Goal: Information Seeking & Learning: Learn about a topic

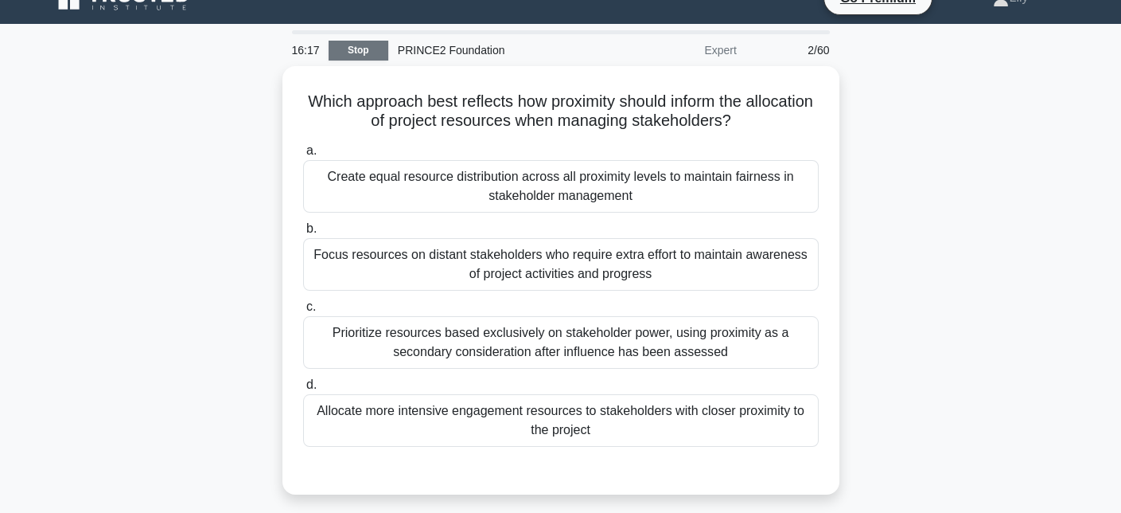
click at [357, 49] on link "Stop" at bounding box center [359, 51] width 60 height 20
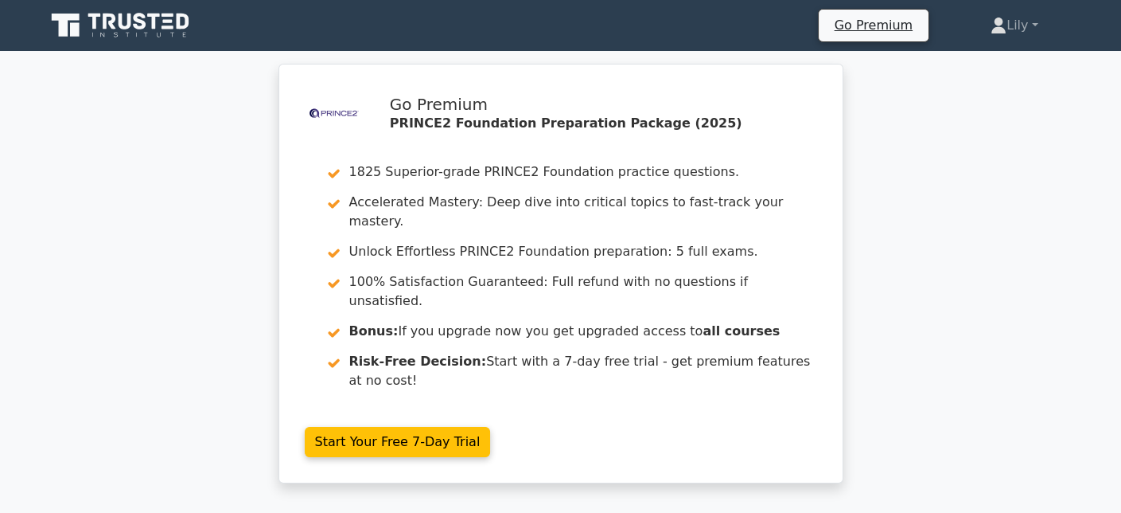
click at [118, 24] on icon at bounding box center [121, 25] width 153 height 30
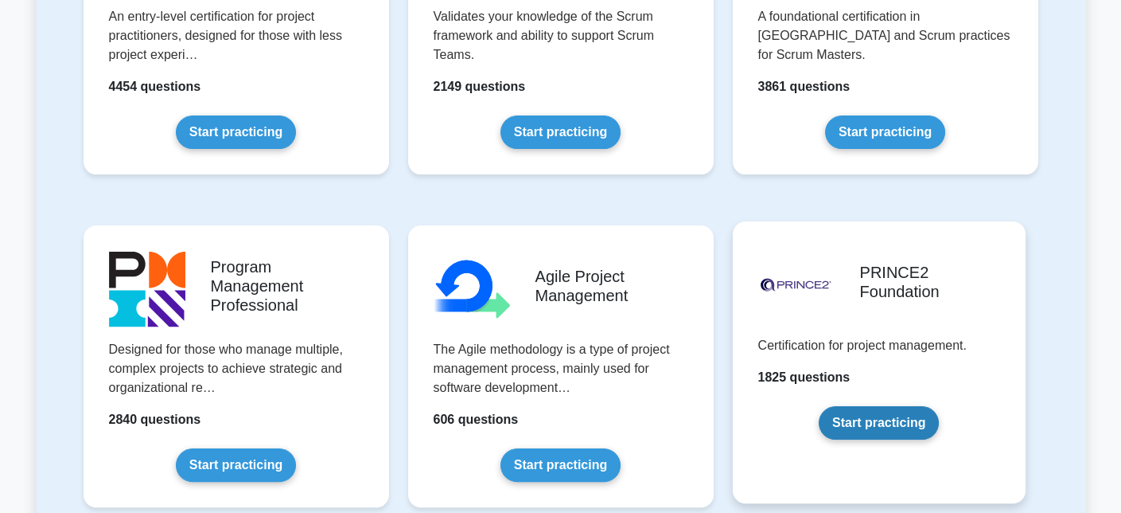
scroll to position [875, 0]
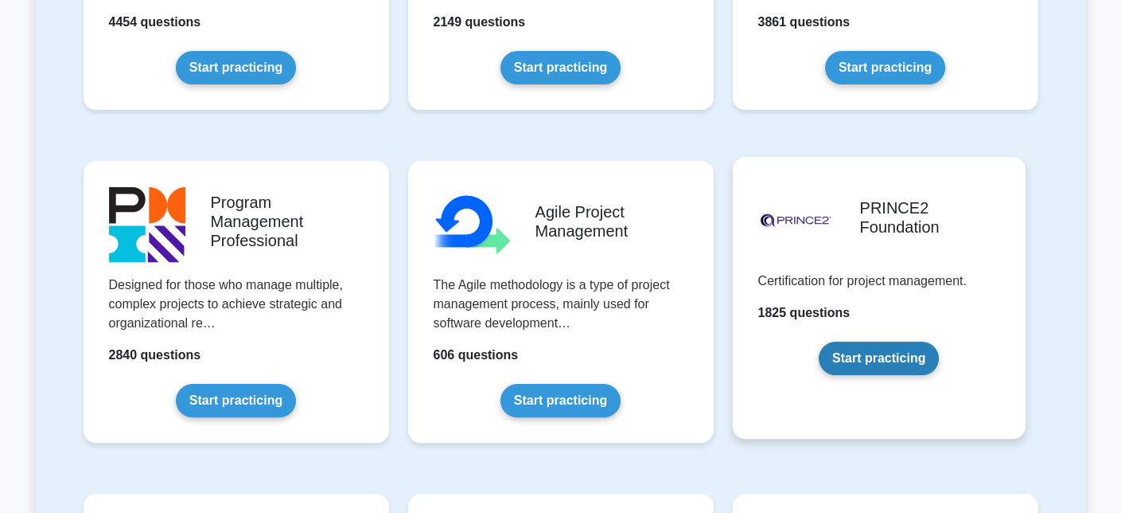
click at [910, 375] on link "Start practicing" at bounding box center [879, 357] width 120 height 33
click at [916, 359] on link "Start practicing" at bounding box center [879, 357] width 120 height 33
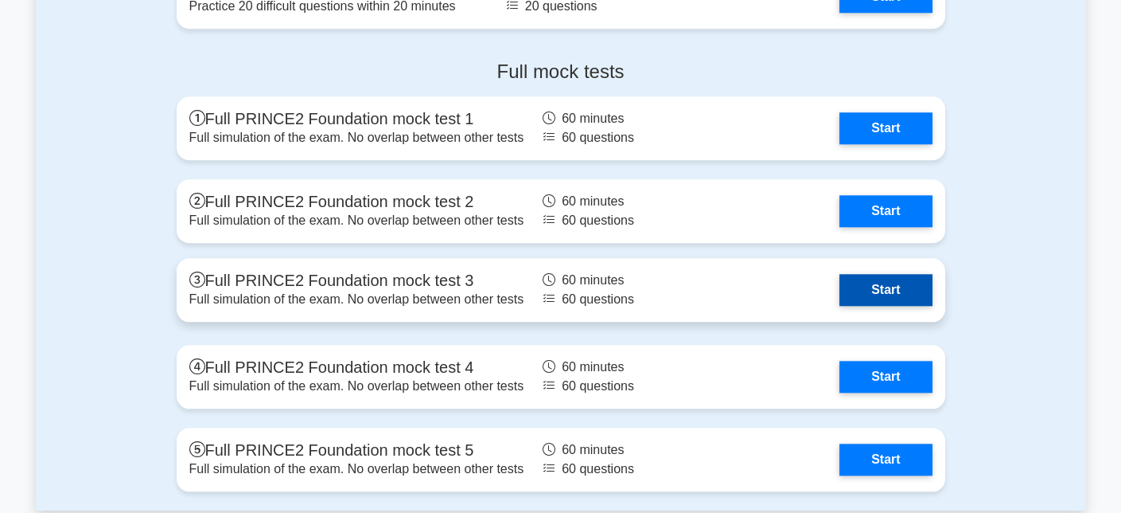
scroll to position [2865, 0]
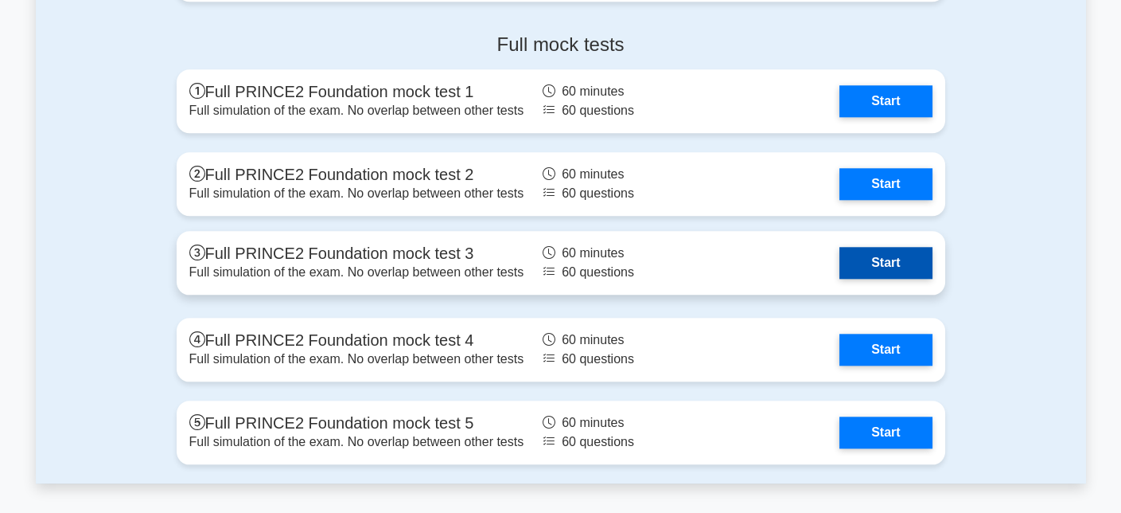
click at [875, 262] on link "Start" at bounding box center [886, 263] width 92 height 32
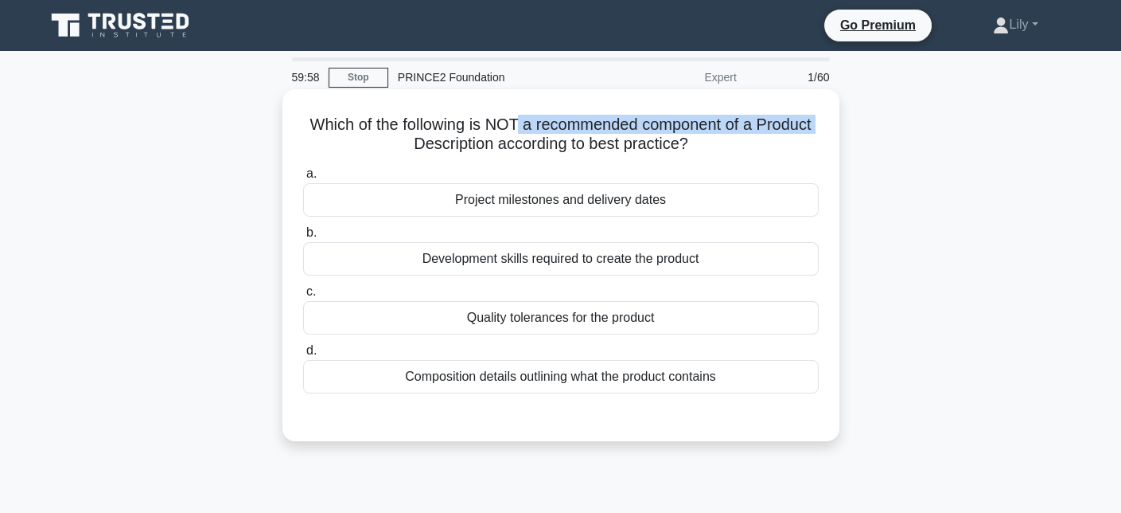
drag, startPoint x: 290, startPoint y: 138, endPoint x: 514, endPoint y: 119, distance: 224.5
click at [514, 119] on div "Which of the following is NOT a recommended component of a Product Description …" at bounding box center [561, 265] width 544 height 339
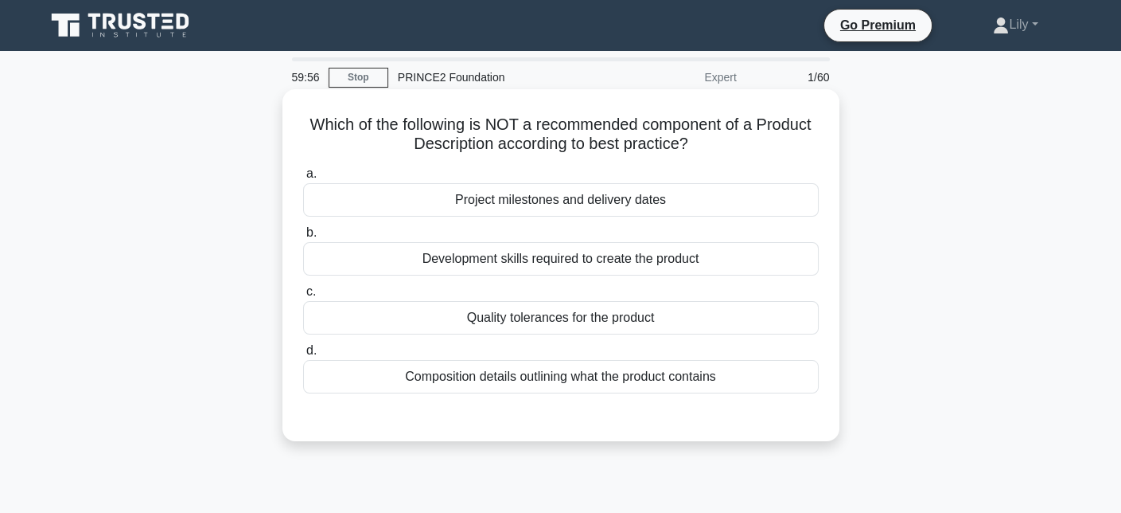
click at [600, 151] on h5 "Which of the following is NOT a recommended component of a Product Description …" at bounding box center [561, 135] width 519 height 40
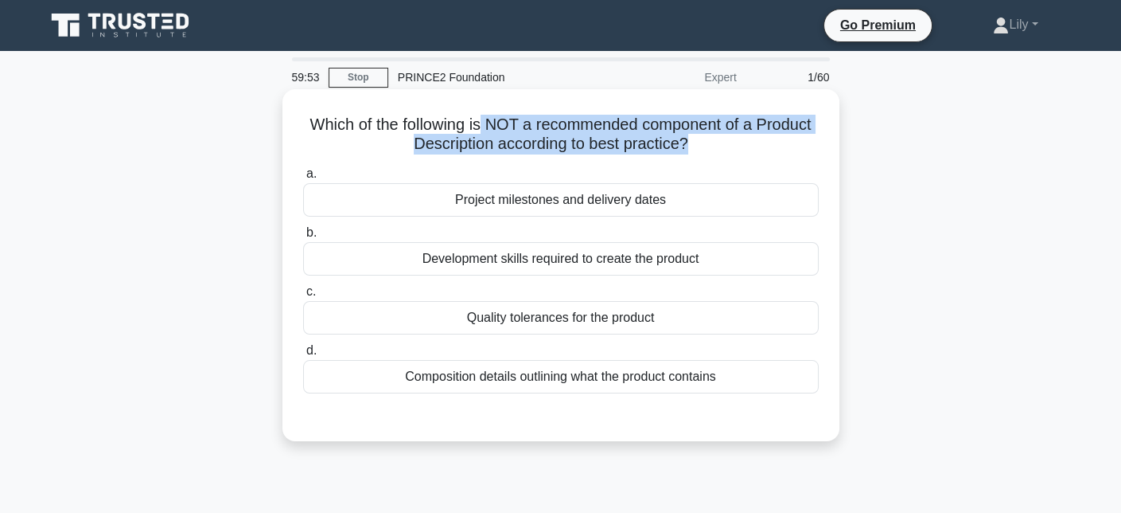
drag, startPoint x: 489, startPoint y: 117, endPoint x: 691, endPoint y: 150, distance: 204.0
click at [691, 150] on h5 "Which of the following is NOT a recommended component of a Product Description …" at bounding box center [561, 135] width 519 height 40
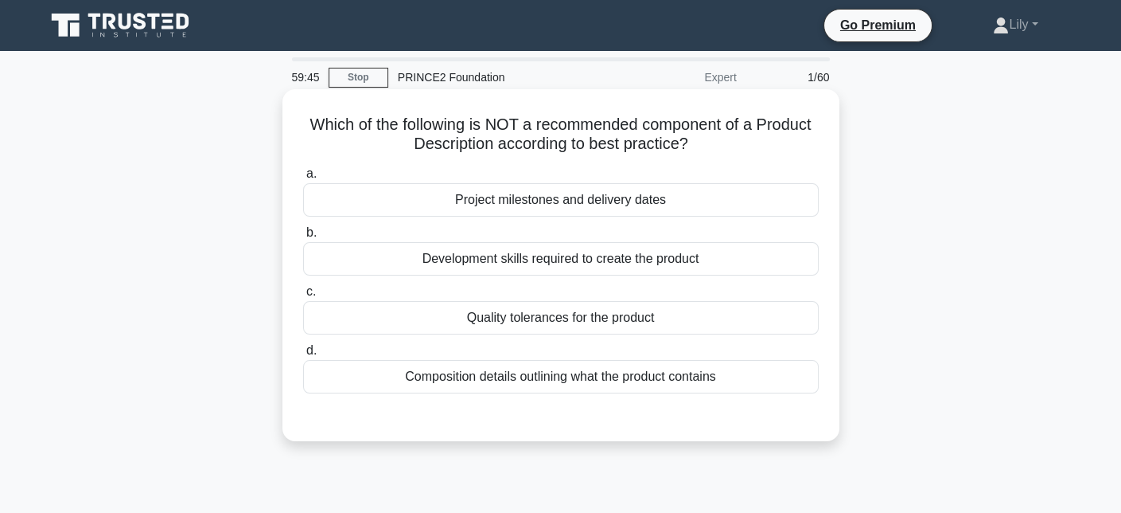
click at [626, 200] on div "Project milestones and delivery dates" at bounding box center [561, 199] width 516 height 33
click at [303, 179] on input "a. Project milestones and delivery dates" at bounding box center [303, 174] width 0 height 10
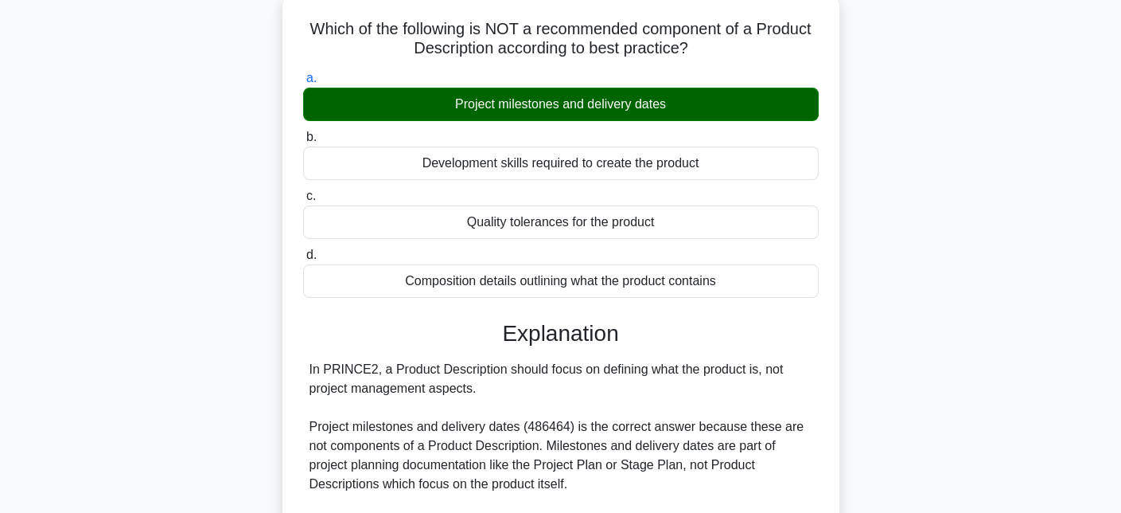
scroll to position [398, 0]
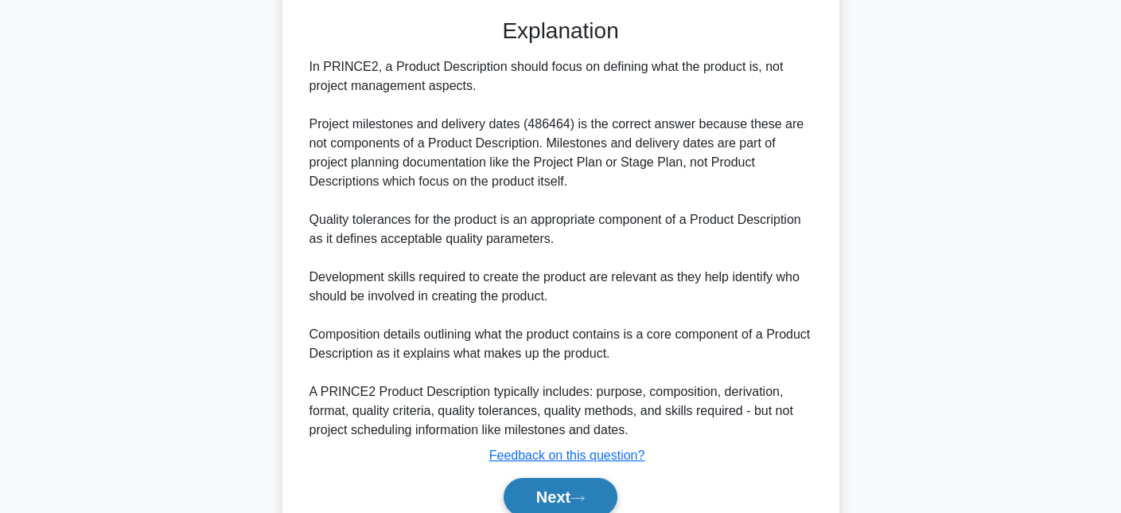
click at [568, 497] on button "Next" at bounding box center [561, 497] width 114 height 38
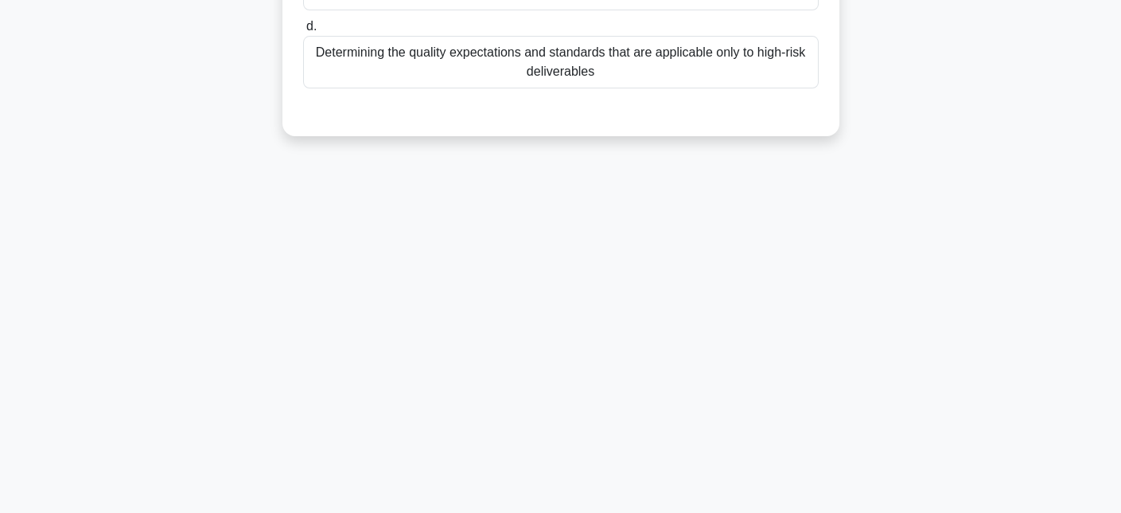
scroll to position [0, 0]
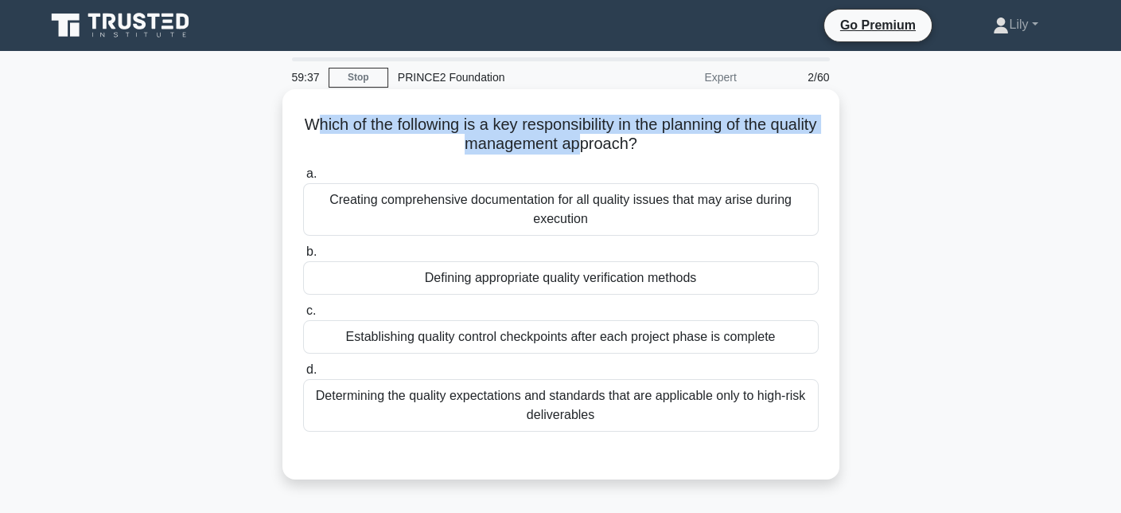
drag, startPoint x: 333, startPoint y: 115, endPoint x: 604, endPoint y: 142, distance: 272.0
click at [604, 142] on h5 "Which of the following is a key responsibility in the planning of the quality m…" at bounding box center [561, 135] width 519 height 40
click at [536, 124] on h5 "Which of the following is a key responsibility in the planning of the quality m…" at bounding box center [561, 135] width 519 height 40
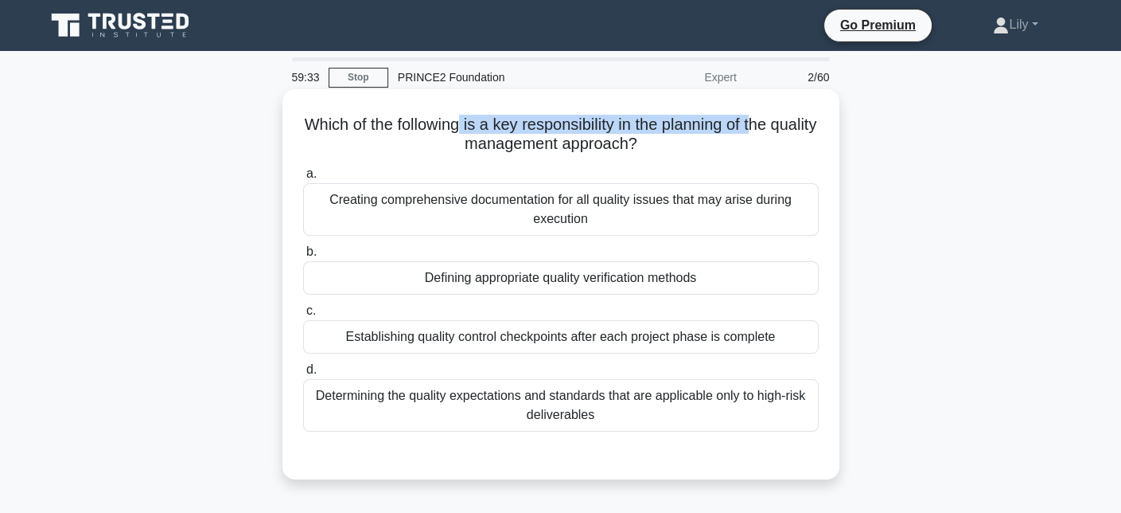
drag, startPoint x: 480, startPoint y: 123, endPoint x: 789, endPoint y: 114, distance: 308.9
click at [789, 115] on h5 "Which of the following is a key responsibility in the planning of the quality m…" at bounding box center [561, 135] width 519 height 40
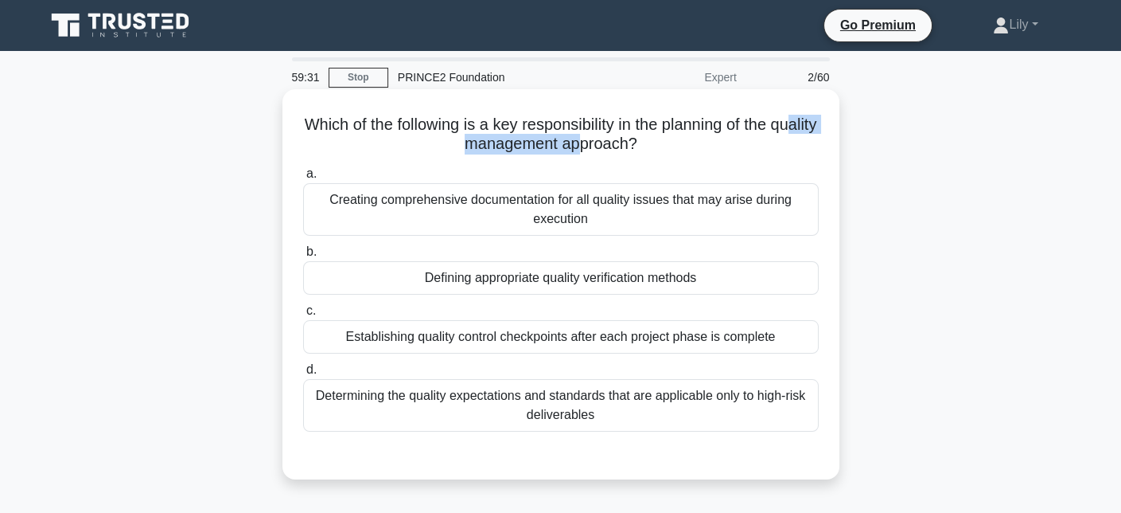
drag, startPoint x: 456, startPoint y: 144, endPoint x: 606, endPoint y: 157, distance: 150.2
click at [606, 157] on div "Which of the following is a key responsibility in the planning of the quality m…" at bounding box center [561, 284] width 544 height 377
click at [595, 155] on div at bounding box center [595, 155] width 0 height 0
click at [627, 158] on div "Which of the following is a key responsibility in the planning of the quality m…" at bounding box center [561, 284] width 544 height 377
click at [653, 152] on h5 "Which of the following is a key responsibility in the planning of the quality m…" at bounding box center [561, 135] width 519 height 40
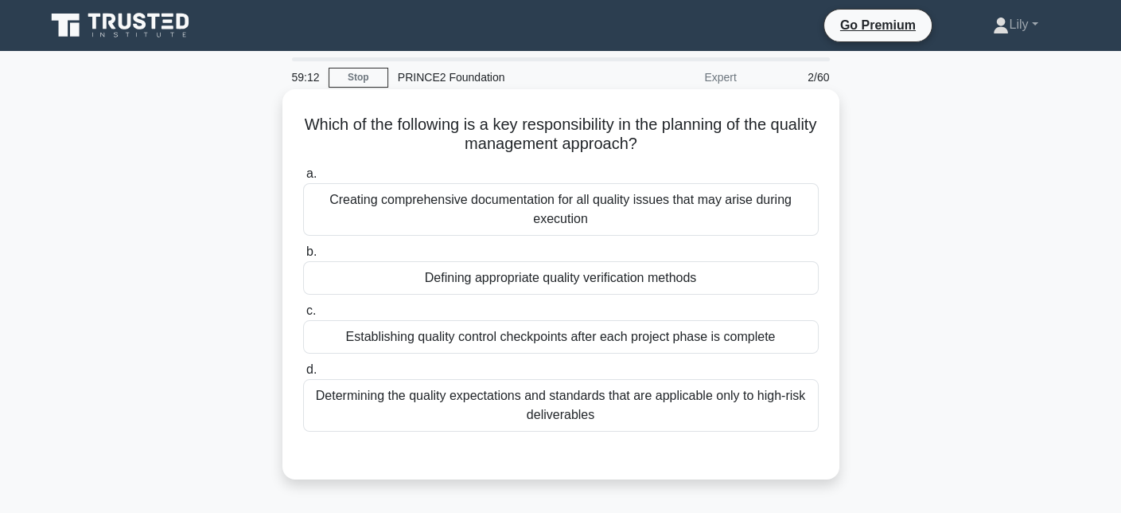
click at [677, 288] on div "Defining appropriate quality verification methods" at bounding box center [561, 277] width 516 height 33
click at [303, 257] on input "b. Defining appropriate quality verification methods" at bounding box center [303, 252] width 0 height 10
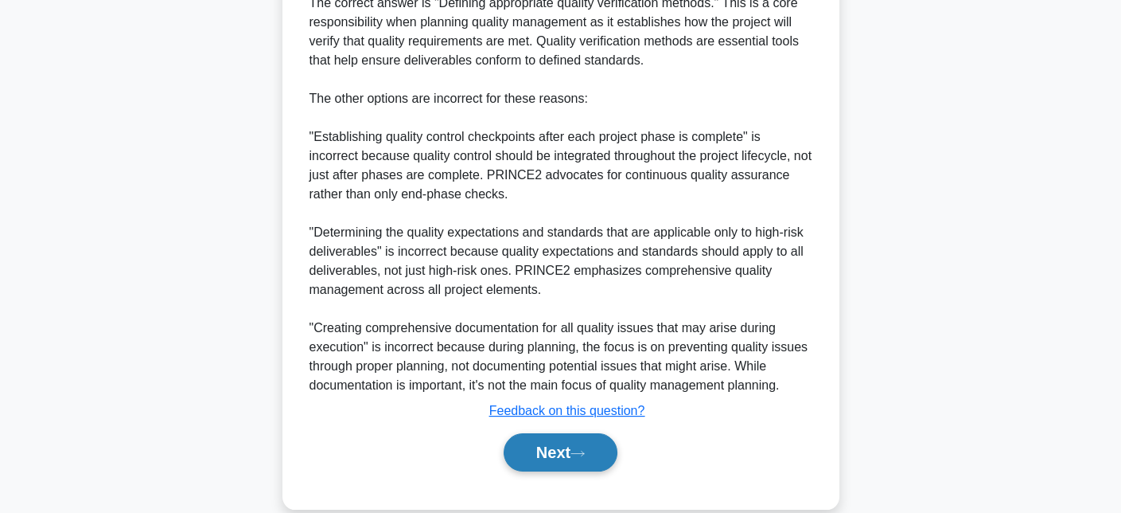
click at [583, 451] on icon at bounding box center [578, 453] width 14 height 9
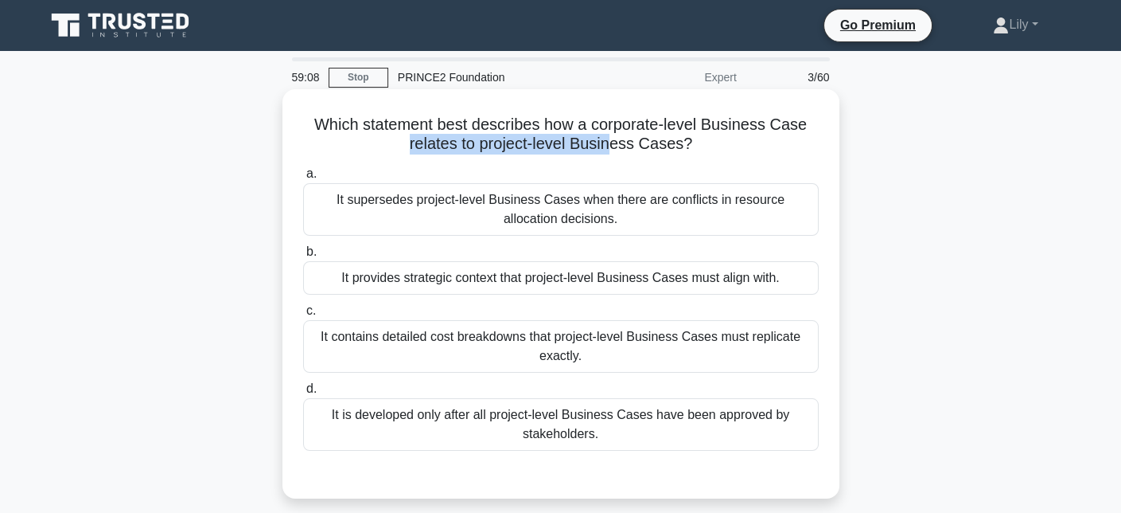
drag, startPoint x: 322, startPoint y: 138, endPoint x: 614, endPoint y: 144, distance: 292.2
click at [614, 144] on h5 "Which statement best describes how a corporate-level Business Case relates to p…" at bounding box center [561, 135] width 519 height 40
drag, startPoint x: 536, startPoint y: 116, endPoint x: 707, endPoint y: 144, distance: 172.6
click at [707, 144] on h5 "Which statement best describes how a corporate-level Business Case relates to p…" at bounding box center [561, 135] width 519 height 40
click at [584, 122] on h5 "Which statement best describes how a corporate-level Business Case relates to p…" at bounding box center [561, 135] width 519 height 40
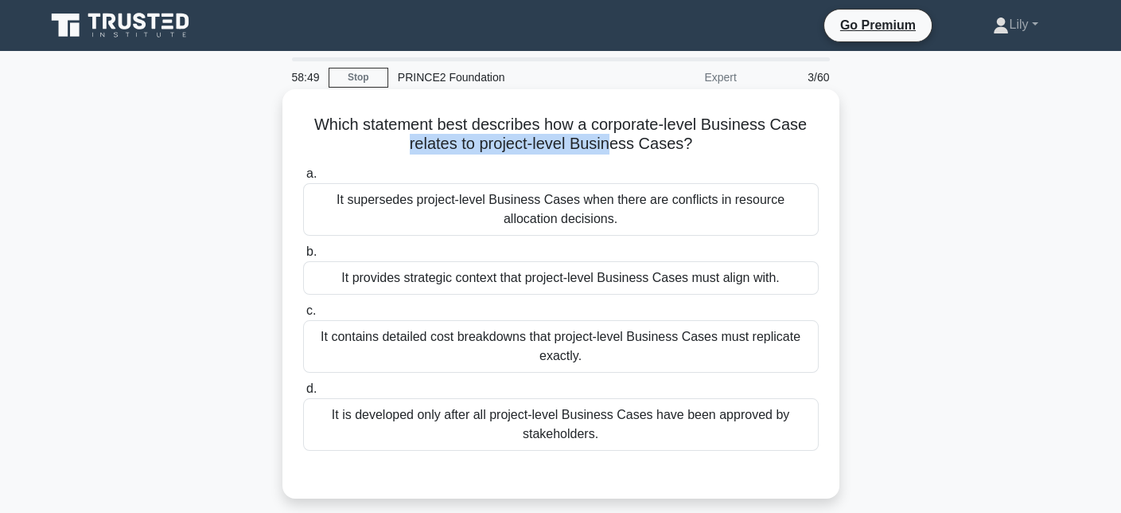
drag, startPoint x: 541, startPoint y: 126, endPoint x: 742, endPoint y: 145, distance: 201.5
click at [742, 145] on h5 "Which statement best describes how a corporate-level Business Case relates to p…" at bounding box center [561, 135] width 519 height 40
click at [605, 138] on h5 "Which statement best describes how a corporate-level Business Case relates to p…" at bounding box center [561, 135] width 519 height 40
drag, startPoint x: 595, startPoint y: 123, endPoint x: 702, endPoint y: 135, distance: 108.1
click at [702, 135] on h5 "Which statement best describes how a corporate-level Business Case relates to p…" at bounding box center [561, 135] width 519 height 40
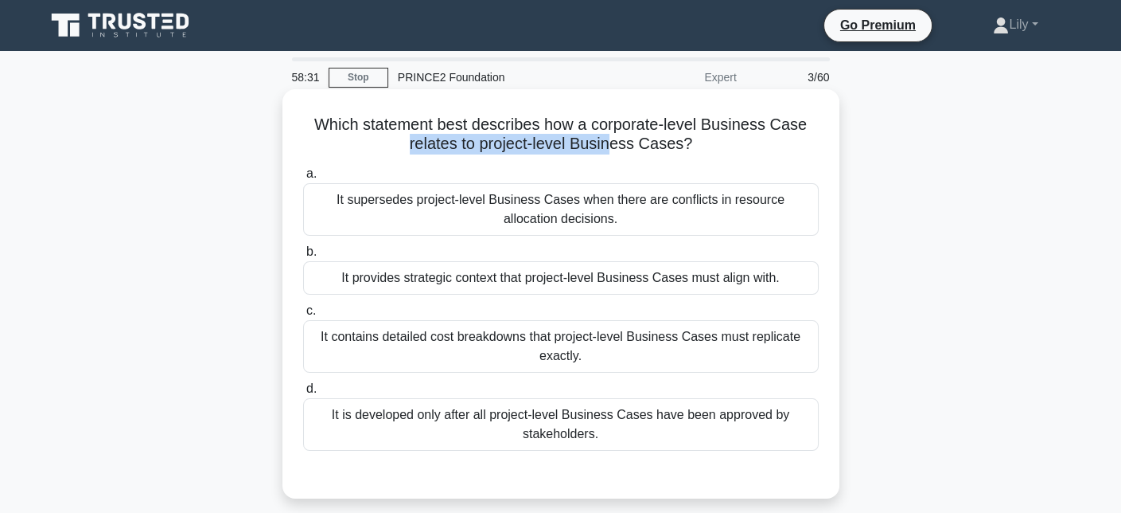
drag, startPoint x: 426, startPoint y: 123, endPoint x: 754, endPoint y: 139, distance: 328.3
click at [754, 139] on h5 "Which statement best describes how a corporate-level Business Case relates to p…" at bounding box center [561, 135] width 519 height 40
click at [451, 128] on h5 "Which statement best describes how a corporate-level Business Case relates to p…" at bounding box center [561, 135] width 519 height 40
click at [439, 127] on h5 "Which statement best describes how a corporate-level Business Case relates to p…" at bounding box center [561, 135] width 519 height 40
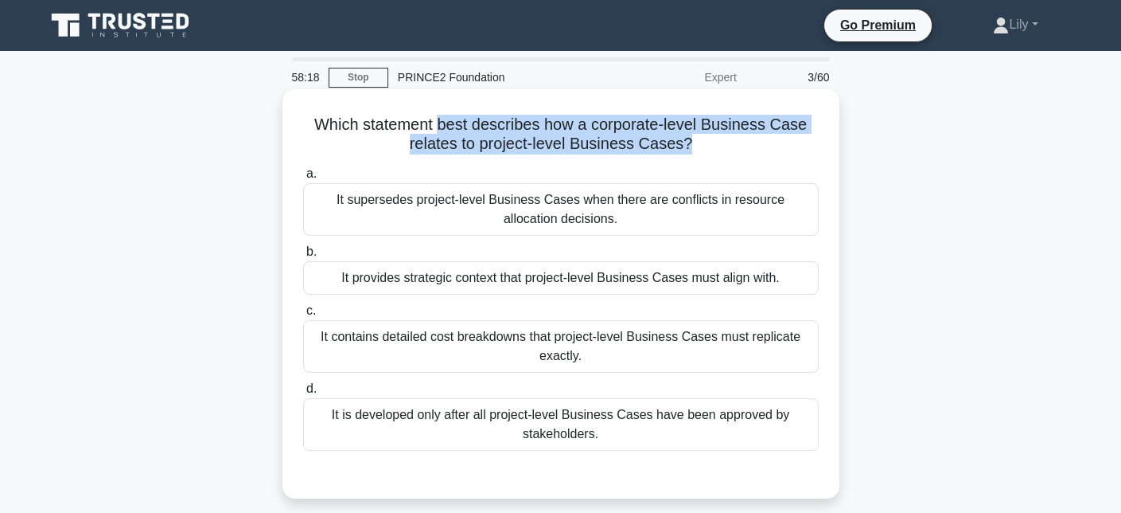
drag, startPoint x: 441, startPoint y: 123, endPoint x: 689, endPoint y: 158, distance: 250.8
click at [689, 158] on div "Which statement best describes how a corporate-level Business Case relates to p…" at bounding box center [561, 294] width 544 height 396
click at [482, 149] on h5 "Which statement best describes how a corporate-level Business Case relates to p…" at bounding box center [561, 135] width 519 height 40
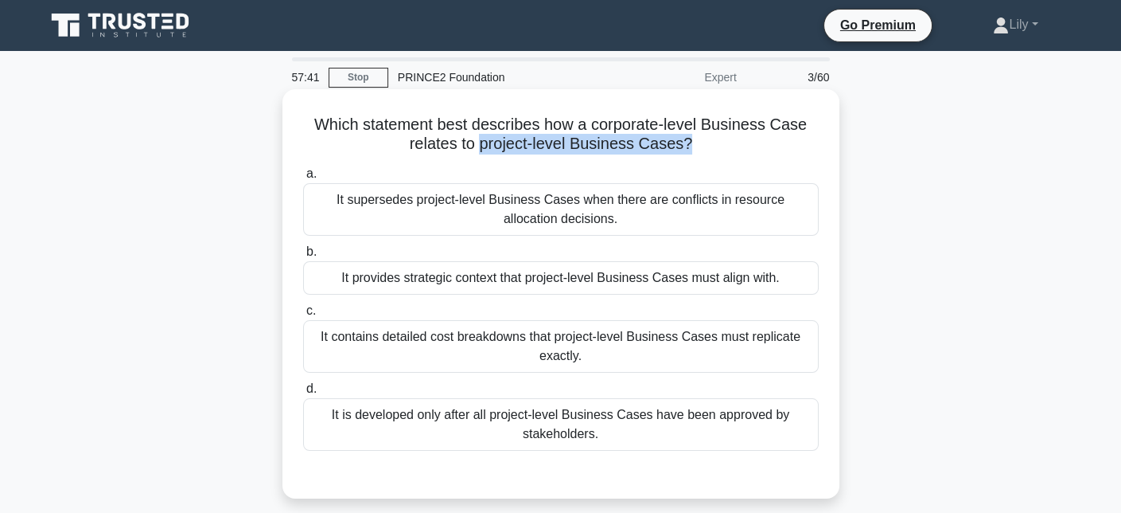
drag, startPoint x: 482, startPoint y: 149, endPoint x: 693, endPoint y: 142, distance: 211.0
click at [693, 142] on h5 "Which statement best describes how a corporate-level Business Case relates to p…" at bounding box center [561, 135] width 519 height 40
click at [478, 142] on h5 "Which statement best describes how a corporate-level Business Case relates to p…" at bounding box center [561, 135] width 519 height 40
drag, startPoint x: 588, startPoint y: 131, endPoint x: 778, endPoint y: 138, distance: 190.3
click at [778, 138] on h5 "Which statement best describes how a corporate-level Business Case relates to p…" at bounding box center [561, 135] width 519 height 40
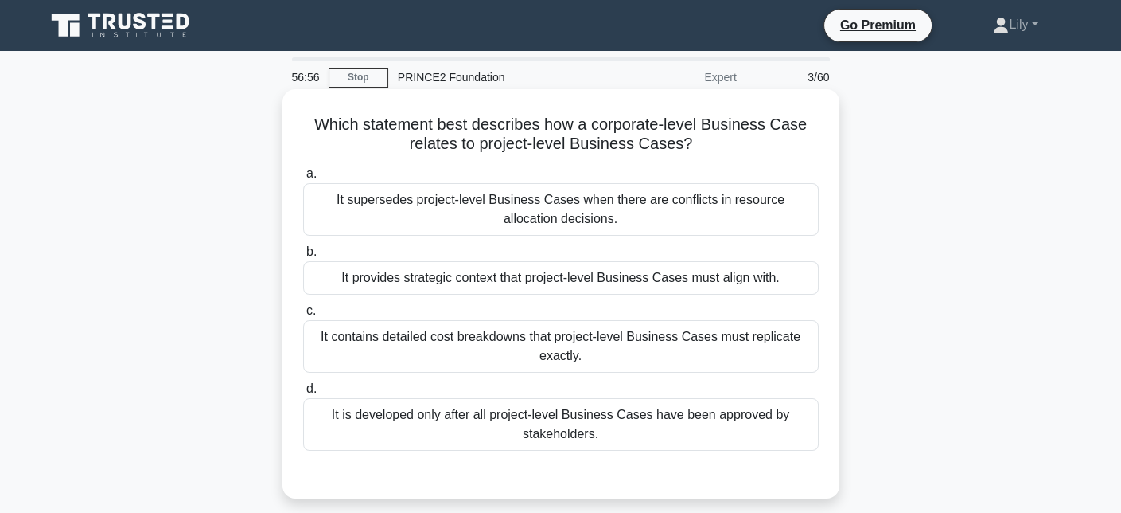
click at [673, 283] on div "It provides strategic context that project-level Business Cases must align with." at bounding box center [561, 277] width 516 height 33
click at [303, 257] on input "b. It provides strategic context that project-level Business Cases must align w…" at bounding box center [303, 252] width 0 height 10
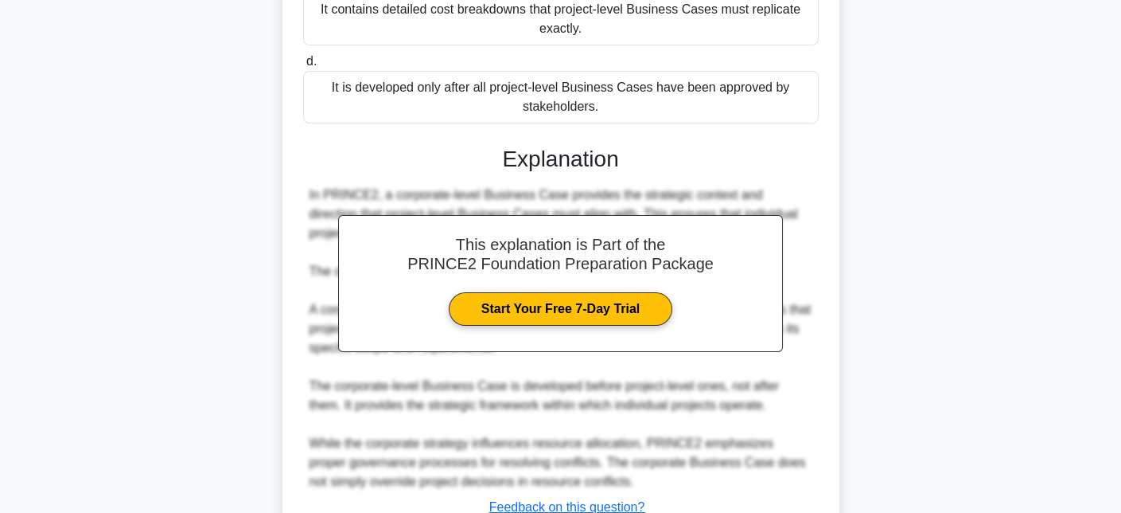
scroll to position [447, 0]
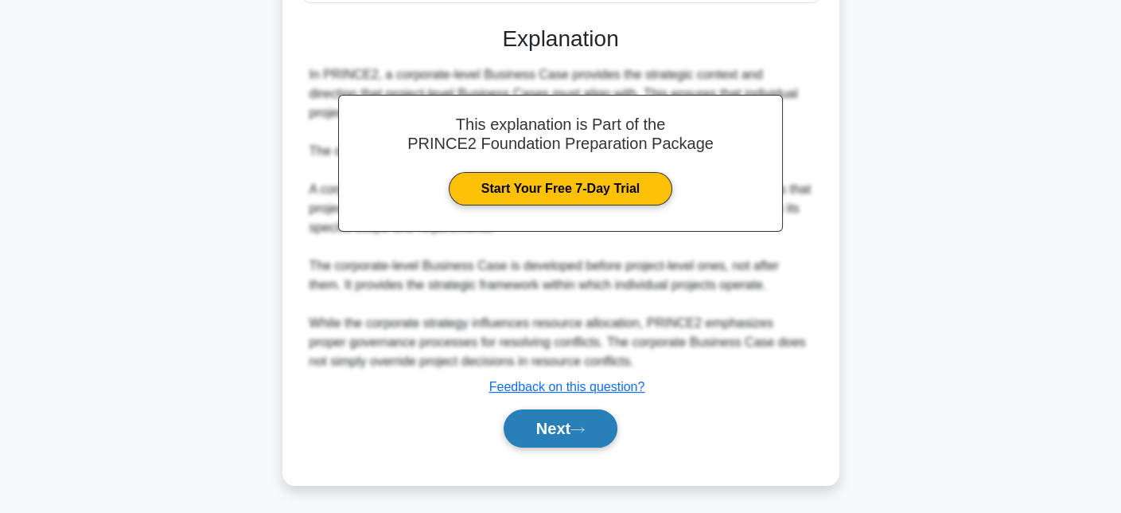
click at [574, 419] on button "Next" at bounding box center [561, 428] width 114 height 38
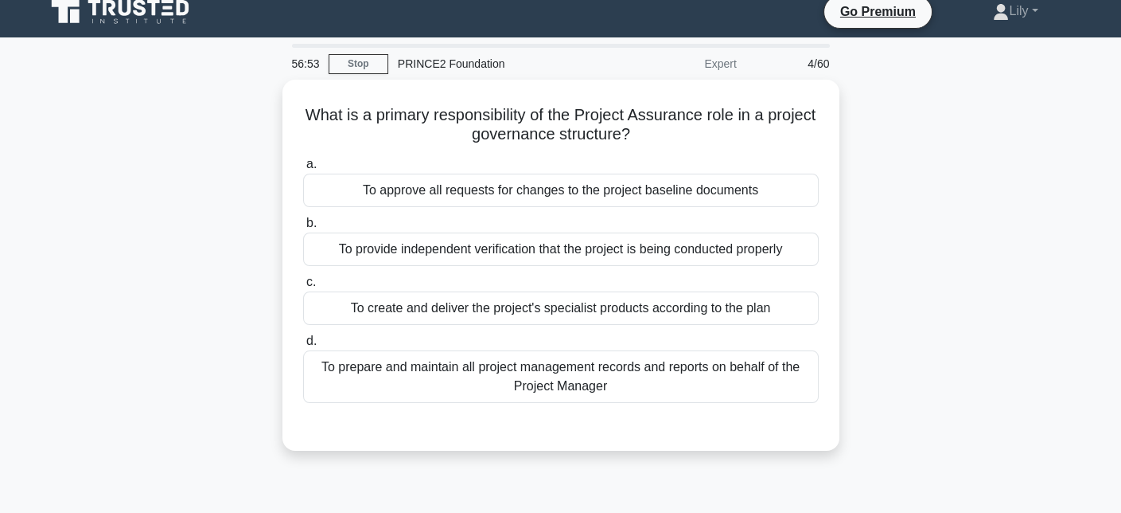
scroll to position [0, 0]
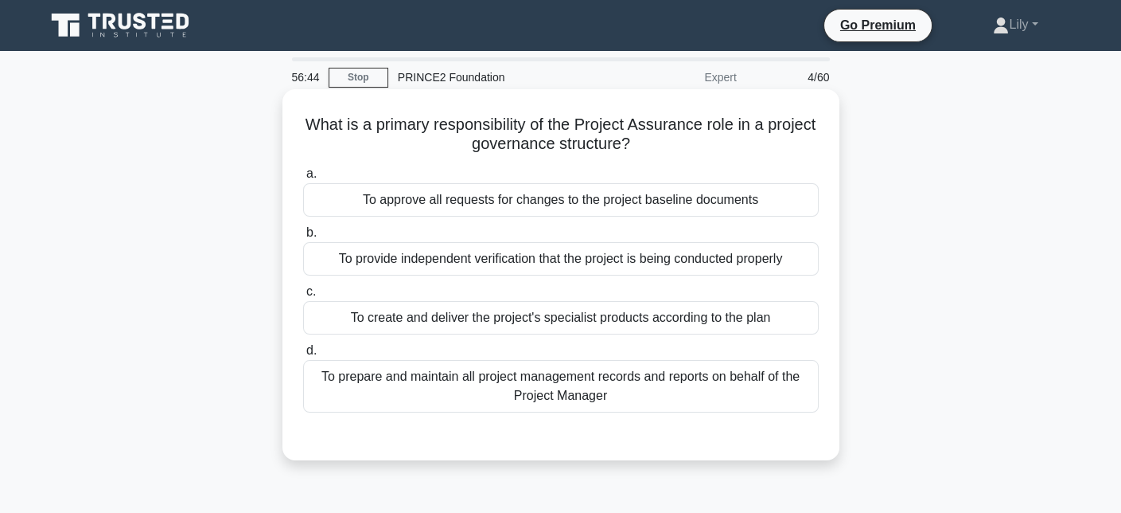
drag, startPoint x: 322, startPoint y: 121, endPoint x: 762, endPoint y: 151, distance: 440.4
click at [762, 151] on h5 "What is a primary responsibility of the Project Assurance role in a project gov…" at bounding box center [561, 135] width 519 height 40
click at [645, 206] on div "To approve all requests for changes to the project baseline documents" at bounding box center [561, 199] width 516 height 33
click at [303, 179] on input "a. To approve all requests for changes to the project baseline documents" at bounding box center [303, 174] width 0 height 10
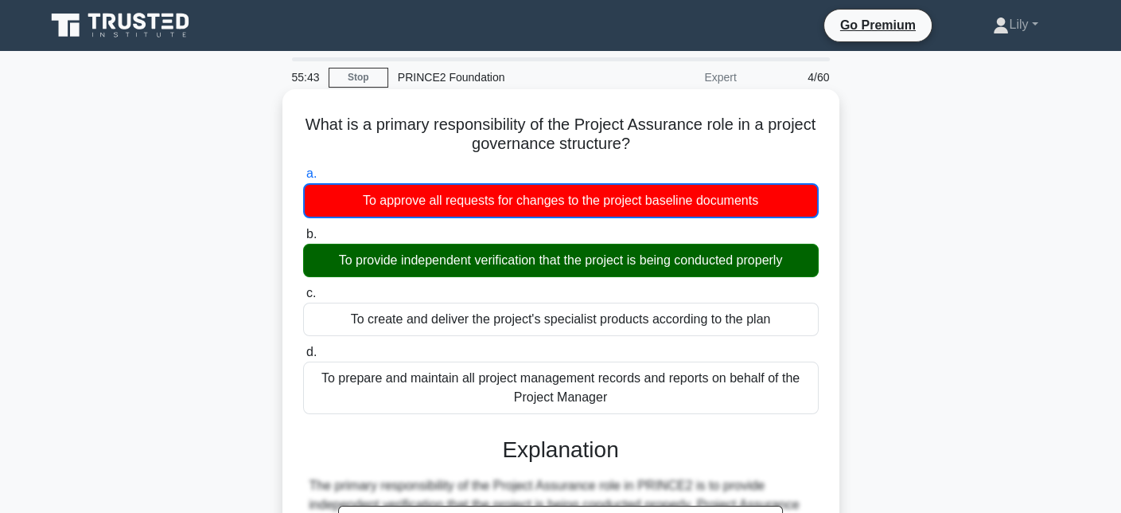
drag, startPoint x: 385, startPoint y: 263, endPoint x: 743, endPoint y: 252, distance: 358.3
click at [743, 252] on div "To provide independent verification that the project is being conducted properly" at bounding box center [561, 260] width 516 height 33
drag, startPoint x: 807, startPoint y: 261, endPoint x: 314, endPoint y: 251, distance: 492.7
click at [314, 251] on div "To provide independent verification that the project is being conducted properly" at bounding box center [561, 260] width 516 height 33
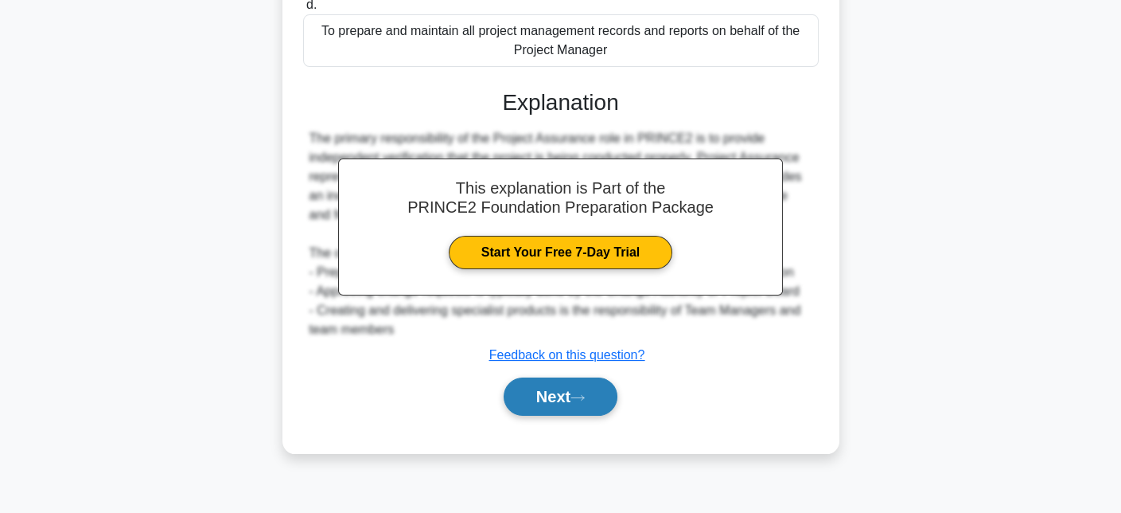
click at [559, 396] on button "Next" at bounding box center [561, 396] width 114 height 38
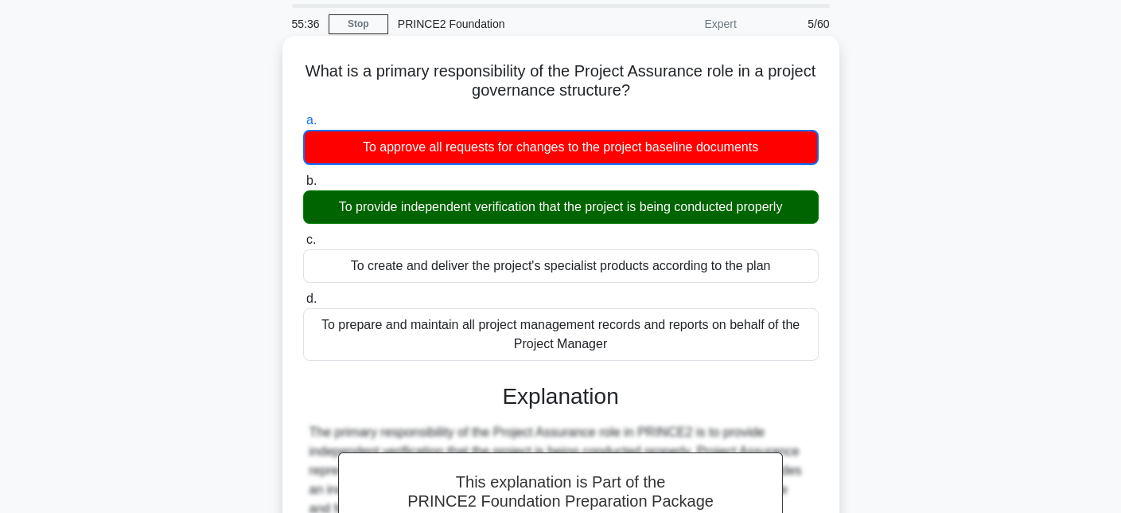
scroll to position [29, 0]
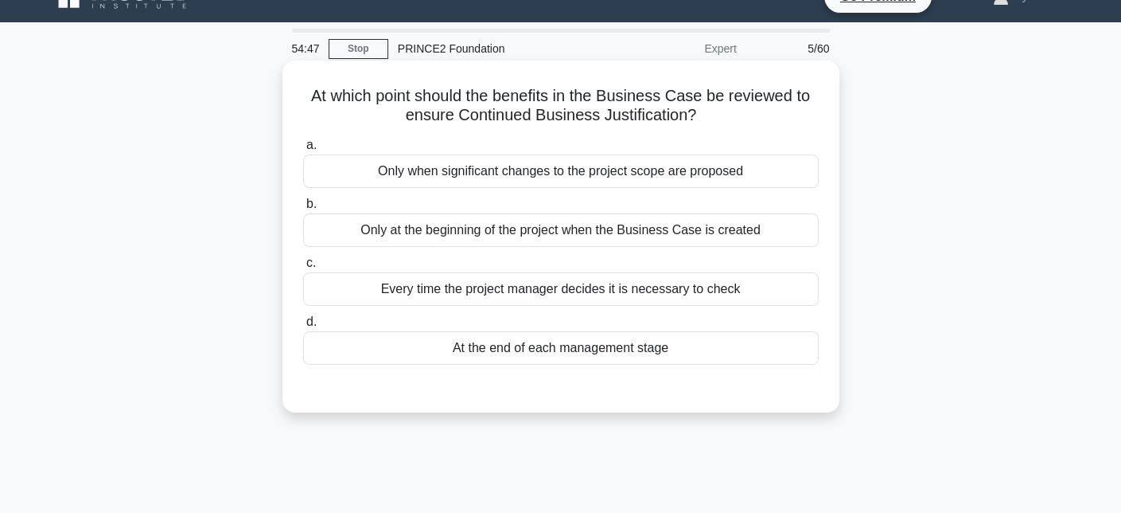
click at [702, 341] on div "At the end of each management stage" at bounding box center [561, 347] width 516 height 33
click at [303, 327] on input "d. At the end of each management stage" at bounding box center [303, 322] width 0 height 10
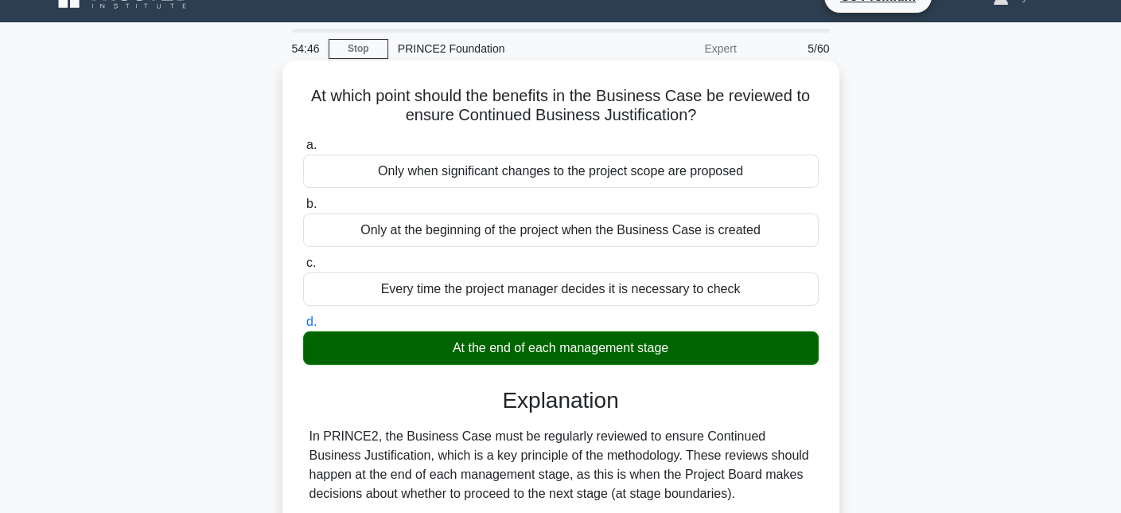
scroll to position [466, 0]
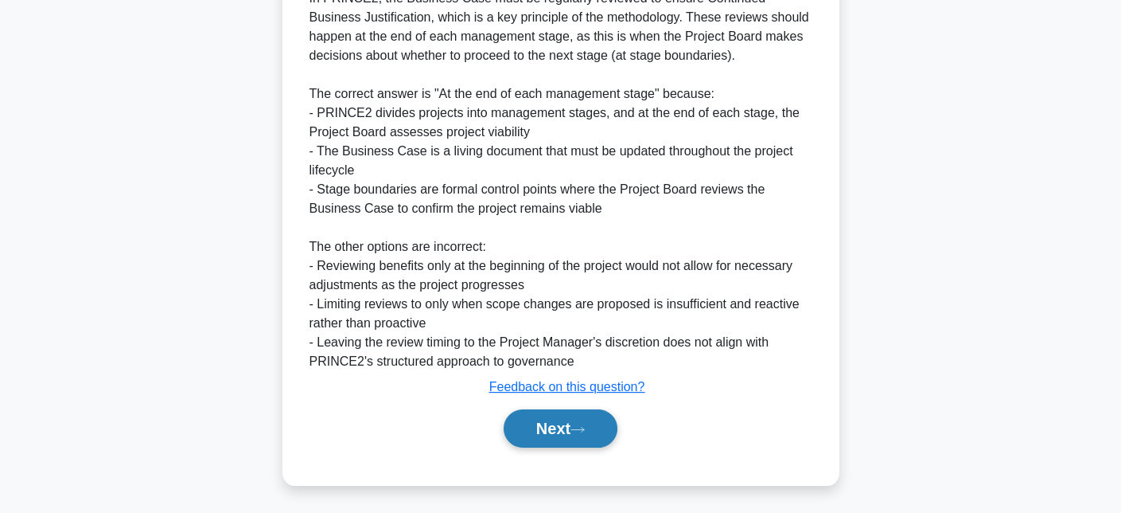
click at [543, 415] on button "Next" at bounding box center [561, 428] width 114 height 38
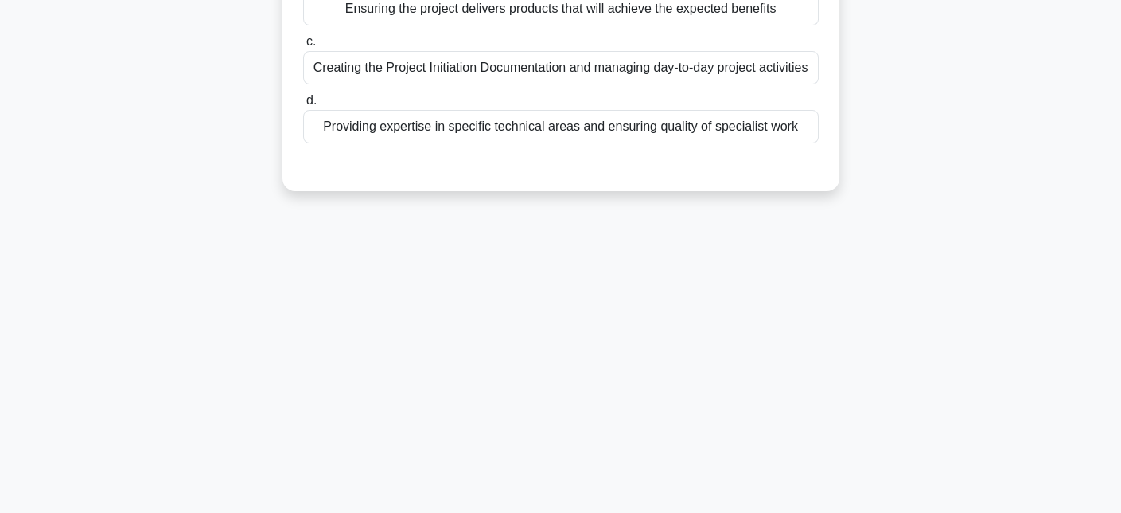
scroll to position [0, 0]
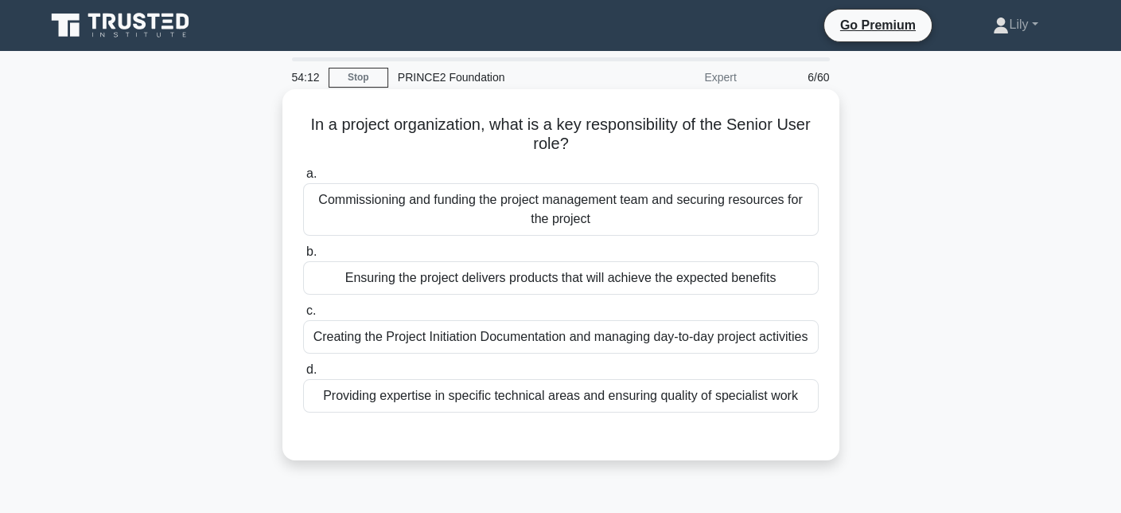
click at [560, 274] on div "Ensuring the project delivers products that will achieve the expected benefits" at bounding box center [561, 277] width 516 height 33
click at [303, 257] on input "b. Ensuring the project delivers products that will achieve the expected benefi…" at bounding box center [303, 252] width 0 height 10
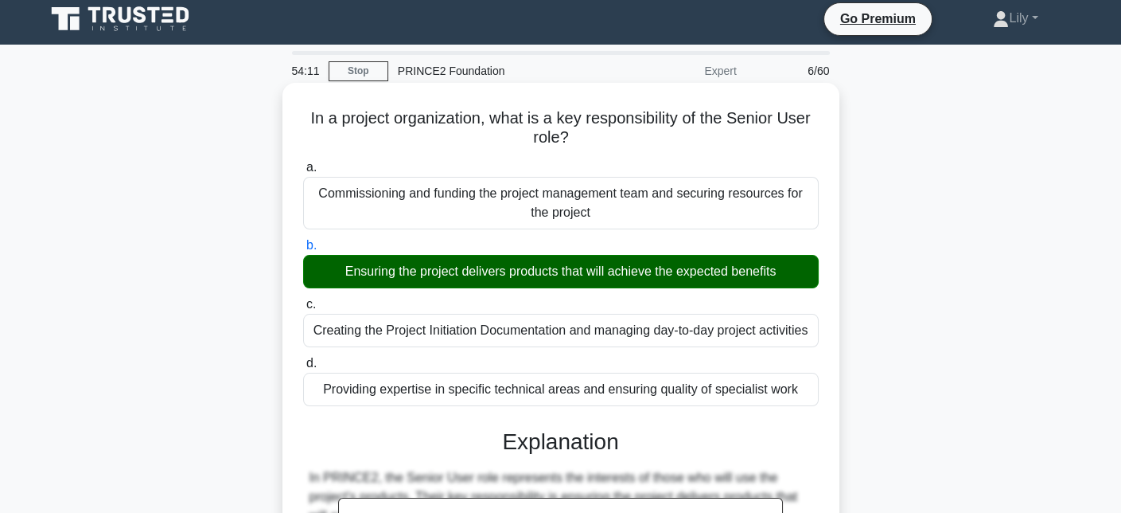
scroll to position [347, 0]
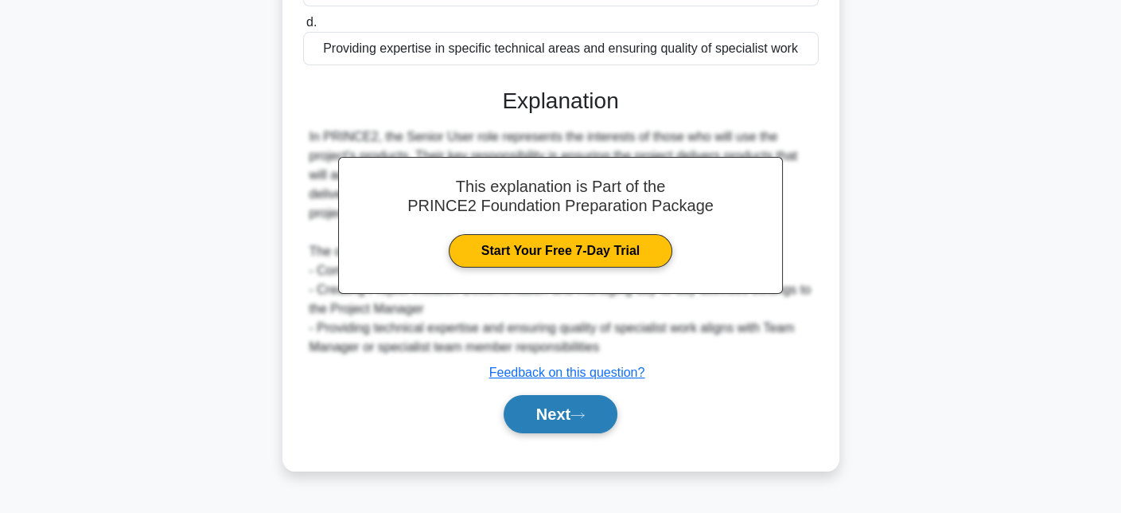
click at [587, 423] on button "Next" at bounding box center [561, 414] width 114 height 38
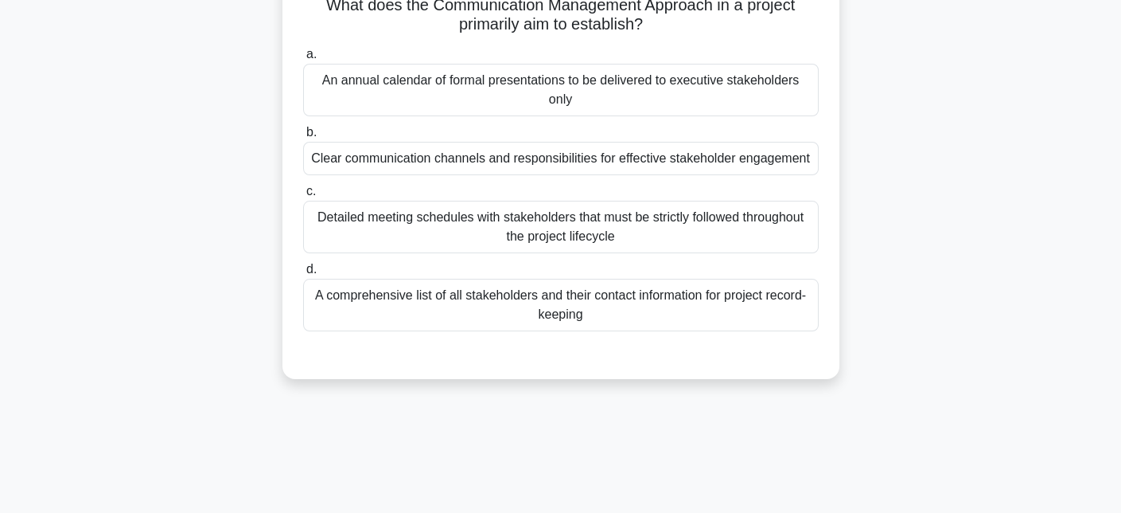
scroll to position [29, 0]
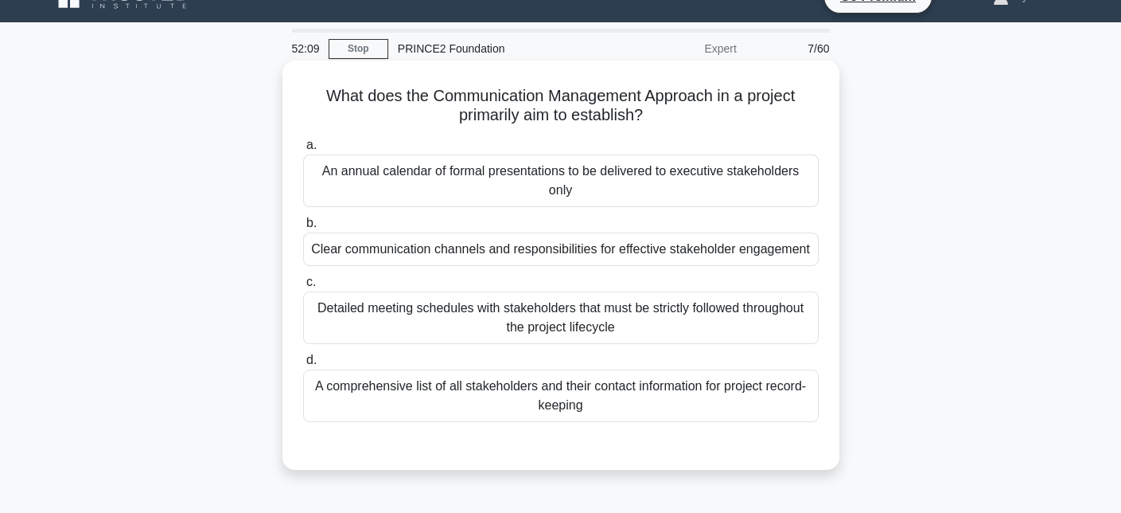
click at [674, 258] on div "Clear communication channels and responsibilities for effective stakeholder eng…" at bounding box center [561, 248] width 516 height 33
click at [303, 228] on input "b. Clear communication channels and responsibilities for effective stakeholder …" at bounding box center [303, 223] width 0 height 10
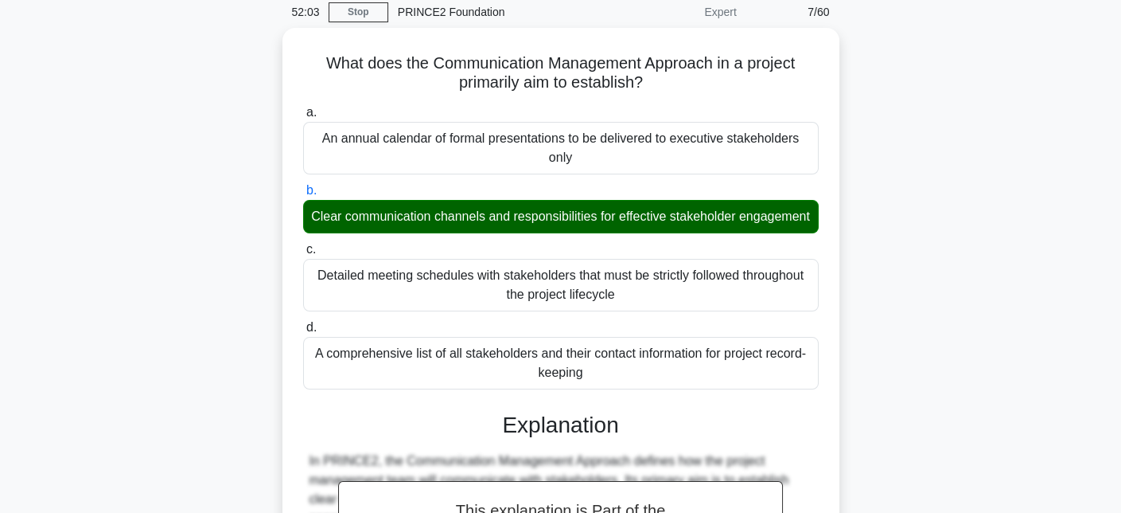
scroll to position [543, 0]
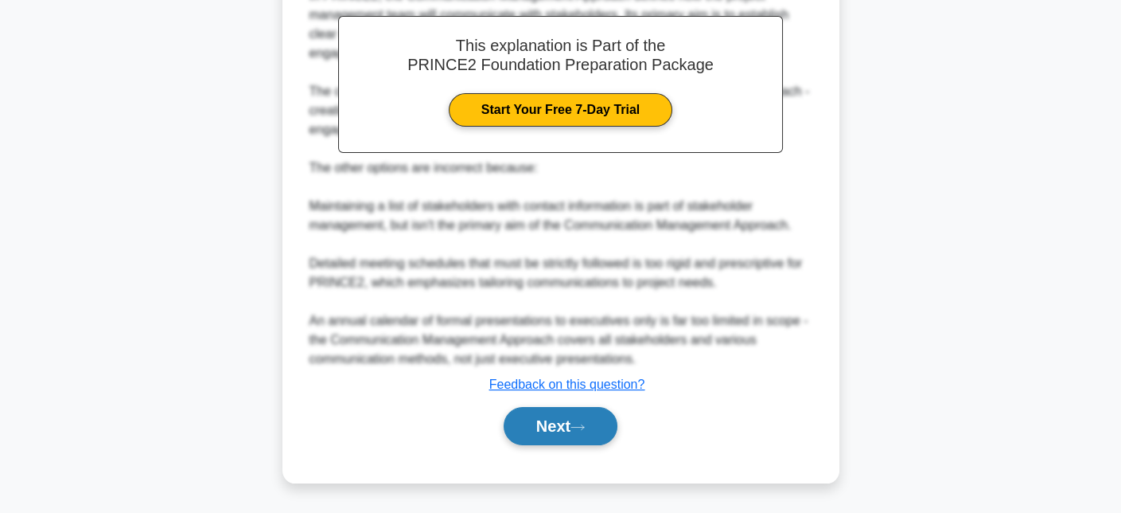
click at [593, 440] on button "Next" at bounding box center [561, 426] width 114 height 38
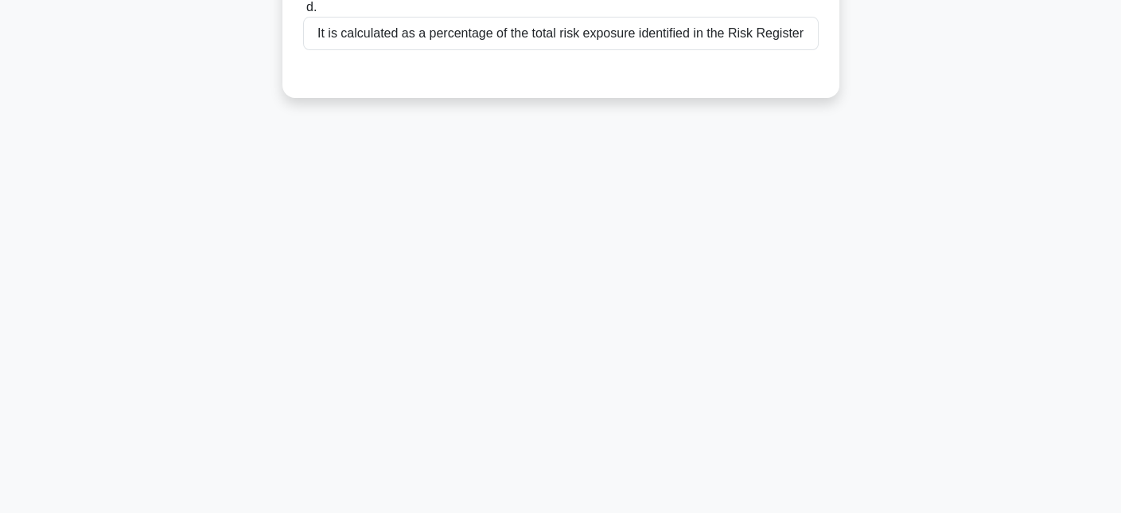
scroll to position [0, 0]
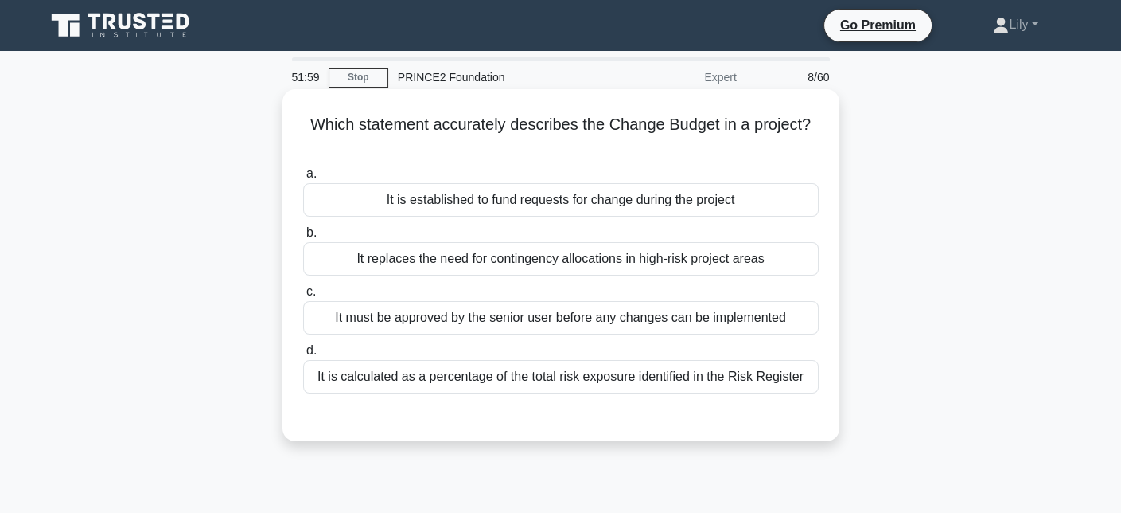
drag, startPoint x: 513, startPoint y: 131, endPoint x: 788, endPoint y: 141, distance: 274.8
click at [788, 141] on h5 "Which statement accurately describes the Change Budget in a project? .spinner_0…" at bounding box center [561, 135] width 519 height 40
click at [450, 201] on div "It is established to fund requests for change during the project" at bounding box center [561, 199] width 516 height 33
click at [303, 179] on input "a. It is established to fund requests for change during the project" at bounding box center [303, 174] width 0 height 10
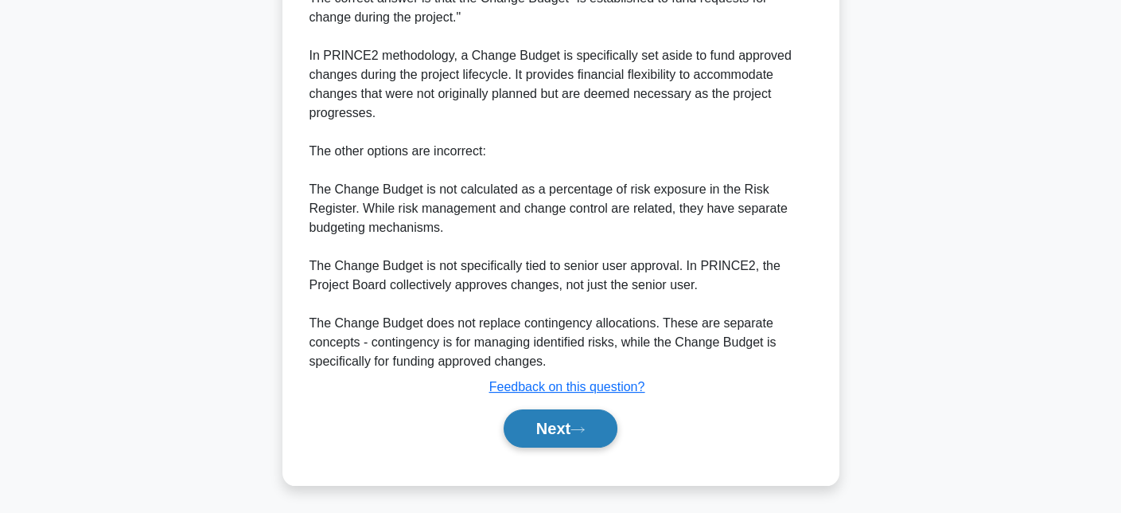
click at [585, 435] on button "Next" at bounding box center [561, 428] width 114 height 38
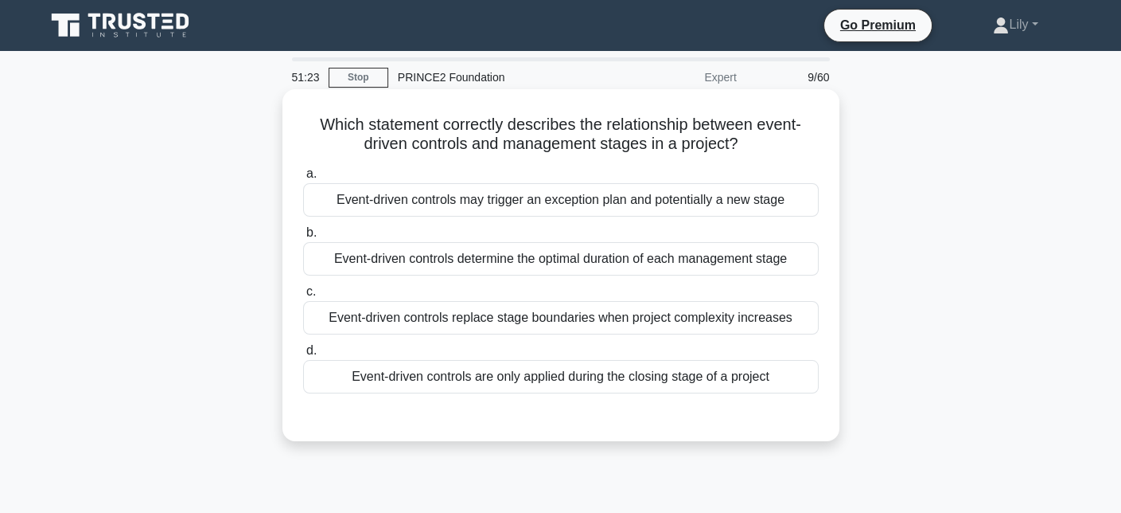
drag, startPoint x: 441, startPoint y: 129, endPoint x: 762, endPoint y: 135, distance: 320.8
click at [762, 135] on h5 "Which statement correctly describes the relationship between event-driven contr…" at bounding box center [561, 135] width 519 height 40
click at [758, 138] on icon ".spinner_0XTQ{transform-origin:center;animation:spinner_y6GP .75s linear infini…" at bounding box center [748, 144] width 19 height 19
click at [647, 216] on div "Event-driven controls may trigger an exception plan and potentially a new stage" at bounding box center [561, 199] width 516 height 33
click at [303, 179] on input "a. Event-driven controls may trigger an exception plan and potentially a new st…" at bounding box center [303, 174] width 0 height 10
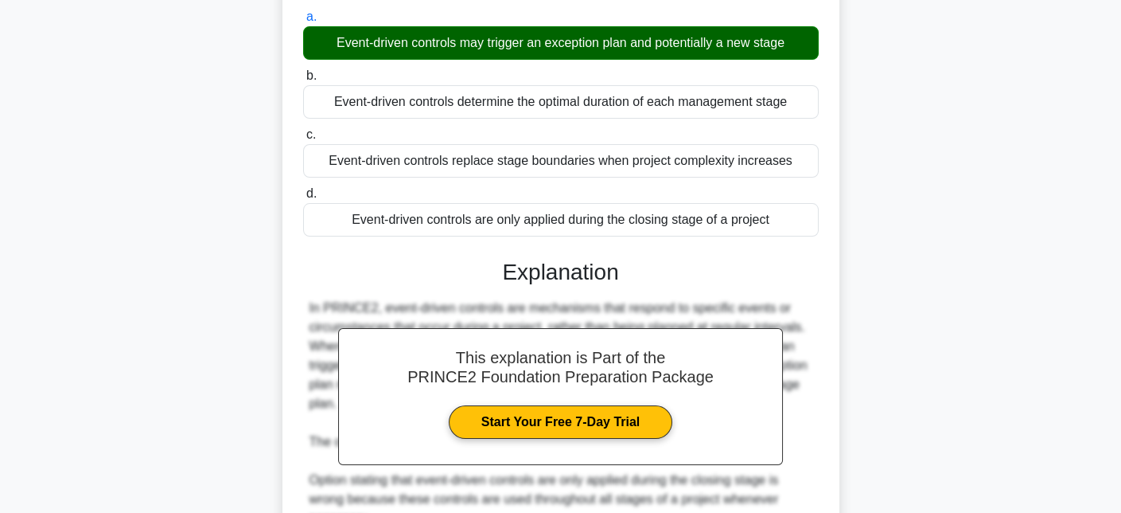
scroll to position [505, 0]
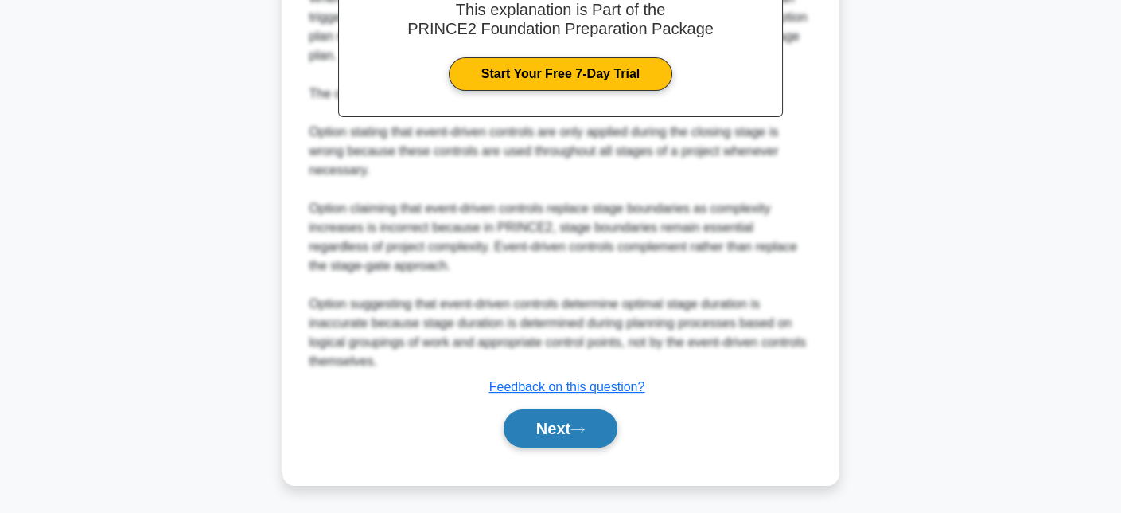
click at [595, 427] on button "Next" at bounding box center [561, 428] width 114 height 38
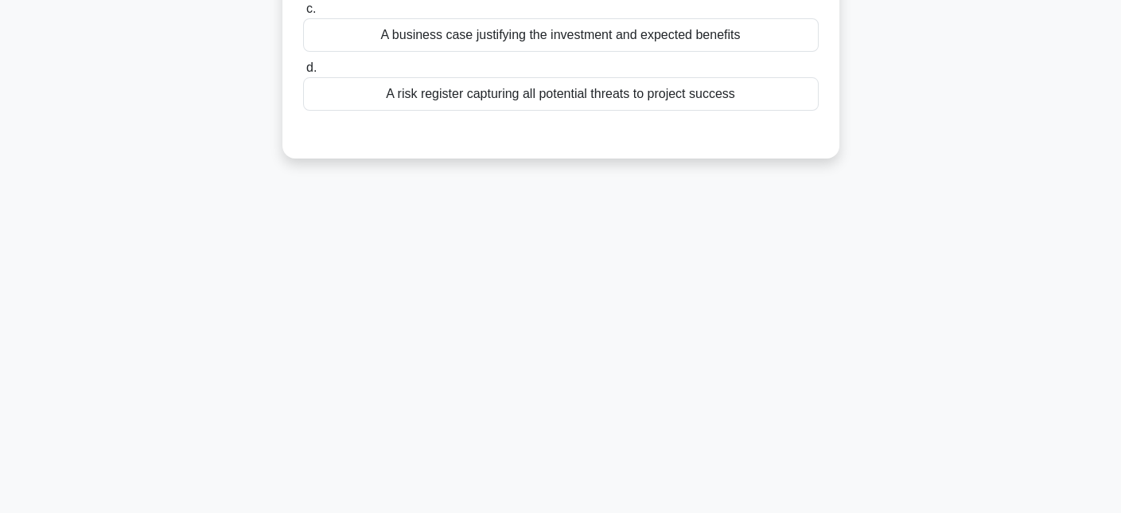
scroll to position [55, 0]
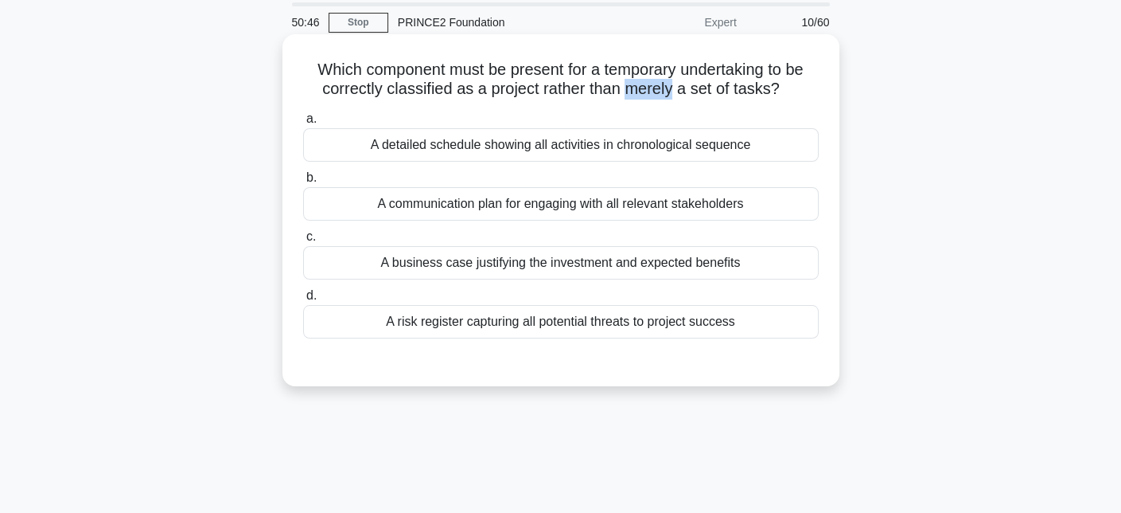
drag, startPoint x: 627, startPoint y: 92, endPoint x: 676, endPoint y: 90, distance: 48.6
click at [676, 90] on h5 "Which component must be present for a temporary undertaking to be correctly cla…" at bounding box center [561, 80] width 519 height 40
click at [794, 271] on div "A business case justifying the investment and expected benefits" at bounding box center [561, 262] width 516 height 33
click at [303, 242] on input "c. A business case justifying the investment and expected benefits" at bounding box center [303, 237] width 0 height 10
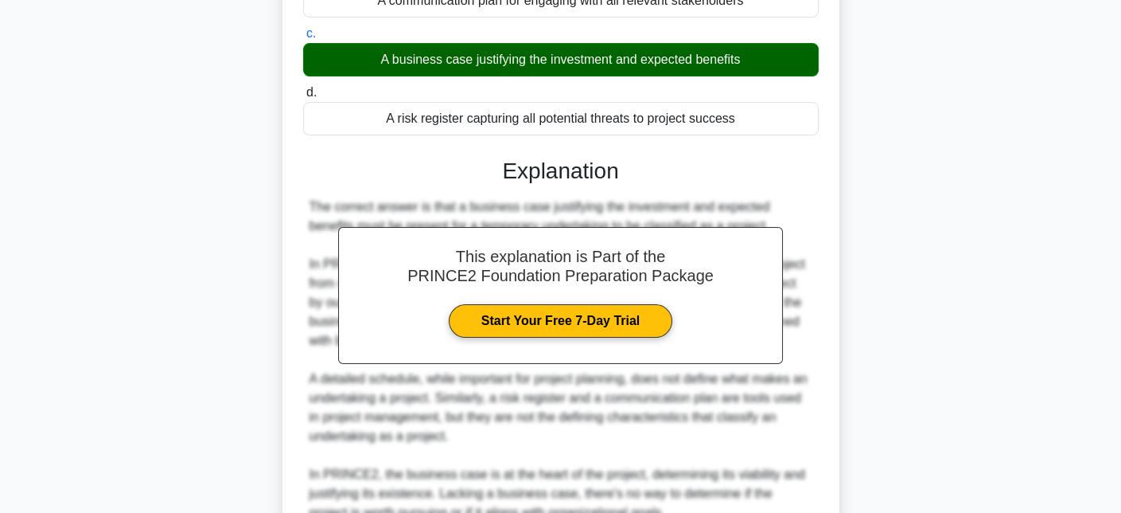
scroll to position [409, 0]
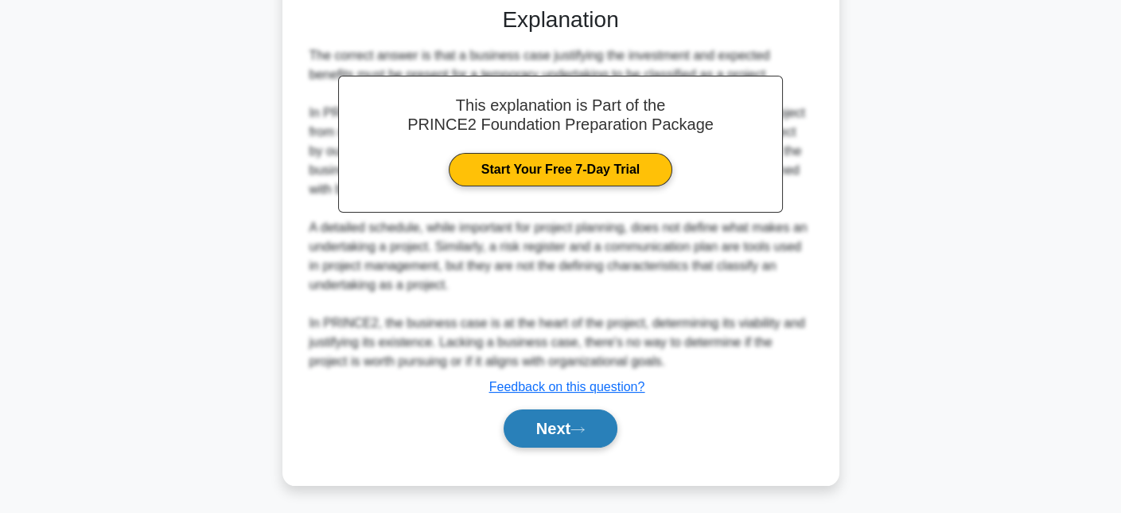
click at [566, 439] on button "Next" at bounding box center [561, 428] width 114 height 38
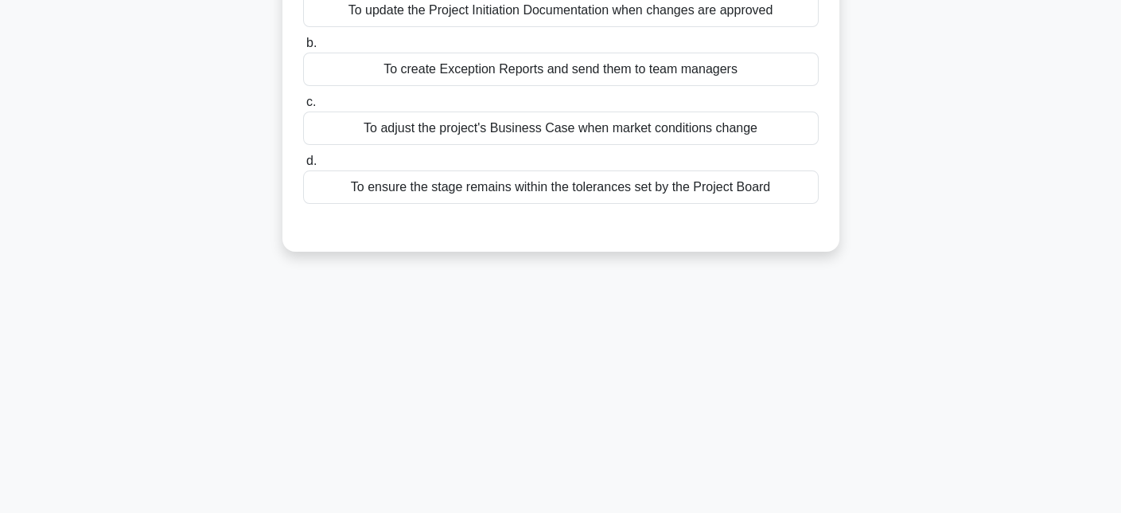
scroll to position [0, 0]
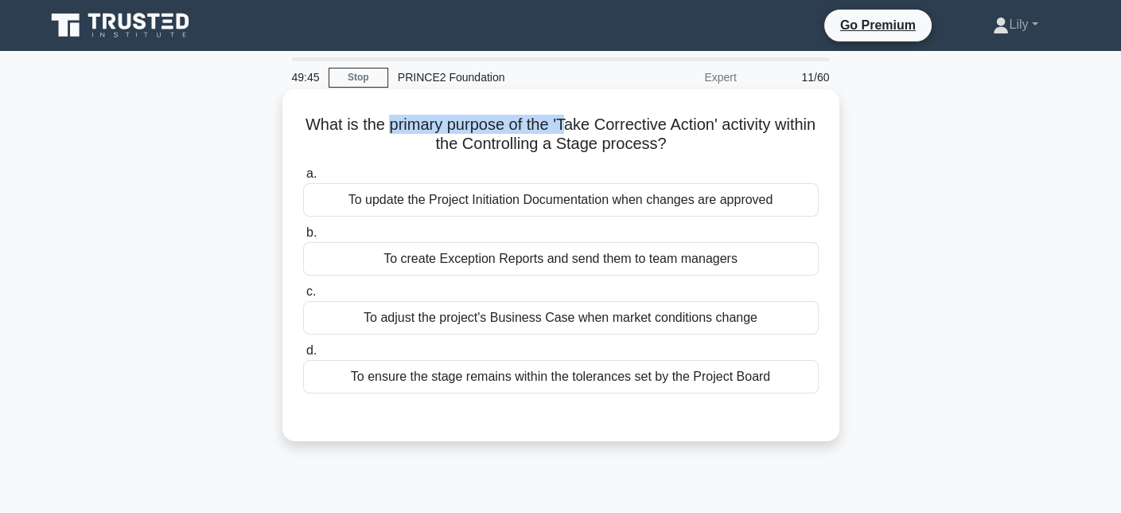
drag, startPoint x: 410, startPoint y: 125, endPoint x: 586, endPoint y: 124, distance: 175.9
click at [586, 124] on h5 "What is the primary purpose of the 'Take Corrective Action' activity within the…" at bounding box center [561, 135] width 519 height 40
click at [503, 383] on div "To ensure the stage remains within the tolerances set by the Project Board" at bounding box center [561, 376] width 516 height 33
click at [303, 356] on input "d. To ensure the stage remains within the tolerances set by the Project Board" at bounding box center [303, 350] width 0 height 10
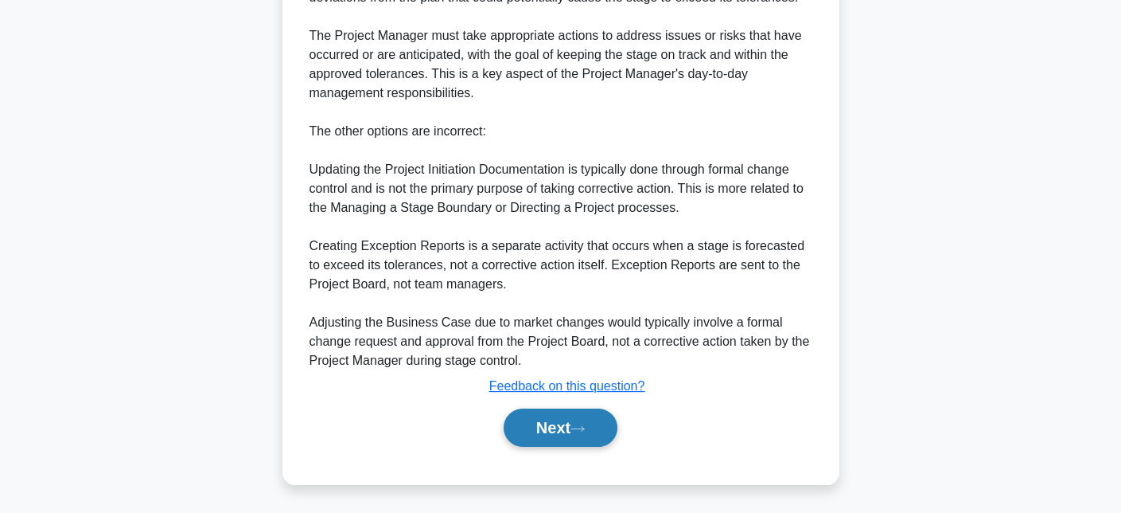
click at [568, 438] on button "Next" at bounding box center [561, 427] width 114 height 38
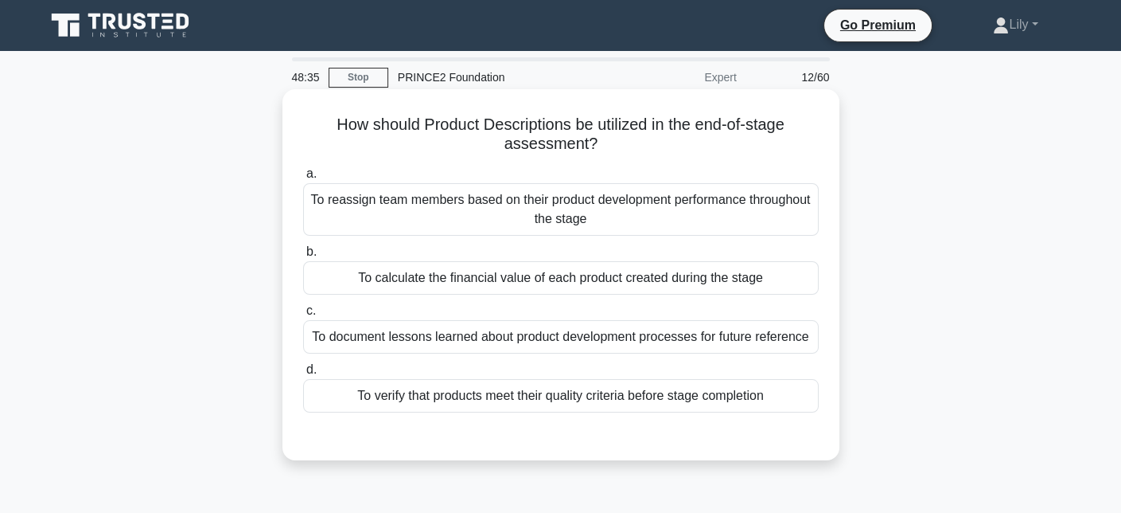
drag, startPoint x: 413, startPoint y: 117, endPoint x: 708, endPoint y: 136, distance: 295.9
click at [708, 136] on h5 "How should Product Descriptions be utilized in the end-of-stage assessment? .sp…" at bounding box center [561, 135] width 519 height 40
click at [634, 118] on h5 "How should Product Descriptions be utilized in the end-of-stage assessment? .sp…" at bounding box center [561, 135] width 519 height 40
click at [585, 127] on h5 "How should Product Descriptions be utilized in the end-of-stage assessment? .sp…" at bounding box center [561, 135] width 519 height 40
drag, startPoint x: 459, startPoint y: 381, endPoint x: 460, endPoint y: 392, distance: 11.2
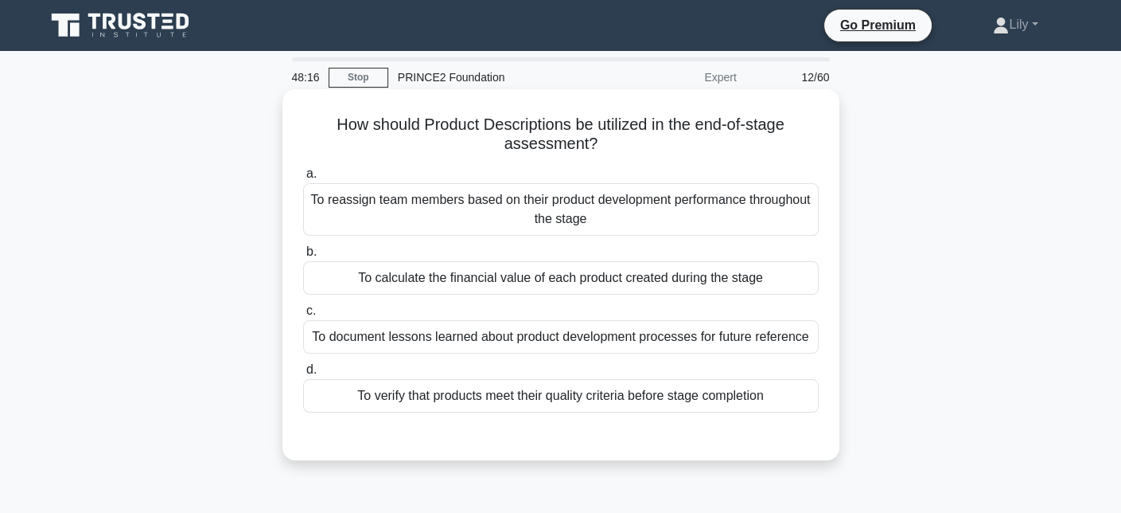
click at [460, 392] on div "To verify that products meet their quality criteria before stage completion" at bounding box center [561, 395] width 516 height 33
click at [303, 375] on input "d. To verify that products meet their quality criteria before stage completion" at bounding box center [303, 370] width 0 height 10
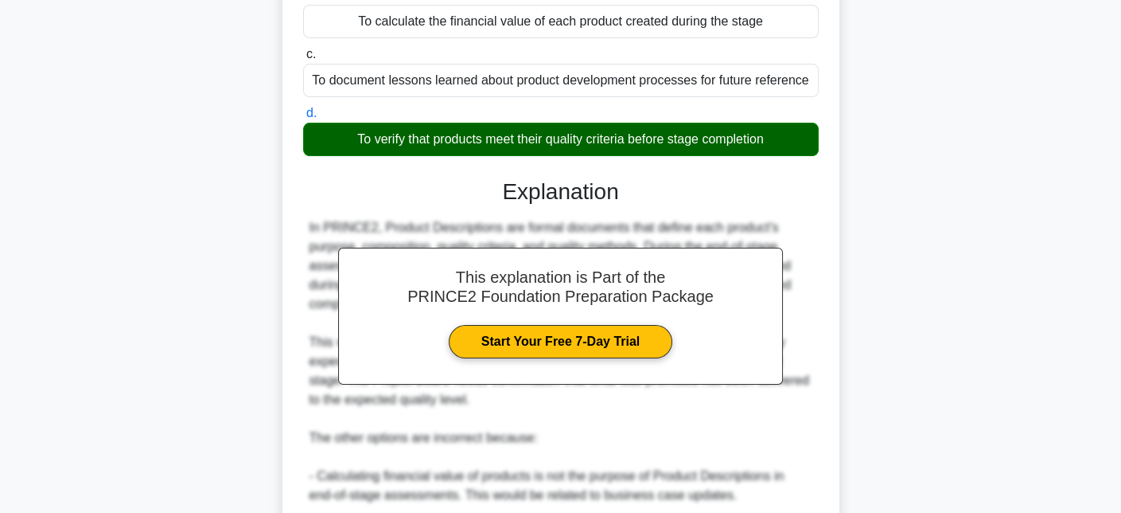
scroll to position [524, 0]
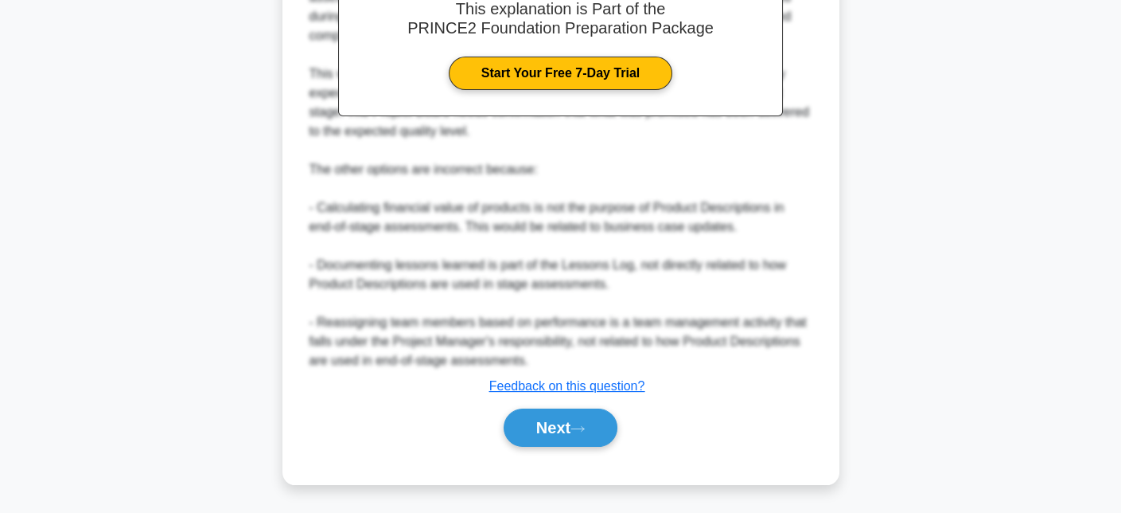
click at [550, 404] on div "Next" at bounding box center [561, 427] width 516 height 51
click at [553, 410] on button "Next" at bounding box center [561, 427] width 114 height 38
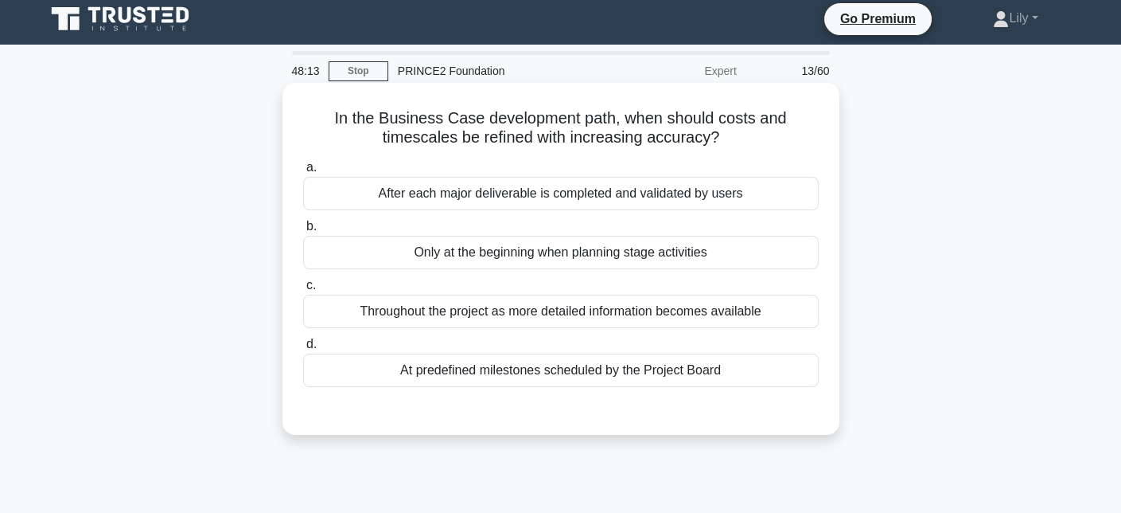
scroll to position [0, 0]
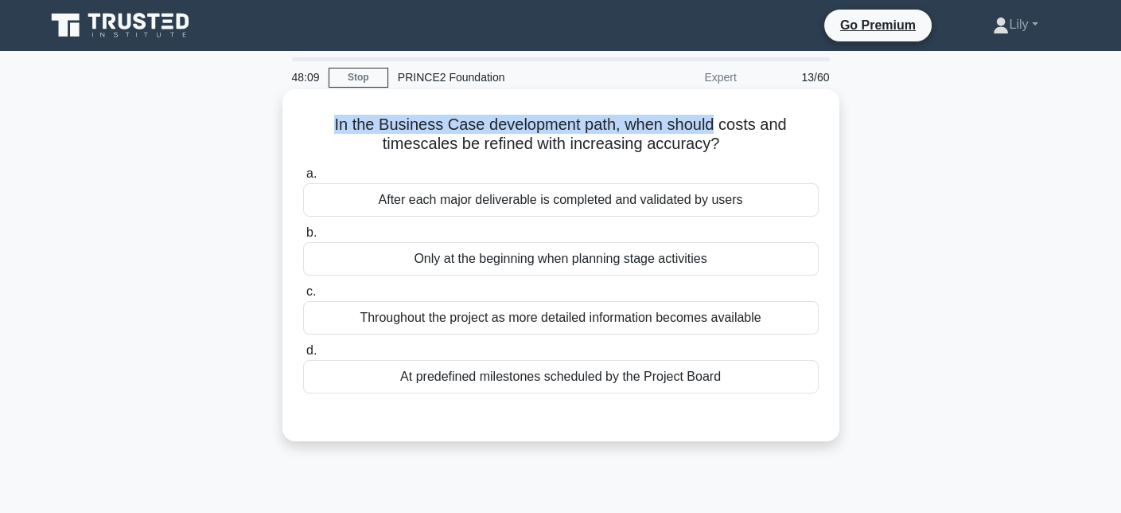
drag, startPoint x: 322, startPoint y: 117, endPoint x: 711, endPoint y: 129, distance: 388.6
click at [711, 129] on h5 "In the Business Case development path, when should costs and timescales be refi…" at bounding box center [561, 135] width 519 height 40
drag, startPoint x: 371, startPoint y: 138, endPoint x: 746, endPoint y: 140, distance: 374.9
click at [746, 140] on h5 "In the Business Case development path, when should costs and timescales be refi…" at bounding box center [561, 135] width 519 height 40
drag, startPoint x: 384, startPoint y: 120, endPoint x: 731, endPoint y: 142, distance: 347.7
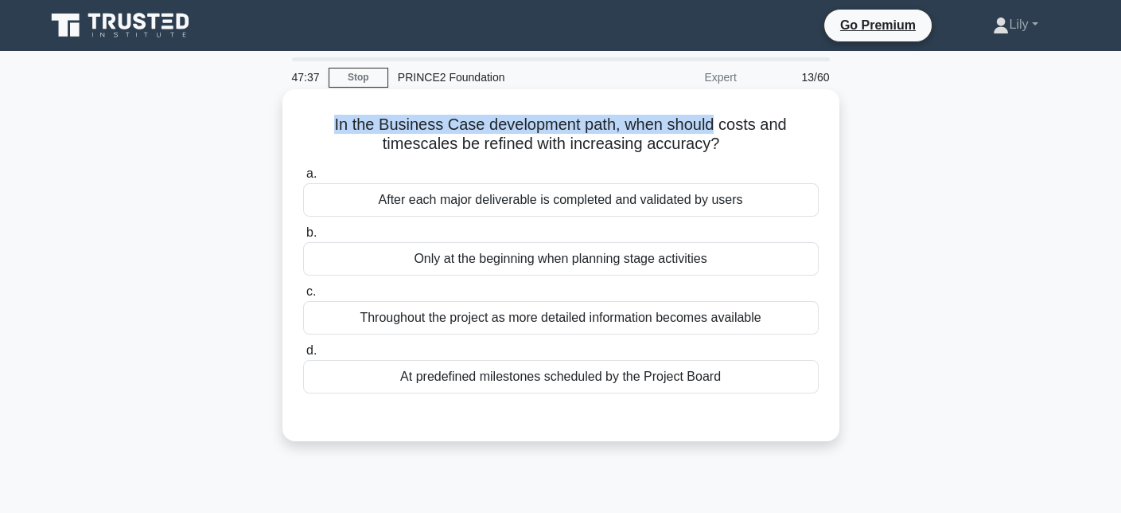
click at [731, 142] on h5 "In the Business Case development path, when should costs and timescales be refi…" at bounding box center [561, 135] width 519 height 40
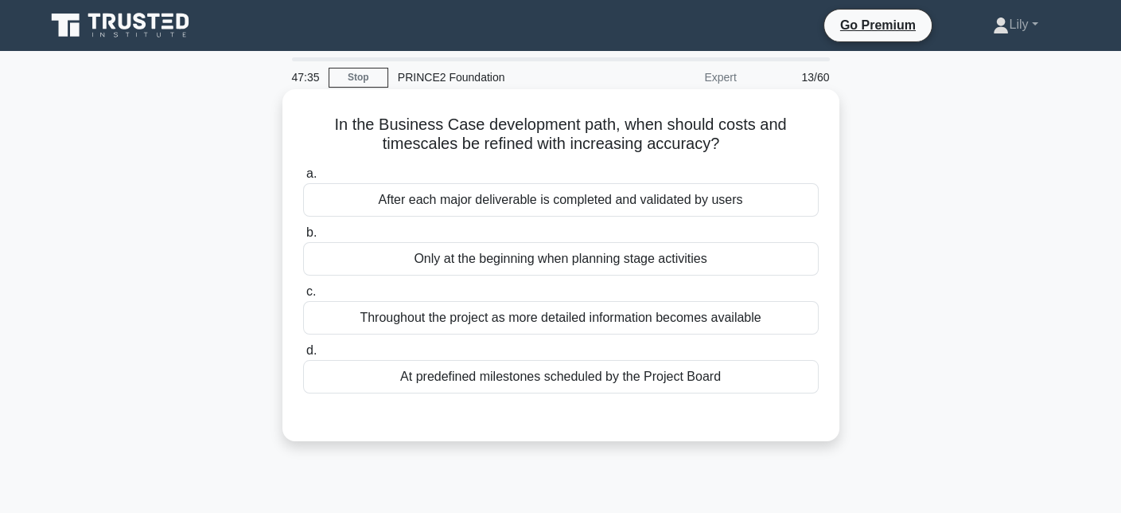
click at [731, 142] on icon ".spinner_0XTQ{transform-origin:center;animation:spinner_y6GP .75s linear infini…" at bounding box center [728, 144] width 19 height 19
click at [544, 331] on div "Throughout the project as more detailed information becomes available" at bounding box center [561, 317] width 516 height 33
click at [303, 297] on input "c. Throughout the project as more detailed information becomes available" at bounding box center [303, 292] width 0 height 10
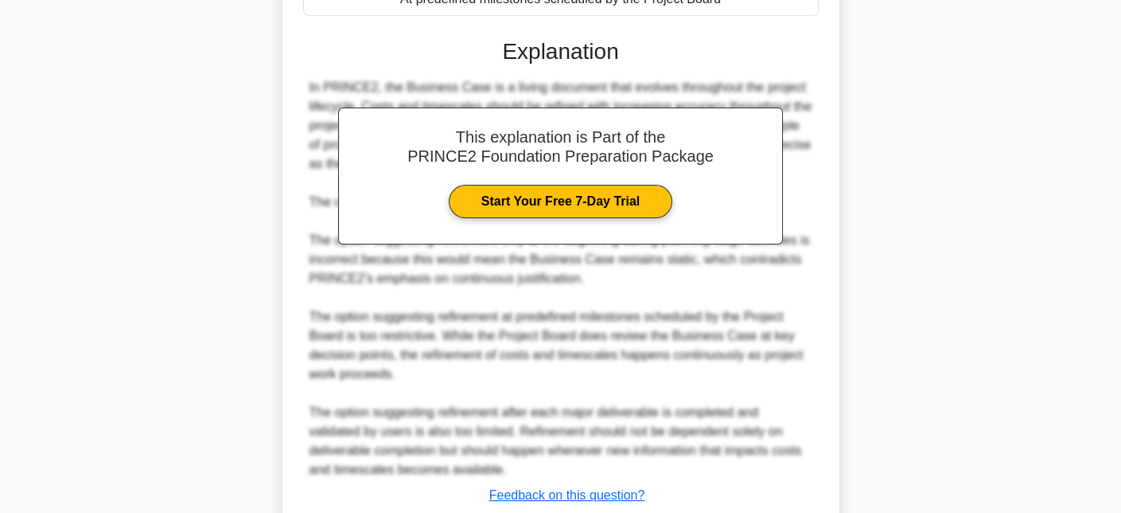
scroll to position [486, 0]
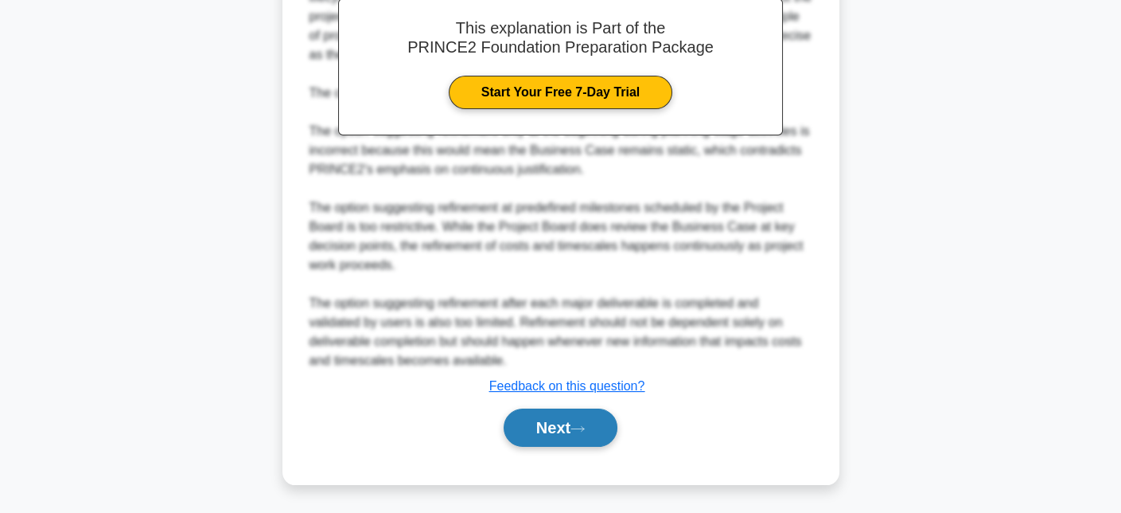
click at [546, 415] on button "Next" at bounding box center [561, 427] width 114 height 38
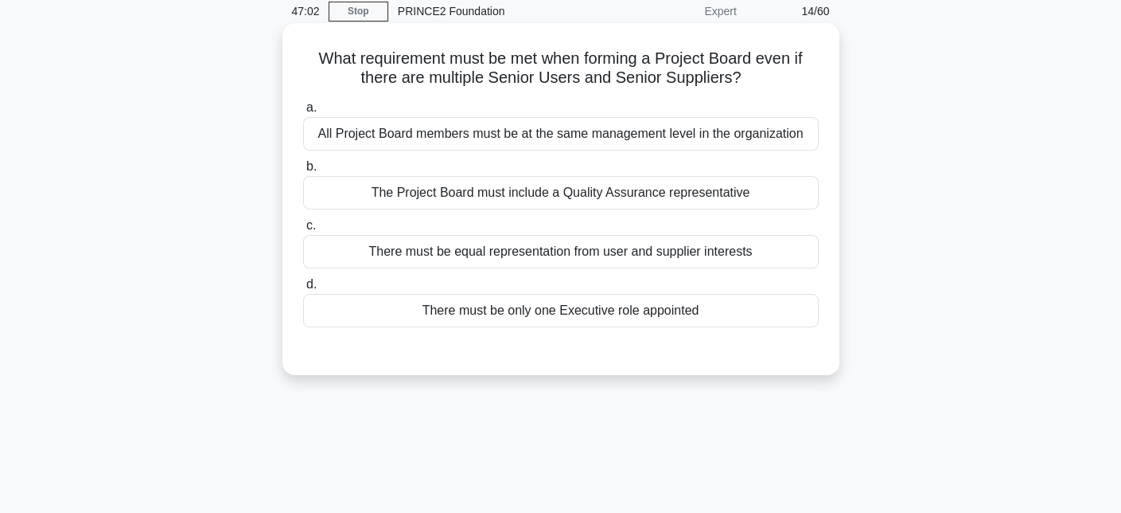
scroll to position [0, 0]
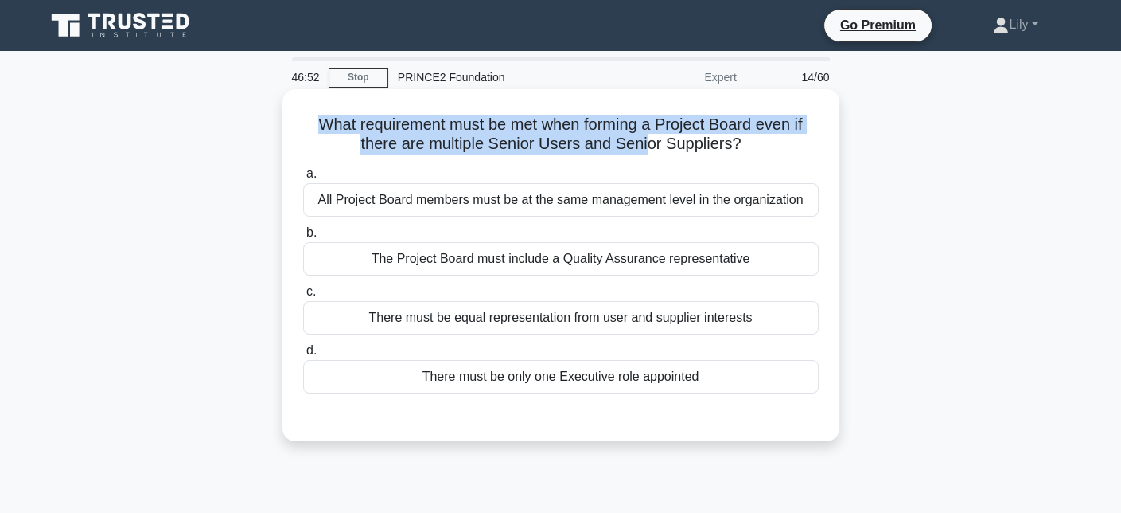
drag, startPoint x: 312, startPoint y: 124, endPoint x: 645, endPoint y: 139, distance: 333.8
click at [645, 139] on h5 "What requirement must be met when forming a Project Board even if there are mul…" at bounding box center [561, 135] width 519 height 40
click at [666, 127] on h5 "What requirement must be met when forming a Project Board even if there are mul…" at bounding box center [561, 135] width 519 height 40
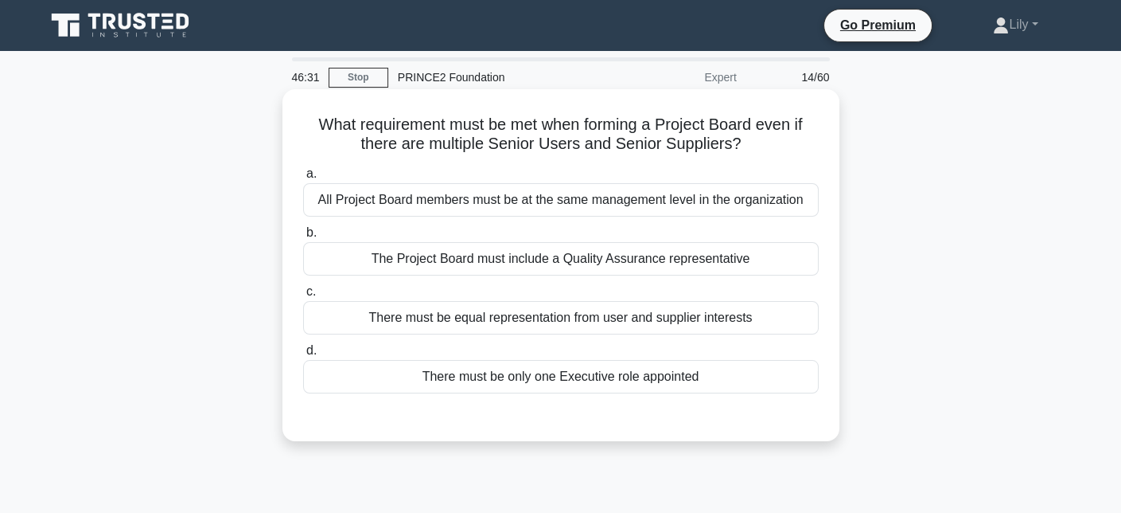
click at [556, 380] on div "There must be only one Executive role appointed" at bounding box center [561, 376] width 516 height 33
click at [303, 356] on input "d. There must be only one Executive role appointed" at bounding box center [303, 350] width 0 height 10
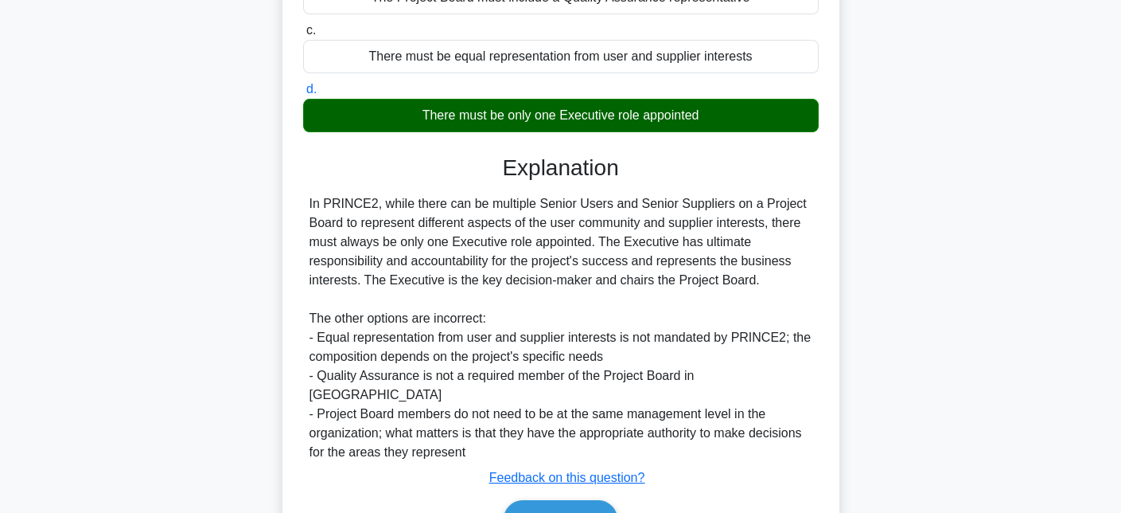
scroll to position [188, 0]
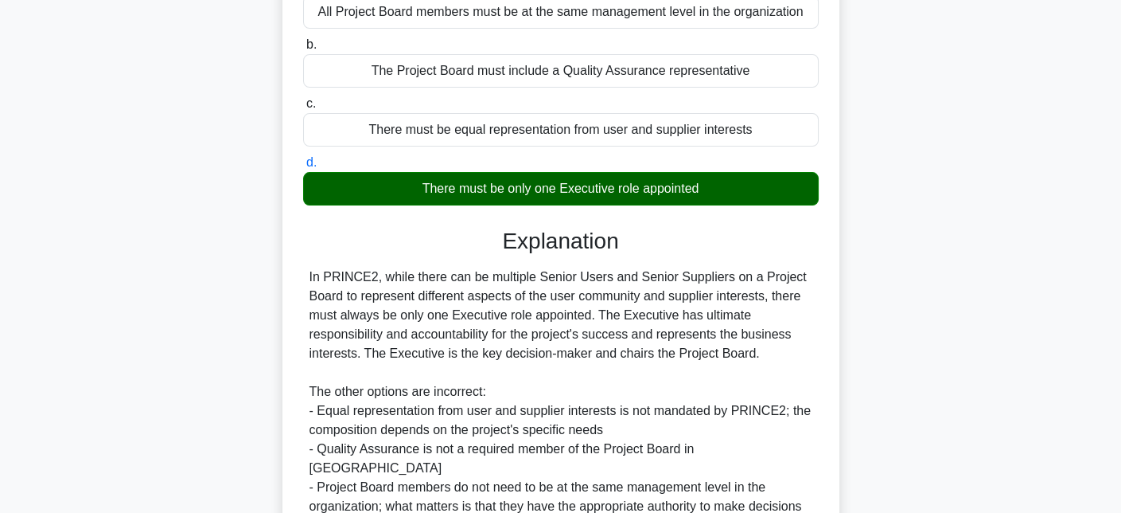
drag, startPoint x: 431, startPoint y: 189, endPoint x: 704, endPoint y: 187, distance: 273.0
click at [704, 187] on div "There must be only one Executive role appointed" at bounding box center [561, 188] width 516 height 33
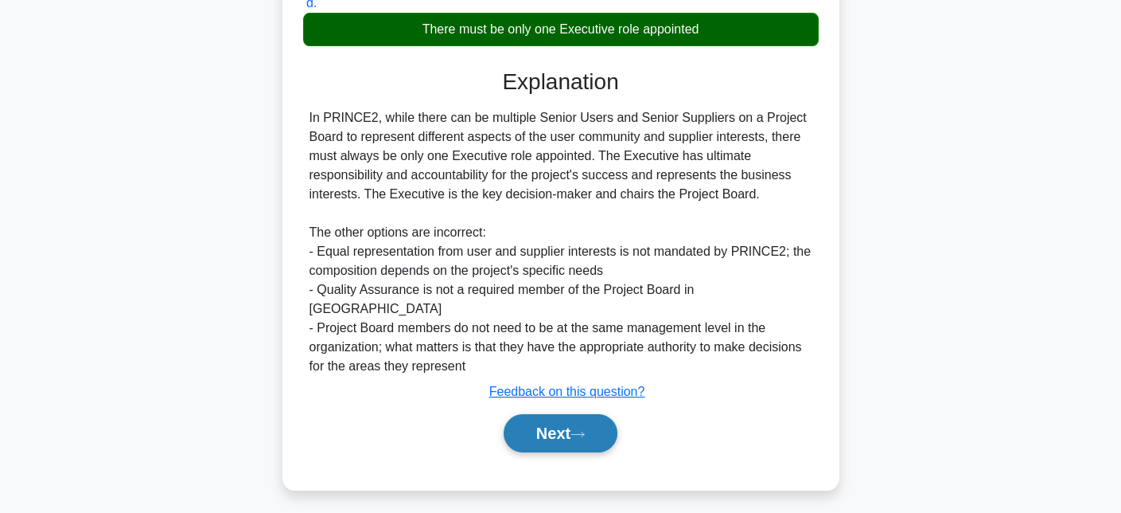
click at [555, 414] on button "Next" at bounding box center [561, 433] width 114 height 38
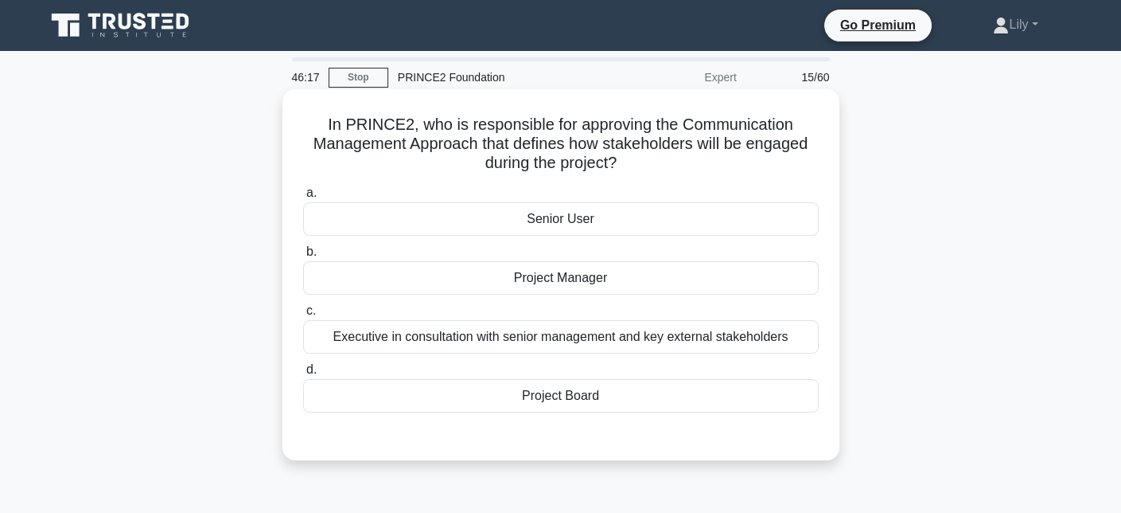
scroll to position [0, 0]
drag, startPoint x: 290, startPoint y: 107, endPoint x: 679, endPoint y: 165, distance: 392.7
click at [679, 165] on div "In PRINCE2, who is responsible for approving the Communication Management Appro…" at bounding box center [561, 275] width 544 height 358
click at [770, 149] on h5 "In PRINCE2, who is responsible for approving the Communication Management Appro…" at bounding box center [561, 144] width 519 height 59
drag, startPoint x: 627, startPoint y: 162, endPoint x: 327, endPoint y: 124, distance: 302.5
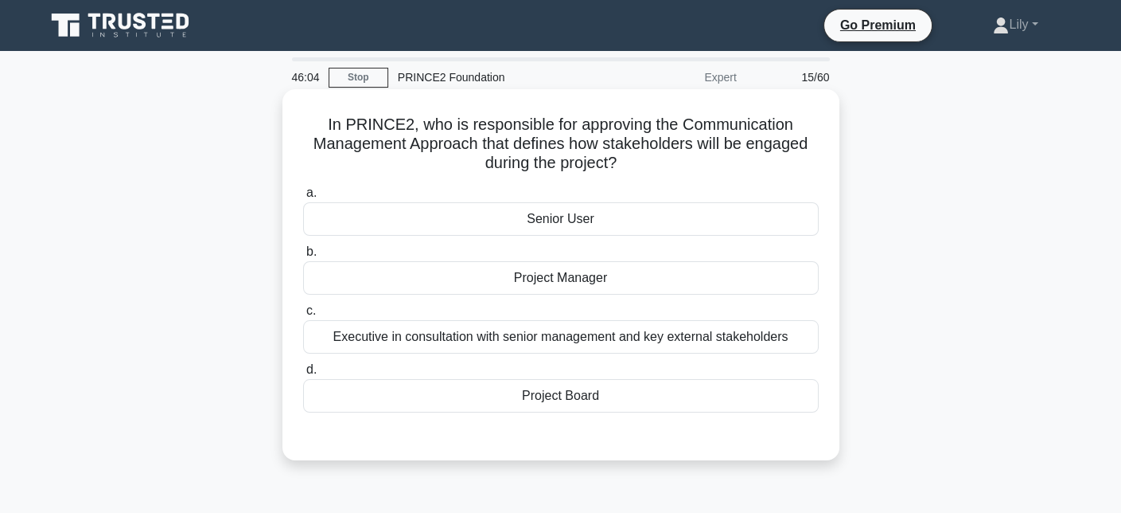
click at [327, 124] on h5 "In PRINCE2, who is responsible for approving the Communication Management Appro…" at bounding box center [561, 144] width 519 height 59
click at [685, 169] on h5 "In PRINCE2, who is responsible for approving the Communication Management Appro…" at bounding box center [561, 144] width 519 height 59
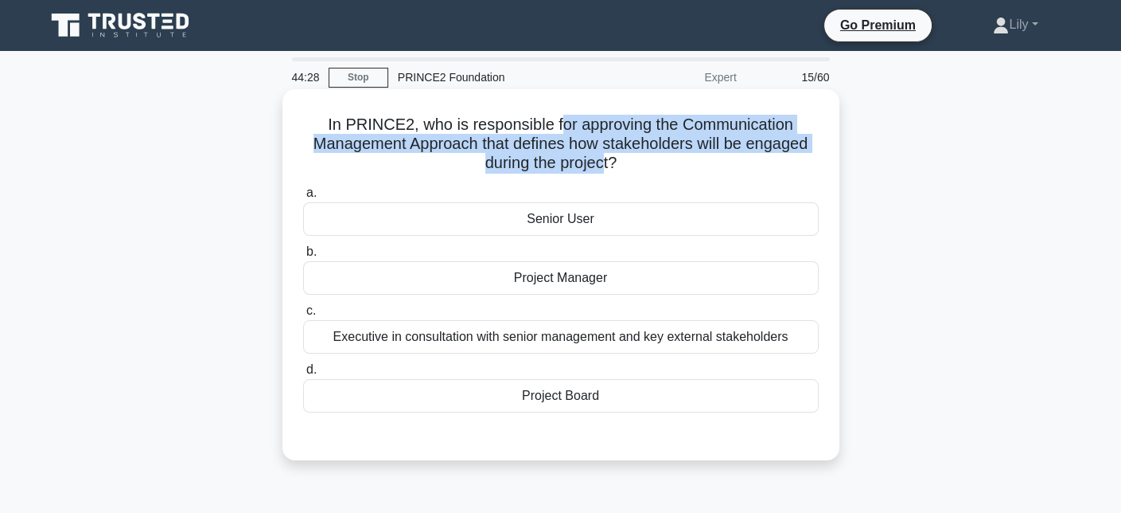
drag, startPoint x: 557, startPoint y: 123, endPoint x: 604, endPoint y: 167, distance: 64.2
click at [604, 167] on h5 "In PRINCE2, who is responsible for approving the Communication Management Appro…" at bounding box center [561, 144] width 519 height 59
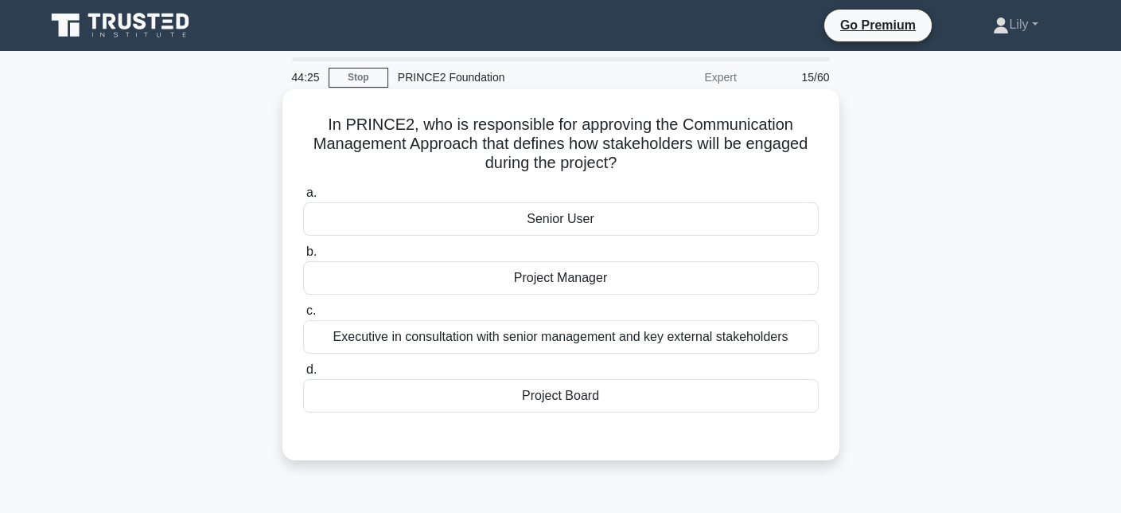
click at [606, 376] on label "d. Project Board" at bounding box center [561, 386] width 516 height 53
click at [303, 375] on input "d. Project Board" at bounding box center [303, 370] width 0 height 10
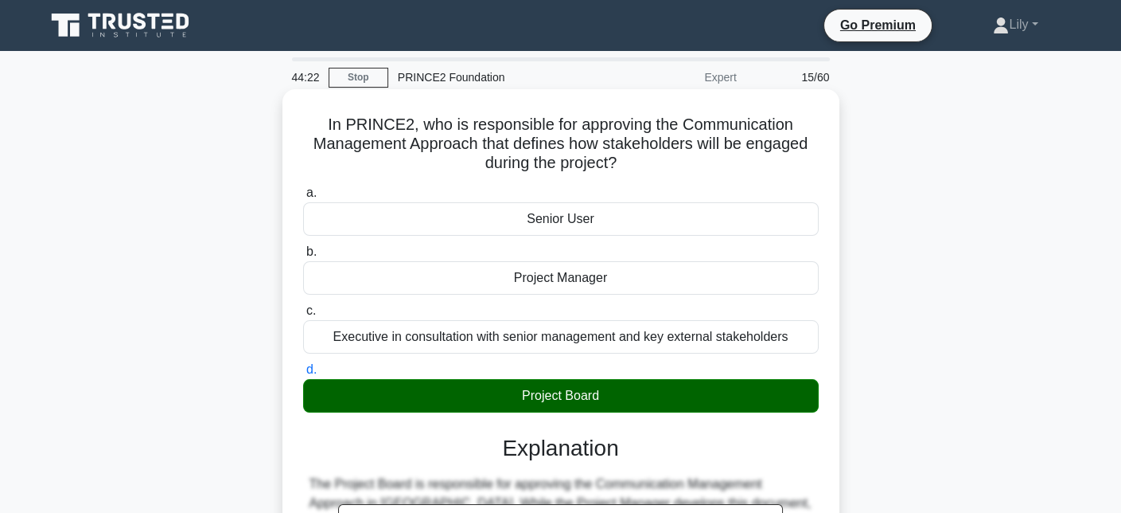
drag, startPoint x: 579, startPoint y: 127, endPoint x: 654, endPoint y: 161, distance: 83.0
click at [654, 161] on h5 "In PRINCE2, who is responsible for approving the Communication Management Appro…" at bounding box center [561, 144] width 519 height 59
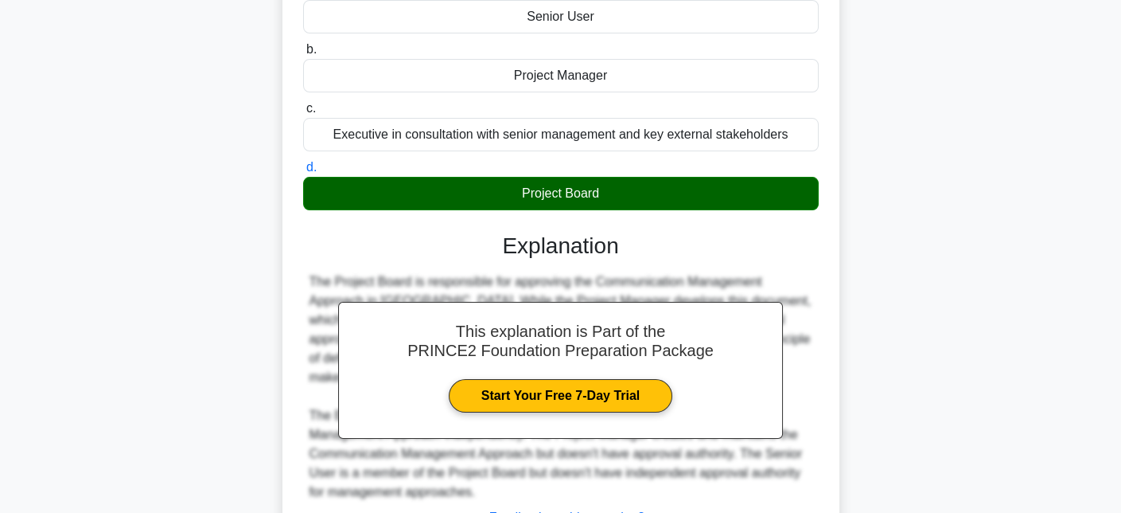
scroll to position [347, 0]
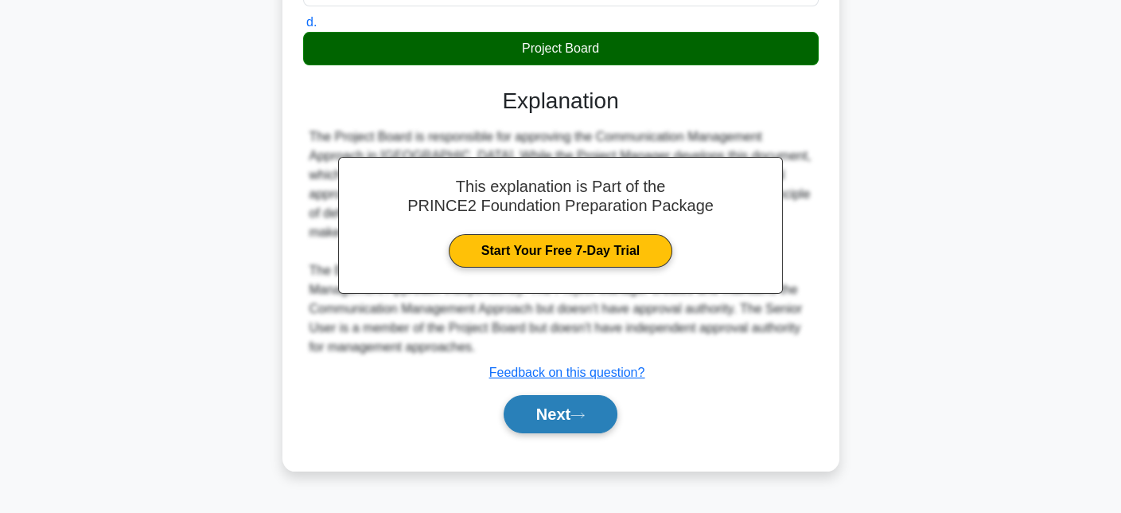
click at [581, 419] on button "Next" at bounding box center [561, 414] width 114 height 38
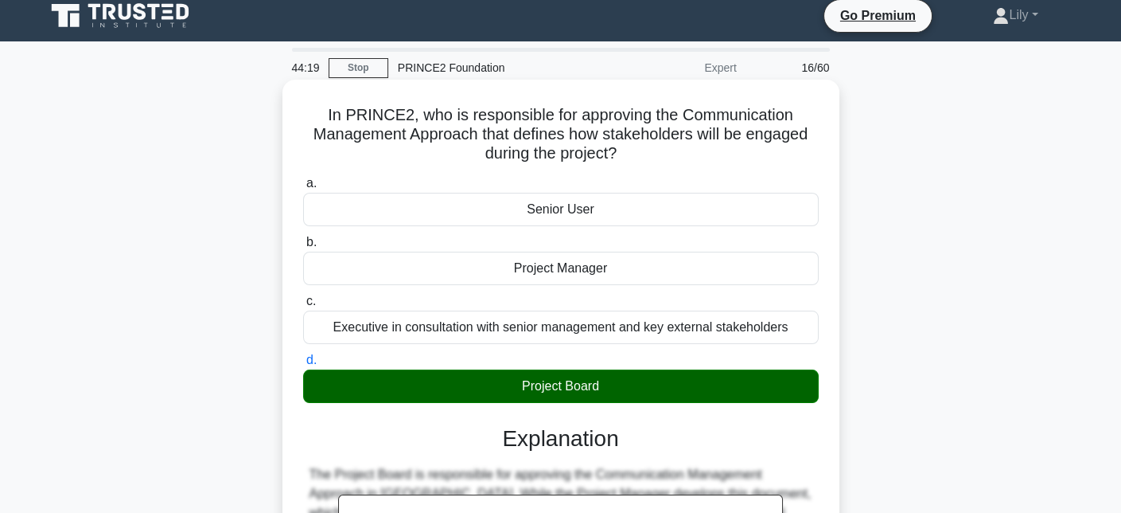
scroll to position [0, 0]
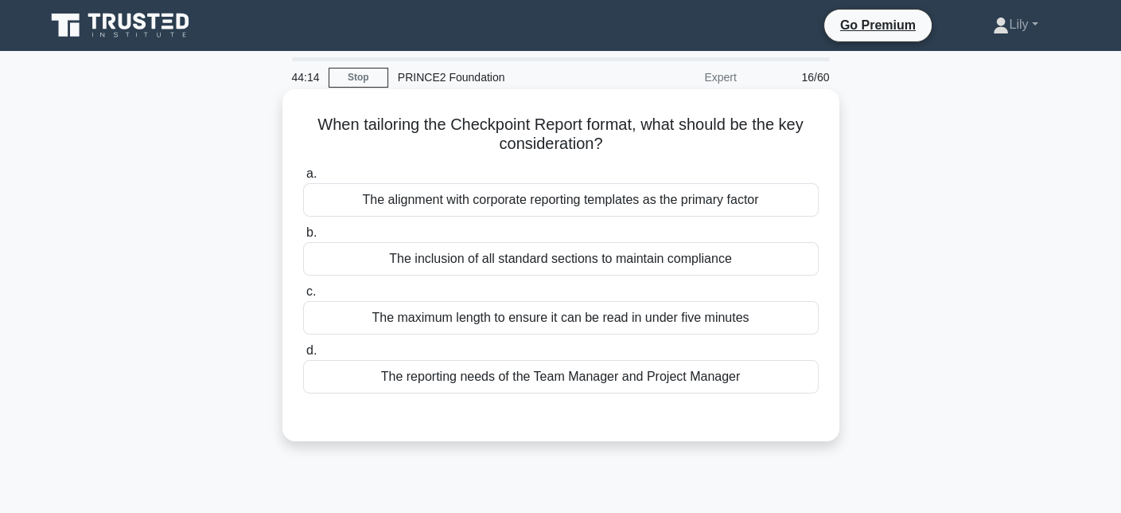
drag, startPoint x: 325, startPoint y: 120, endPoint x: 627, endPoint y: 142, distance: 303.2
click at [627, 142] on h5 "When tailoring the Checkpoint Report format, what should be the key considerati…" at bounding box center [561, 135] width 519 height 40
click at [583, 385] on div "The reporting needs of the Team Manager and Project Manager" at bounding box center [561, 376] width 516 height 33
click at [303, 356] on input "d. The reporting needs of the Team Manager and Project Manager" at bounding box center [303, 350] width 0 height 10
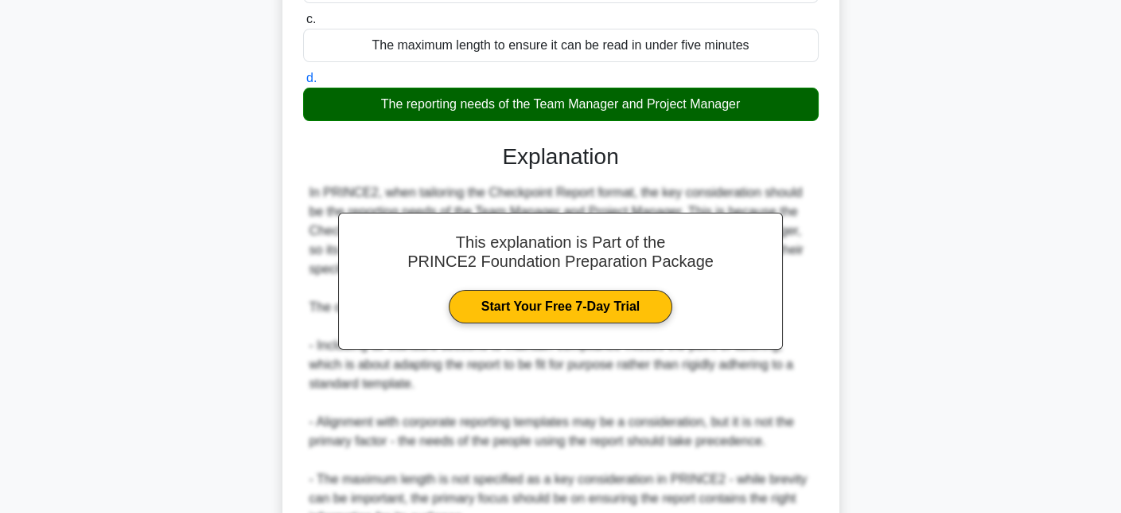
scroll to position [429, 0]
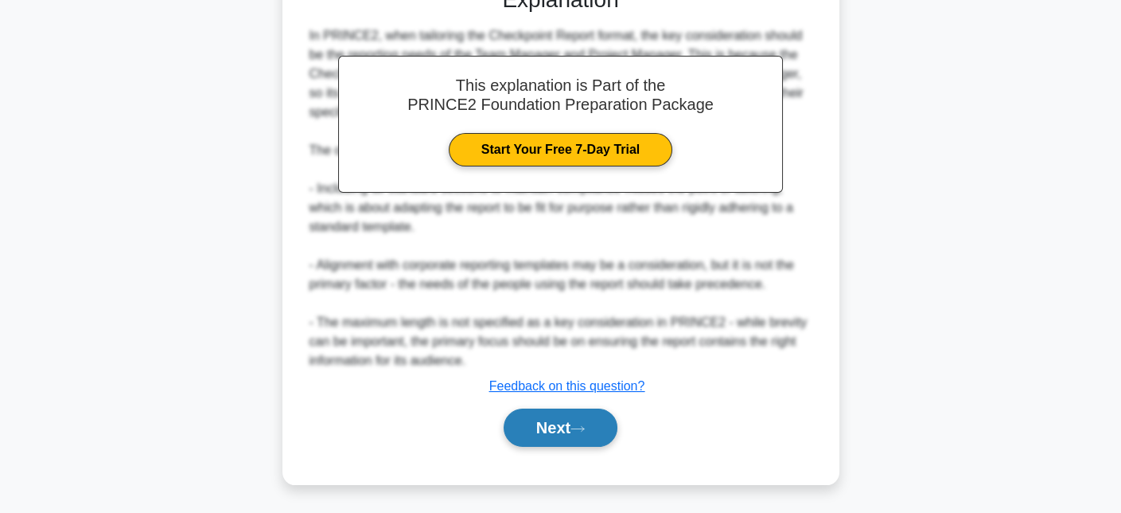
click at [533, 437] on button "Next" at bounding box center [561, 427] width 114 height 38
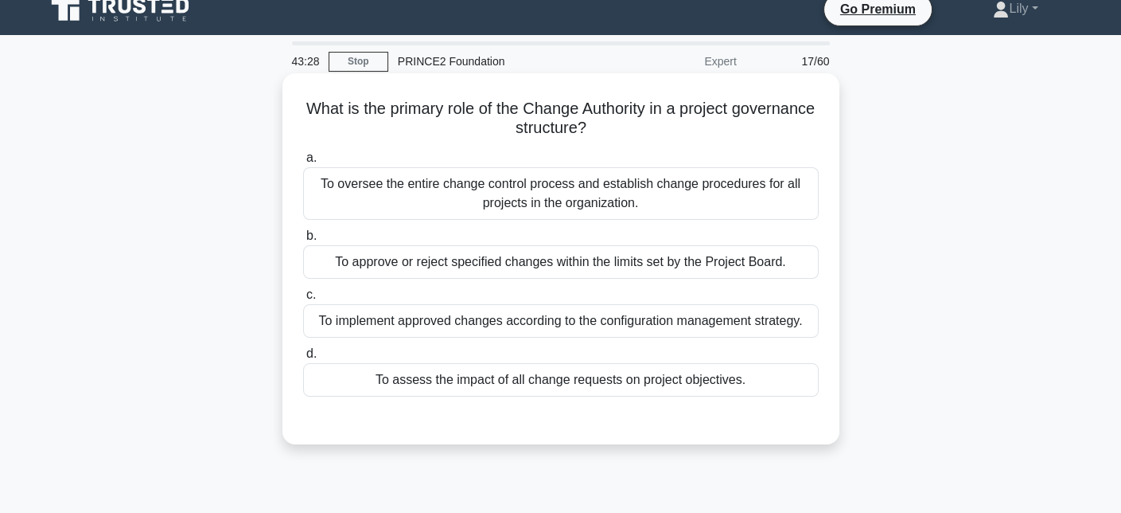
scroll to position [0, 0]
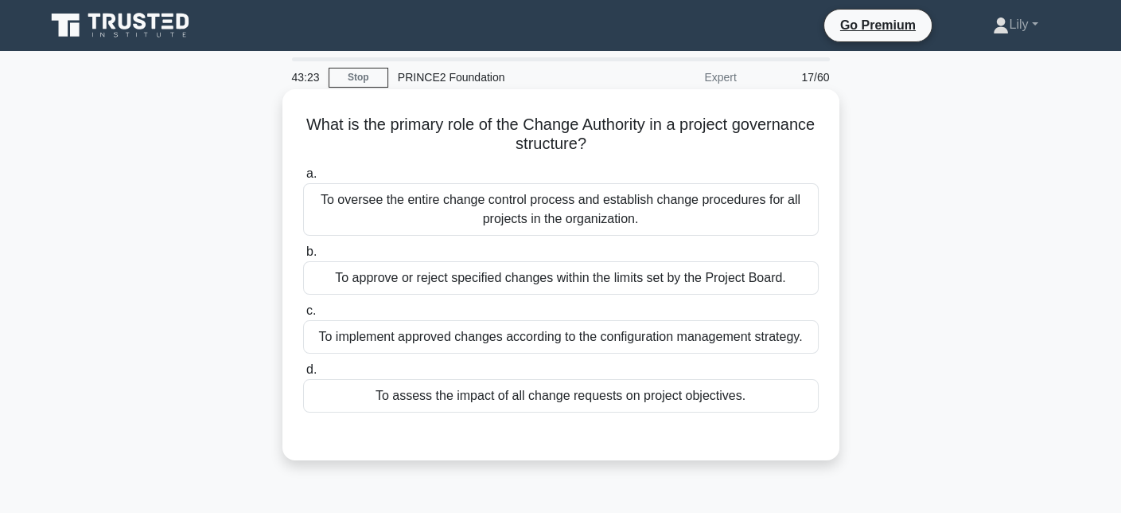
drag, startPoint x: 334, startPoint y: 115, endPoint x: 650, endPoint y: 142, distance: 317.1
click at [650, 142] on h5 "What is the primary role of the Change Authority in a project governance struct…" at bounding box center [561, 135] width 519 height 40
click at [606, 142] on icon ".spinner_0XTQ{transform-origin:center;animation:spinner_y6GP .75s linear infini…" at bounding box center [596, 144] width 19 height 19
click at [502, 279] on div "To approve or reject specified changes within the limits set by the Project Boa…" at bounding box center [561, 277] width 516 height 33
click at [303, 257] on input "b. To approve or reject specified changes within the limits set by the Project …" at bounding box center [303, 252] width 0 height 10
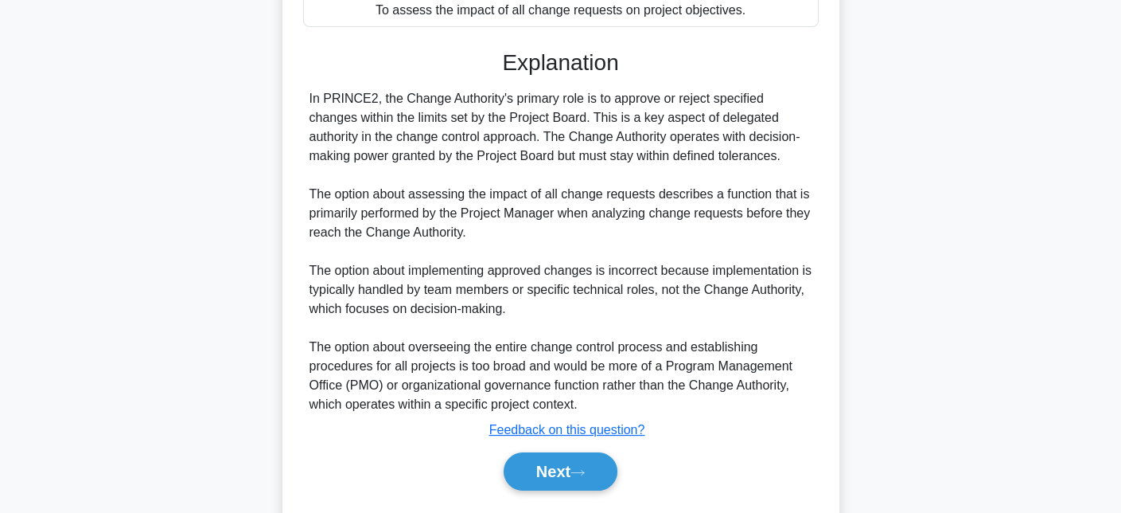
scroll to position [429, 0]
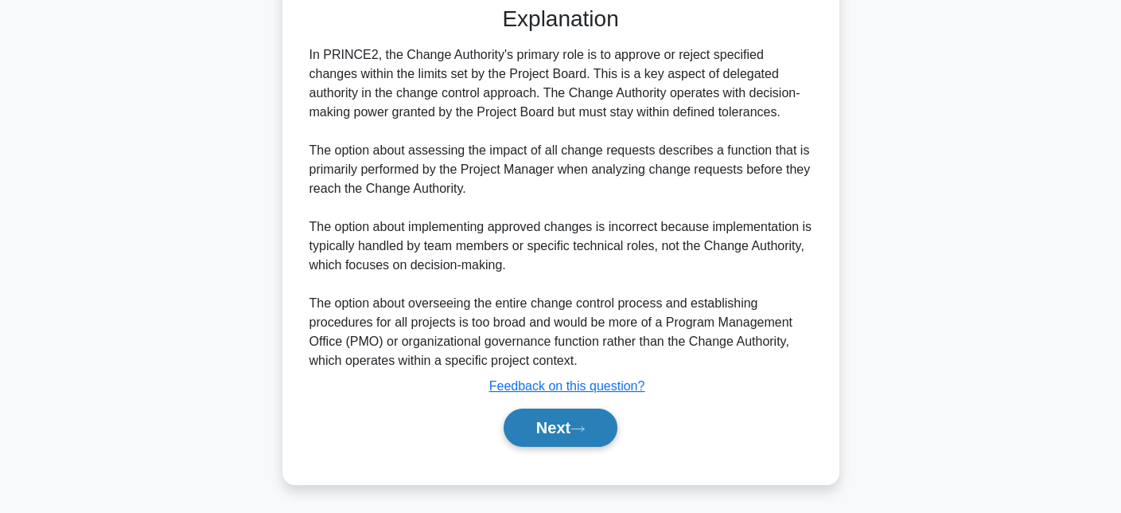
click at [597, 438] on button "Next" at bounding box center [561, 427] width 114 height 38
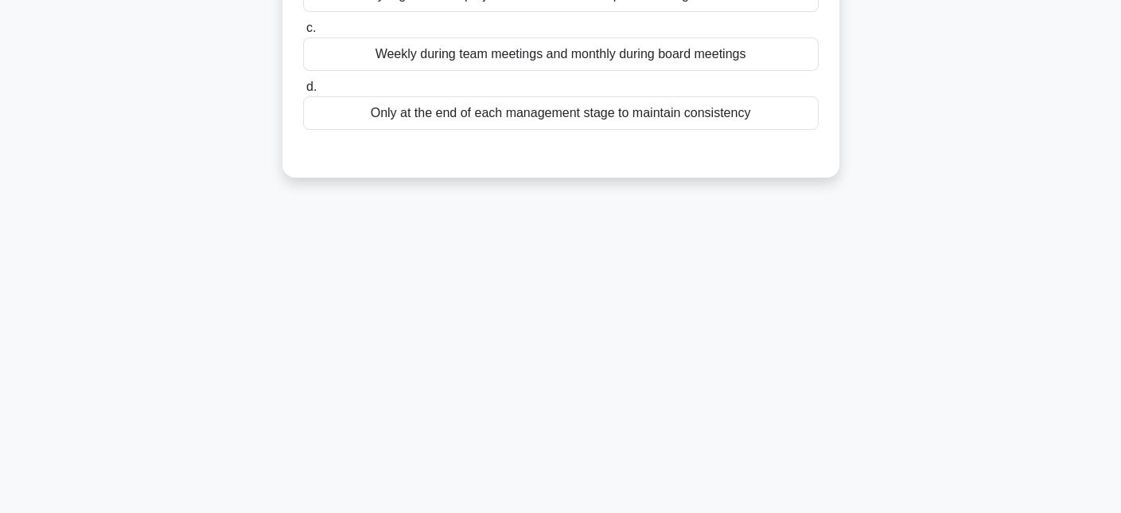
scroll to position [29, 0]
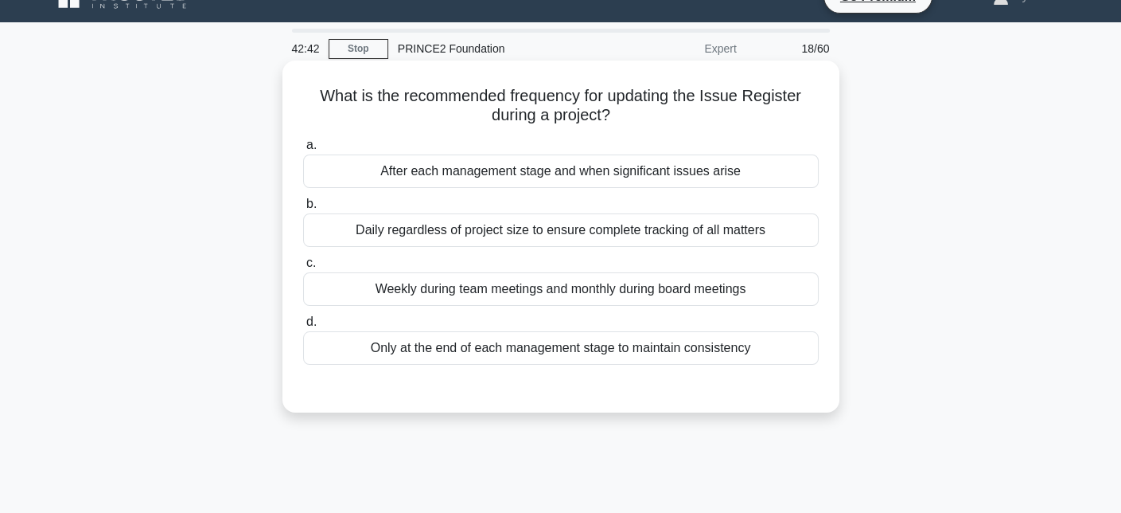
drag, startPoint x: 313, startPoint y: 88, endPoint x: 634, endPoint y: 129, distance: 324.2
click at [634, 129] on div "What is the recommended frequency for updating the Issue Register during a proj…" at bounding box center [561, 236] width 544 height 339
click at [471, 180] on div "After each management stage and when significant issues arise" at bounding box center [561, 170] width 516 height 33
click at [303, 150] on input "a. After each management stage and when significant issues arise" at bounding box center [303, 145] width 0 height 10
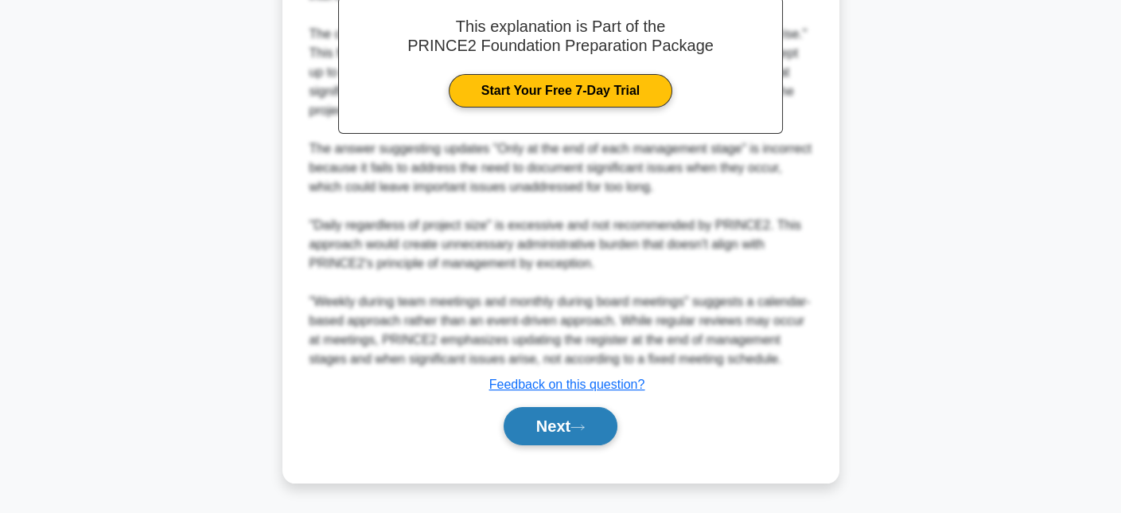
click at [580, 433] on button "Next" at bounding box center [561, 426] width 114 height 38
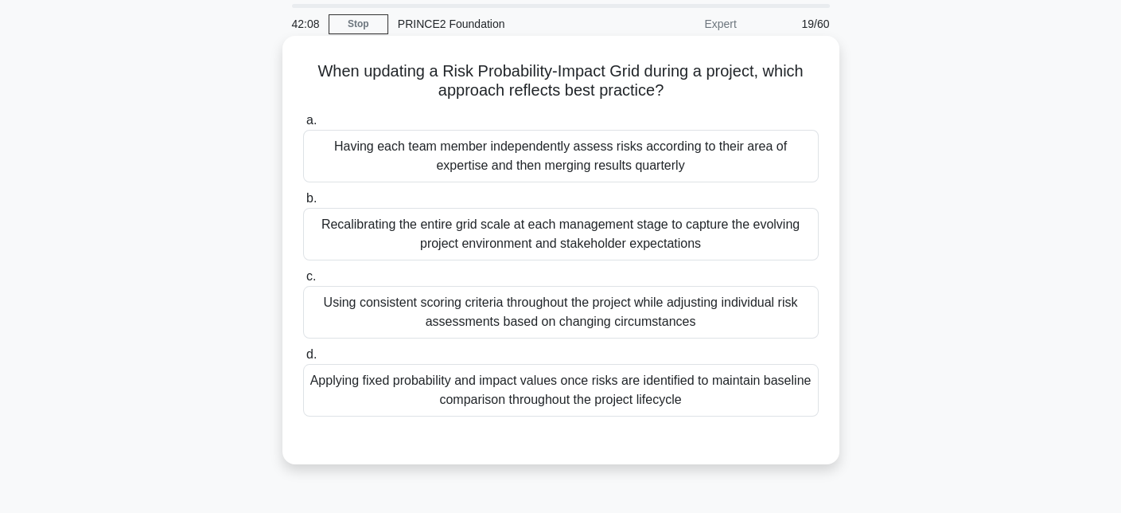
scroll to position [80, 0]
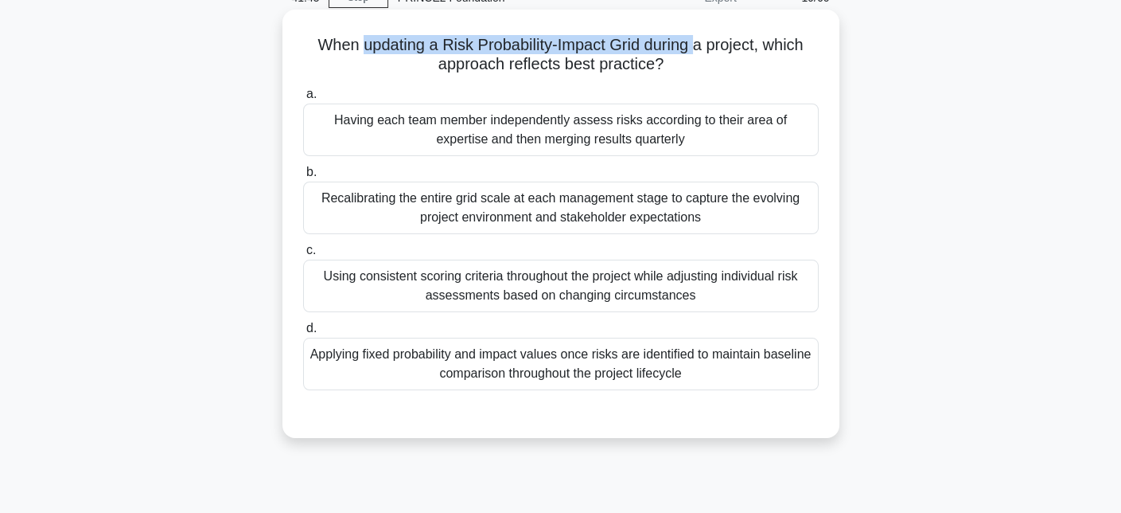
drag, startPoint x: 356, startPoint y: 45, endPoint x: 698, endPoint y: 41, distance: 342.3
click at [698, 41] on h5 "When updating a Risk Probability-Impact Grid during a project, which approach r…" at bounding box center [561, 55] width 519 height 40
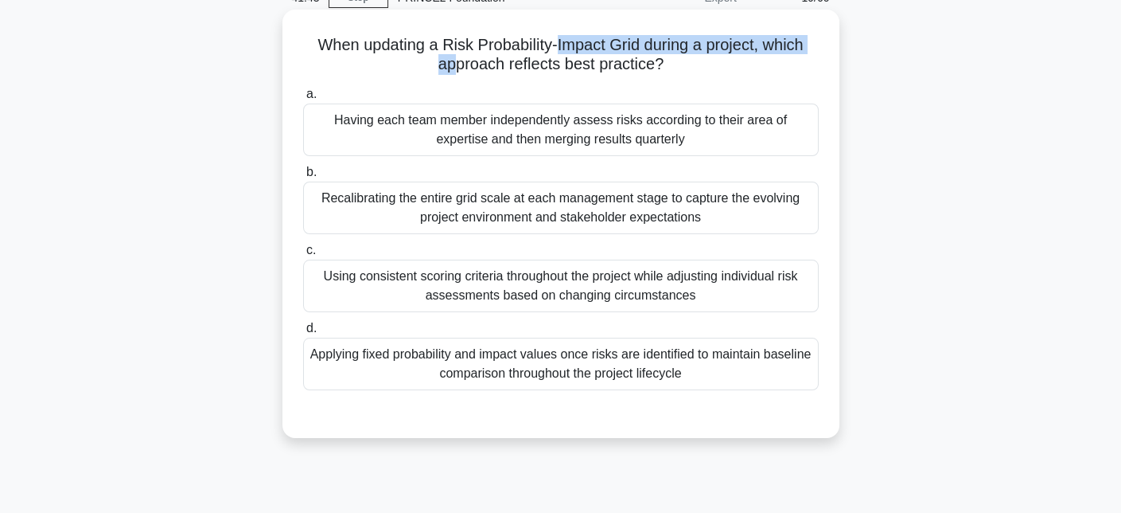
drag, startPoint x: 450, startPoint y: 76, endPoint x: 557, endPoint y: 53, distance: 109.9
click at [557, 54] on div "When updating a Risk Probability-Impact Grid during a project, which approach r…" at bounding box center [561, 223] width 544 height 415
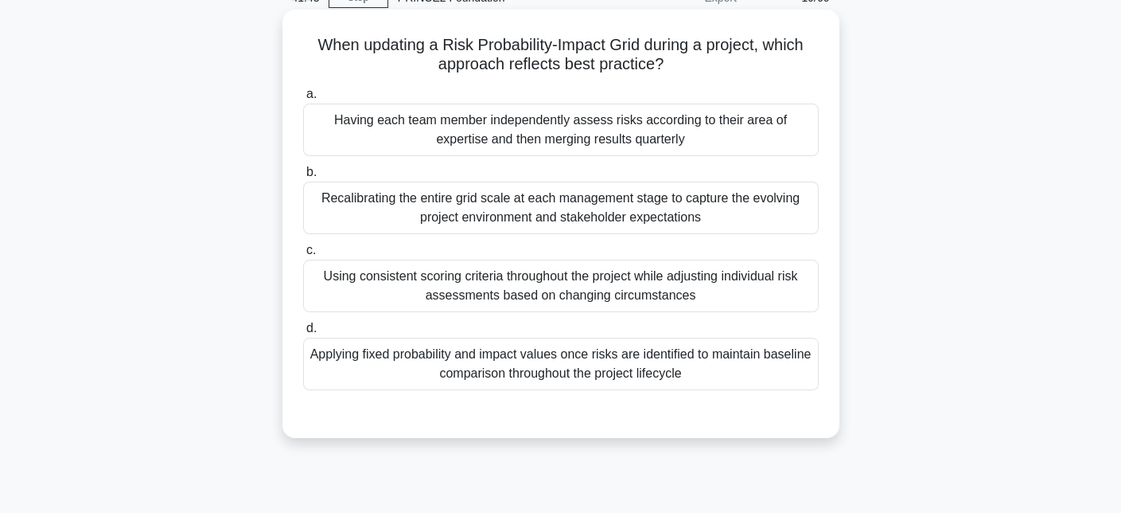
click at [571, 60] on h5 "When updating a Risk Probability-Impact Grid during a project, which approach r…" at bounding box center [561, 55] width 519 height 40
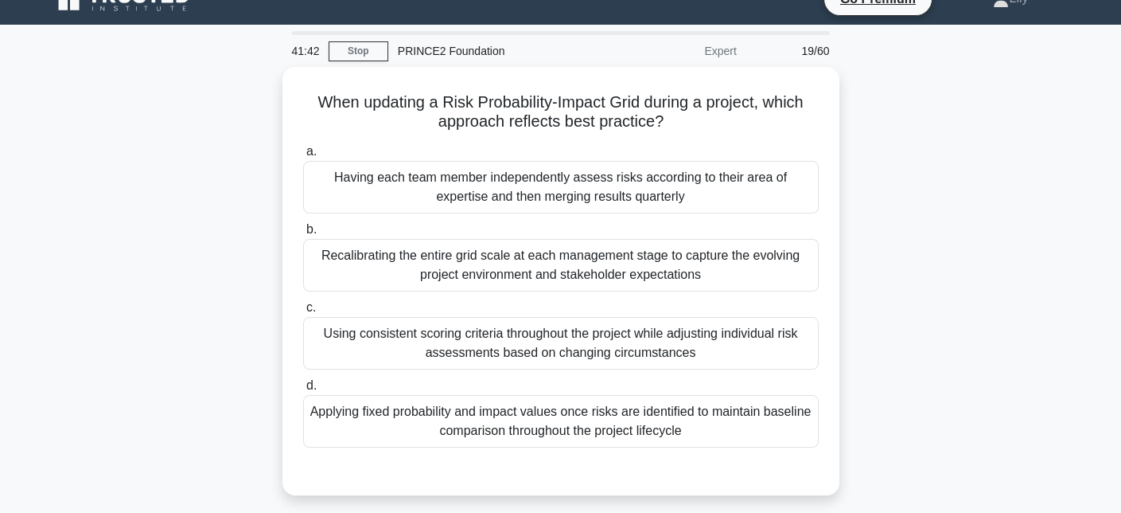
scroll to position [0, 0]
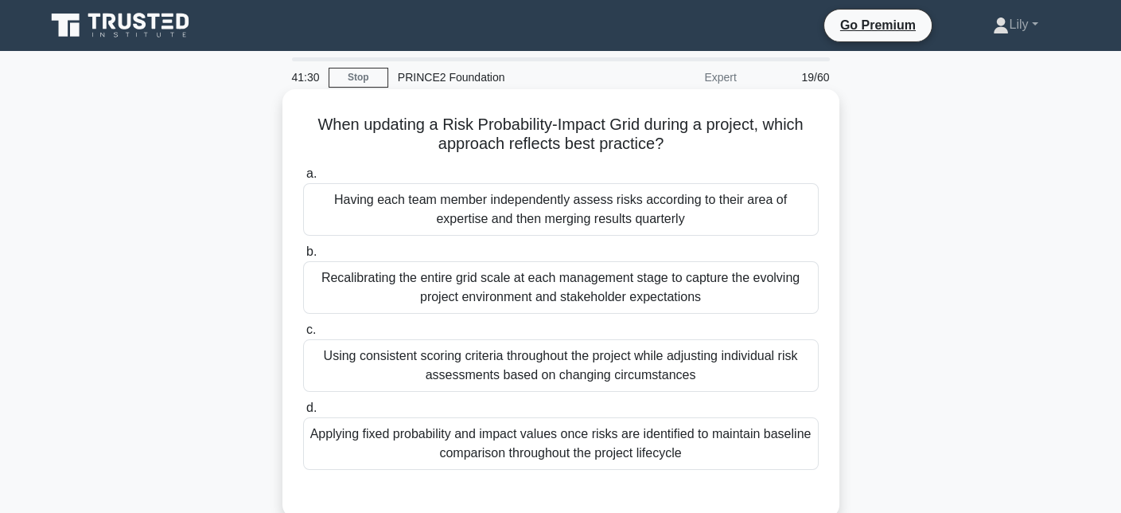
drag, startPoint x: 768, startPoint y: 123, endPoint x: 791, endPoint y: 147, distance: 33.8
click at [791, 147] on h5 "When updating a Risk Probability-Impact Grid during a project, which approach r…" at bounding box center [561, 135] width 519 height 40
click at [694, 161] on div "a. Having each team member independently assess risks according to their area o…" at bounding box center [561, 317] width 535 height 312
drag, startPoint x: 653, startPoint y: 144, endPoint x: 567, endPoint y: 147, distance: 86.0
click at [567, 147] on h5 "When updating a Risk Probability-Impact Grid during a project, which approach r…" at bounding box center [561, 135] width 519 height 40
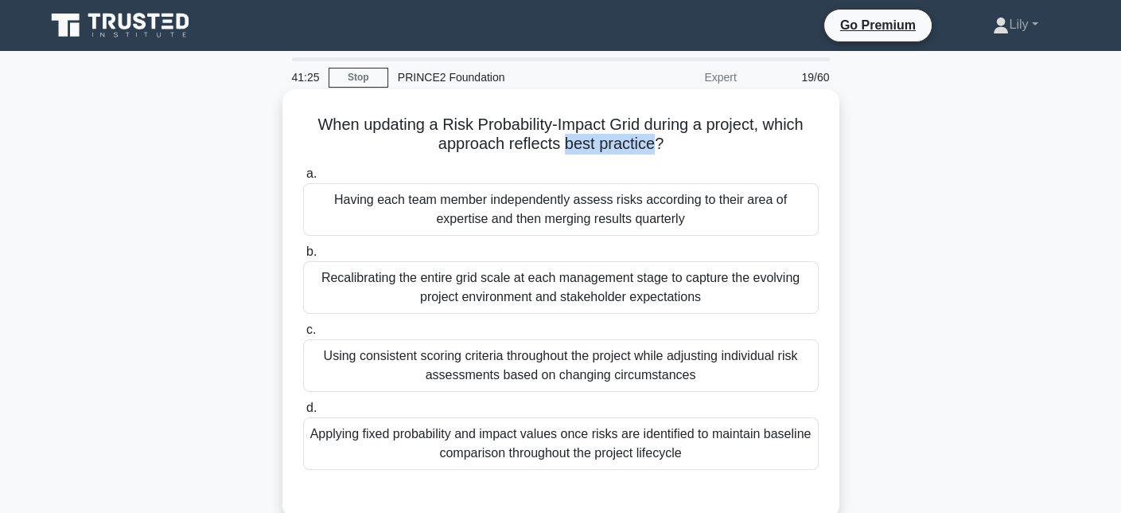
drag, startPoint x: 666, startPoint y: 145, endPoint x: 289, endPoint y: 133, distance: 377.4
click at [289, 133] on div "When updating a Risk Probability-Impact Grid during a project, which approach r…" at bounding box center [561, 303] width 544 height 415
click at [694, 384] on div "Using consistent scoring criteria throughout the project while adjusting indivi…" at bounding box center [561, 365] width 516 height 53
click at [303, 335] on input "c. Using consistent scoring criteria throughout the project while adjusting ind…" at bounding box center [303, 330] width 0 height 10
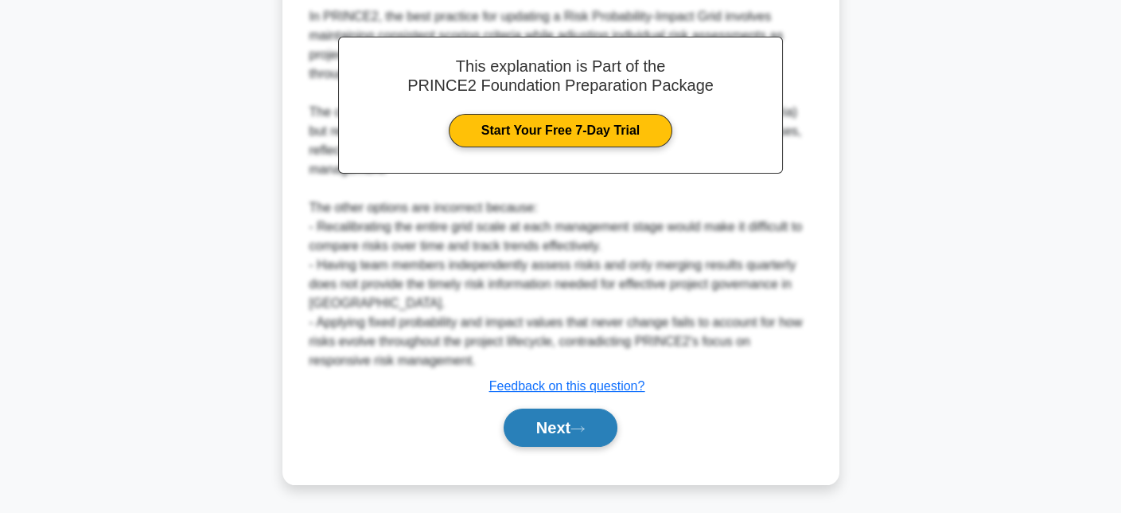
click at [599, 422] on button "Next" at bounding box center [561, 427] width 114 height 38
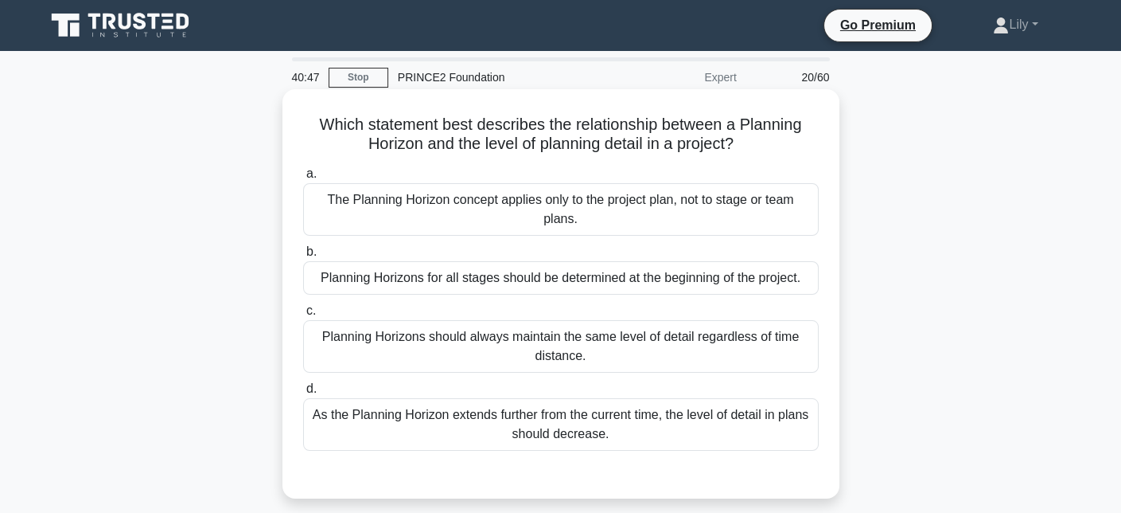
drag, startPoint x: 294, startPoint y: 123, endPoint x: 743, endPoint y: 141, distance: 449.2
click at [743, 141] on div "Which statement best describes the relationship between a Planning Horizon and …" at bounding box center [561, 294] width 544 height 396
click at [415, 141] on h5 "Which statement best describes the relationship between a Planning Horizon and …" at bounding box center [561, 135] width 519 height 40
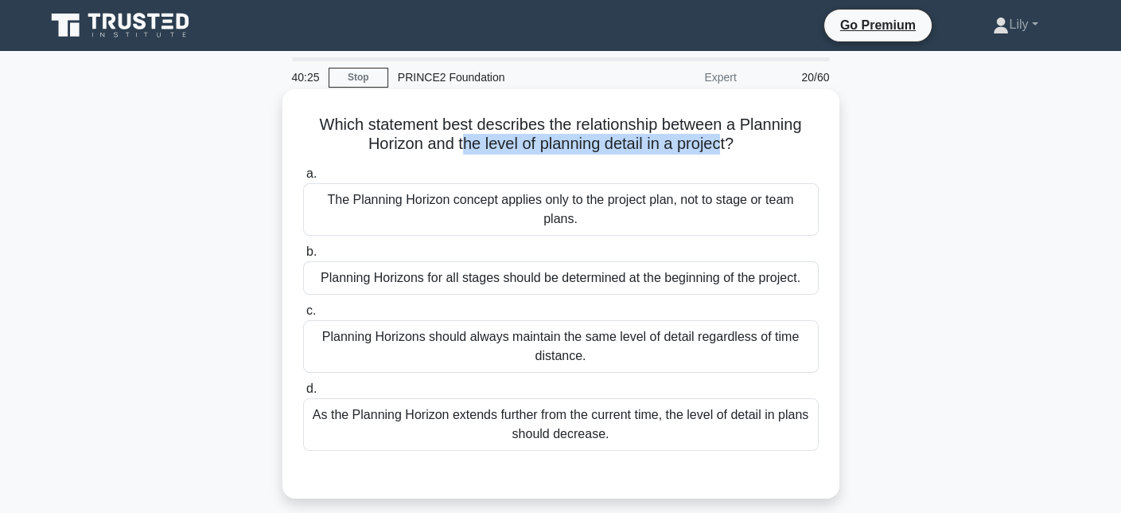
drag, startPoint x: 456, startPoint y: 147, endPoint x: 722, endPoint y: 142, distance: 265.9
click at [722, 142] on h5 "Which statement best describes the relationship between a Planning Horizon and …" at bounding box center [561, 135] width 519 height 40
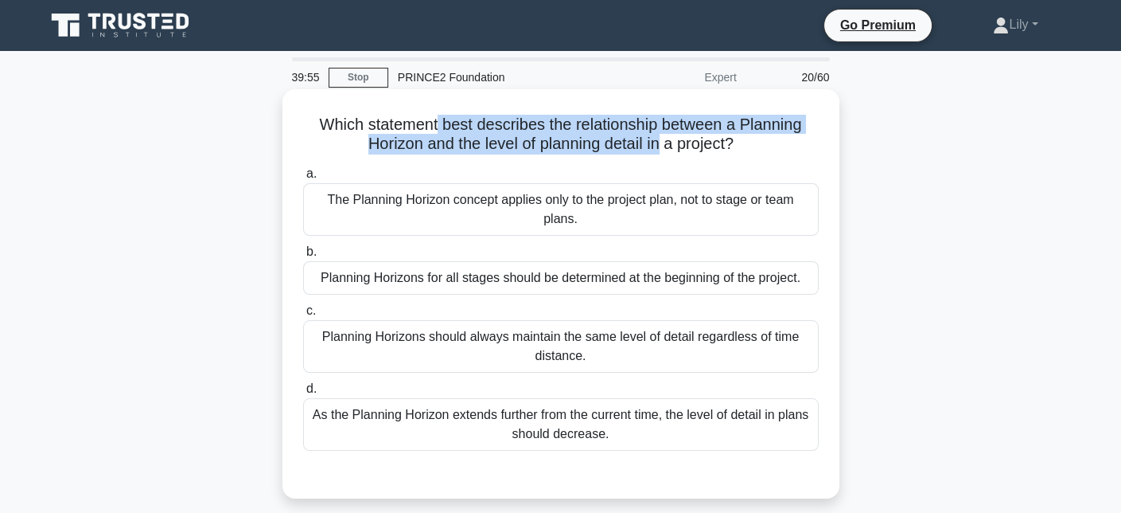
drag, startPoint x: 434, startPoint y: 121, endPoint x: 660, endPoint y: 146, distance: 227.4
click at [660, 146] on h5 "Which statement best describes the relationship between a Planning Horizon and …" at bounding box center [561, 135] width 519 height 40
click at [482, 129] on h5 "Which statement best describes the relationship between a Planning Horizon and …" at bounding box center [561, 135] width 519 height 40
click at [544, 122] on h5 "Which statement best describes the relationship between a Planning Horizon and …" at bounding box center [561, 135] width 519 height 40
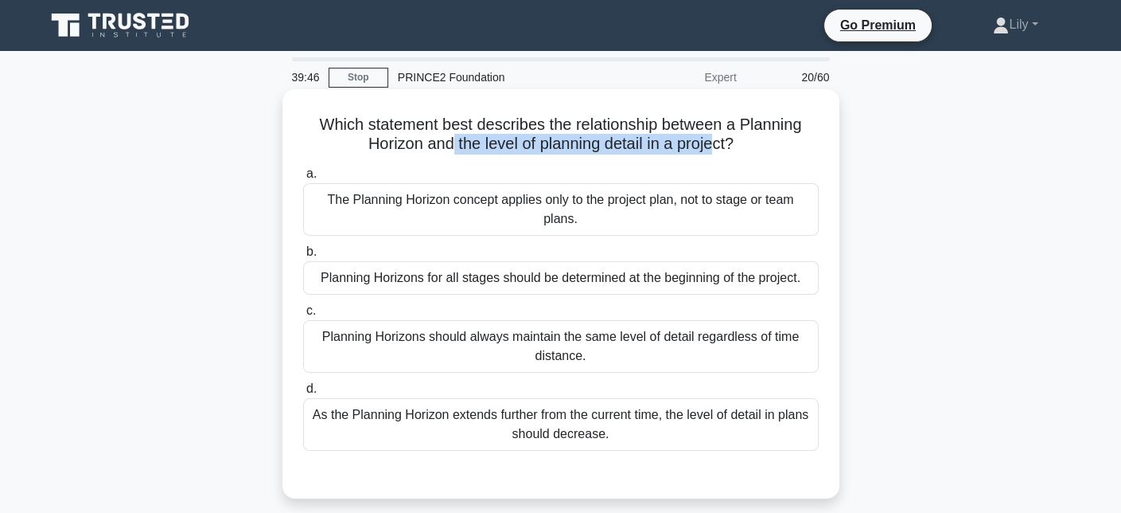
drag, startPoint x: 443, startPoint y: 144, endPoint x: 719, endPoint y: 147, distance: 277.0
click at [719, 147] on h5 "Which statement best describes the relationship between a Planning Horizon and …" at bounding box center [561, 135] width 519 height 40
click at [716, 143] on h5 "Which statement best describes the relationship between a Planning Horizon and …" at bounding box center [561, 135] width 519 height 40
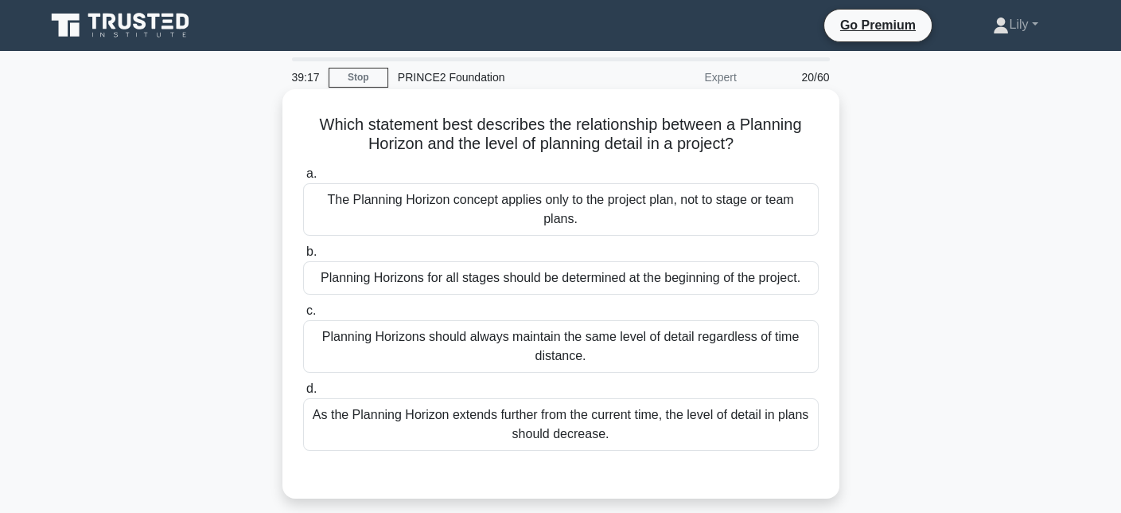
click at [485, 227] on div "The Planning Horizon concept applies only to the project plan, not to stage or …" at bounding box center [561, 209] width 516 height 53
click at [303, 179] on input "a. The Planning Horizon concept applies only to the project plan, not to stage …" at bounding box center [303, 174] width 0 height 10
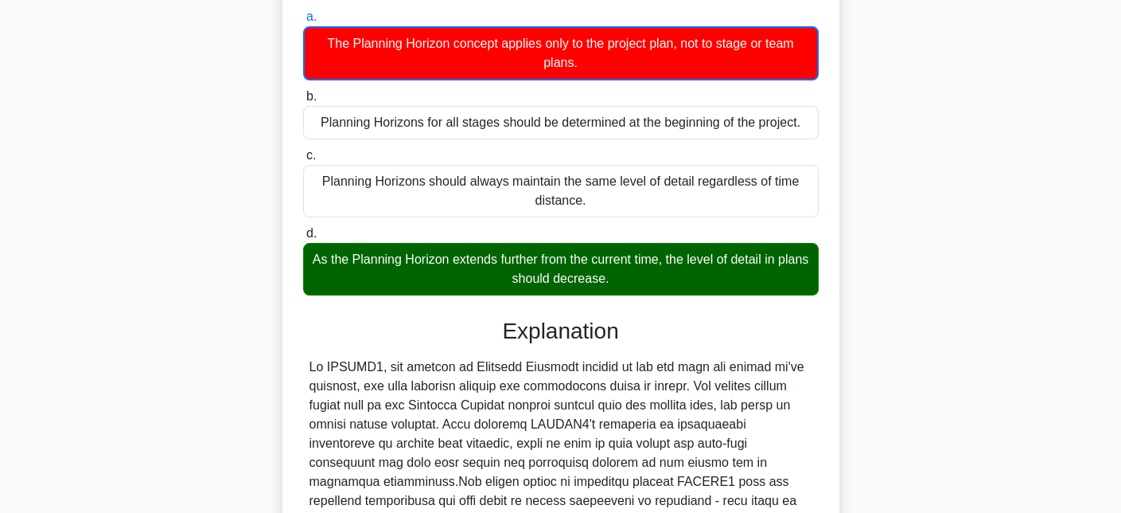
scroll to position [159, 0]
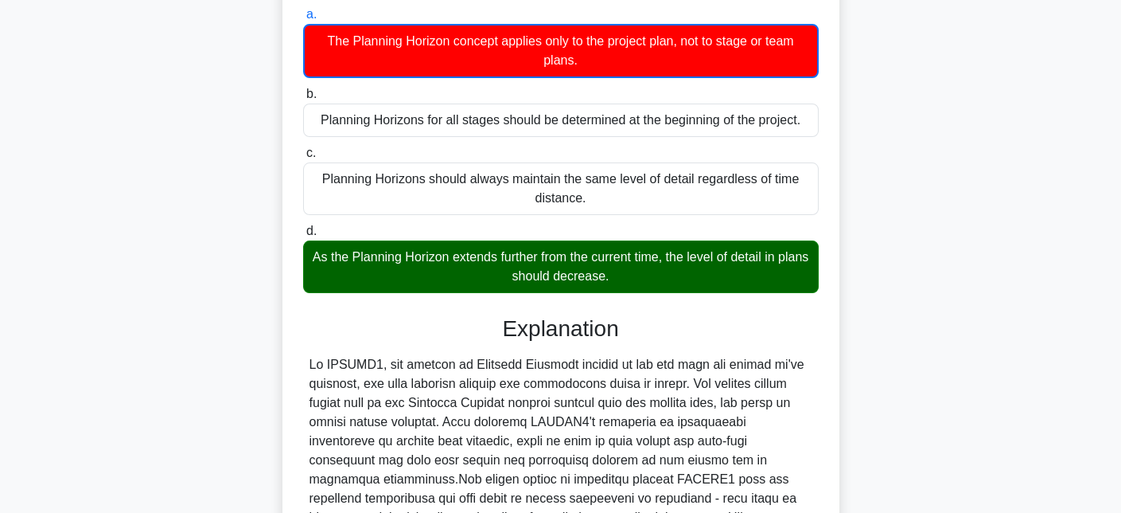
drag, startPoint x: 302, startPoint y: 252, endPoint x: 645, endPoint y: 279, distance: 343.3
click at [645, 279] on div "As the Planning Horizon extends further from the current time, the level of det…" at bounding box center [561, 266] width 516 height 53
click at [620, 300] on div "a. The Planning Horizon concept applies only to the project plan, not to stage …" at bounding box center [561, 350] width 519 height 697
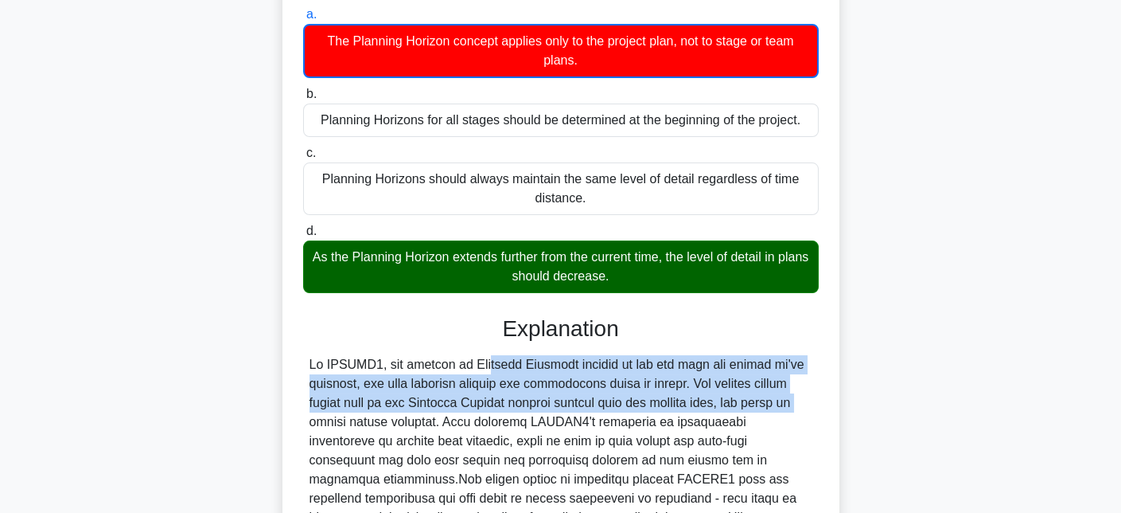
drag, startPoint x: 381, startPoint y: 367, endPoint x: 664, endPoint y: 396, distance: 284.0
click at [664, 396] on div at bounding box center [561, 479] width 503 height 248
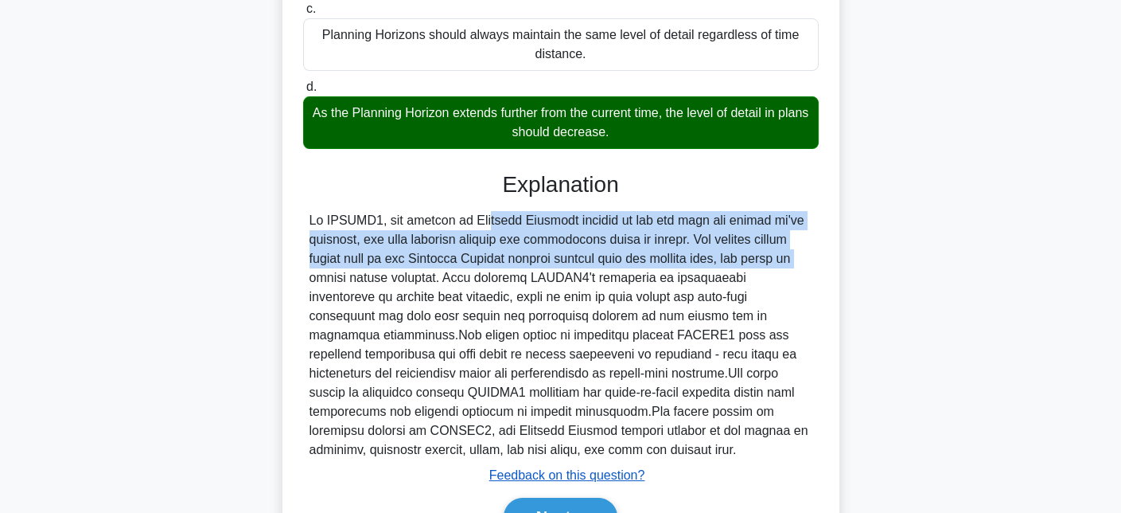
scroll to position [392, 0]
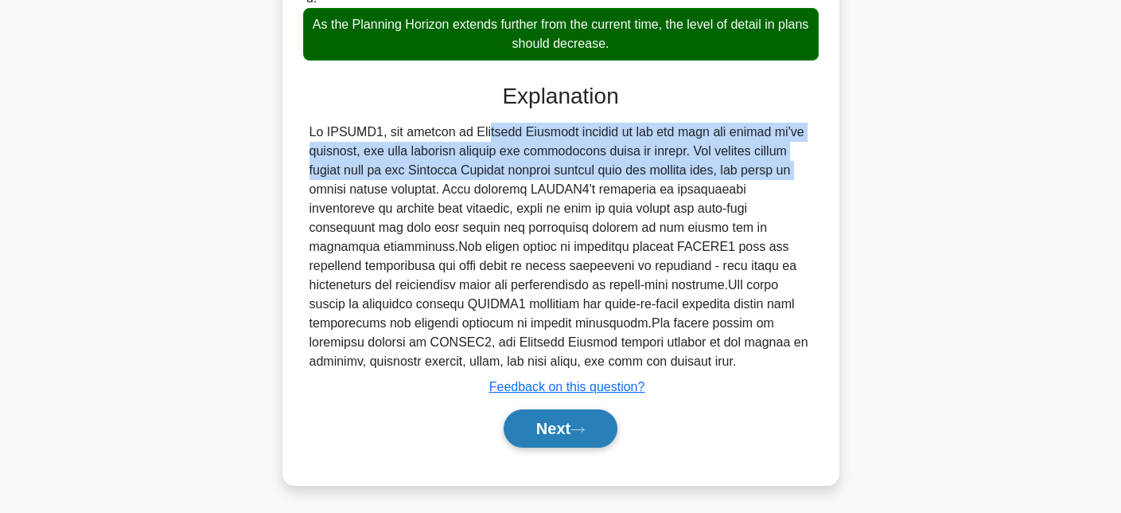
click at [562, 427] on button "Next" at bounding box center [561, 428] width 114 height 38
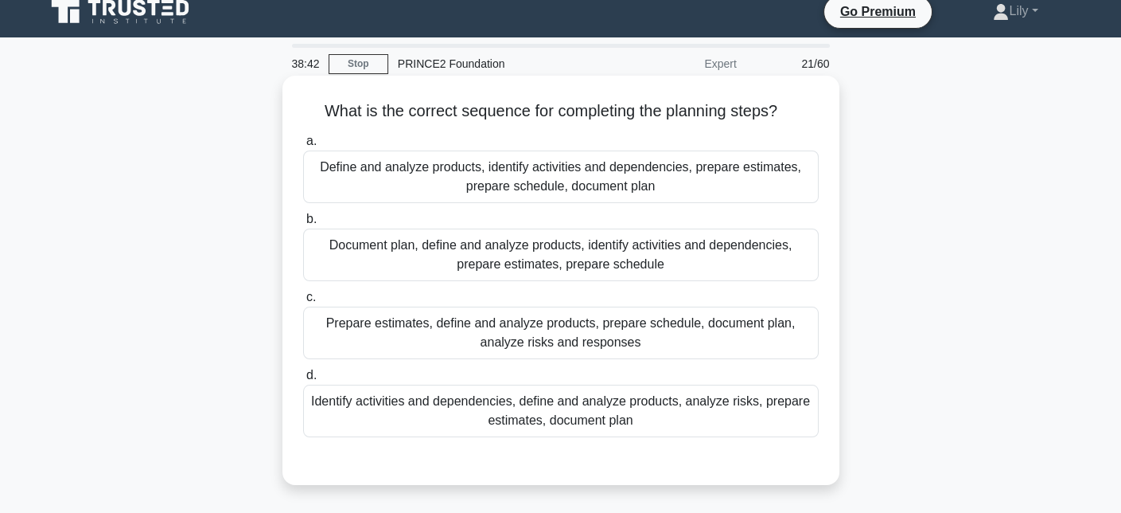
scroll to position [0, 0]
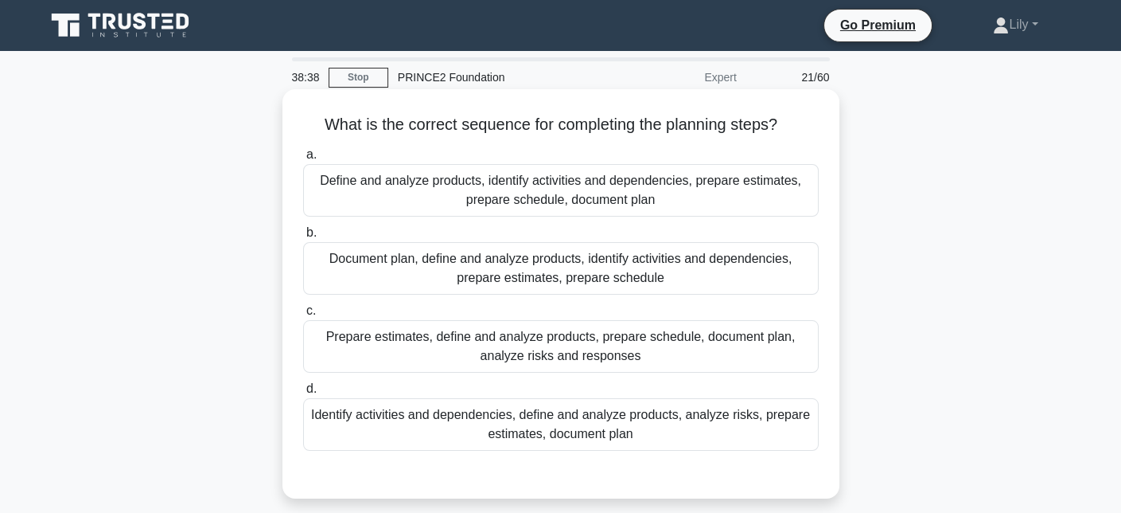
drag, startPoint x: 315, startPoint y: 122, endPoint x: 836, endPoint y: 117, distance: 520.5
click at [836, 117] on div "What is the correct sequence for completing the planning steps? .spinner_0XTQ{t…" at bounding box center [561, 293] width 557 height 409
click at [748, 136] on div "What is the correct sequence for completing the planning steps? .spinner_0XTQ{t…" at bounding box center [561, 294] width 544 height 396
click at [799, 403] on div "Identify activities and dependencies, define and analyze products, analyze risk…" at bounding box center [561, 424] width 516 height 53
click at [303, 394] on input "d. Identify activities and dependencies, define and analyze products, analyze r…" at bounding box center [303, 389] width 0 height 10
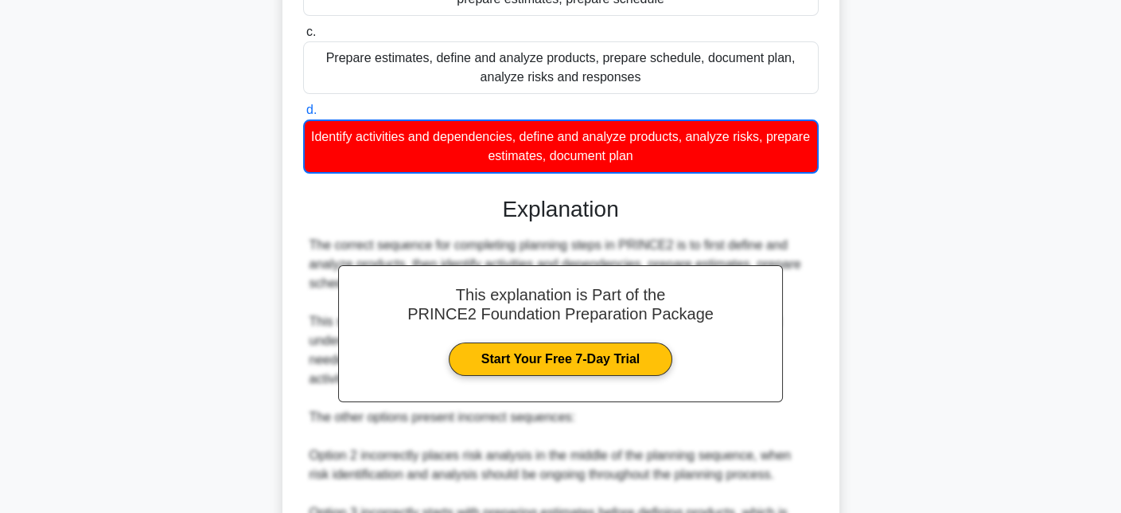
scroll to position [506, 0]
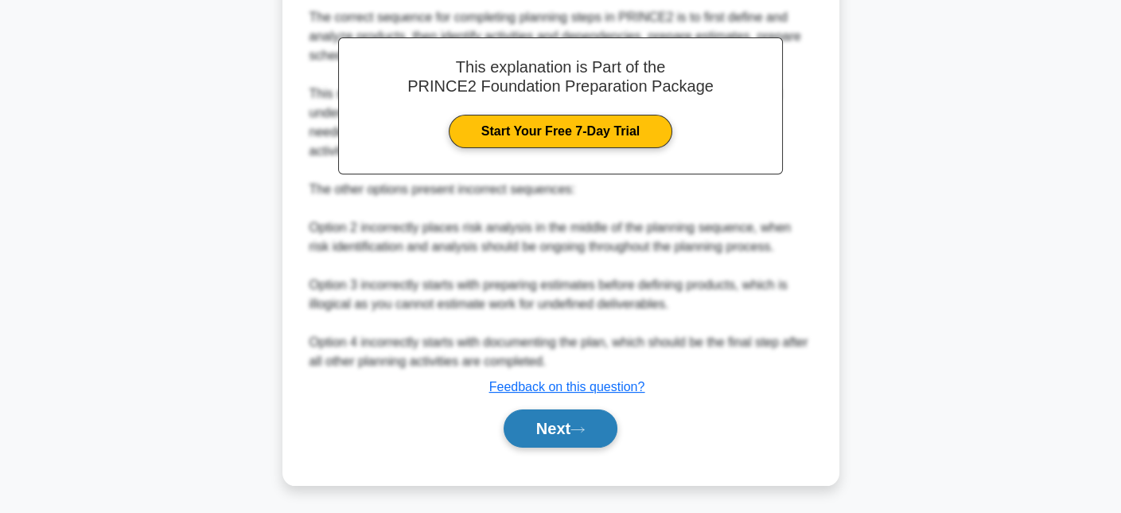
click at [572, 433] on button "Next" at bounding box center [561, 428] width 114 height 38
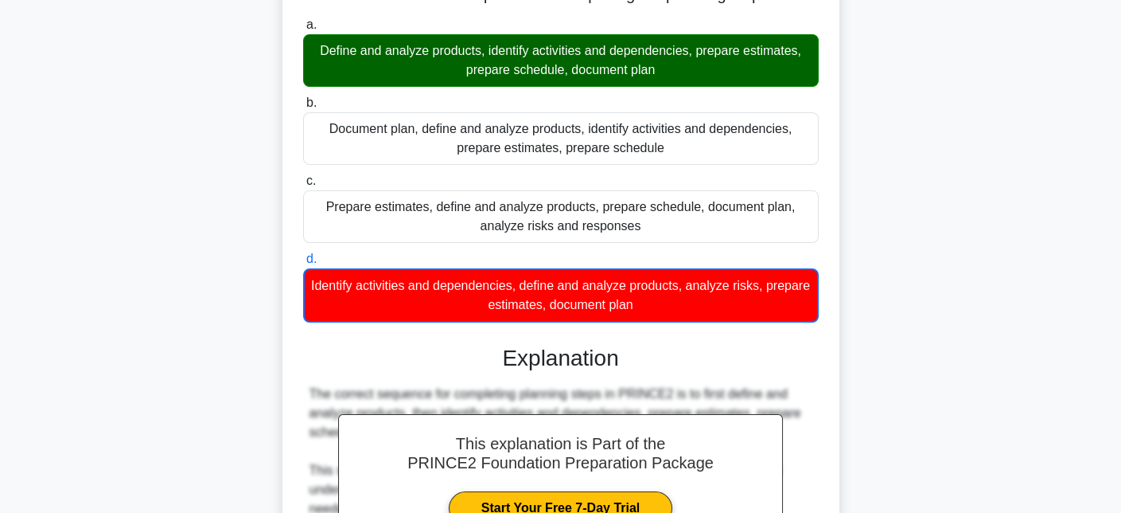
scroll to position [0, 0]
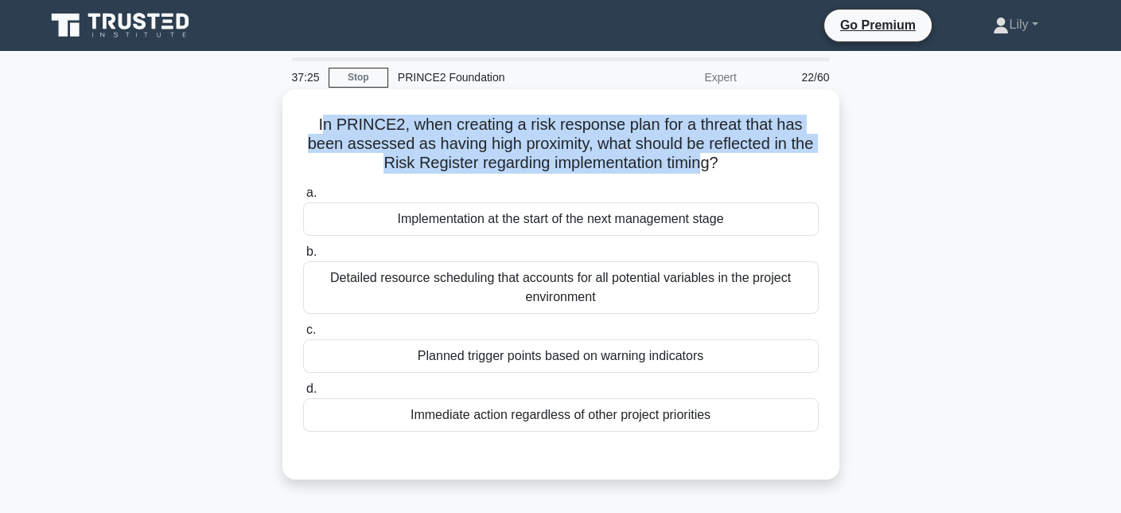
drag, startPoint x: 321, startPoint y: 124, endPoint x: 705, endPoint y: 158, distance: 385.9
click at [705, 158] on h5 "In PRINCE2, when creating a risk response plan for a threat that has been asses…" at bounding box center [561, 144] width 519 height 59
click at [568, 143] on h5 "In PRINCE2, when creating a risk response plan for a threat that has been asses…" at bounding box center [561, 144] width 519 height 59
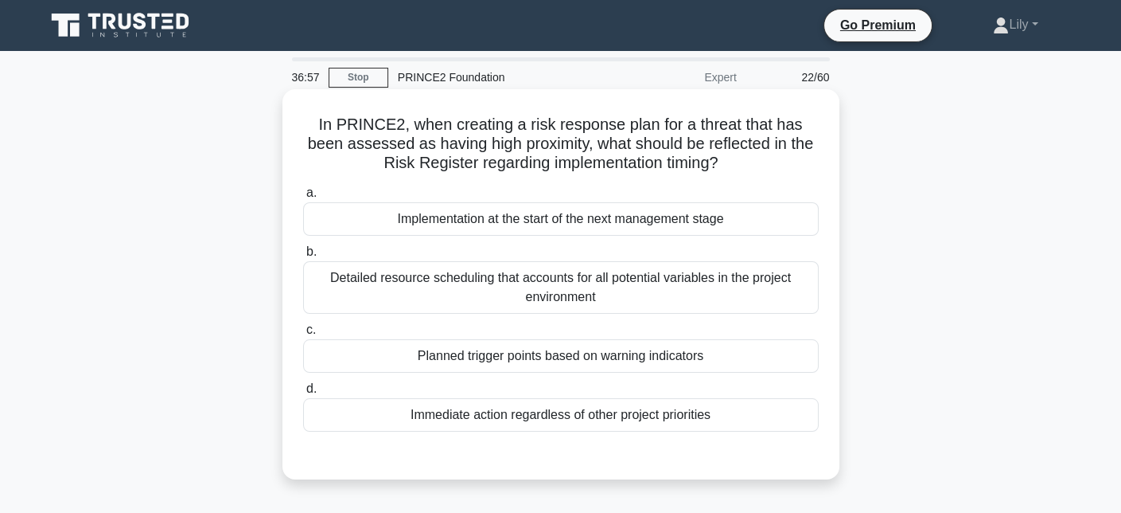
drag, startPoint x: 452, startPoint y: 124, endPoint x: 800, endPoint y: 162, distance: 349.8
click at [800, 162] on h5 "In PRINCE2, when creating a risk response plan for a threat that has been asses…" at bounding box center [561, 144] width 519 height 59
drag, startPoint x: 306, startPoint y: 122, endPoint x: 773, endPoint y: 162, distance: 468.1
click at [773, 162] on h5 "In PRINCE2, when creating a risk response plan for a threat that has been asses…" at bounding box center [561, 144] width 519 height 59
click at [634, 155] on h5 "In PRINCE2, when creating a risk response plan for a threat that has been asses…" at bounding box center [561, 144] width 519 height 59
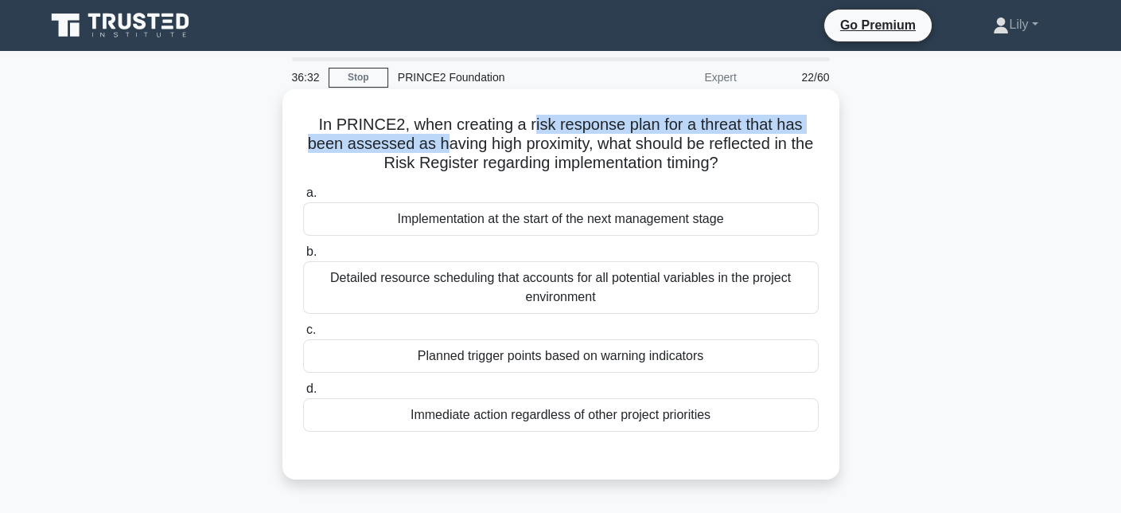
drag, startPoint x: 530, startPoint y: 125, endPoint x: 435, endPoint y: 143, distance: 97.2
click at [435, 143] on h5 "In PRINCE2, when creating a risk response plan for a threat that has been asses…" at bounding box center [561, 144] width 519 height 59
click at [435, 144] on h5 "In PRINCE2, when creating a risk response plan for a threat that has been asses…" at bounding box center [561, 144] width 519 height 59
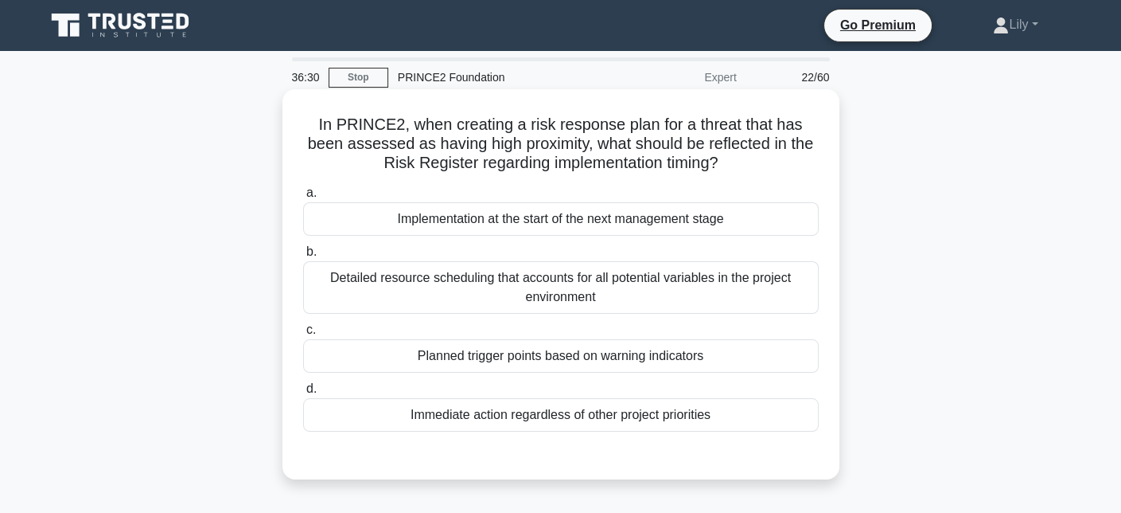
click at [474, 146] on h5 "In PRINCE2, when creating a risk response plan for a threat that has been asses…" at bounding box center [561, 144] width 519 height 59
drag, startPoint x: 650, startPoint y: 135, endPoint x: 809, endPoint y: 156, distance: 160.5
click at [809, 156] on h5 "In PRINCE2, when creating a risk response plan for a threat that has been asses…" at bounding box center [561, 144] width 519 height 59
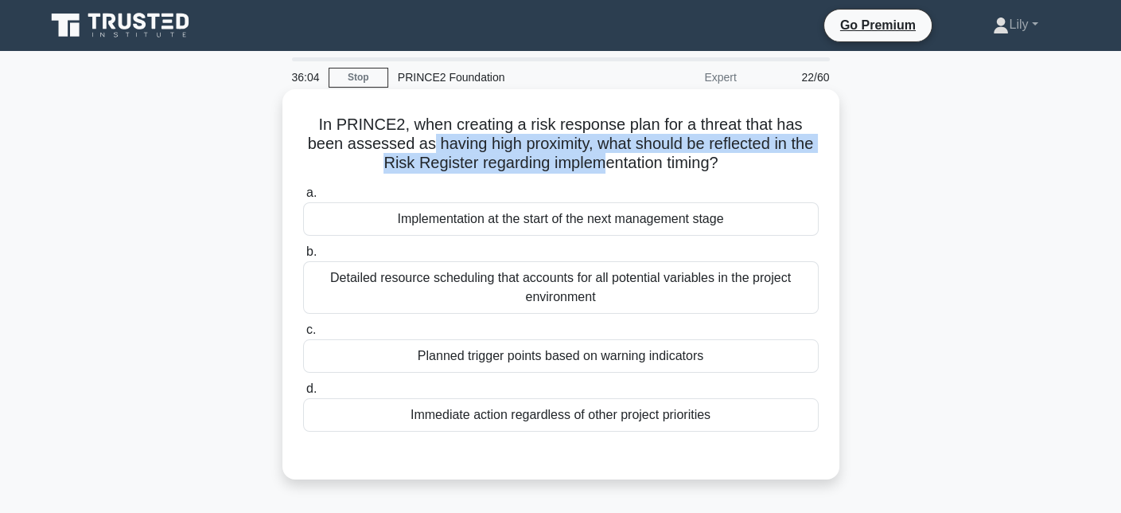
drag, startPoint x: 423, startPoint y: 146, endPoint x: 606, endPoint y: 157, distance: 182.5
click at [606, 157] on h5 "In PRINCE2, when creating a risk response plan for a threat that has been asses…" at bounding box center [561, 144] width 519 height 59
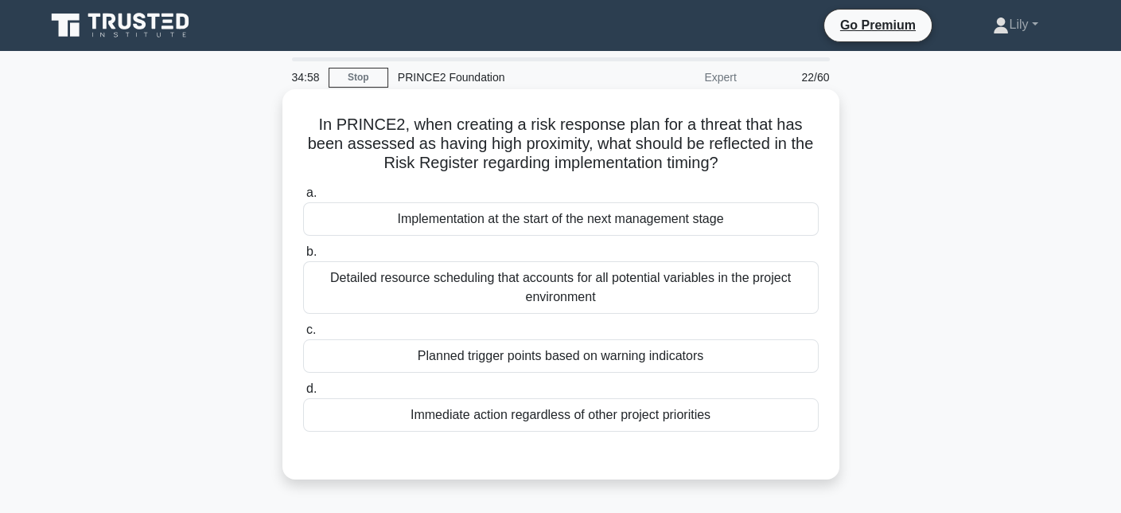
click at [510, 360] on div "Planned trigger points based on warning indicators" at bounding box center [561, 355] width 516 height 33
click at [303, 335] on input "c. Planned trigger points based on warning indicators" at bounding box center [303, 330] width 0 height 10
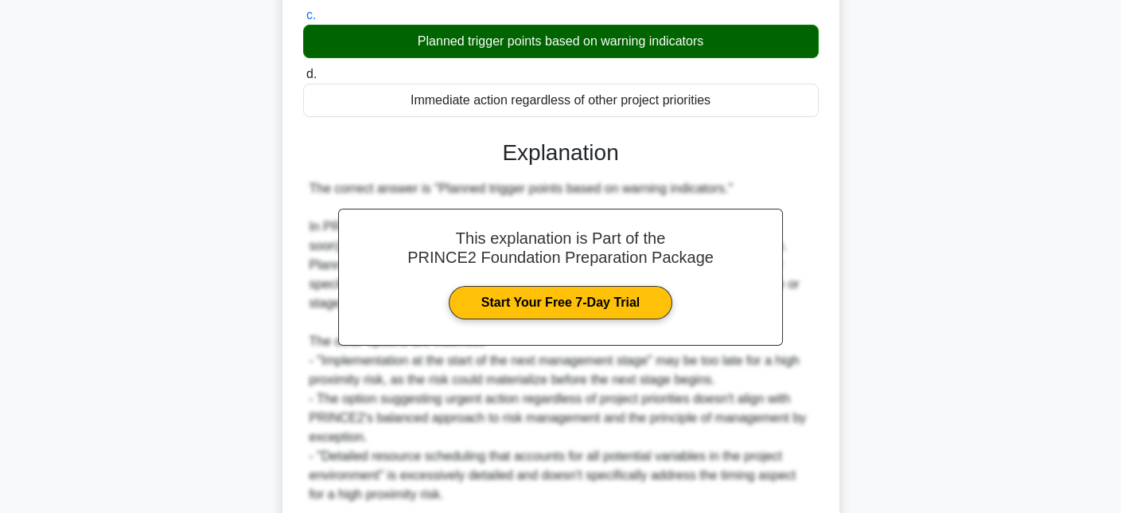
scroll to position [398, 0]
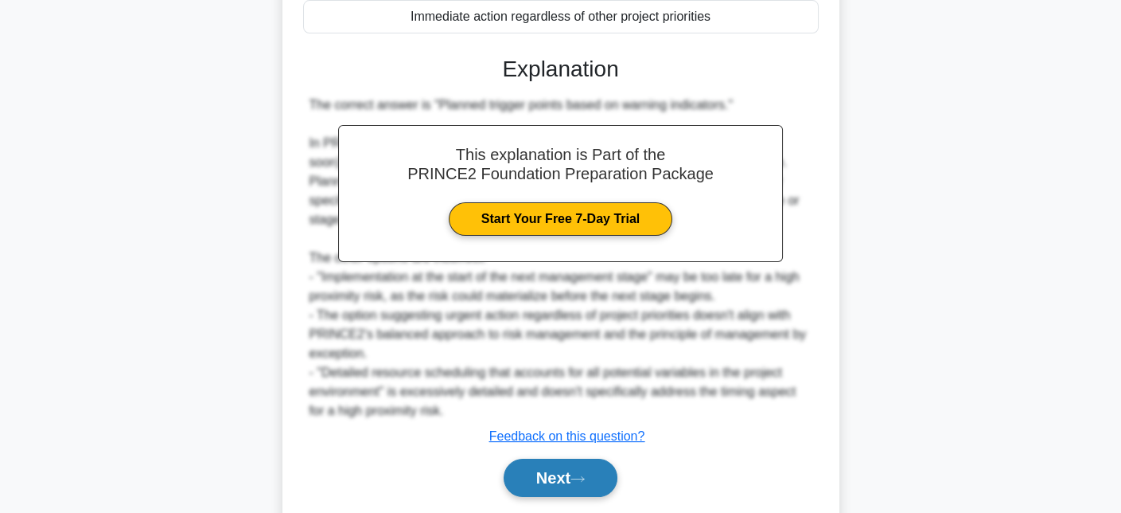
click at [585, 474] on icon at bounding box center [578, 478] width 14 height 9
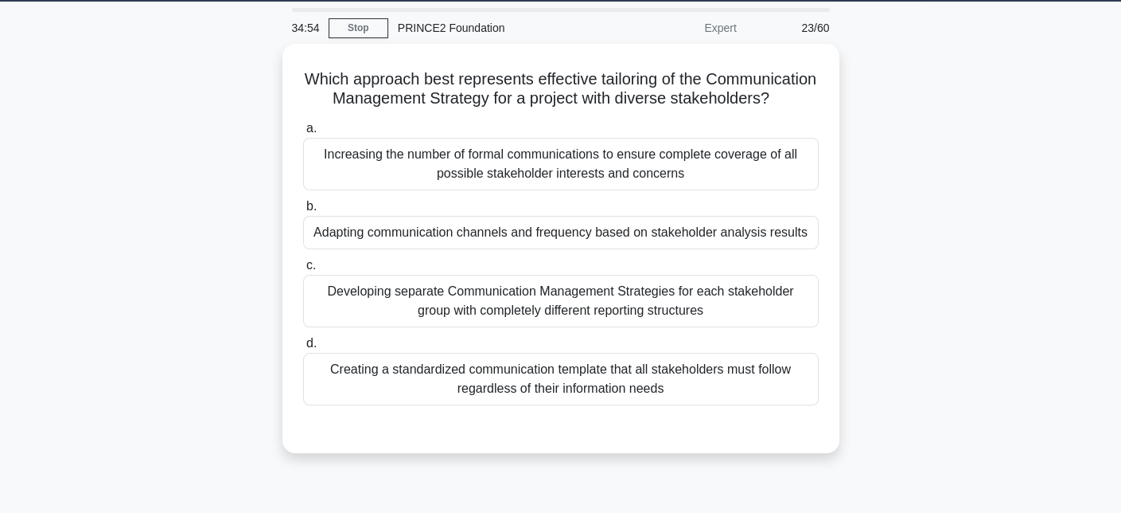
scroll to position [29, 0]
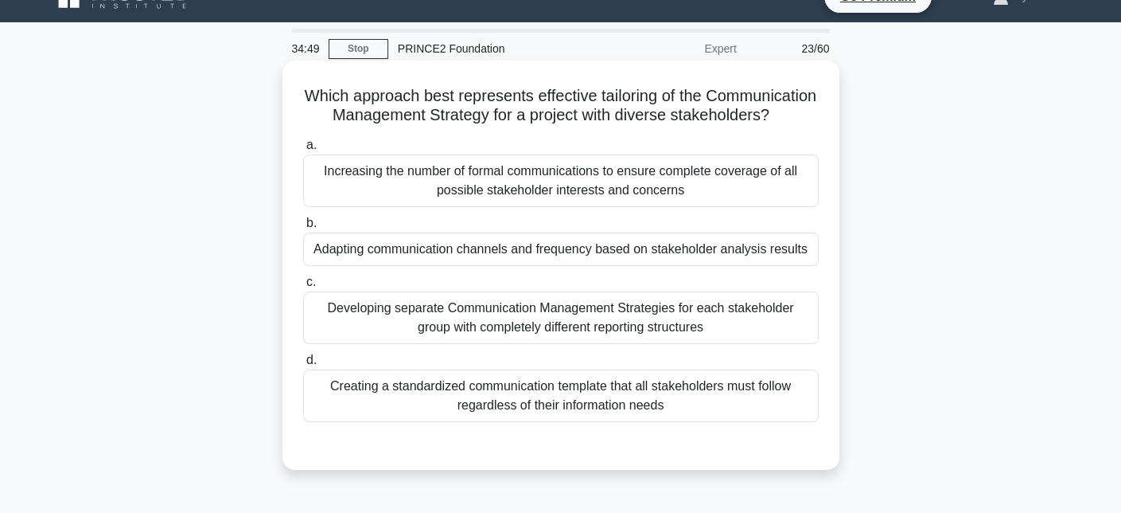
drag, startPoint x: 356, startPoint y: 91, endPoint x: 653, endPoint y: 135, distance: 300.1
click at [653, 126] on h5 "Which approach best represents effective tailoring of the Communication Managem…" at bounding box center [561, 106] width 519 height 40
click at [427, 266] on div "Adapting communication channels and frequency based on stakeholder analysis res…" at bounding box center [561, 248] width 516 height 33
click at [364, 265] on div "Adapting communication channels and frequency based on stakeholder analysis res…" at bounding box center [561, 248] width 516 height 33
click at [303, 228] on input "b. Adapting communication channels and frequency based on stakeholder analysis …" at bounding box center [303, 223] width 0 height 10
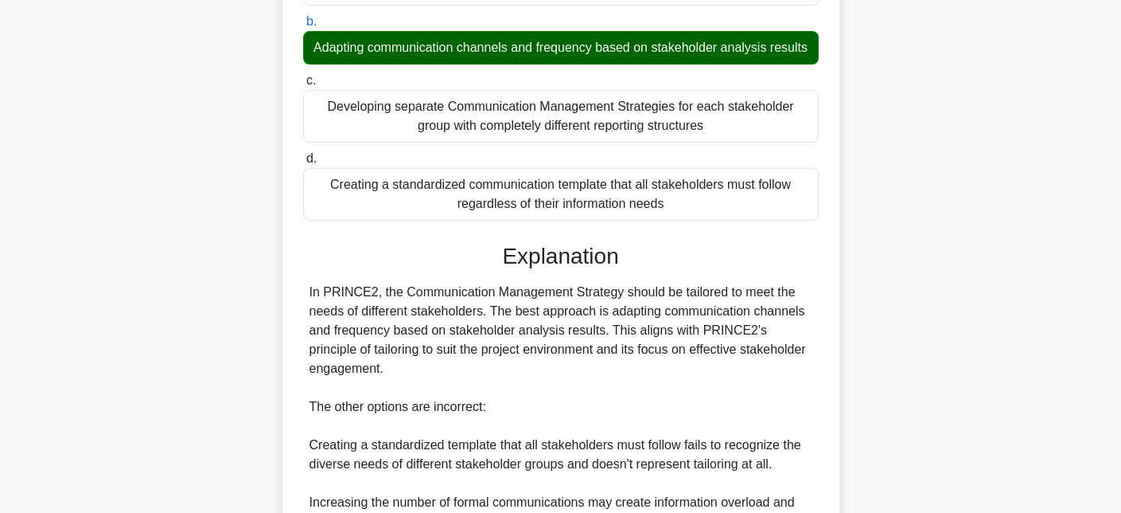
scroll to position [524, 0]
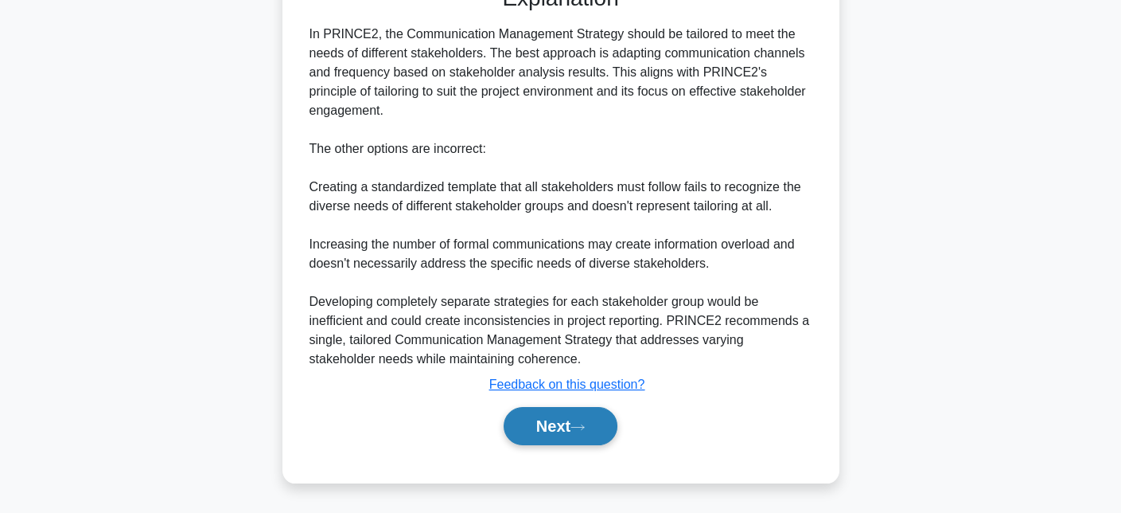
click at [557, 430] on button "Next" at bounding box center [561, 426] width 114 height 38
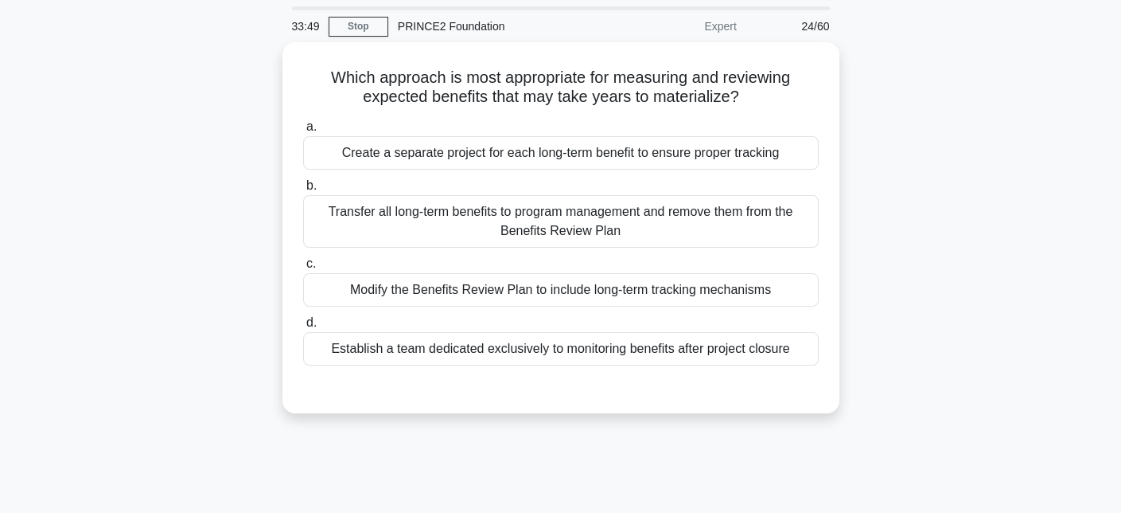
scroll to position [0, 0]
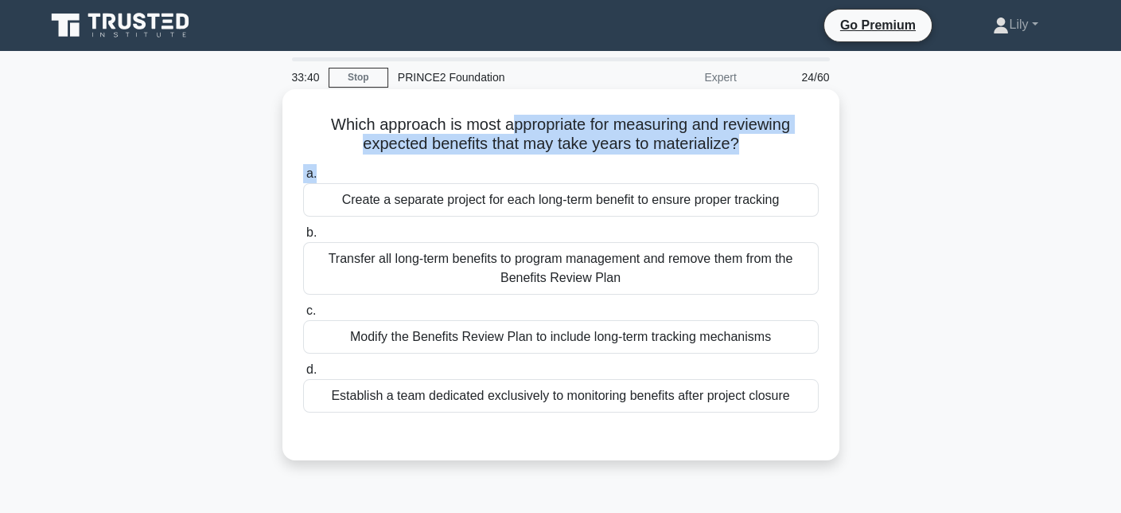
drag, startPoint x: 510, startPoint y: 127, endPoint x: 620, endPoint y: 161, distance: 114.8
click at [620, 161] on div "Which approach is most appropriate for measuring and reviewing expected benefit…" at bounding box center [561, 275] width 544 height 358
click at [609, 139] on h5 "Which approach is most appropriate for measuring and reviewing expected benefit…" at bounding box center [561, 135] width 519 height 40
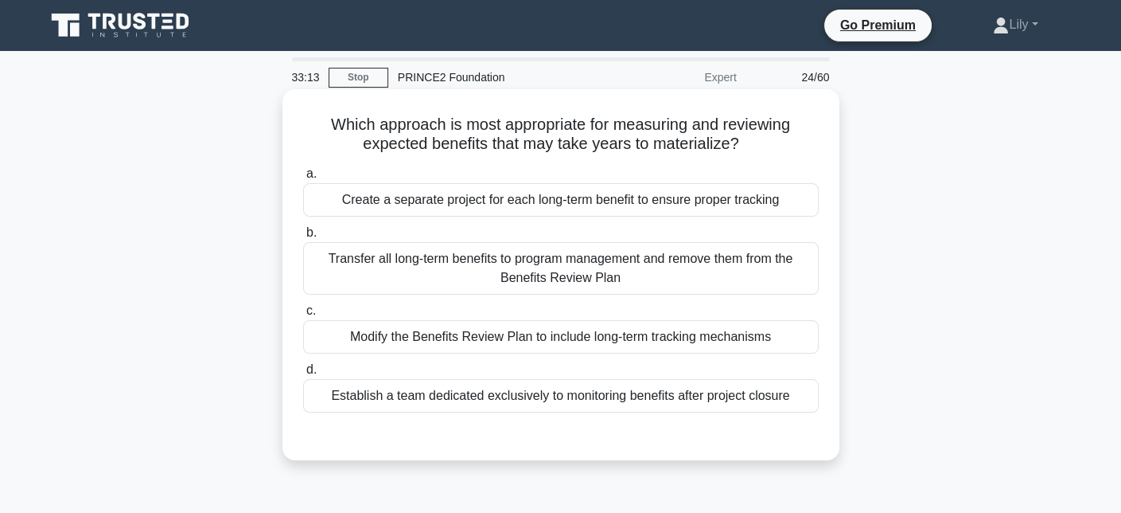
click at [727, 342] on div "Modify the Benefits Review Plan to include long-term tracking mechanisms" at bounding box center [561, 336] width 516 height 33
click at [303, 316] on input "c. Modify the Benefits Review Plan to include long-term tracking mechanisms" at bounding box center [303, 311] width 0 height 10
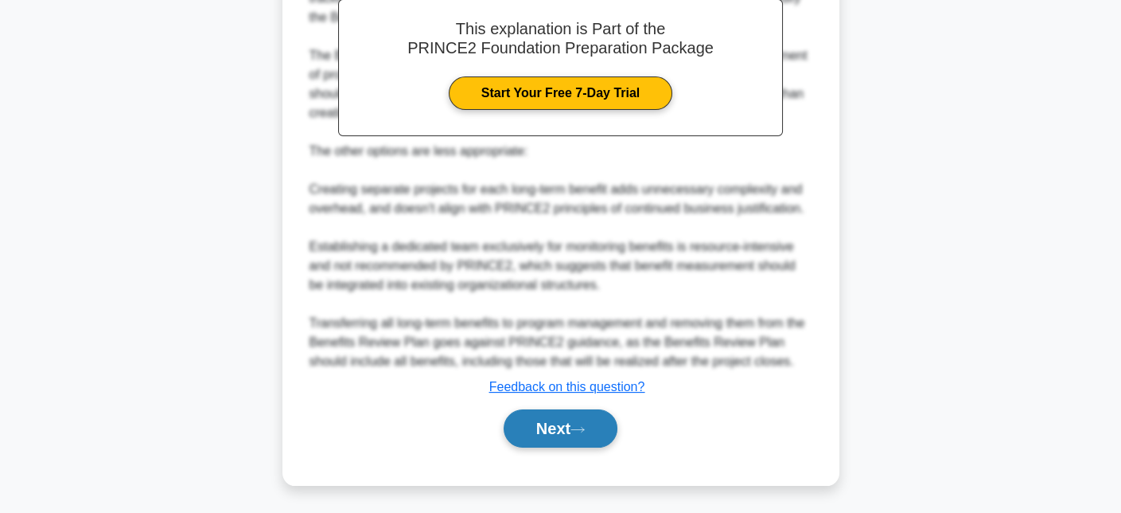
click at [602, 423] on button "Next" at bounding box center [561, 428] width 114 height 38
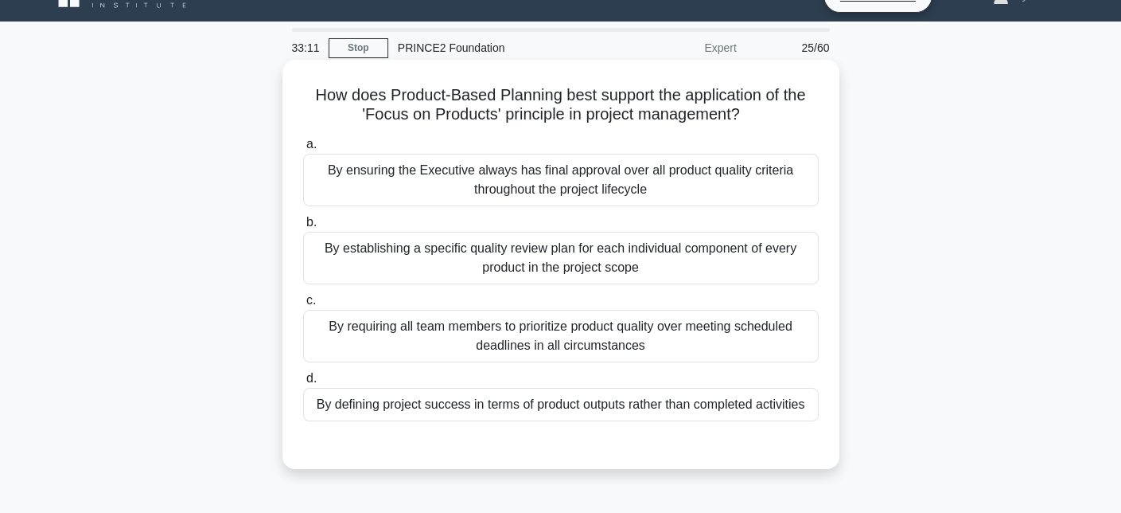
scroll to position [29, 0]
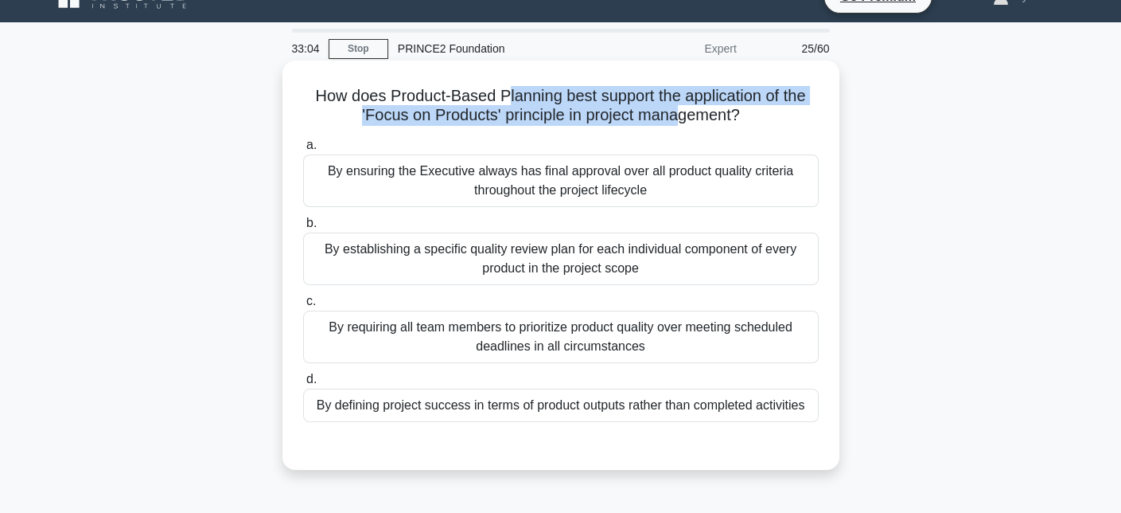
drag, startPoint x: 500, startPoint y: 94, endPoint x: 681, endPoint y: 116, distance: 182.8
click at [681, 116] on h5 "How does Product-Based Planning best support the application of the 'Focus on P…" at bounding box center [561, 106] width 519 height 40
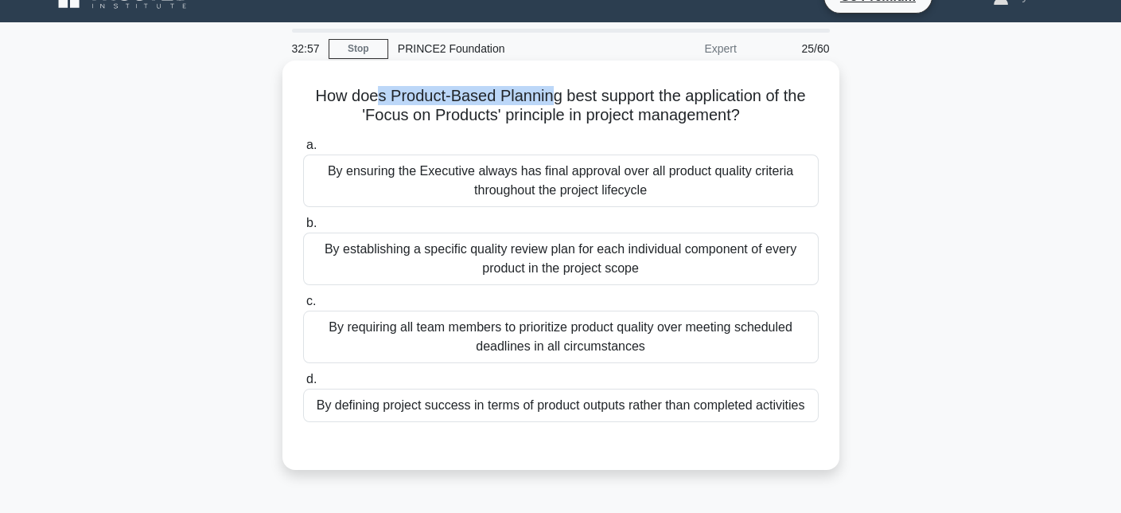
drag, startPoint x: 371, startPoint y: 87, endPoint x: 549, endPoint y: 101, distance: 178.8
click at [549, 101] on h5 "How does Product-Based Planning best support the application of the 'Focus on P…" at bounding box center [561, 106] width 519 height 40
drag, startPoint x: 564, startPoint y: 97, endPoint x: 763, endPoint y: 107, distance: 199.2
click at [763, 107] on h5 "How does Product-Based Planning best support the application of the 'Focus on P…" at bounding box center [561, 106] width 519 height 40
click at [624, 258] on div "By establishing a specific quality review plan for each individual component of…" at bounding box center [561, 258] width 516 height 53
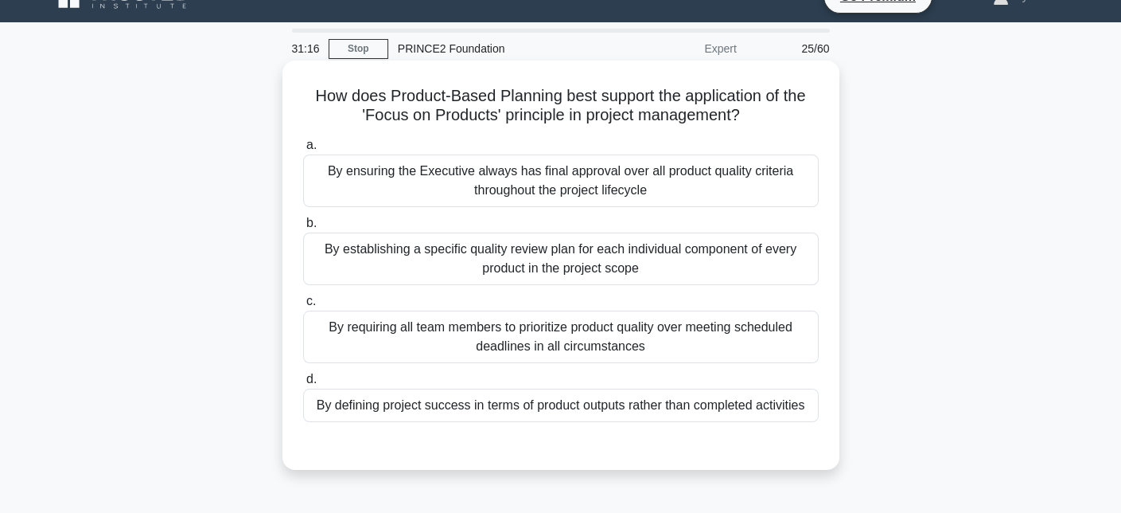
click at [303, 228] on input "b. By establishing a specific quality review plan for each individual component…" at bounding box center [303, 223] width 0 height 10
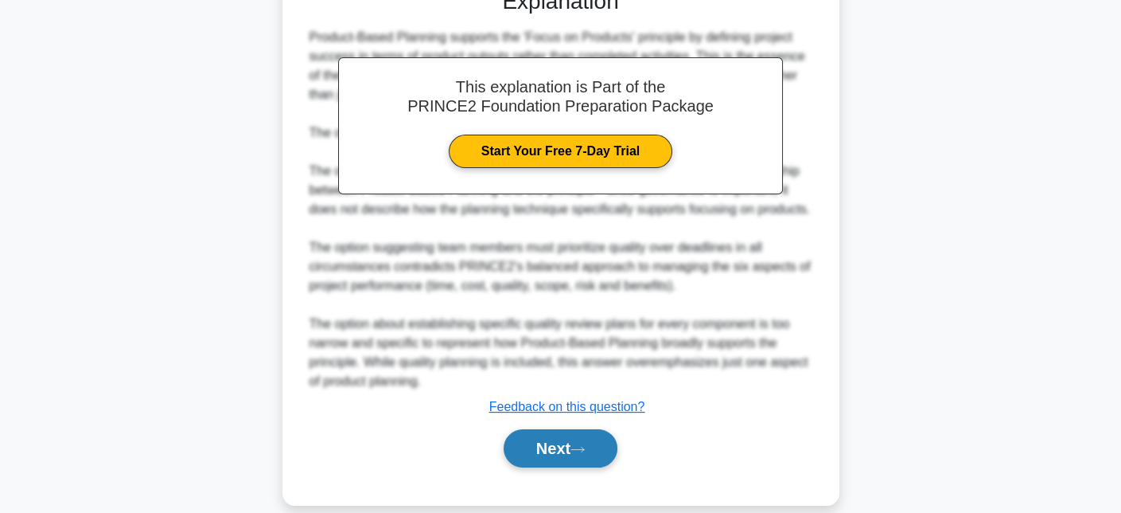
scroll to position [525, 0]
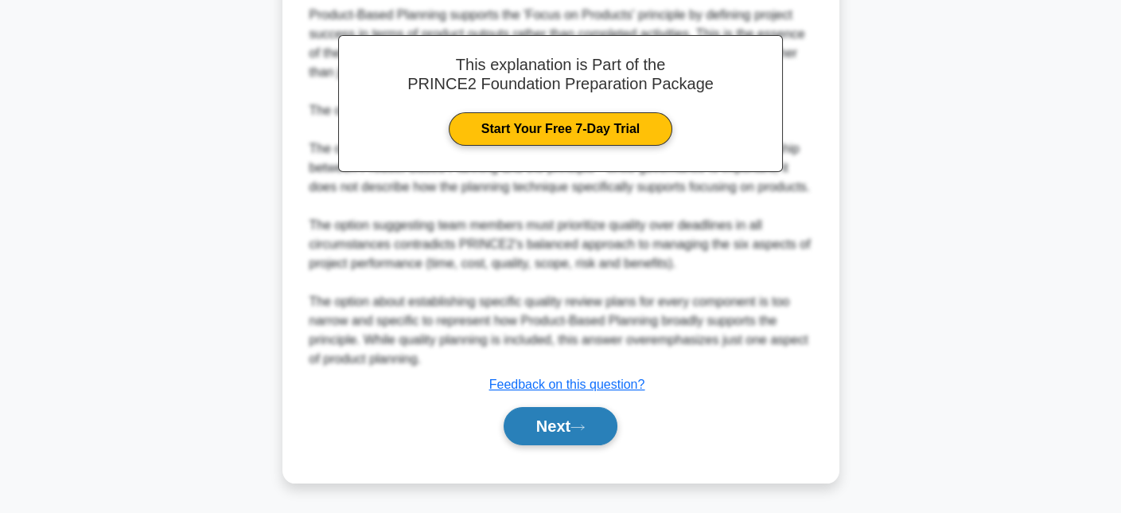
click at [595, 415] on button "Next" at bounding box center [561, 426] width 114 height 38
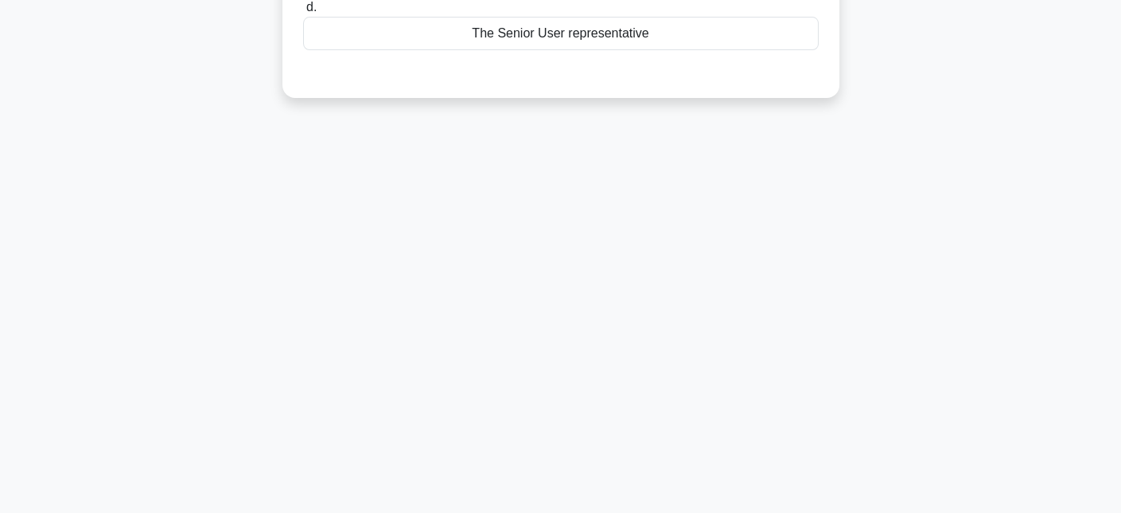
scroll to position [0, 0]
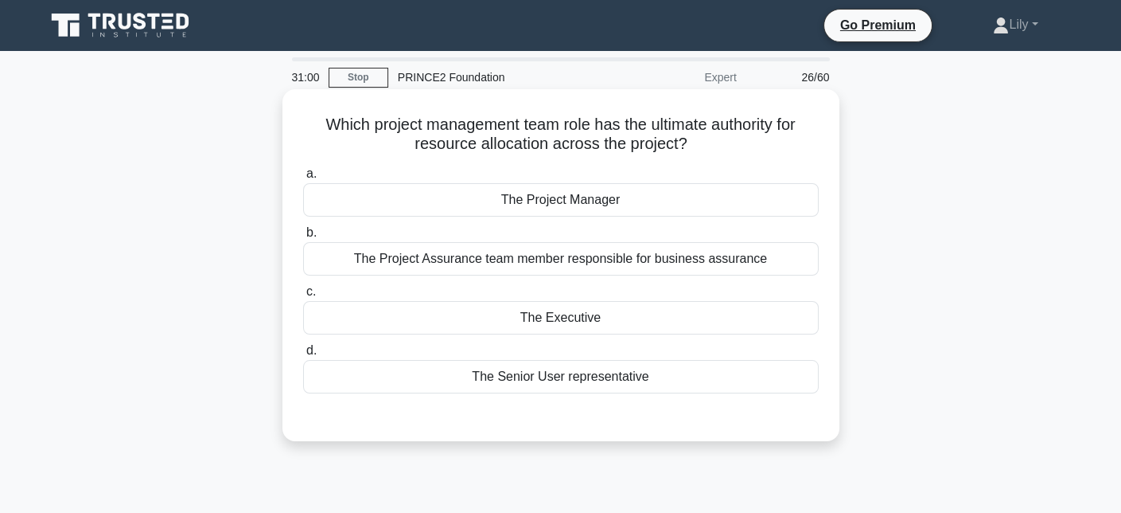
drag, startPoint x: 329, startPoint y: 123, endPoint x: 723, endPoint y: 152, distance: 395.1
click at [723, 152] on h5 "Which project management team role has the ultimate authority for resource allo…" at bounding box center [561, 135] width 519 height 40
click at [609, 317] on div "The Executive" at bounding box center [561, 317] width 516 height 33
click at [303, 297] on input "c. The Executive" at bounding box center [303, 292] width 0 height 10
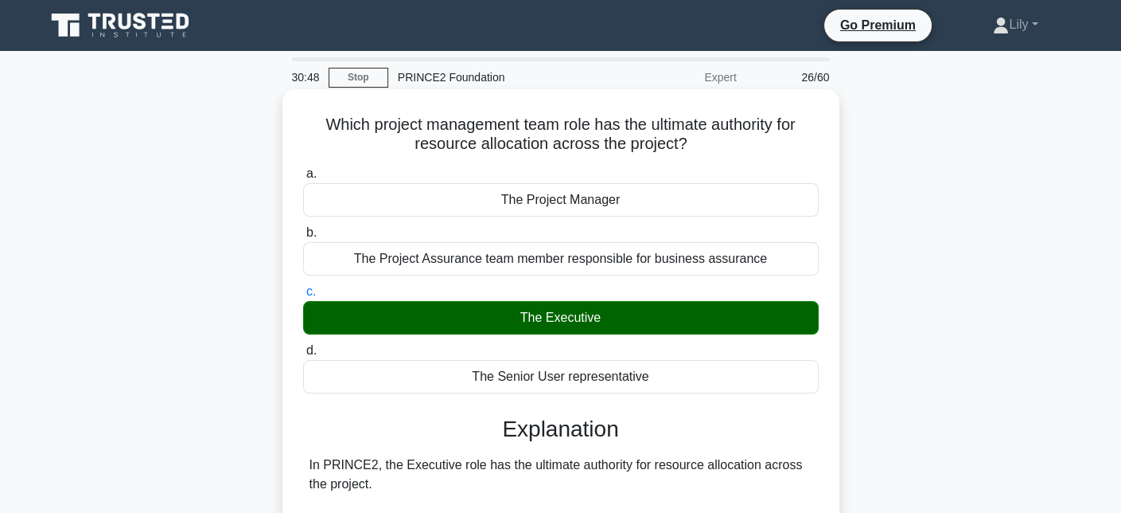
scroll to position [398, 0]
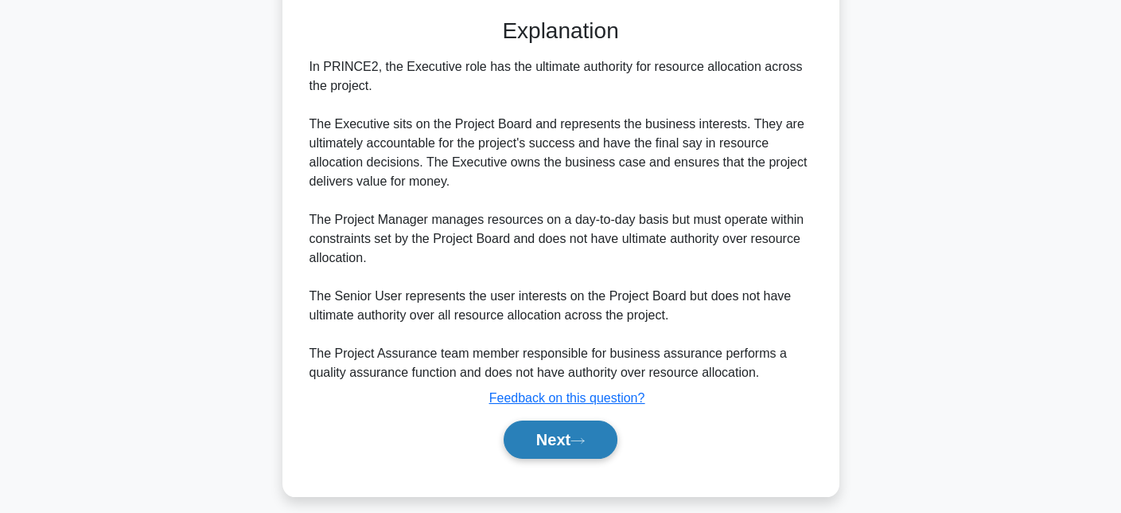
click at [593, 448] on button "Next" at bounding box center [561, 439] width 114 height 38
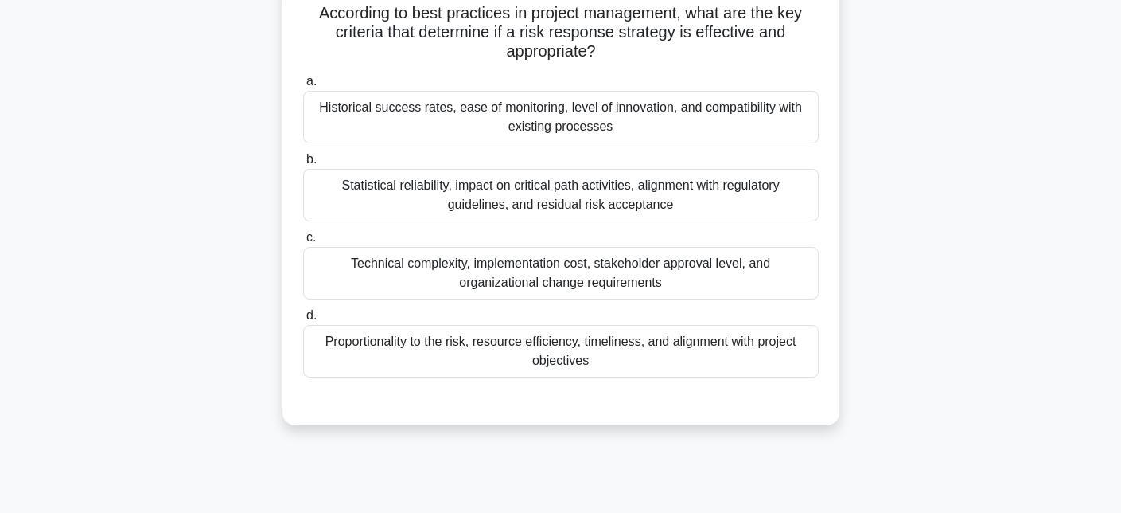
scroll to position [29, 0]
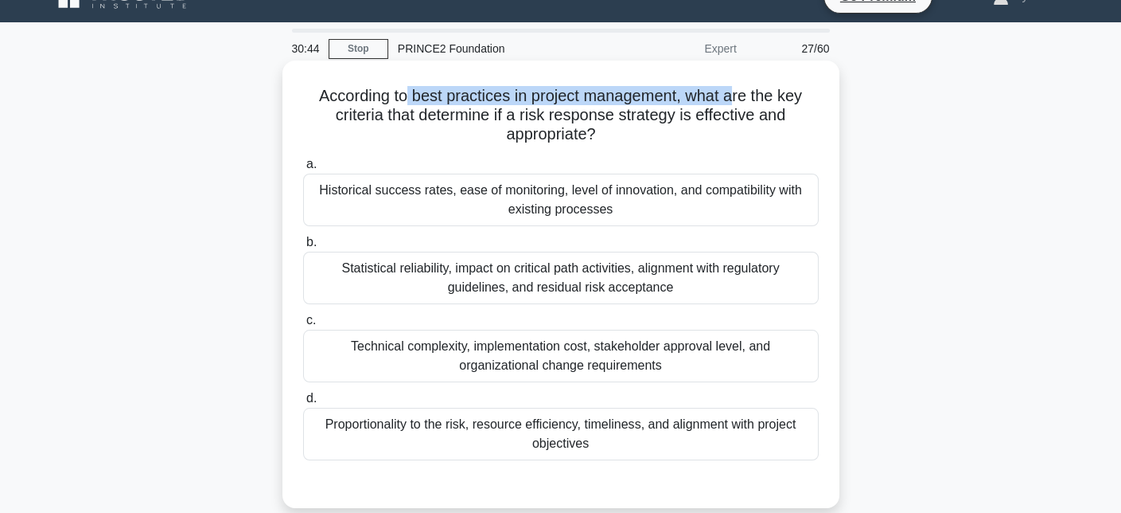
drag, startPoint x: 406, startPoint y: 99, endPoint x: 740, endPoint y: 99, distance: 334.3
click at [740, 99] on h5 "According to best practices in project management, what are the key criteria th…" at bounding box center [561, 115] width 519 height 59
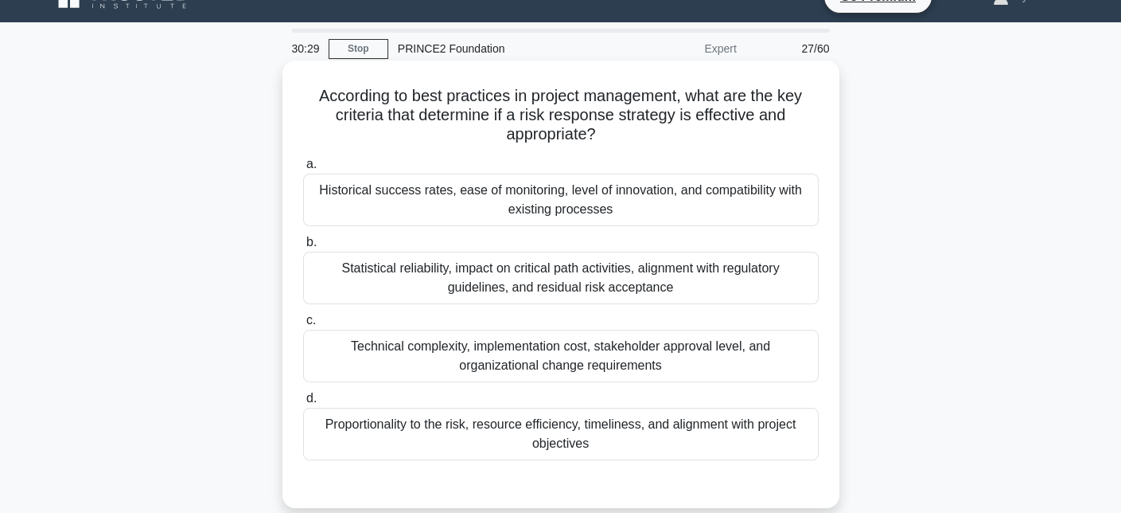
click at [397, 94] on h5 "According to best practices in project management, what are the key criteria th…" at bounding box center [561, 115] width 519 height 59
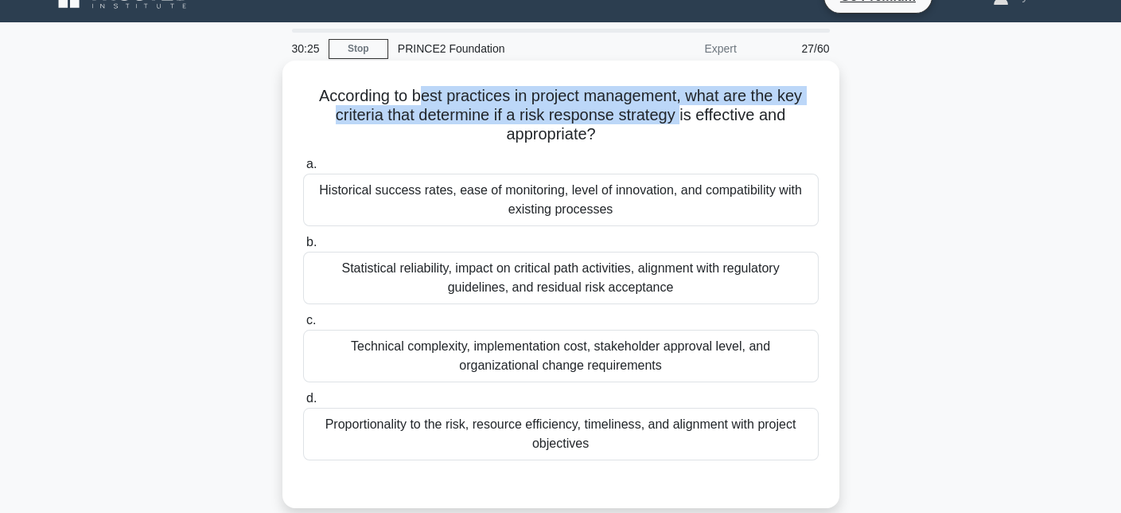
drag, startPoint x: 415, startPoint y: 88, endPoint x: 683, endPoint y: 111, distance: 268.3
click at [683, 111] on h5 "According to best practices in project management, what are the key criteria th…" at bounding box center [561, 115] width 519 height 59
click at [776, 96] on h5 "According to best practices in project management, what are the key criteria th…" at bounding box center [561, 115] width 519 height 59
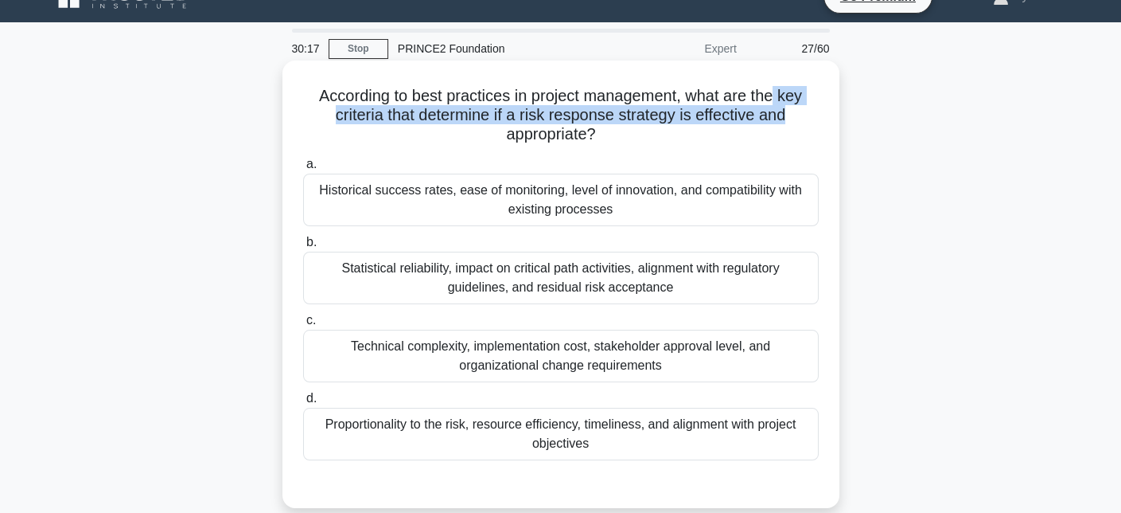
drag, startPoint x: 779, startPoint y: 93, endPoint x: 802, endPoint y: 121, distance: 36.2
click at [802, 121] on h5 "According to best practices in project management, what are the key criteria th…" at bounding box center [561, 115] width 519 height 59
click at [473, 116] on h5 "According to best practices in project management, what are the key criteria th…" at bounding box center [561, 115] width 519 height 59
drag, startPoint x: 474, startPoint y: 116, endPoint x: 704, endPoint y: 118, distance: 230.8
click at [704, 118] on h5 "According to best practices in project management, what are the key criteria th…" at bounding box center [561, 115] width 519 height 59
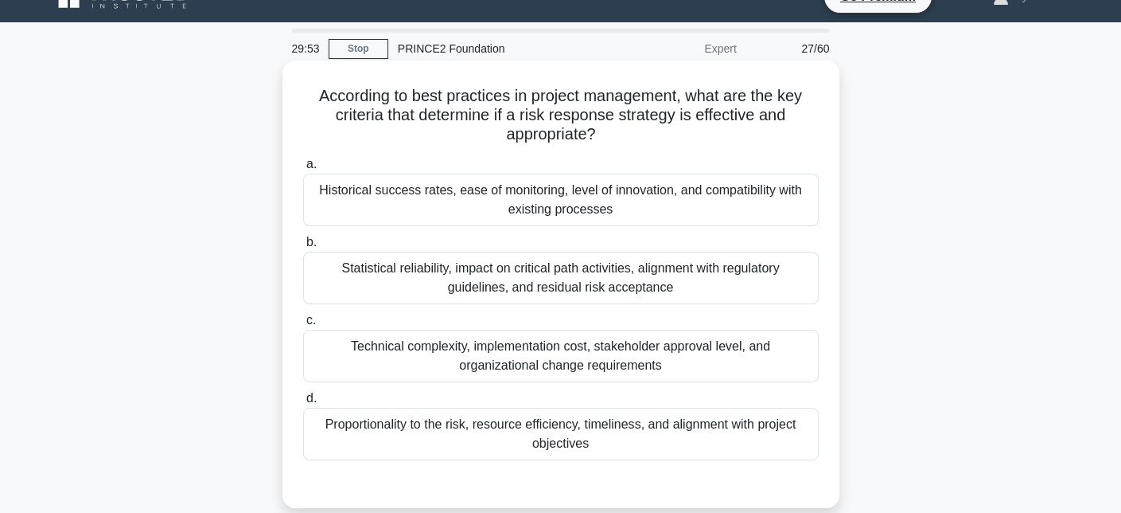
click at [674, 129] on h5 "According to best practices in project management, what are the key criteria th…" at bounding box center [561, 115] width 519 height 59
drag, startPoint x: 306, startPoint y: 96, endPoint x: 612, endPoint y: 132, distance: 307.7
click at [612, 132] on h5 "According to best practices in project management, what are the key criteria th…" at bounding box center [561, 115] width 519 height 59
click at [478, 120] on h5 "According to best practices in project management, what are the key criteria th…" at bounding box center [561, 115] width 519 height 59
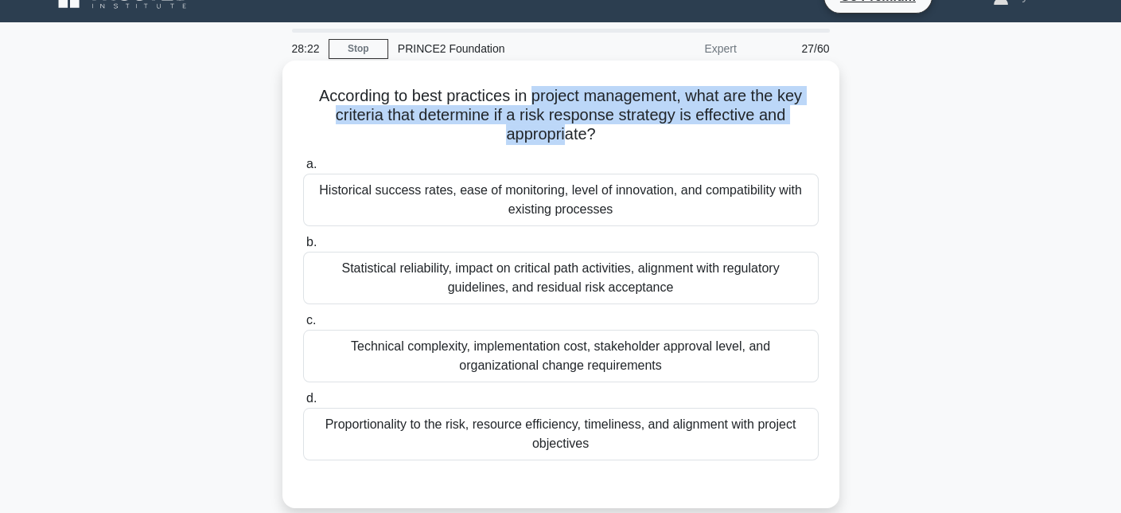
drag, startPoint x: 532, startPoint y: 91, endPoint x: 569, endPoint y: 132, distance: 55.8
click at [569, 132] on h5 "According to best practices in project management, what are the key criteria th…" at bounding box center [561, 115] width 519 height 59
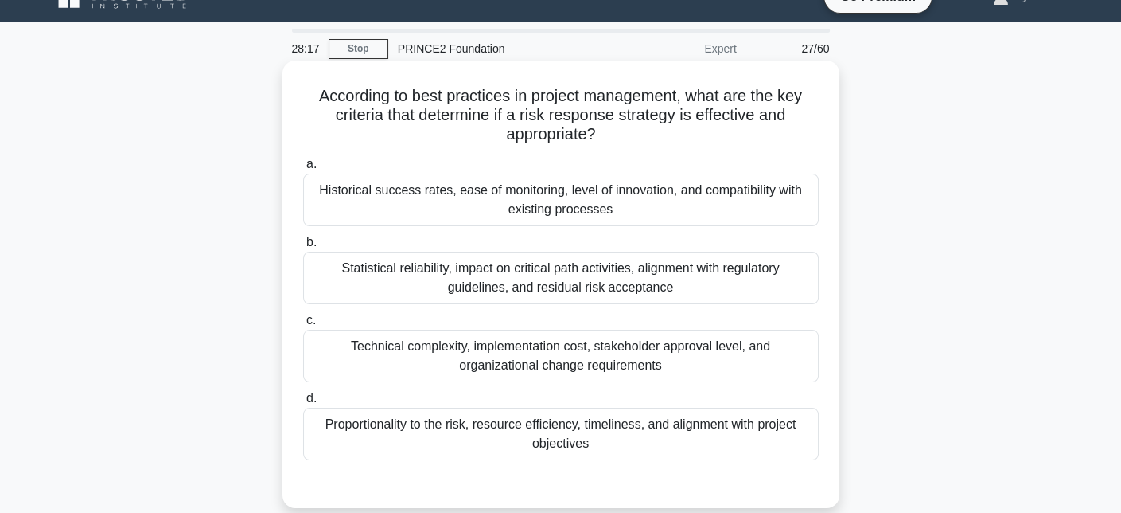
click at [525, 265] on div "Statistical reliability, impact on critical path activities, alignment with reg…" at bounding box center [561, 277] width 516 height 53
click at [303, 248] on input "b. Statistical reliability, impact on critical path activities, alignment with …" at bounding box center [303, 242] width 0 height 10
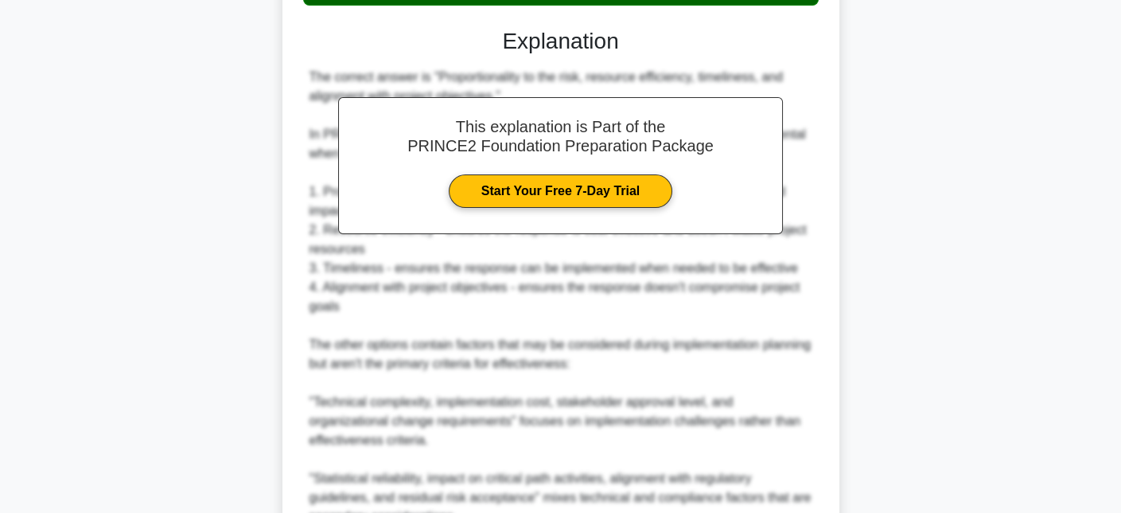
scroll to position [716, 0]
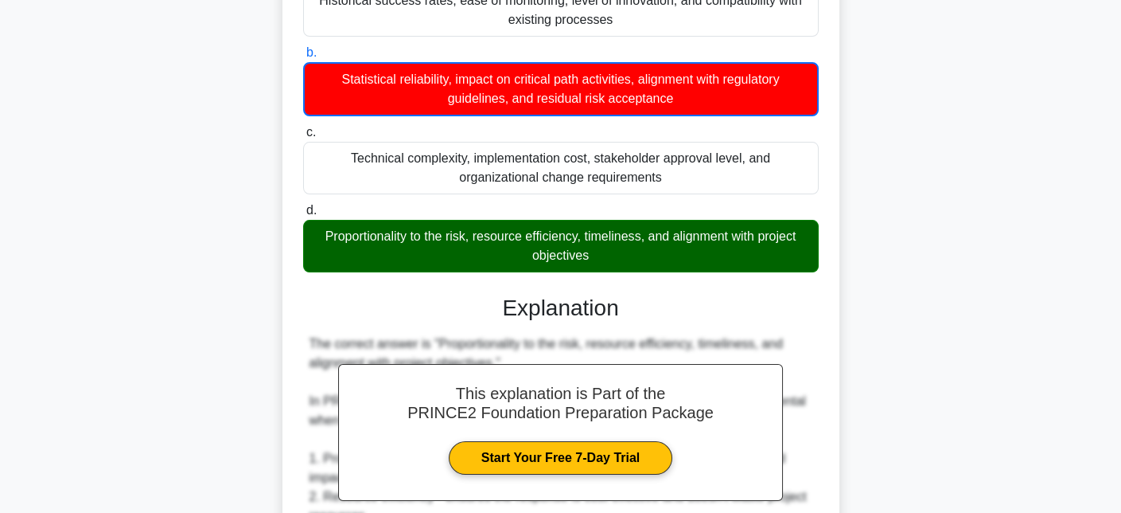
scroll to position [318, 0]
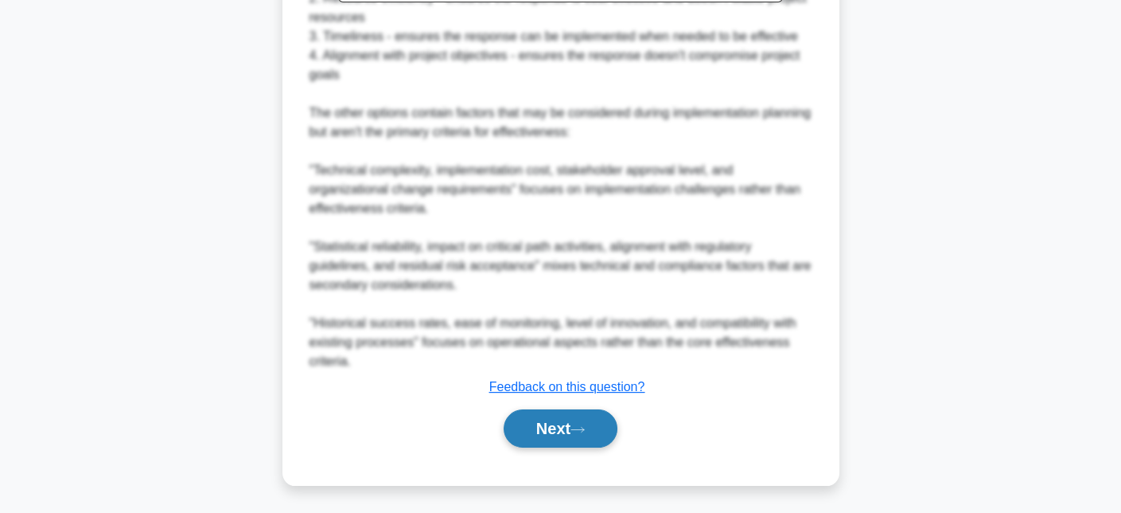
click at [551, 432] on button "Next" at bounding box center [561, 428] width 114 height 38
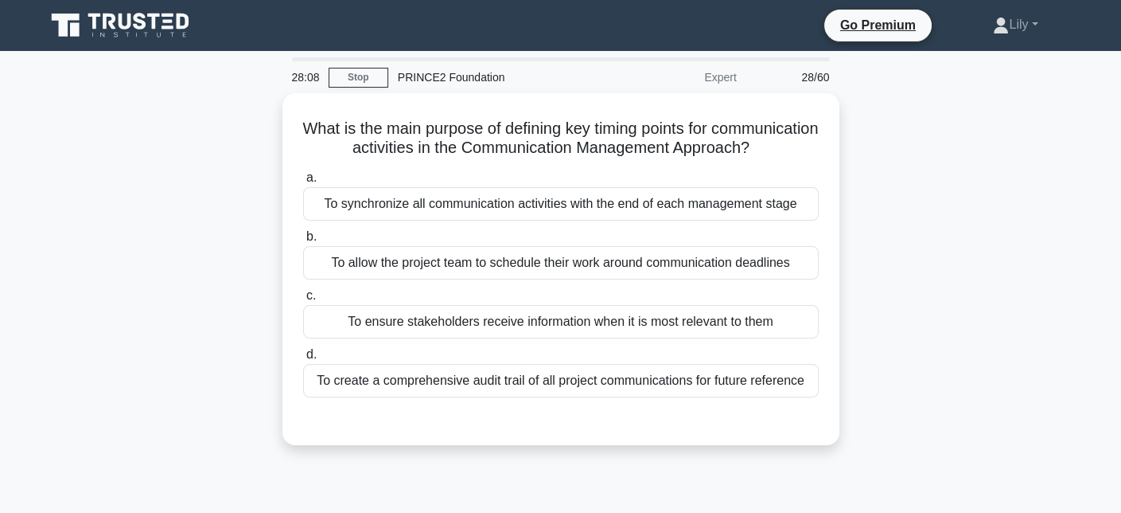
scroll to position [0, 0]
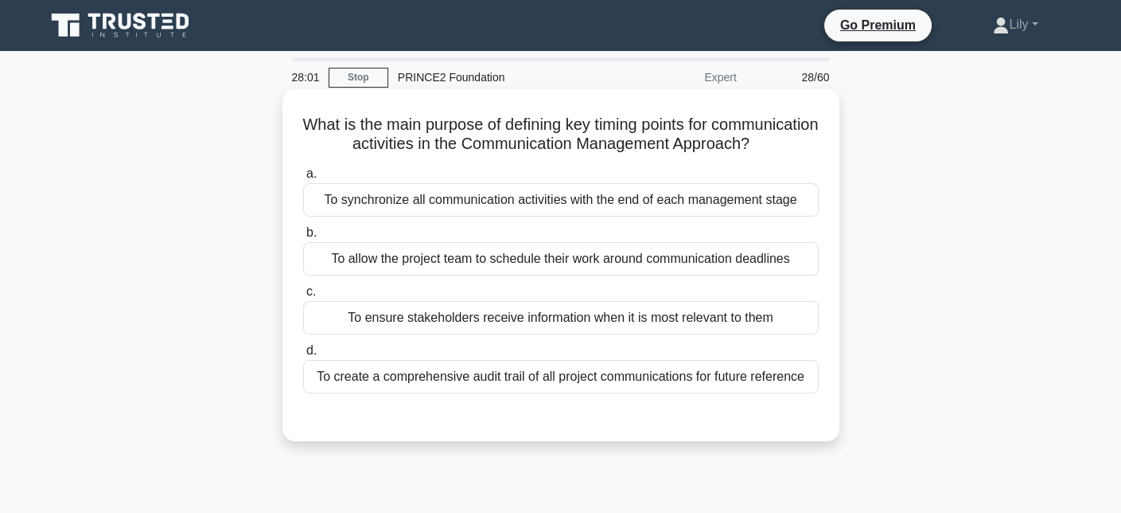
drag, startPoint x: 338, startPoint y: 124, endPoint x: 600, endPoint y: 173, distance: 266.3
click at [600, 154] on h5 "What is the main purpose of defining key timing points for communication activi…" at bounding box center [561, 135] width 519 height 40
click at [615, 178] on div "What is the main purpose of defining key timing points for communication activi…" at bounding box center [561, 265] width 544 height 339
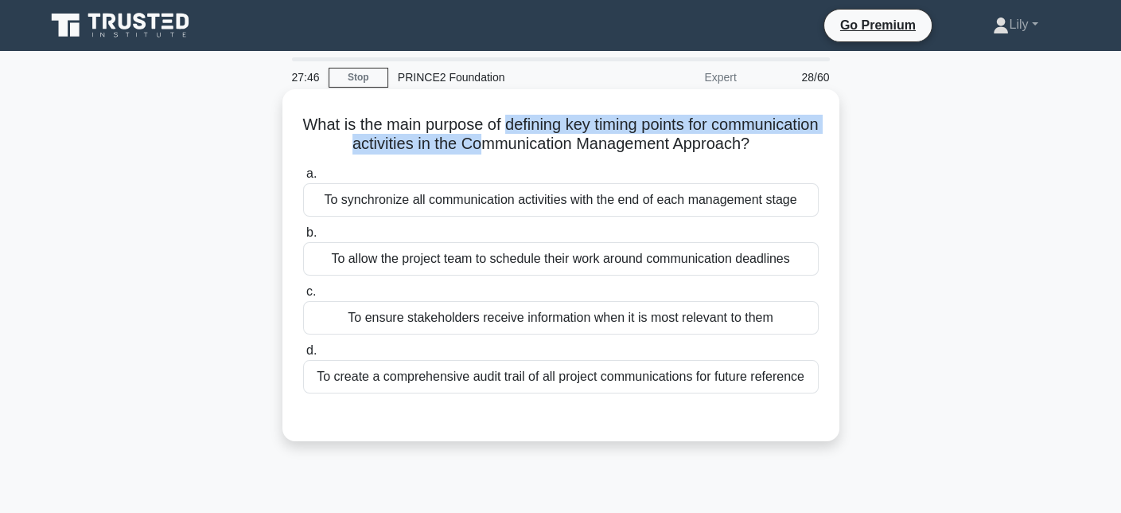
drag, startPoint x: 556, startPoint y: 127, endPoint x: 583, endPoint y: 150, distance: 35.5
click at [583, 150] on h5 "What is the main purpose of defining key timing points for communication activi…" at bounding box center [561, 135] width 519 height 40
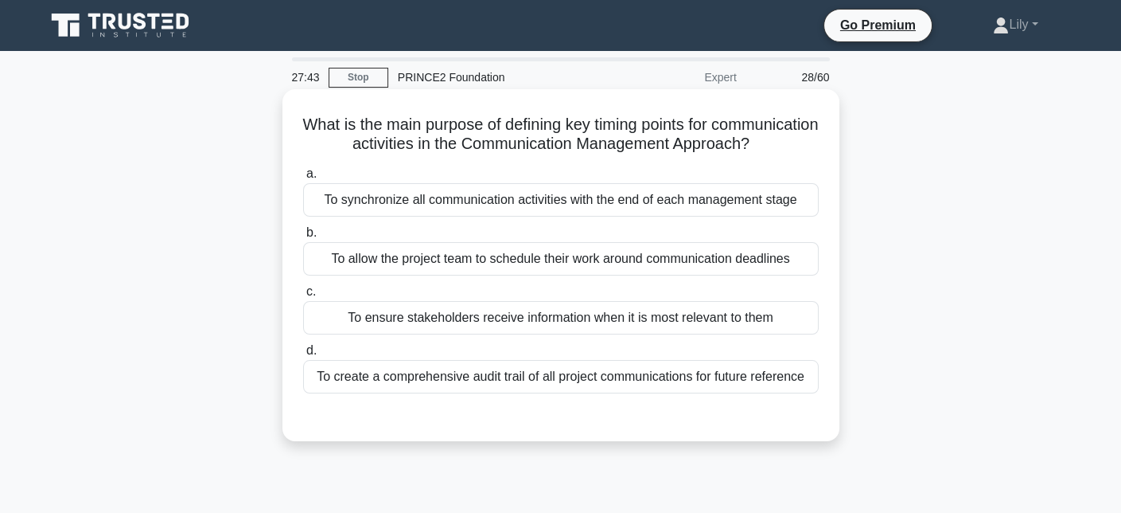
click at [549, 154] on h5 "What is the main purpose of defining key timing points for communication activi…" at bounding box center [561, 135] width 519 height 40
click at [698, 334] on div "To ensure stakeholders receive information when it is most relevant to them" at bounding box center [561, 317] width 516 height 33
click at [303, 297] on input "c. To ensure stakeholders receive information when it is most relevant to them" at bounding box center [303, 292] width 0 height 10
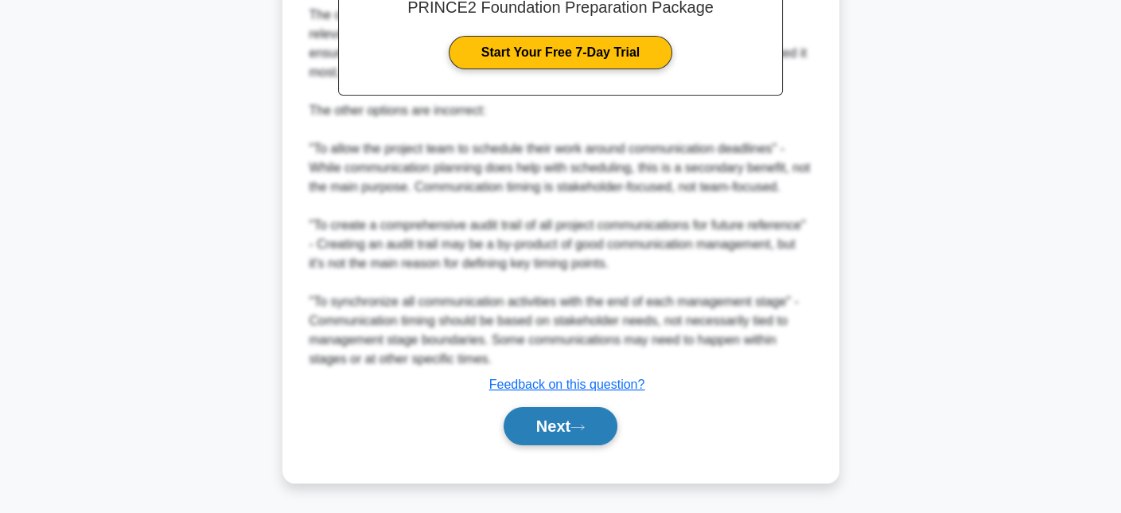
click at [591, 417] on button "Next" at bounding box center [561, 426] width 114 height 38
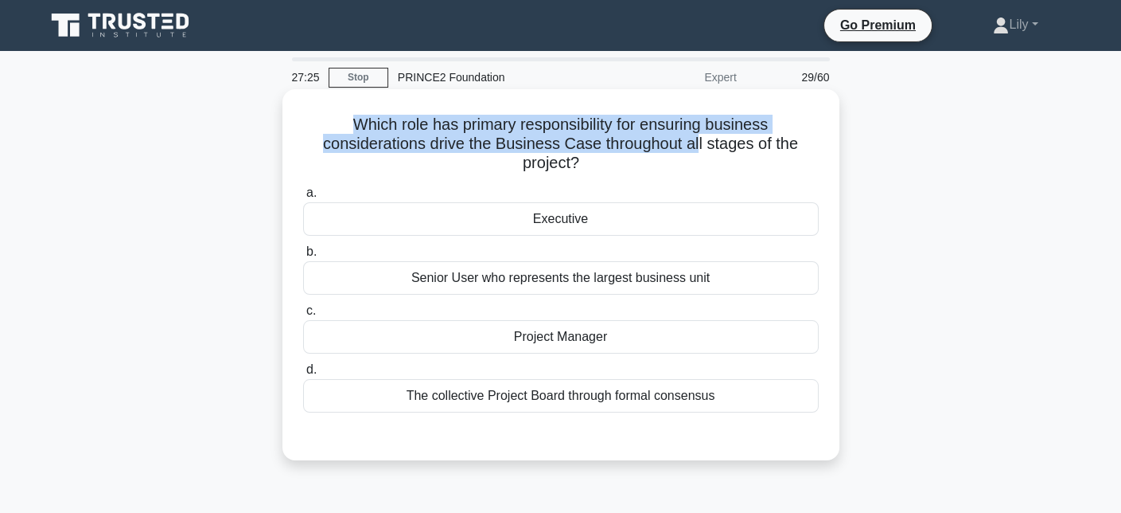
drag, startPoint x: 354, startPoint y: 129, endPoint x: 700, endPoint y: 145, distance: 346.6
click at [700, 145] on h5 "Which role has primary responsibility for ensuring business considerations driv…" at bounding box center [561, 144] width 519 height 59
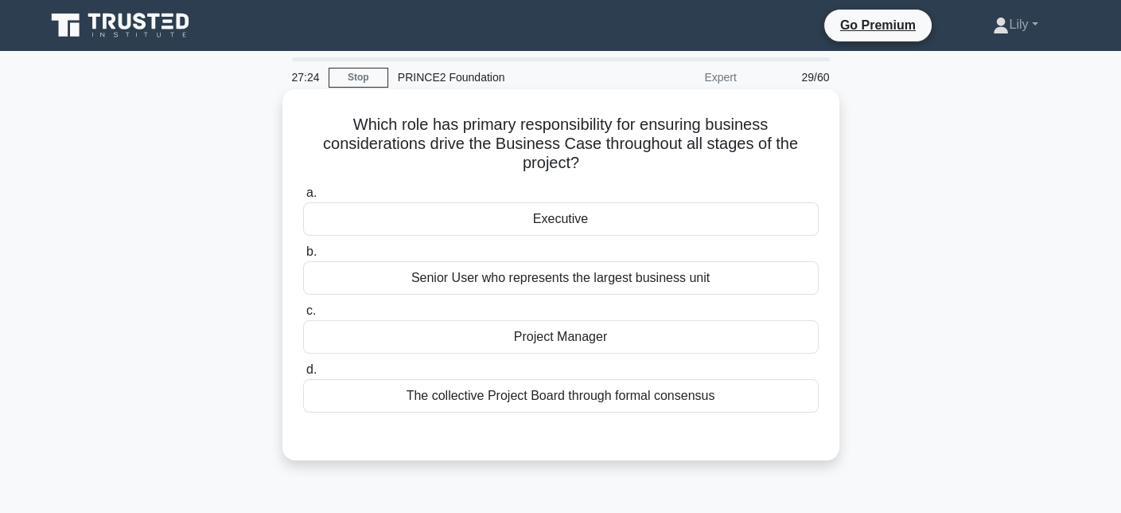
click at [633, 221] on div "Executive" at bounding box center [561, 218] width 516 height 33
click at [303, 198] on input "a. Executive" at bounding box center [303, 193] width 0 height 10
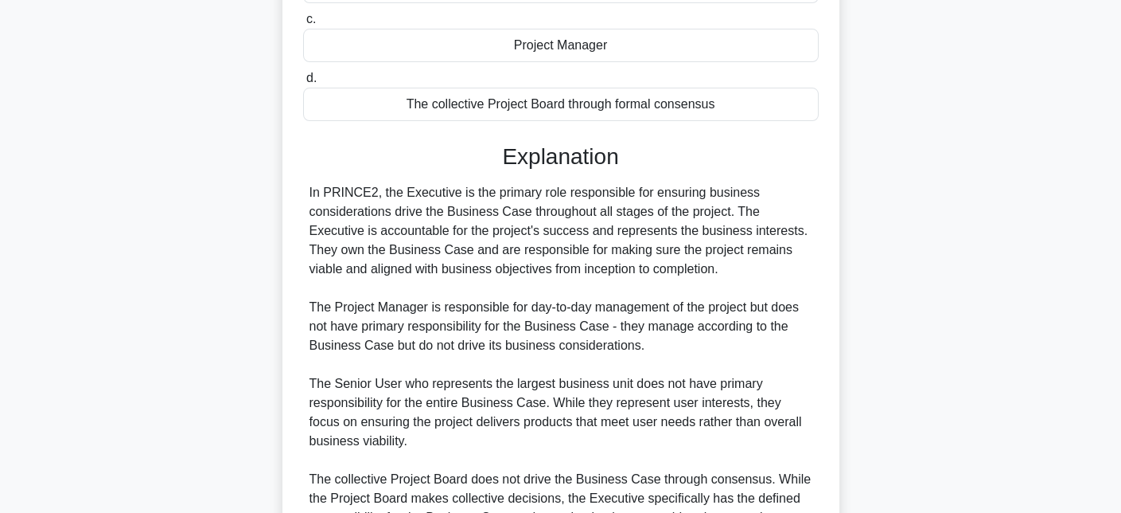
scroll to position [466, 0]
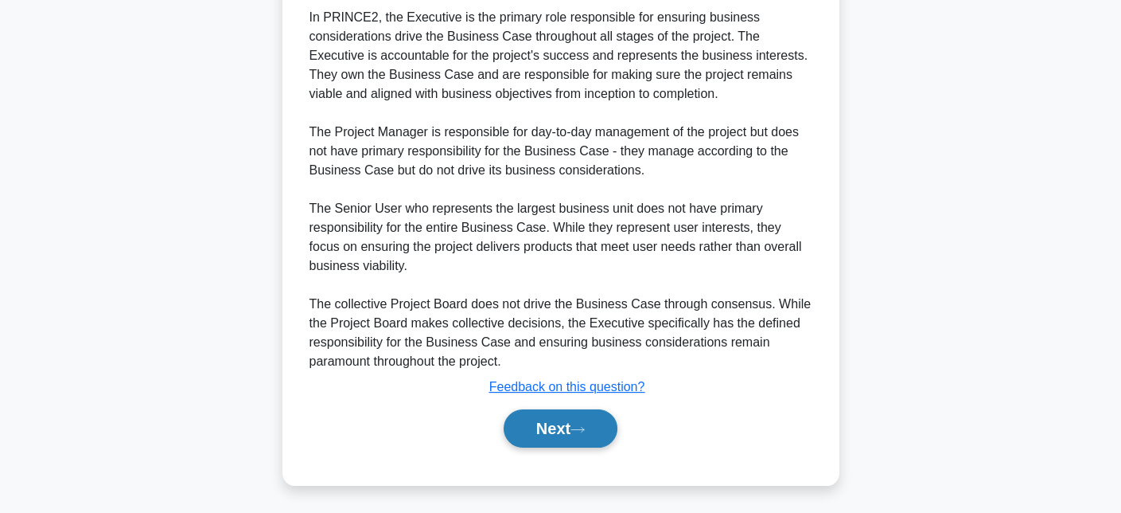
click at [588, 433] on button "Next" at bounding box center [561, 428] width 114 height 38
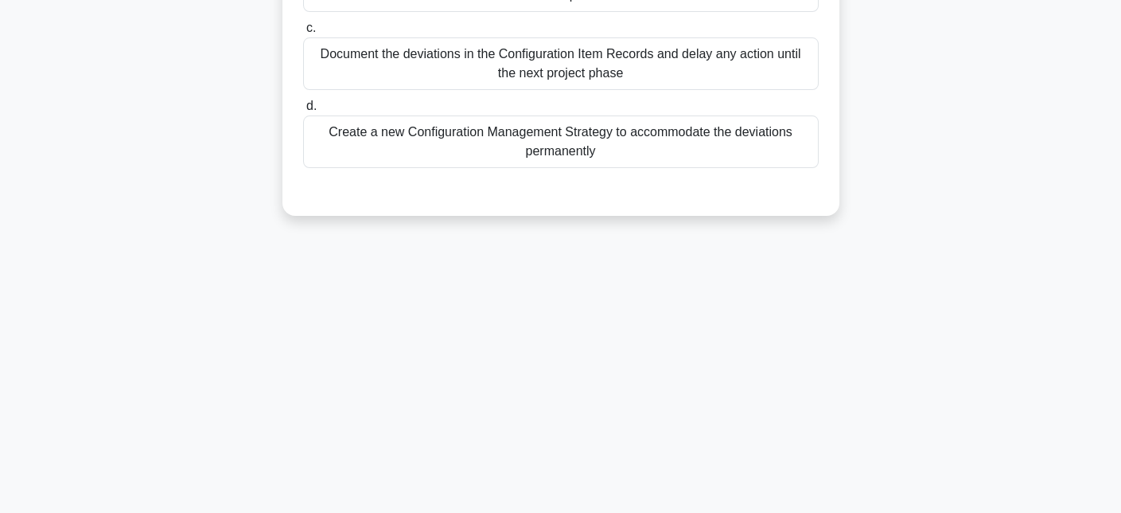
scroll to position [0, 0]
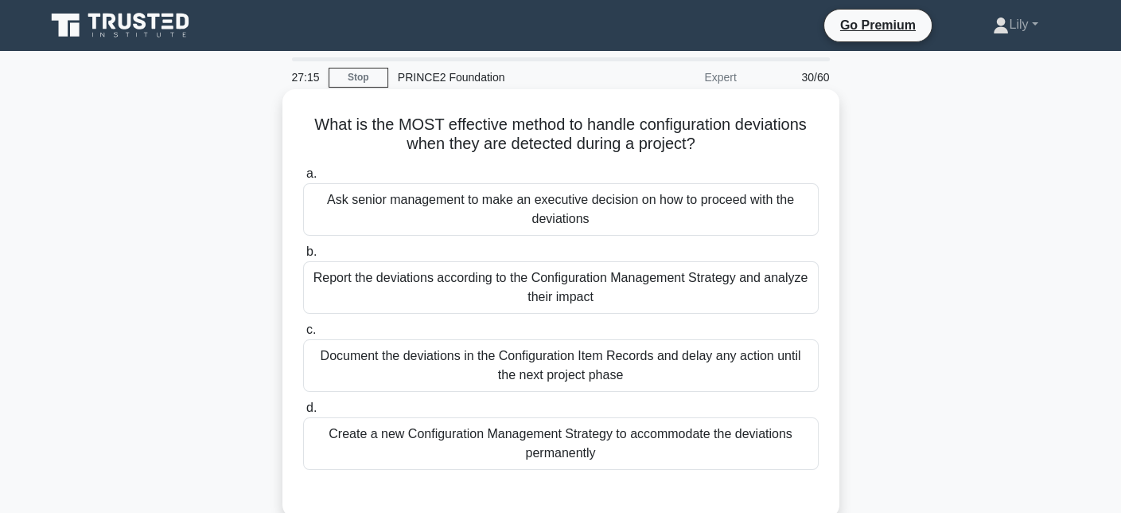
drag, startPoint x: 306, startPoint y: 122, endPoint x: 711, endPoint y: 135, distance: 404.5
click at [711, 135] on h5 "What is the MOST effective method to handle configuration deviations when they …" at bounding box center [561, 135] width 519 height 40
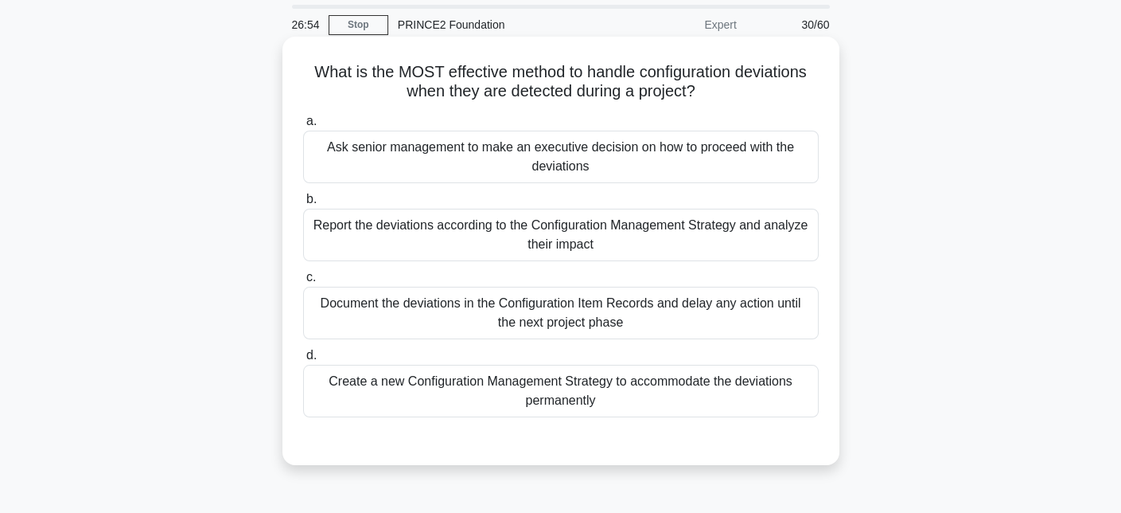
scroll to position [80, 0]
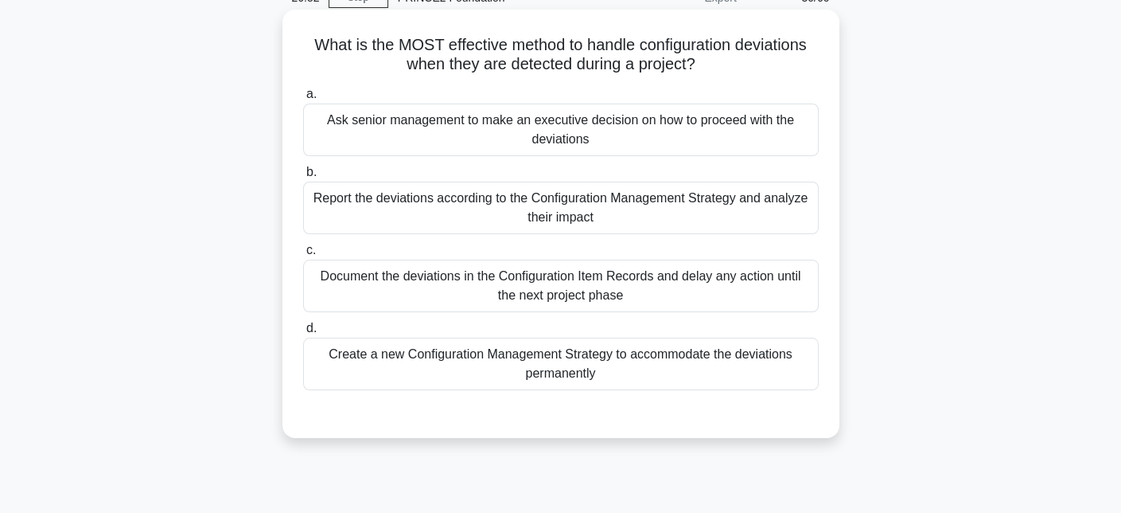
click at [563, 217] on div "Report the deviations according to the Configuration Management Strategy and an…" at bounding box center [561, 207] width 516 height 53
click at [303, 177] on input "b. Report the deviations according to the Configuration Management Strategy and…" at bounding box center [303, 172] width 0 height 10
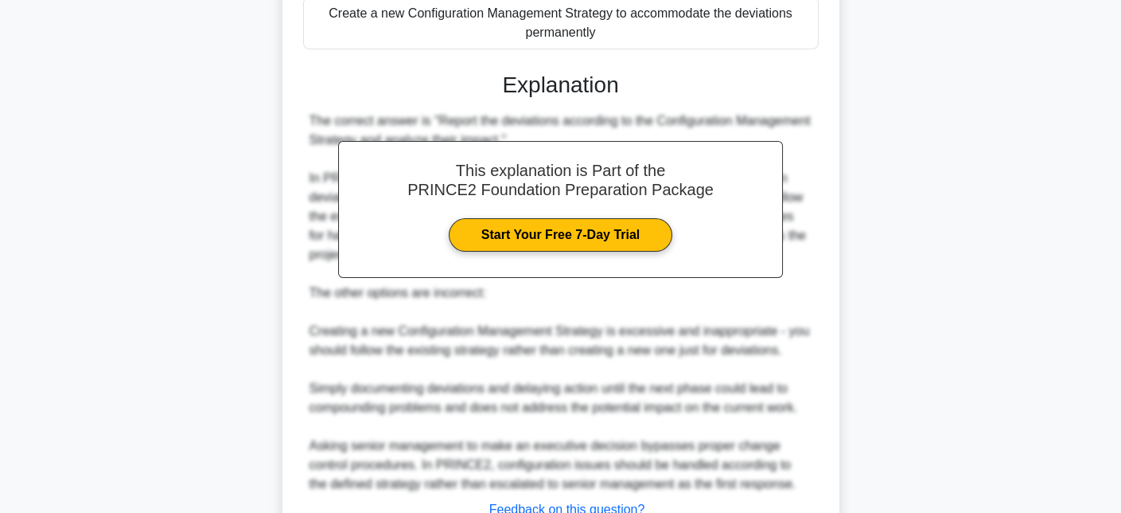
scroll to position [543, 0]
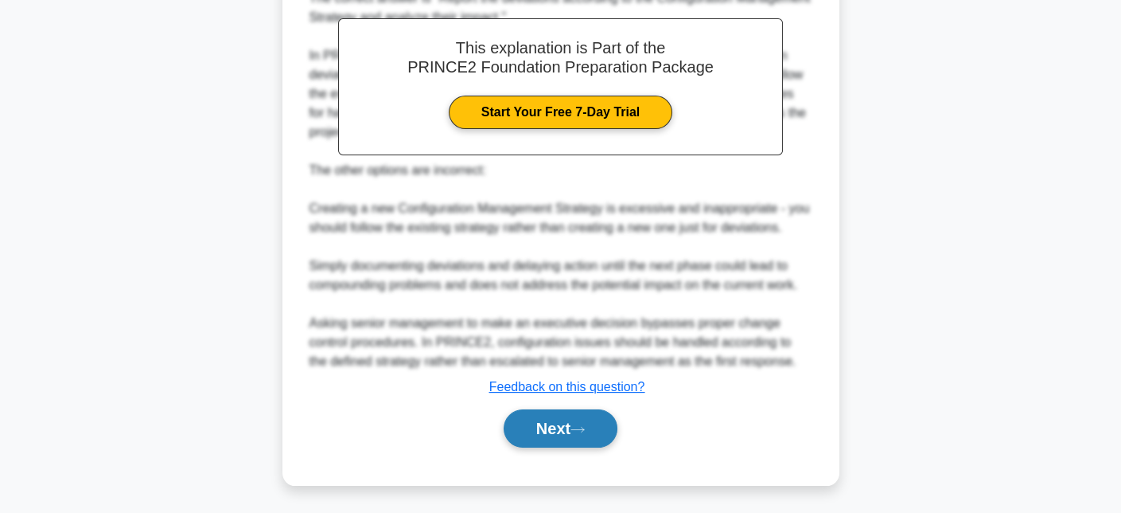
click at [571, 433] on button "Next" at bounding box center [561, 428] width 114 height 38
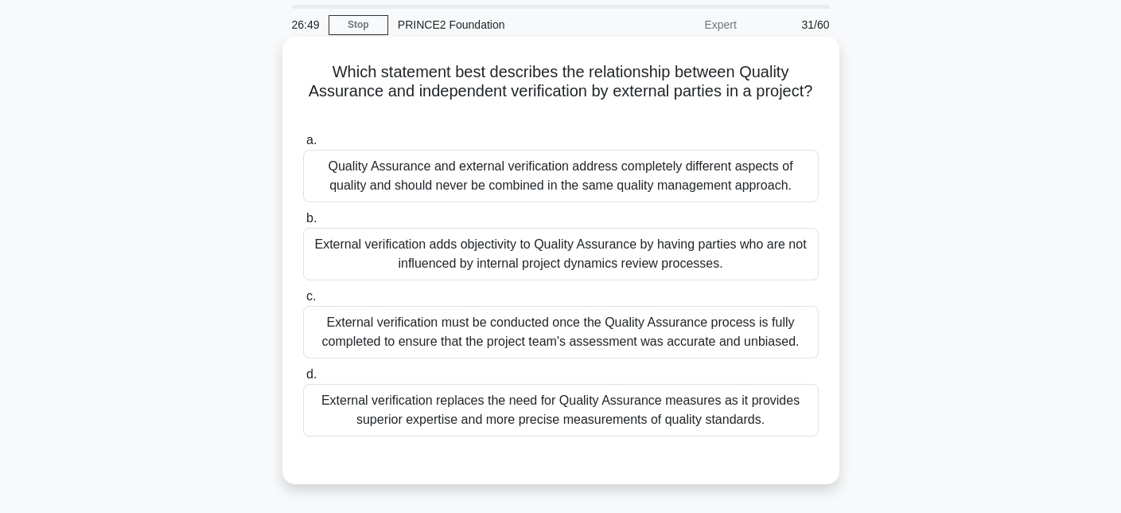
scroll to position [80, 0]
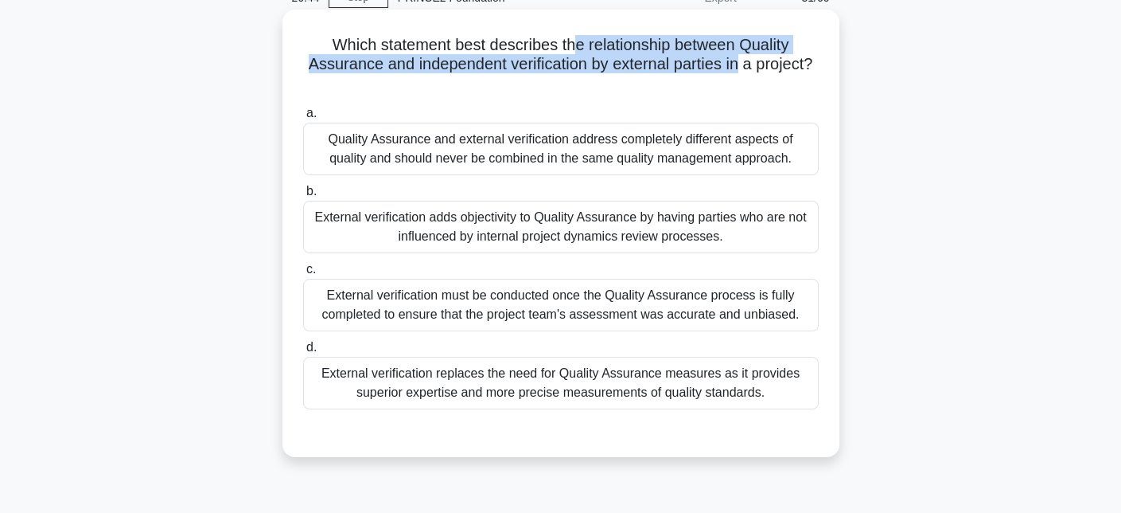
drag, startPoint x: 571, startPoint y: 49, endPoint x: 744, endPoint y: 57, distance: 172.9
click at [744, 57] on h5 "Which statement best describes the relationship between Quality Assurance and i…" at bounding box center [561, 64] width 519 height 59
click at [682, 45] on h5 "Which statement best describes the relationship between Quality Assurance and i…" at bounding box center [561, 64] width 519 height 59
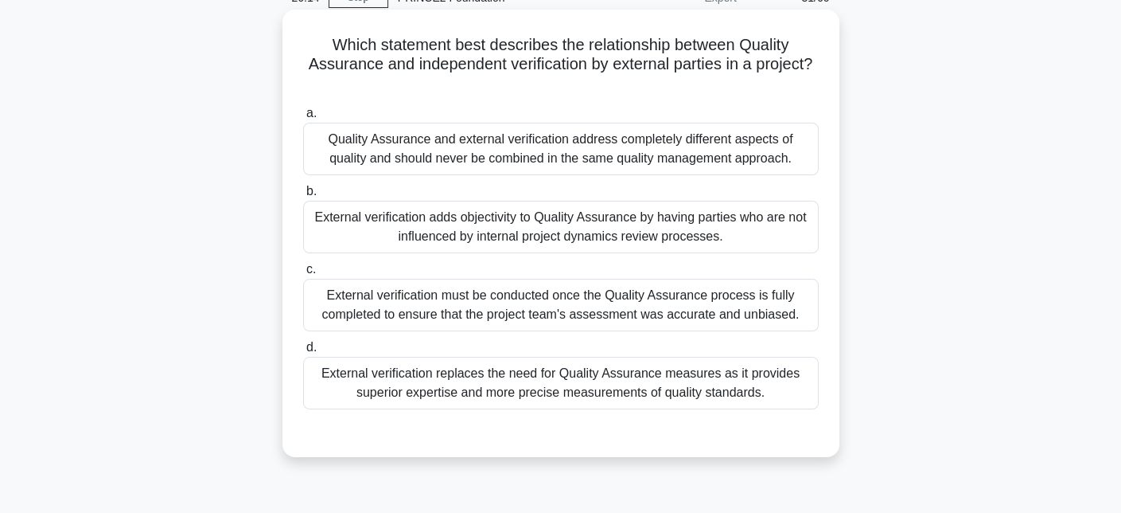
click at [561, 234] on div "External verification adds objectivity to Quality Assurance by having parties w…" at bounding box center [561, 227] width 516 height 53
click at [303, 197] on input "b. External verification adds objectivity to Quality Assurance by having partie…" at bounding box center [303, 191] width 0 height 10
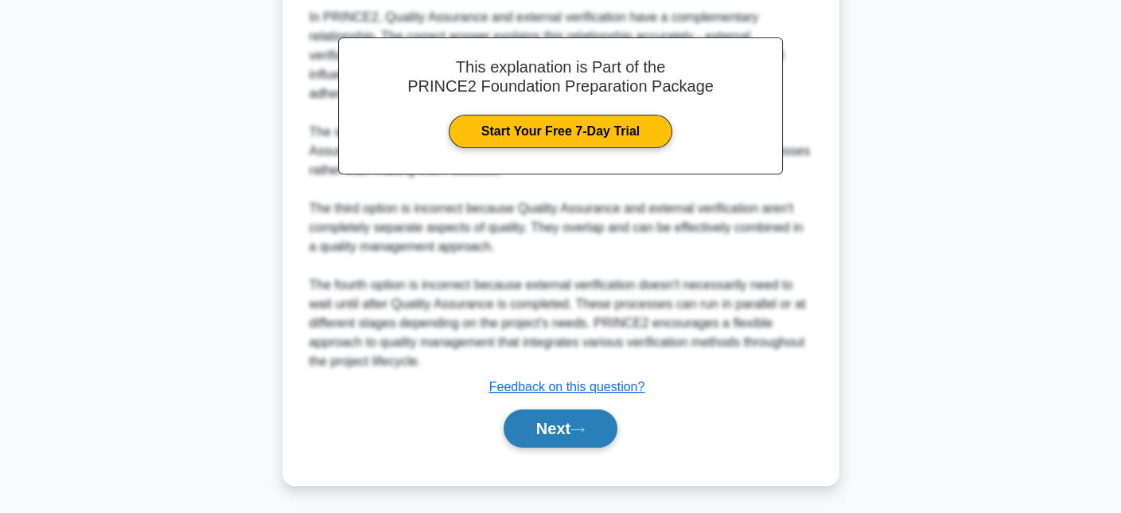
click at [582, 422] on button "Next" at bounding box center [561, 428] width 114 height 38
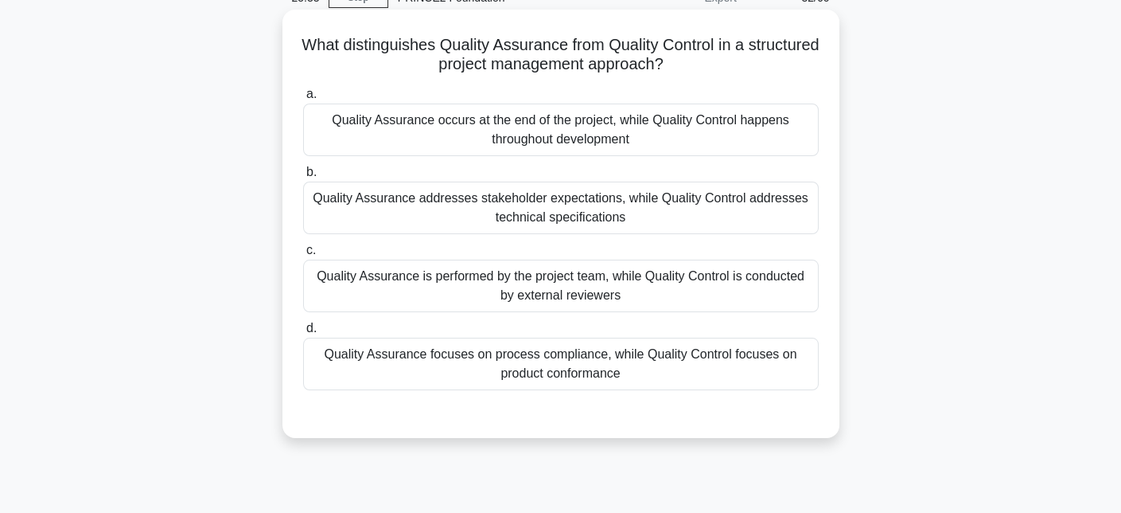
click at [723, 401] on div at bounding box center [561, 406] width 516 height 13
click at [722, 379] on div "Quality Assurance focuses on process compliance, while Quality Control focuses …" at bounding box center [561, 363] width 516 height 53
click at [303, 333] on input "d. Quality Assurance focuses on process compliance, while Quality Control focus…" at bounding box center [303, 328] width 0 height 10
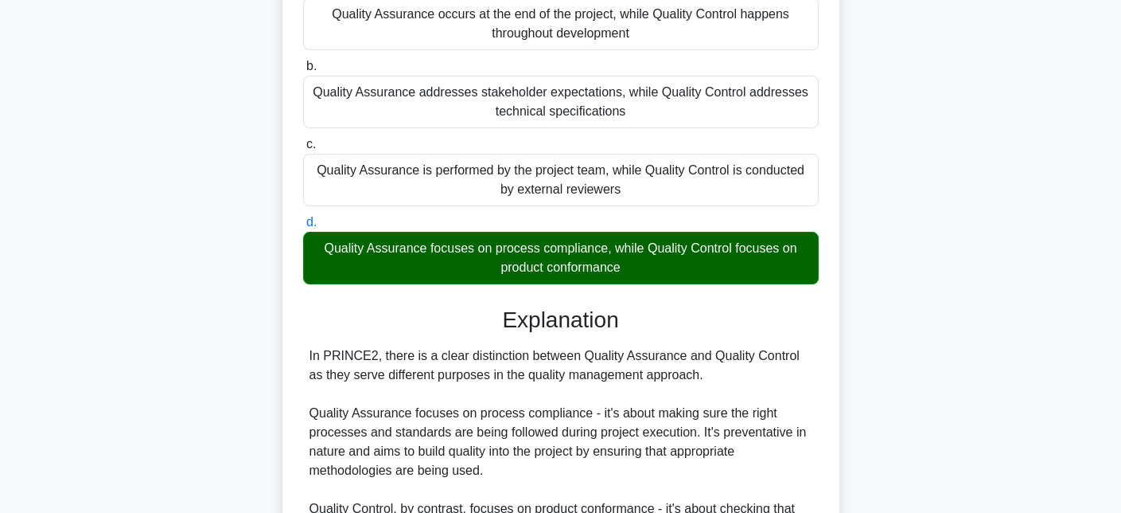
scroll to position [184, 0]
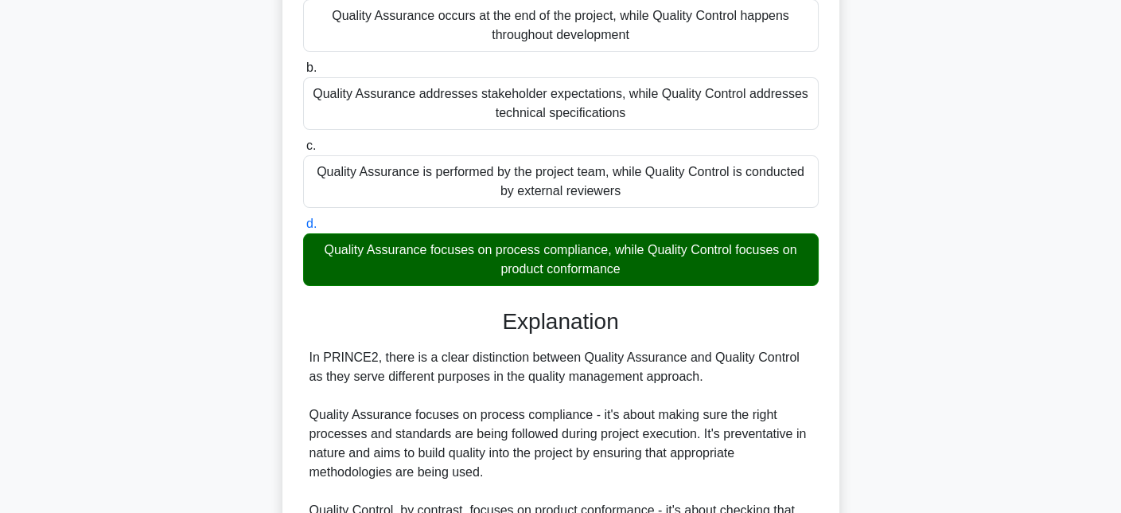
drag, startPoint x: 638, startPoint y: 270, endPoint x: 548, endPoint y: 266, distance: 90.8
click at [548, 266] on div "Quality Assurance focuses on process compliance, while Quality Control focuses …" at bounding box center [561, 259] width 516 height 53
click at [549, 244] on div "Quality Assurance focuses on process compliance, while Quality Control focuses …" at bounding box center [561, 259] width 516 height 53
click at [303, 229] on input "d. Quality Assurance focuses on process compliance, while Quality Control focus…" at bounding box center [303, 224] width 0 height 10
drag, startPoint x: 542, startPoint y: 249, endPoint x: 606, endPoint y: 255, distance: 64.8
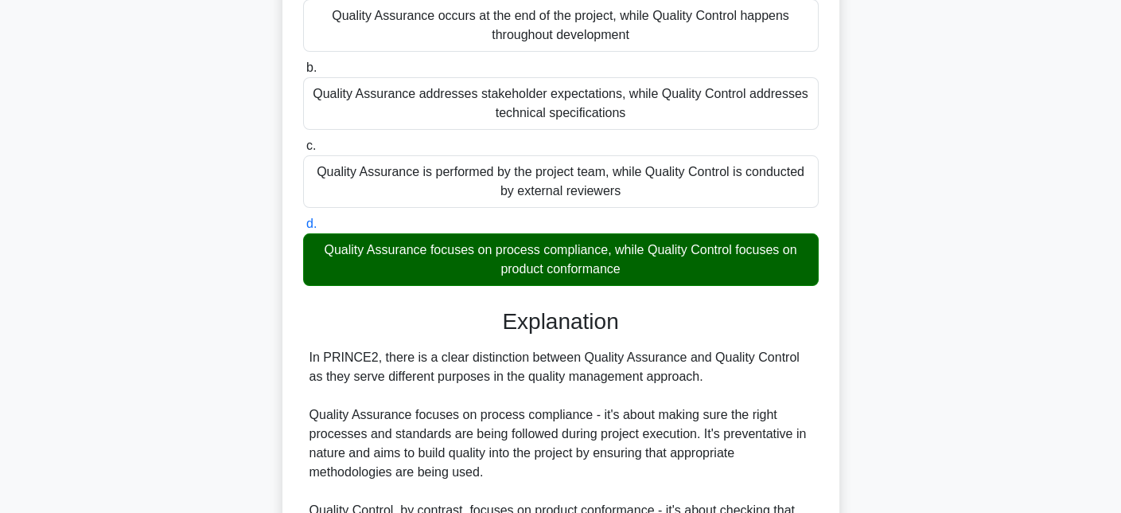
click at [606, 255] on div "Quality Assurance focuses on process compliance, while Quality Control focuses …" at bounding box center [561, 259] width 516 height 53
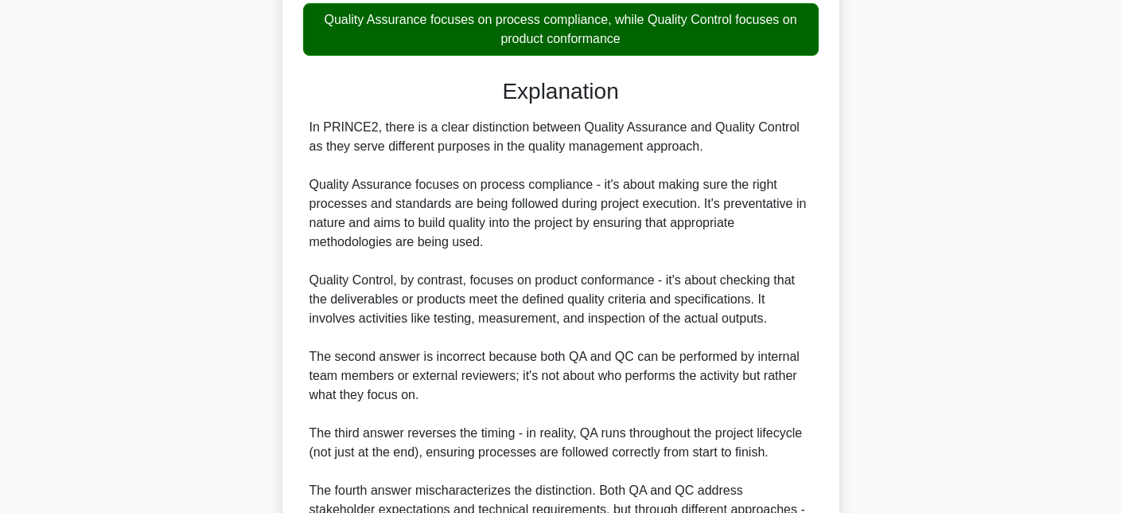
scroll to position [582, 0]
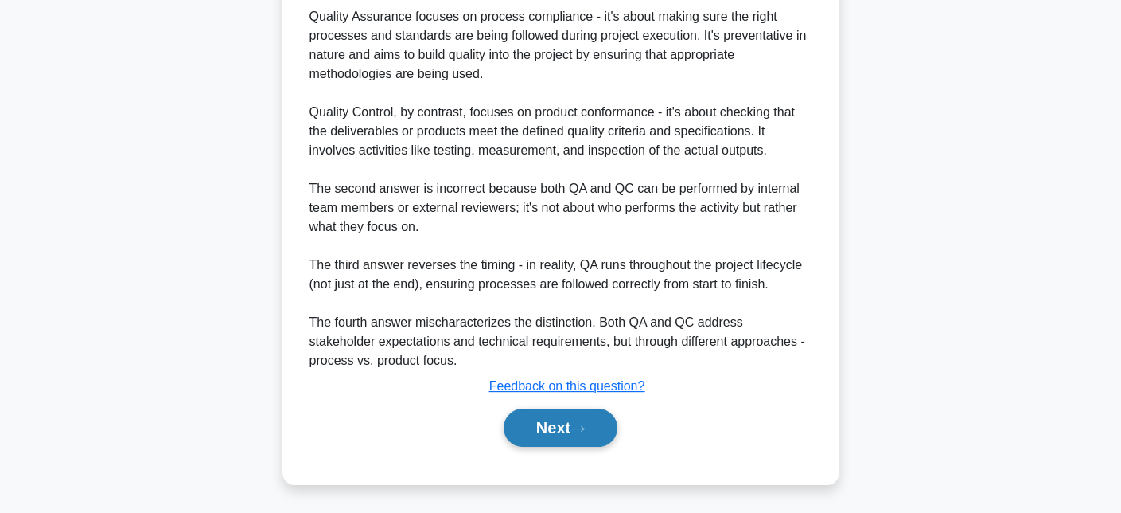
click at [598, 424] on button "Next" at bounding box center [561, 427] width 114 height 38
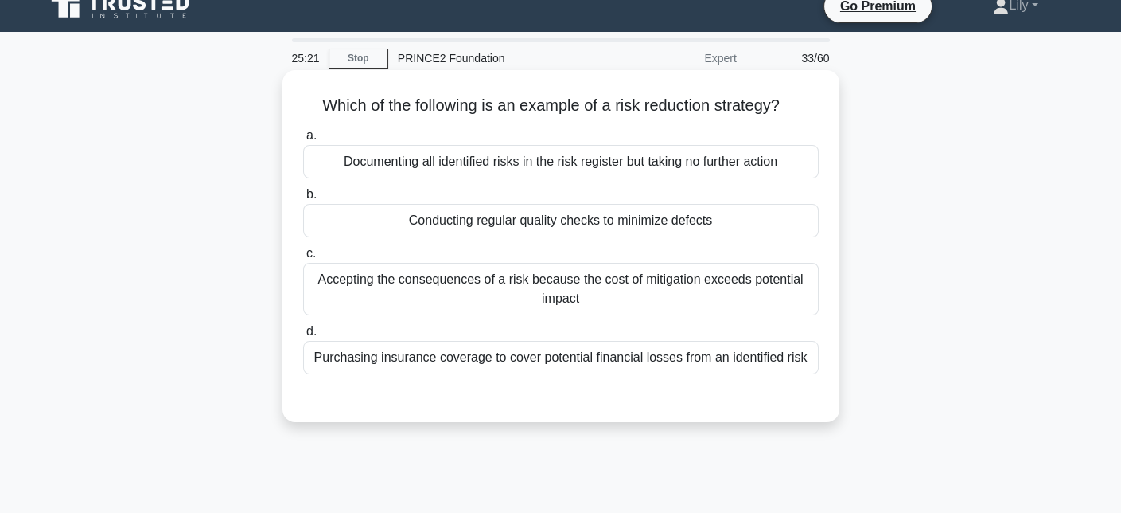
scroll to position [0, 0]
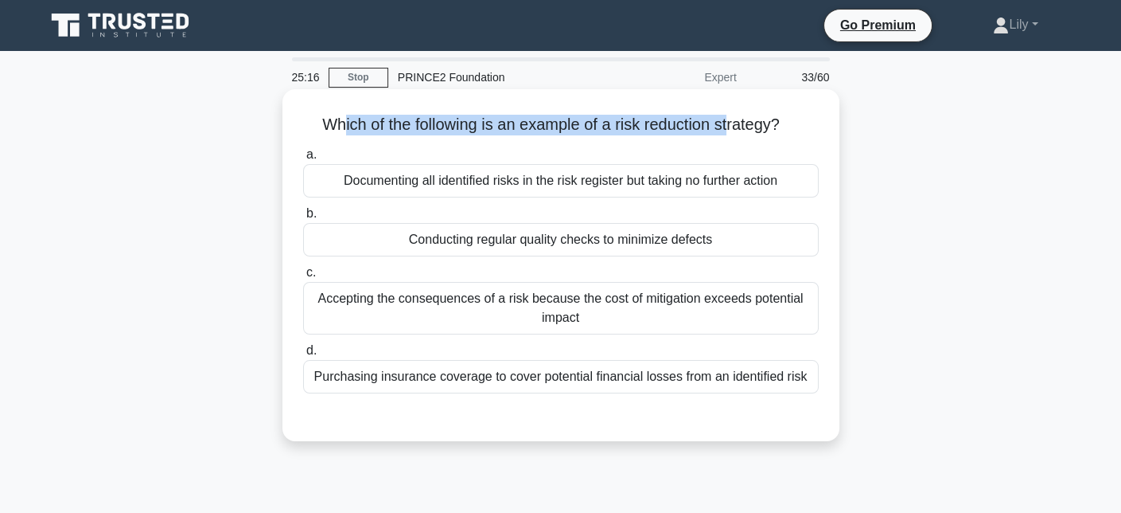
drag, startPoint x: 333, startPoint y: 132, endPoint x: 735, endPoint y: 125, distance: 402.0
click at [735, 125] on h5 "Which of the following is an example of a risk reduction strategy? .spinner_0XT…" at bounding box center [561, 125] width 519 height 21
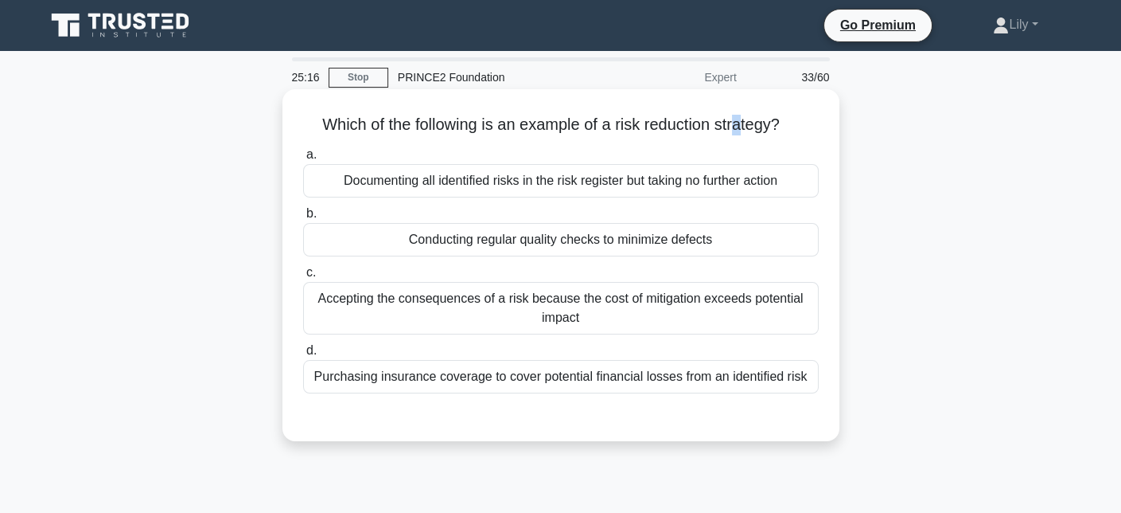
click at [743, 125] on h5 "Which of the following is an example of a risk reduction strategy? .spinner_0XT…" at bounding box center [561, 125] width 519 height 21
click at [465, 240] on div "Conducting regular quality checks to minimize defects" at bounding box center [561, 239] width 516 height 33
click at [303, 219] on input "b. Conducting regular quality checks to minimize defects" at bounding box center [303, 214] width 0 height 10
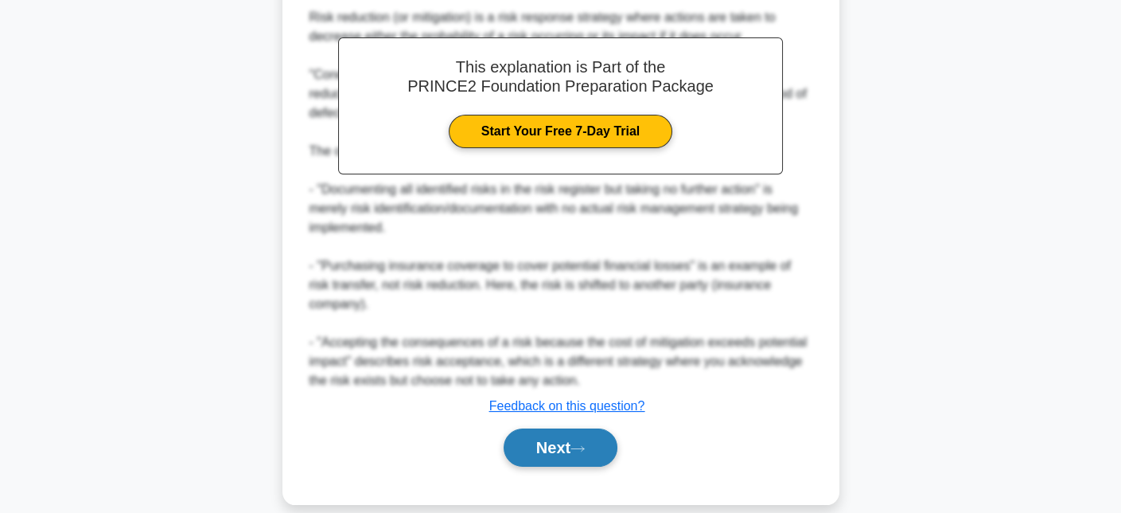
click at [579, 444] on icon at bounding box center [578, 448] width 14 height 9
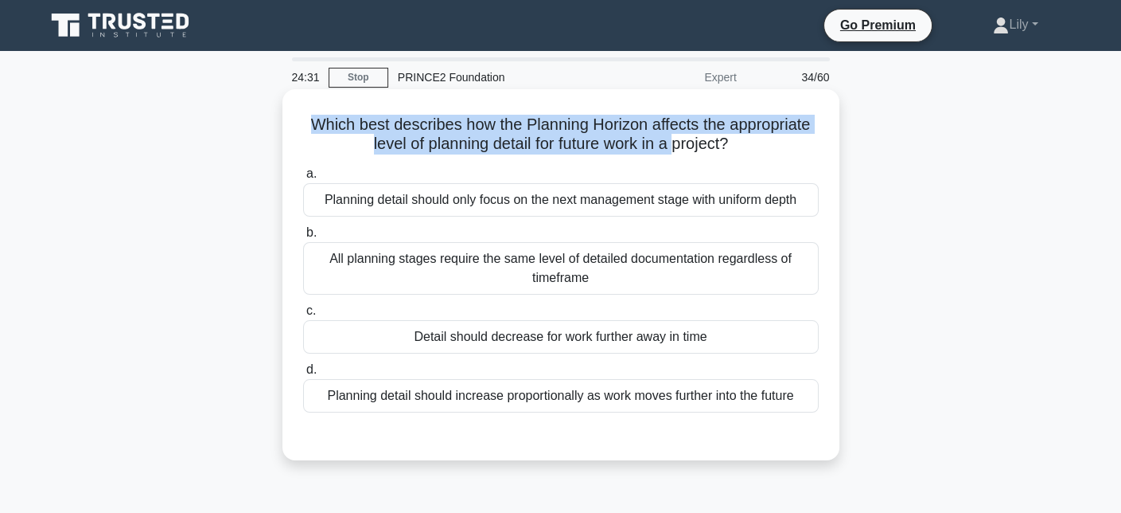
drag, startPoint x: 307, startPoint y: 123, endPoint x: 680, endPoint y: 150, distance: 373.5
click at [680, 150] on h5 "Which best describes how the Planning Horizon affects the appropriate level of …" at bounding box center [561, 135] width 519 height 40
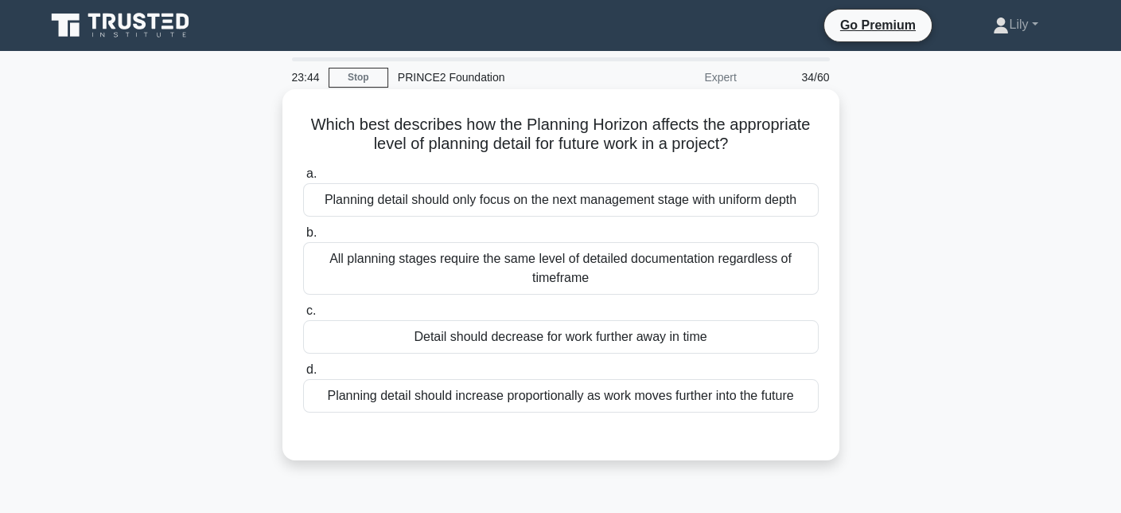
drag, startPoint x: 703, startPoint y: 338, endPoint x: 414, endPoint y: 342, distance: 288.9
click at [414, 342] on div "Detail should decrease for work further away in time" at bounding box center [561, 336] width 516 height 33
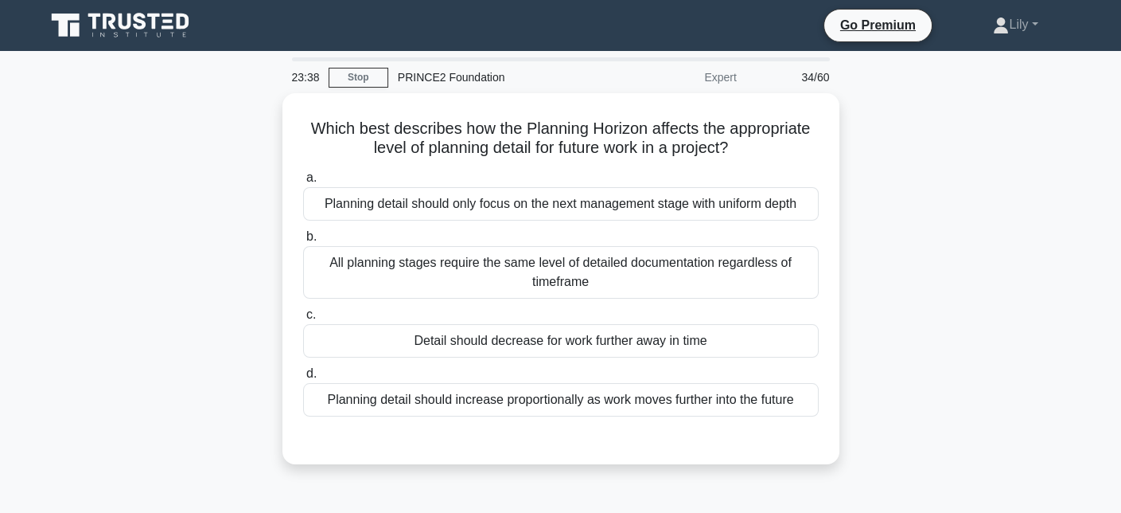
click at [882, 345] on div "Which best describes how the Planning Horizon affects the appropriate level of …" at bounding box center [561, 288] width 1051 height 390
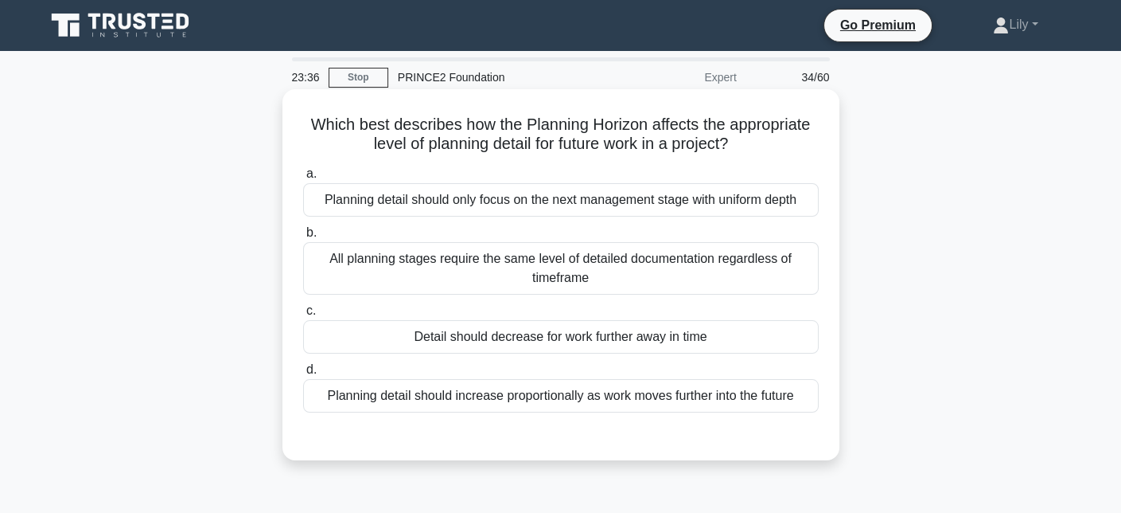
click at [801, 404] on div "Planning detail should increase proportionally as work moves further into the f…" at bounding box center [561, 395] width 516 height 33
click at [303, 375] on input "d. Planning detail should increase proportionally as work moves further into th…" at bounding box center [303, 370] width 0 height 10
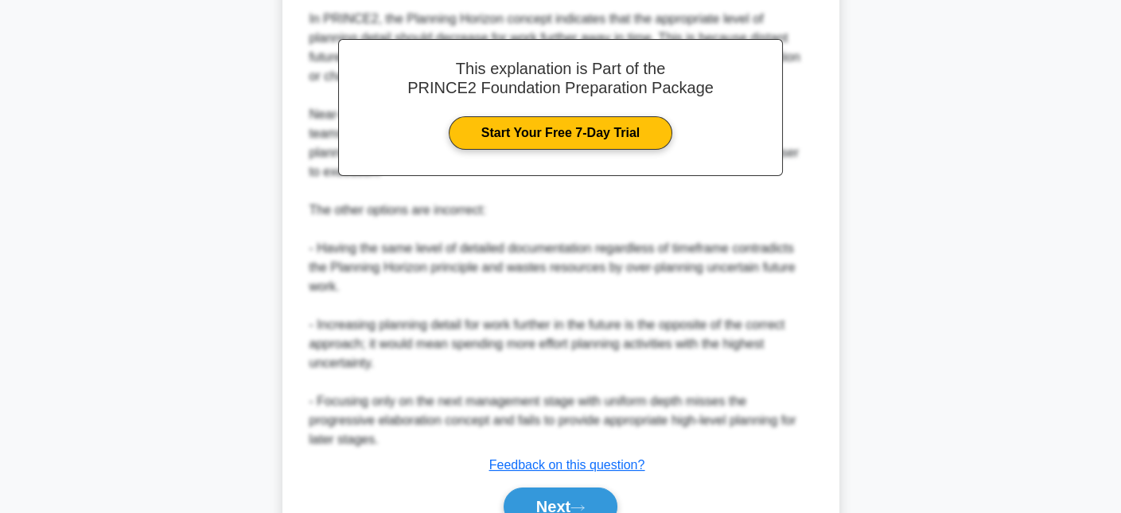
scroll to position [544, 0]
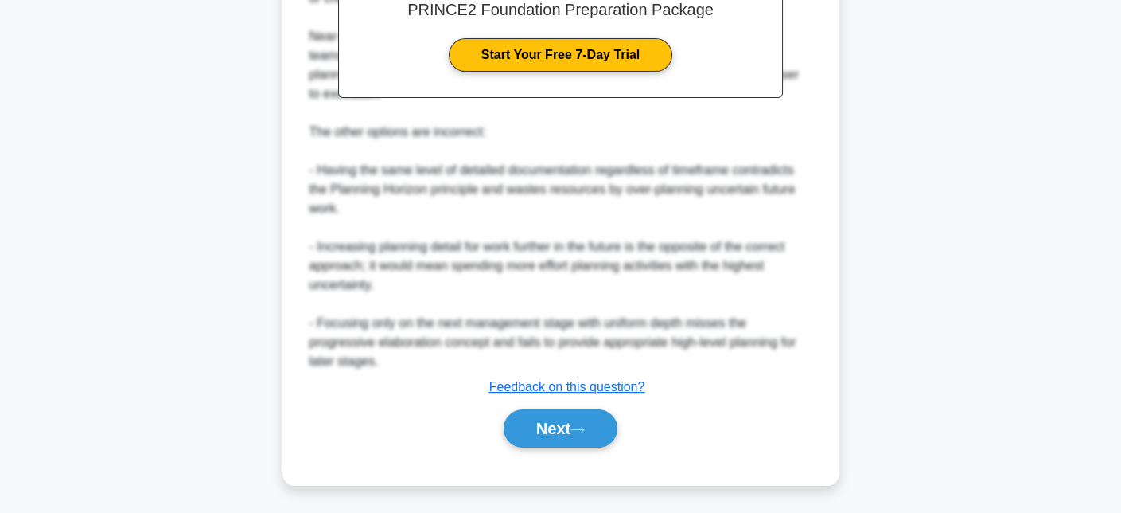
click at [614, 399] on div "This explanation is Part of the PRINCE2 Foundation Preparation Package Start Yo…" at bounding box center [561, 163] width 516 height 581
drag, startPoint x: 619, startPoint y: 415, endPoint x: 621, endPoint y: 427, distance: 12.0
click at [618, 431] on button "Next" at bounding box center [561, 428] width 114 height 38
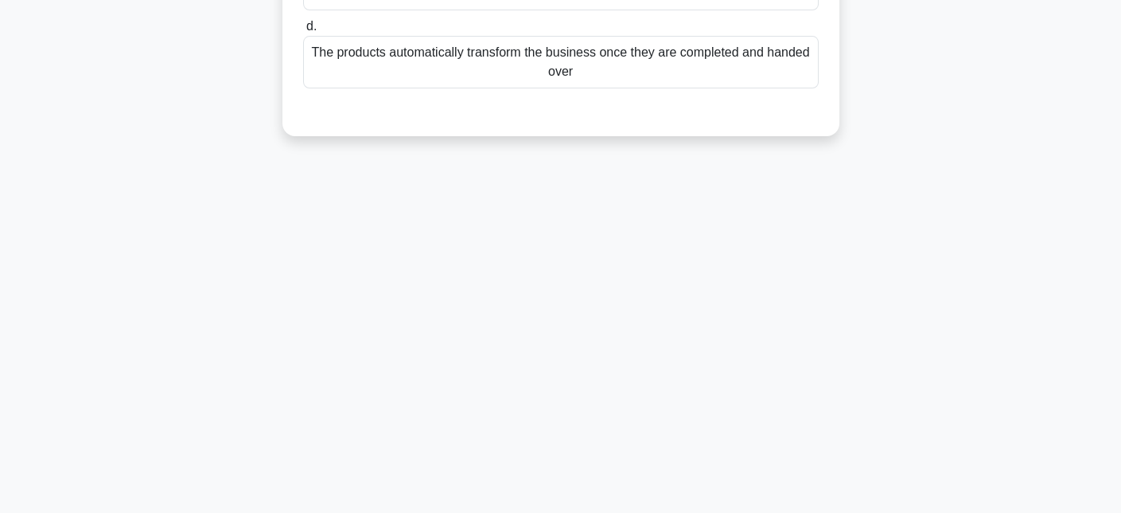
click at [617, 428] on div "23:32 Stop PRINCE2 Foundation Expert 35/60 What is the most accurate descriptio…" at bounding box center [561, 108] width 1051 height 796
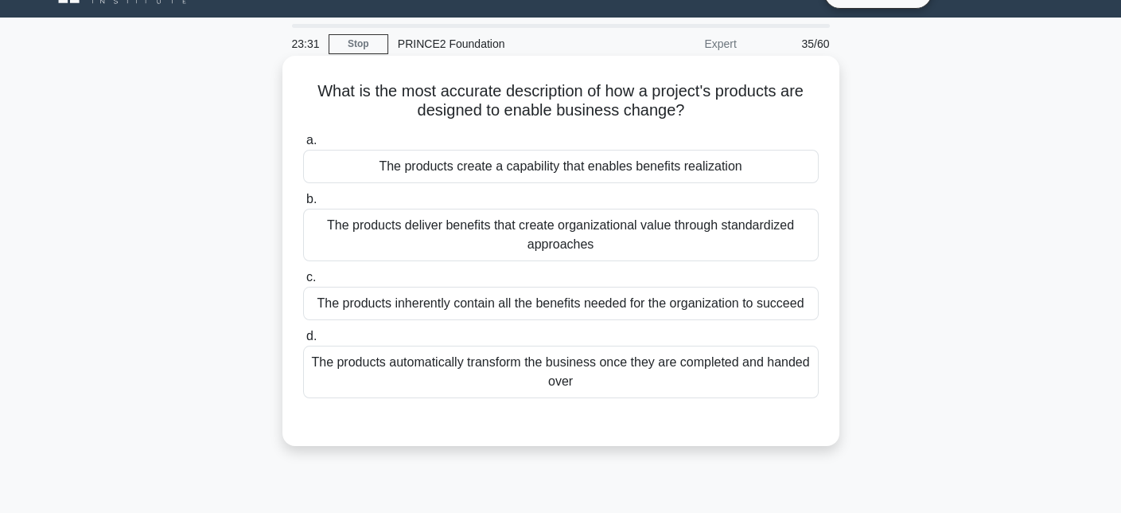
scroll to position [0, 0]
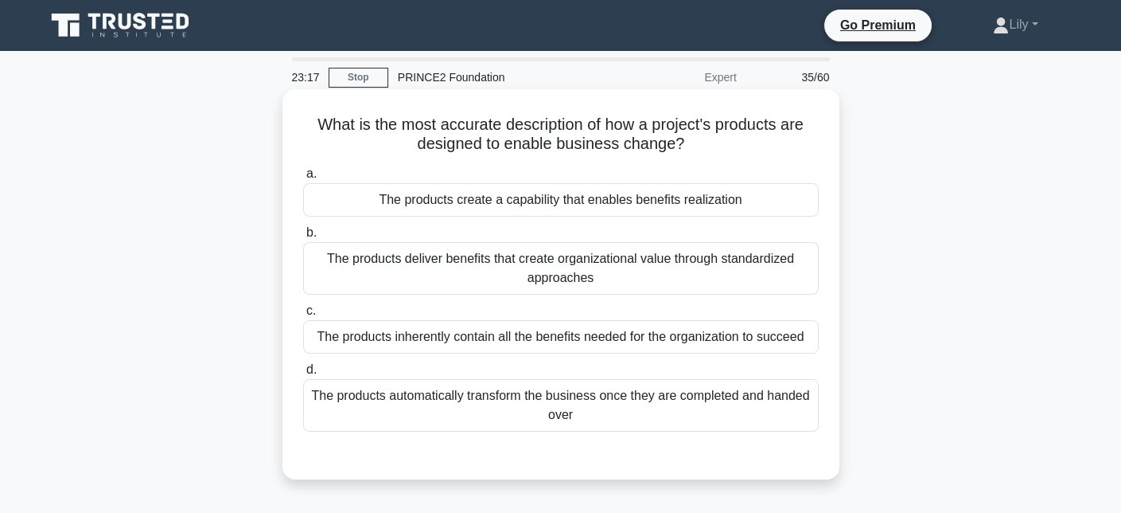
drag, startPoint x: 306, startPoint y: 132, endPoint x: 694, endPoint y: 153, distance: 388.9
click at [694, 153] on h5 "What is the most accurate description of how a project's products are designed …" at bounding box center [561, 135] width 519 height 40
click at [694, 153] on icon ".spinner_0XTQ{transform-origin:center;animation:spinner_y6GP .75s linear infini…" at bounding box center [693, 144] width 19 height 19
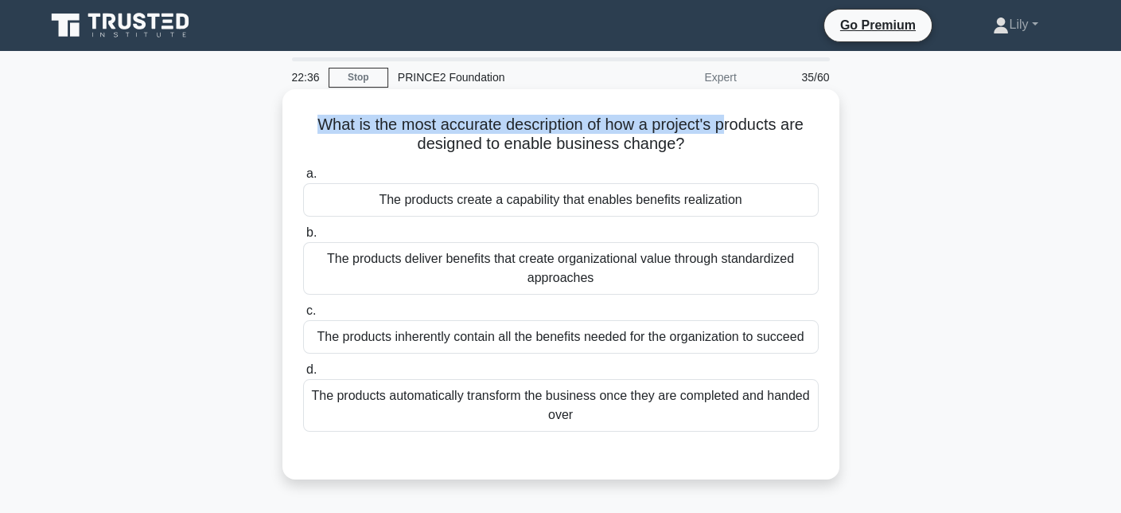
drag, startPoint x: 302, startPoint y: 121, endPoint x: 759, endPoint y: 119, distance: 456.8
click at [747, 117] on h5 "What is the most accurate description of how a project's products are designed …" at bounding box center [561, 135] width 519 height 40
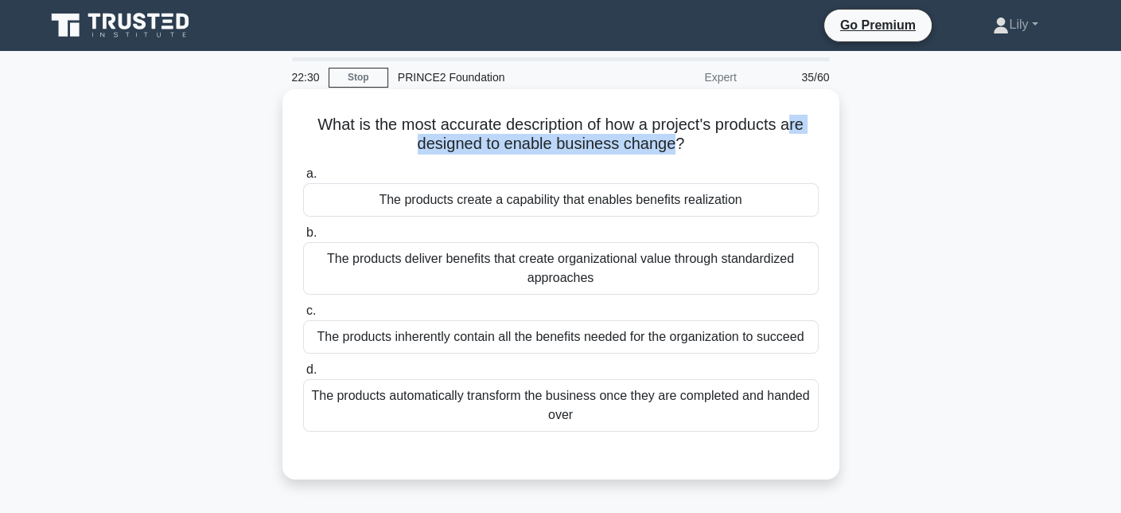
drag, startPoint x: 797, startPoint y: 129, endPoint x: 678, endPoint y: 151, distance: 120.7
click at [678, 151] on h5 "What is the most accurate description of how a project's products are designed …" at bounding box center [561, 135] width 519 height 40
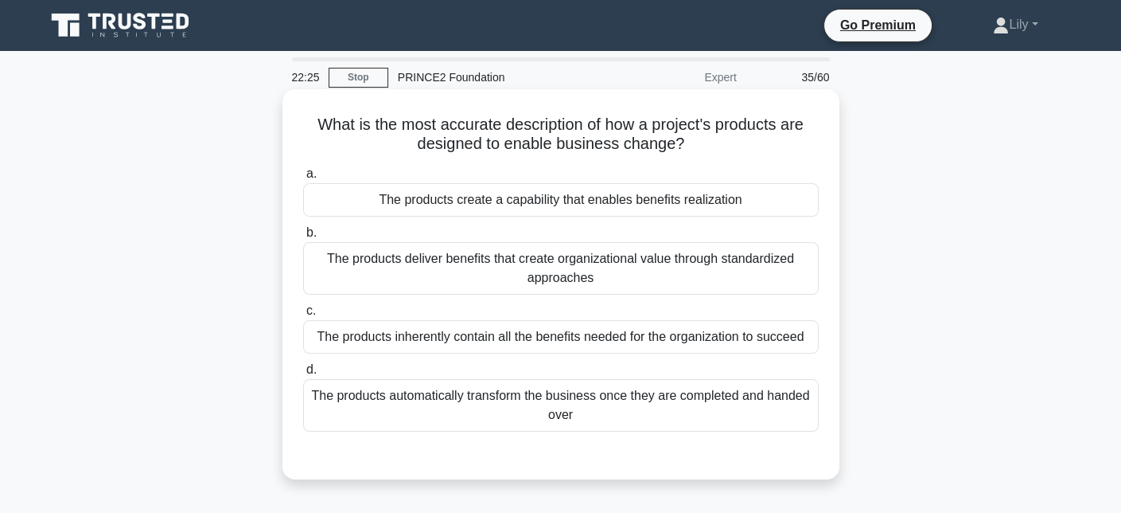
click at [672, 119] on h5 "What is the most accurate description of how a project's products are designed …" at bounding box center [561, 135] width 519 height 40
click at [673, 380] on div "The products automatically transform the business once they are completed and h…" at bounding box center [561, 405] width 516 height 53
click at [303, 375] on input "d. The products automatically transform the business once they are completed an…" at bounding box center [303, 370] width 0 height 10
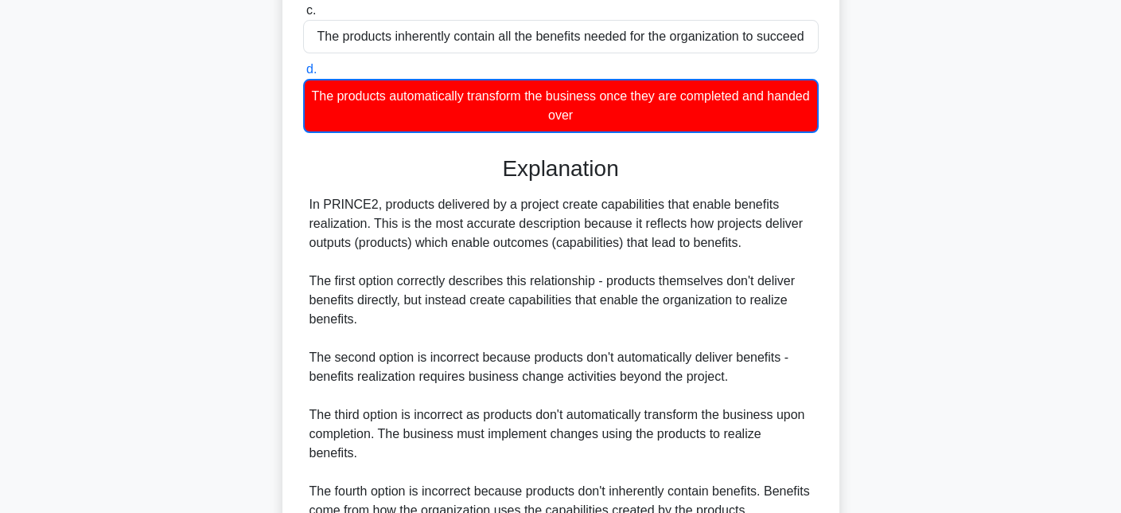
scroll to position [430, 0]
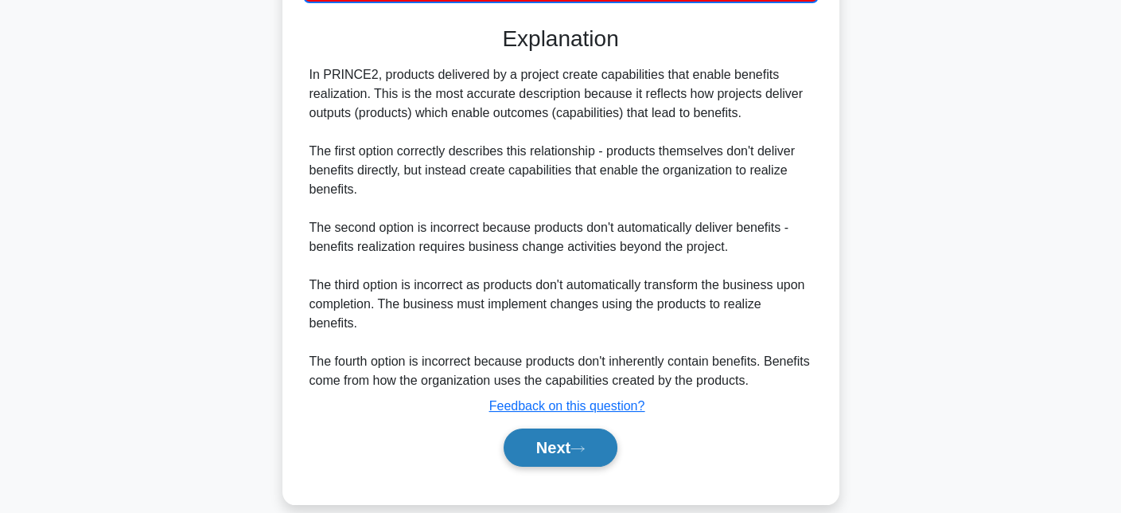
click at [618, 428] on button "Next" at bounding box center [561, 447] width 114 height 38
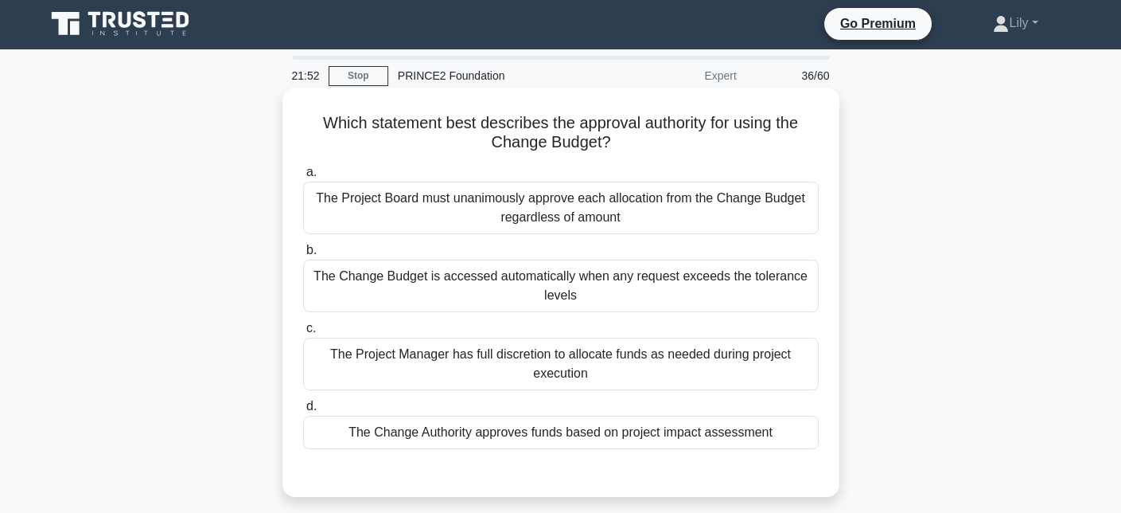
scroll to position [0, 0]
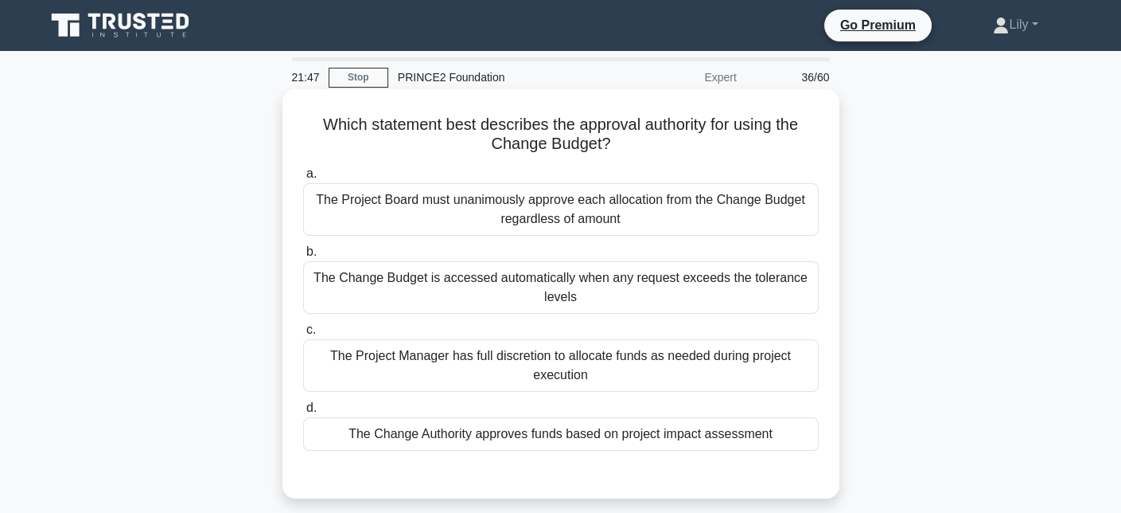
drag, startPoint x: 310, startPoint y: 130, endPoint x: 700, endPoint y: 143, distance: 391.0
click at [700, 143] on h5 "Which statement best describes the approval authority for using the Change Budg…" at bounding box center [561, 135] width 519 height 40
click at [738, 431] on div "The Change Authority approves funds based on project impact assessment" at bounding box center [561, 433] width 516 height 33
click at [303, 413] on input "d. The Change Authority approves funds based on project impact assessment" at bounding box center [303, 408] width 0 height 10
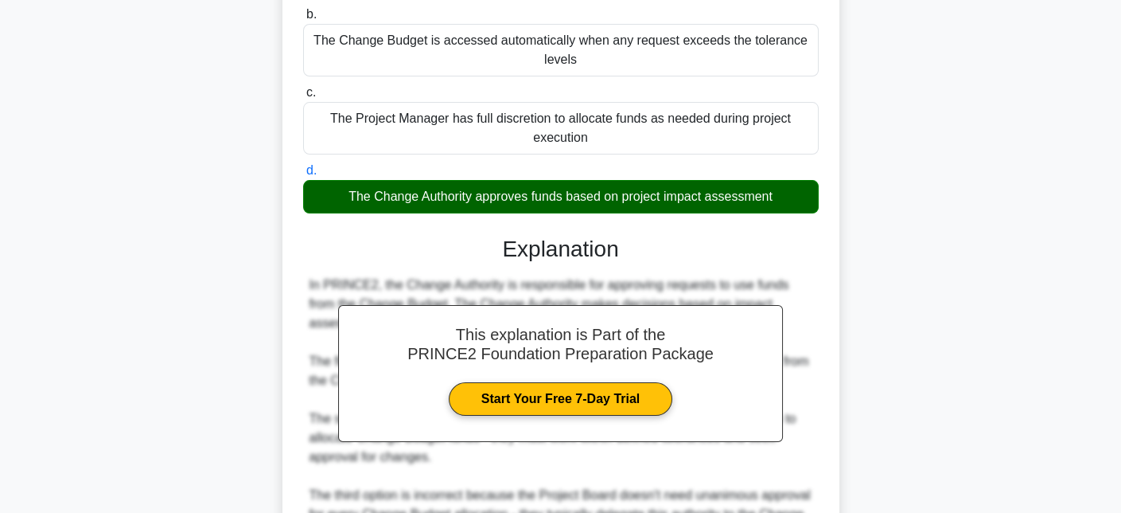
scroll to position [486, 0]
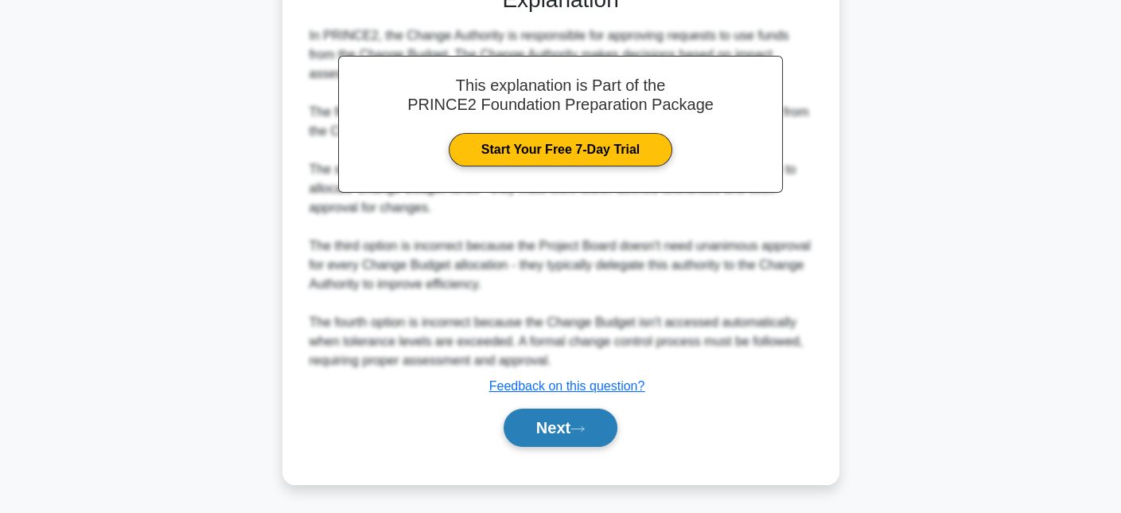
click at [543, 419] on button "Next" at bounding box center [561, 427] width 114 height 38
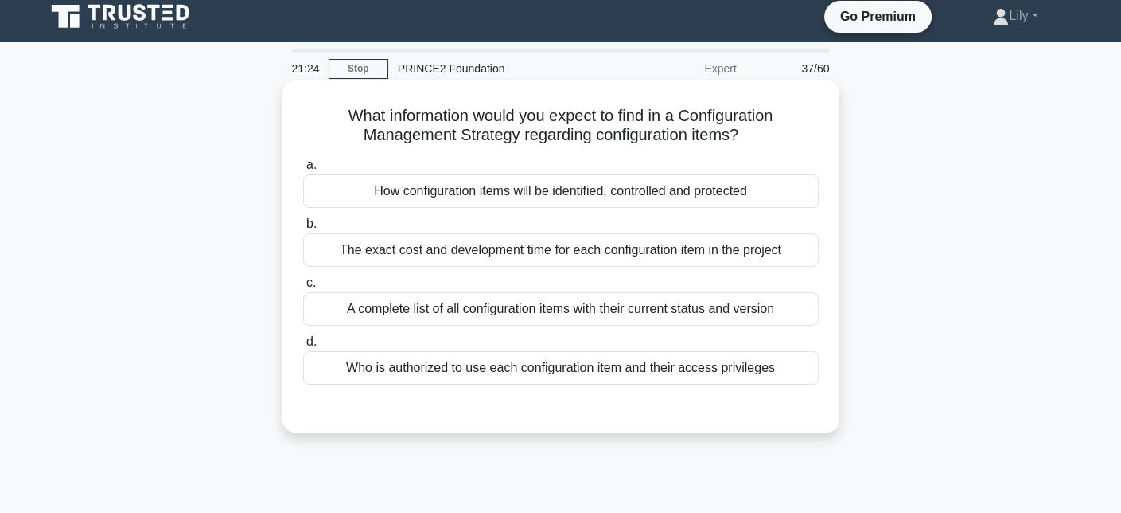
scroll to position [0, 0]
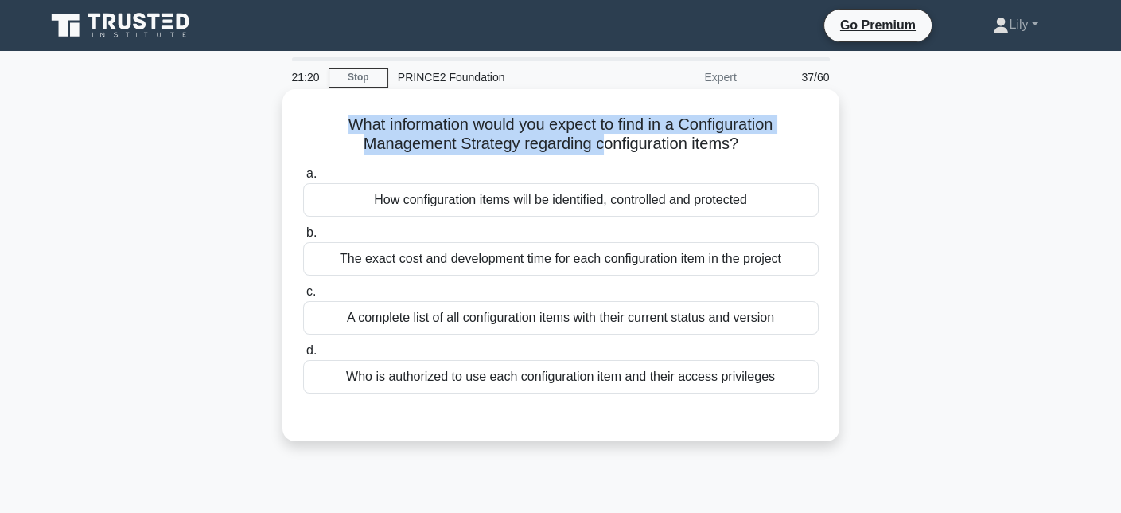
drag, startPoint x: 334, startPoint y: 125, endPoint x: 600, endPoint y: 144, distance: 266.5
click at [600, 144] on h5 "What information would you expect to find in a Configuration Management Strateg…" at bounding box center [561, 135] width 519 height 40
click at [474, 123] on h5 "What information would you expect to find in a Configuration Management Strateg…" at bounding box center [561, 135] width 519 height 40
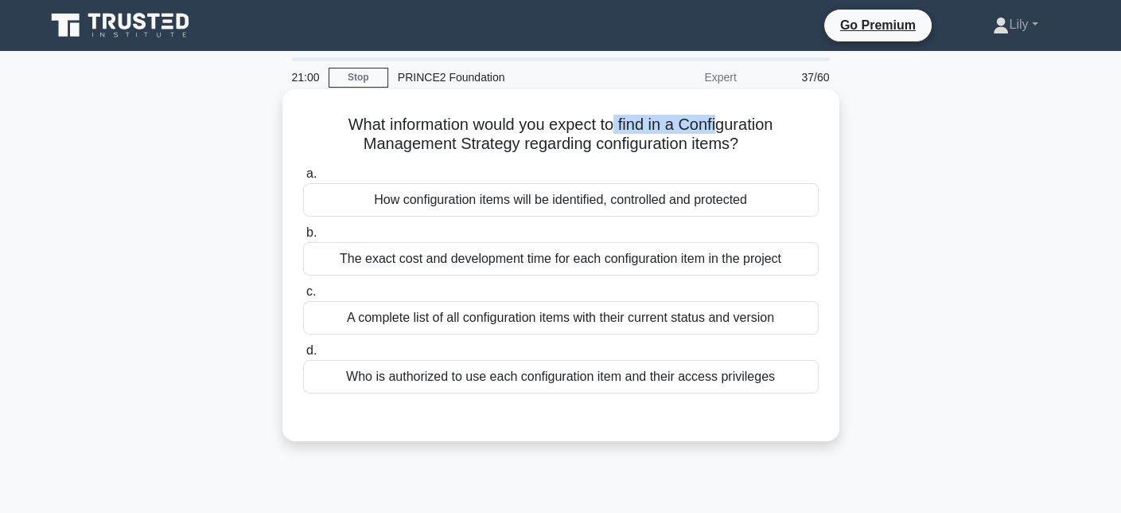
drag, startPoint x: 618, startPoint y: 123, endPoint x: 724, endPoint y: 126, distance: 106.7
click at [724, 126] on h5 "What information would you expect to find in a Configuration Management Strateg…" at bounding box center [561, 135] width 519 height 40
click at [552, 140] on h5 "What information would you expect to find in a Configuration Management Strateg…" at bounding box center [561, 135] width 519 height 40
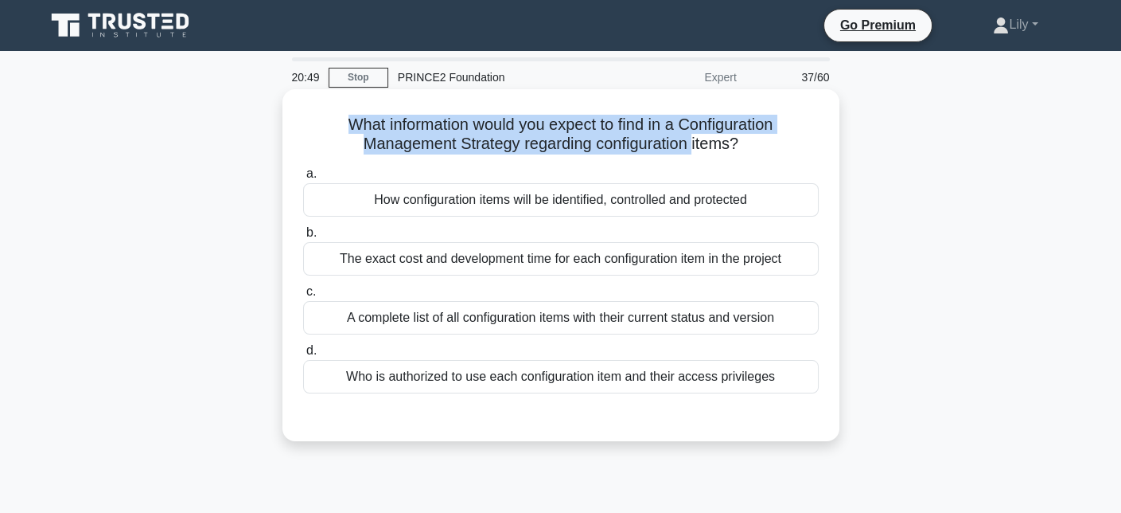
drag, startPoint x: 333, startPoint y: 125, endPoint x: 697, endPoint y: 154, distance: 364.8
click at [697, 154] on h5 "What information would you expect to find in a Configuration Management Strateg…" at bounding box center [561, 135] width 519 height 40
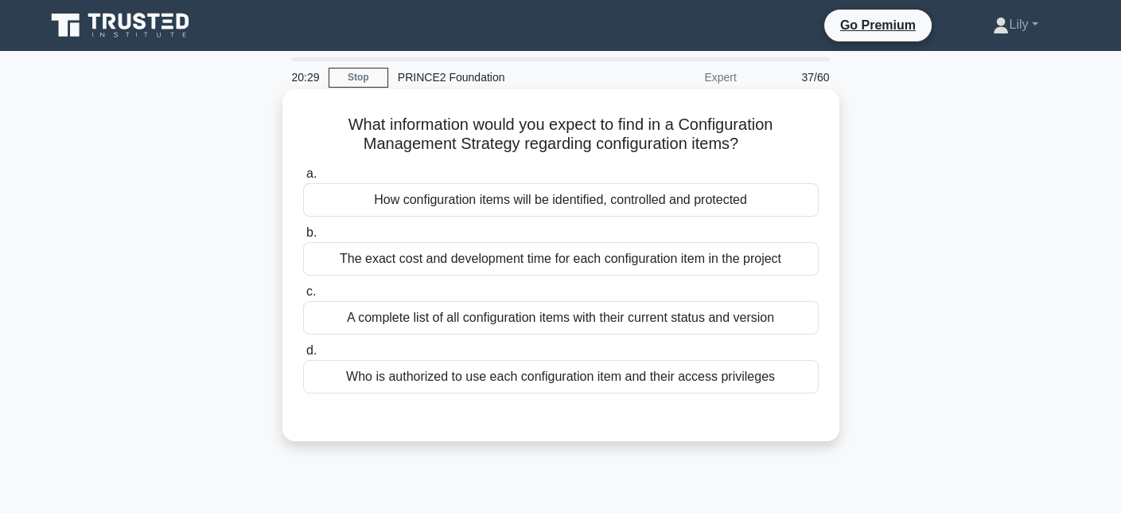
click at [632, 200] on div "How configuration items will be identified, controlled and protected" at bounding box center [561, 199] width 516 height 33
click at [303, 179] on input "a. How configuration items will be identified, controlled and protected" at bounding box center [303, 174] width 0 height 10
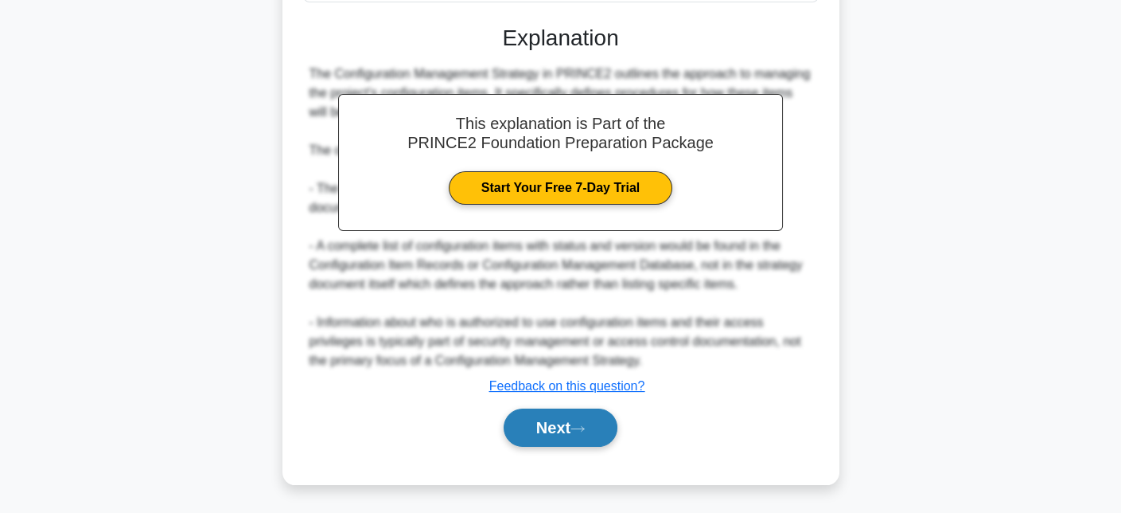
click at [549, 426] on button "Next" at bounding box center [561, 427] width 114 height 38
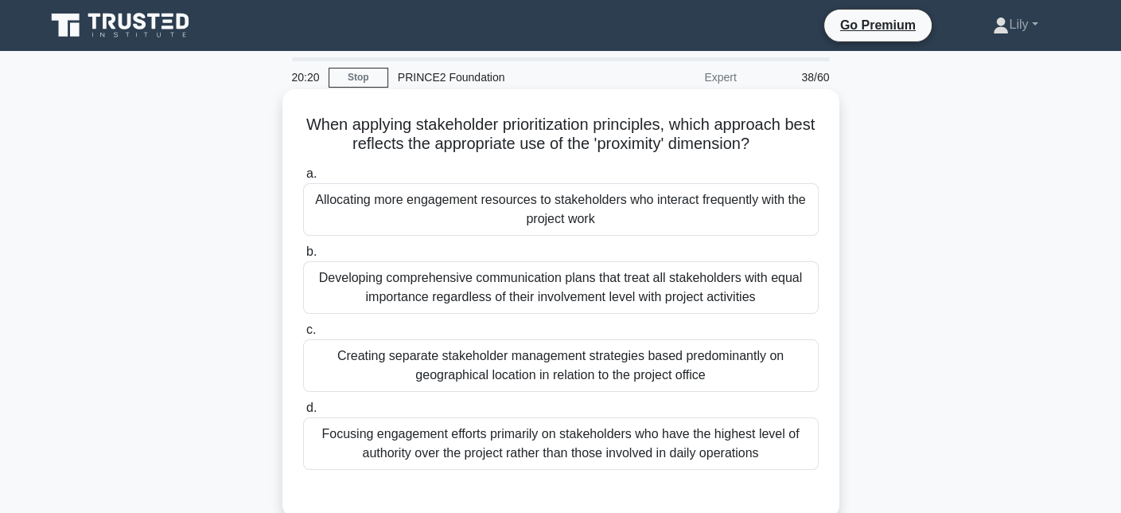
drag, startPoint x: 322, startPoint y: 122, endPoint x: 778, endPoint y: 150, distance: 456.9
click at [778, 150] on h5 "When applying stakeholder prioritization principles, which approach best reflec…" at bounding box center [561, 135] width 519 height 40
click at [769, 150] on icon ".spinner_0XTQ{transform-origin:center;animation:spinner_y6GP .75s linear infini…" at bounding box center [759, 144] width 19 height 19
drag, startPoint x: 610, startPoint y: 151, endPoint x: 684, endPoint y: 149, distance: 74.1
click at [684, 149] on h5 "When applying stakeholder prioritization principles, which approach best reflec…" at bounding box center [561, 135] width 519 height 40
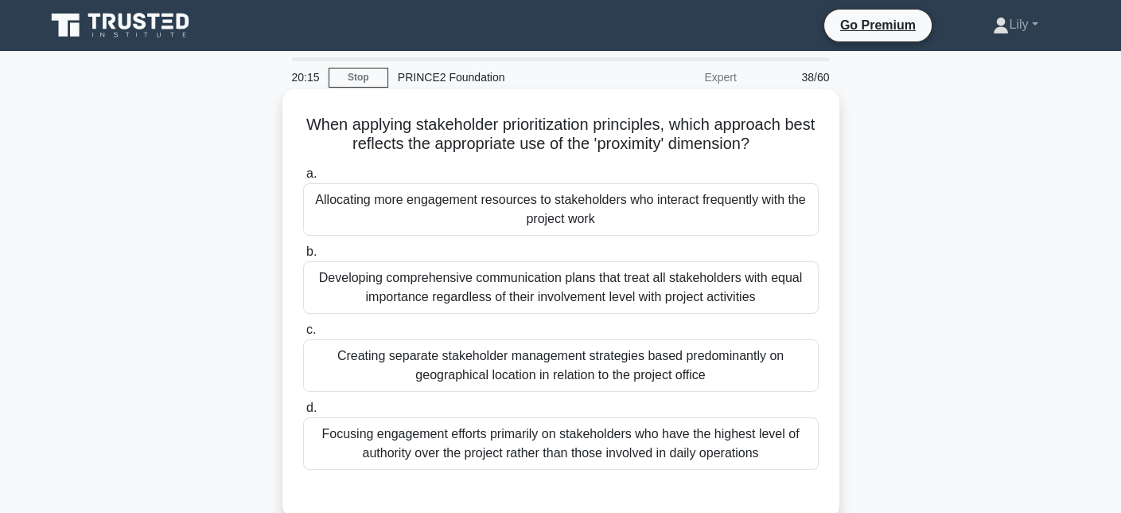
click at [719, 135] on h5 "When applying stakeholder prioritization principles, which approach best reflec…" at bounding box center [561, 135] width 519 height 40
click at [690, 217] on div "Allocating more engagement resources to stakeholders who interact frequently wi…" at bounding box center [561, 209] width 516 height 53
click at [303, 179] on input "a. Allocating more engagement resources to stakeholders who interact frequently…" at bounding box center [303, 174] width 0 height 10
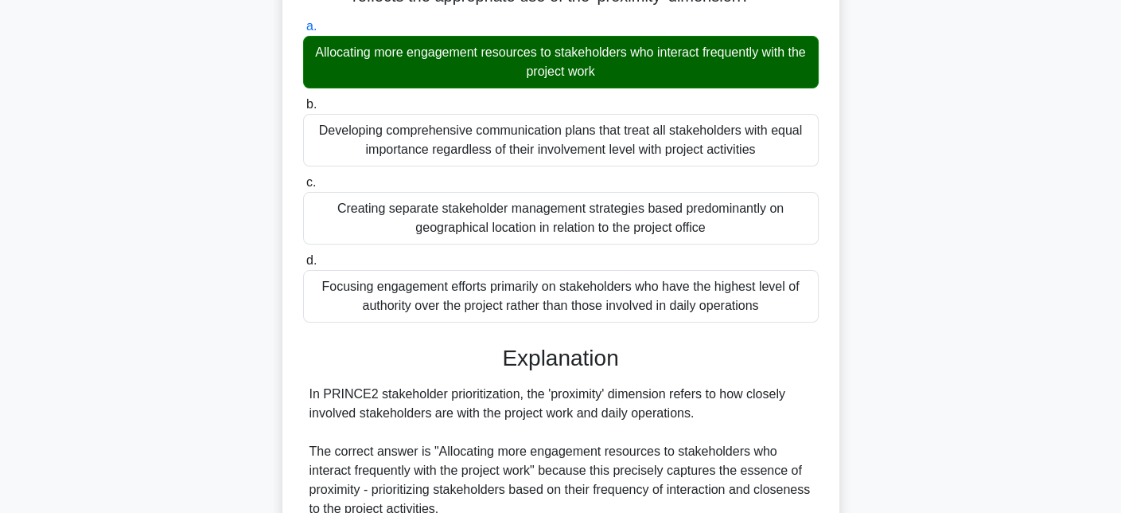
scroll to position [478, 0]
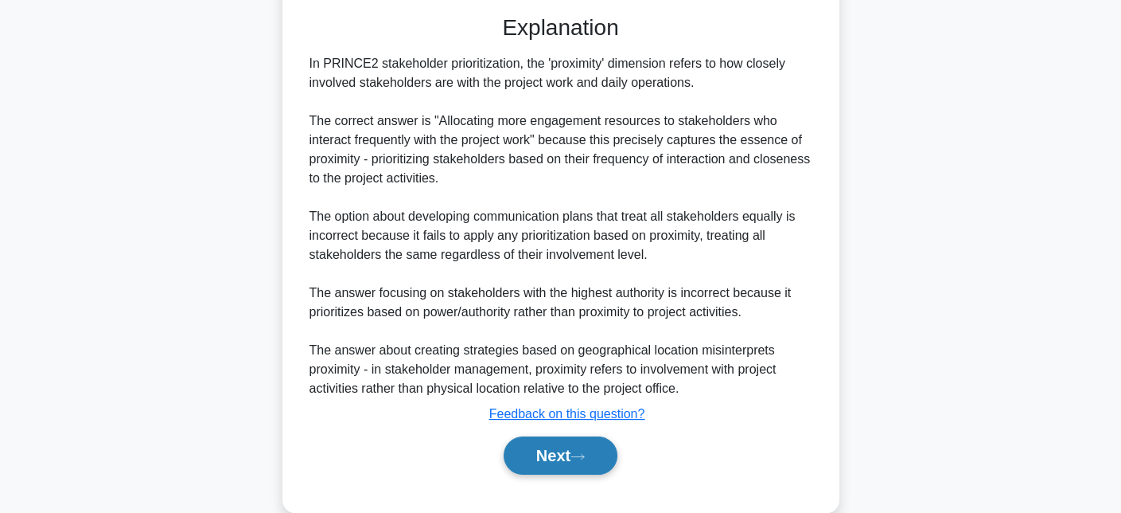
click at [600, 456] on button "Next" at bounding box center [561, 455] width 114 height 38
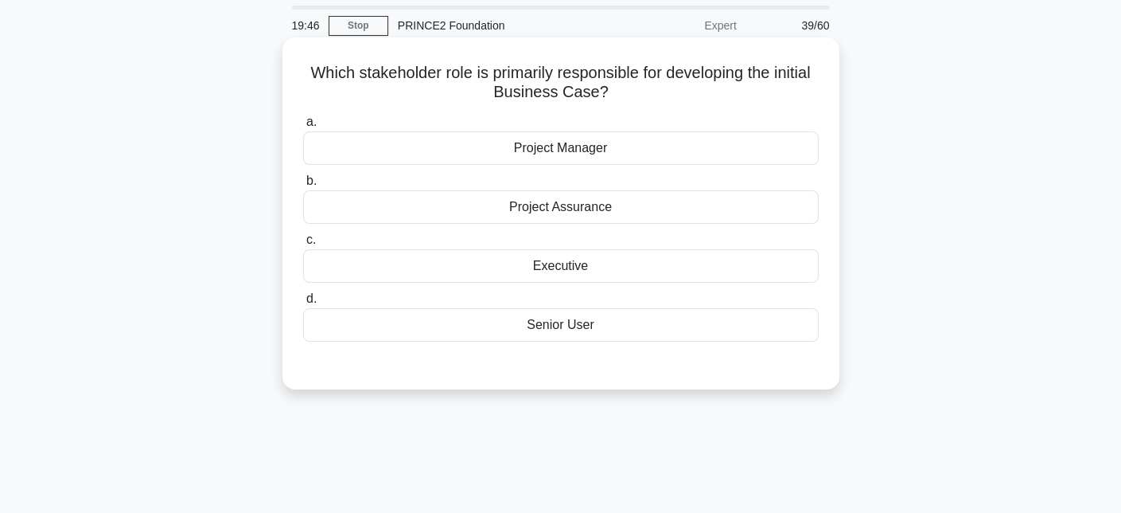
scroll to position [0, 0]
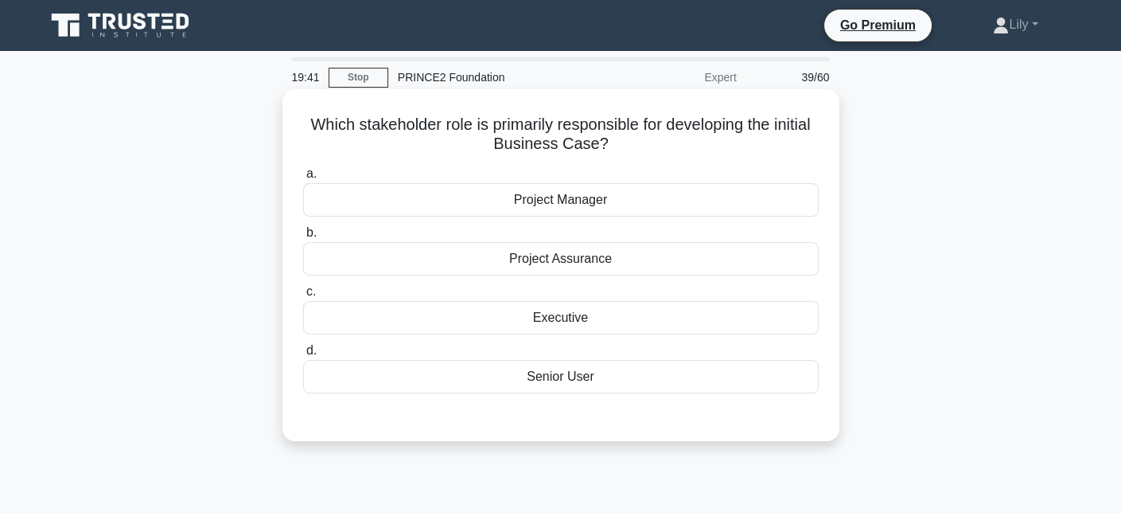
drag, startPoint x: 327, startPoint y: 122, endPoint x: 723, endPoint y: 152, distance: 396.7
click at [723, 152] on h5 "Which stakeholder role is primarily responsible for developing the initial Busi…" at bounding box center [561, 135] width 519 height 40
click at [719, 150] on h5 "Which stakeholder role is primarily responsible for developing the initial Busi…" at bounding box center [561, 135] width 519 height 40
click at [622, 320] on div "Executive" at bounding box center [561, 317] width 516 height 33
click at [303, 297] on input "c. Executive" at bounding box center [303, 292] width 0 height 10
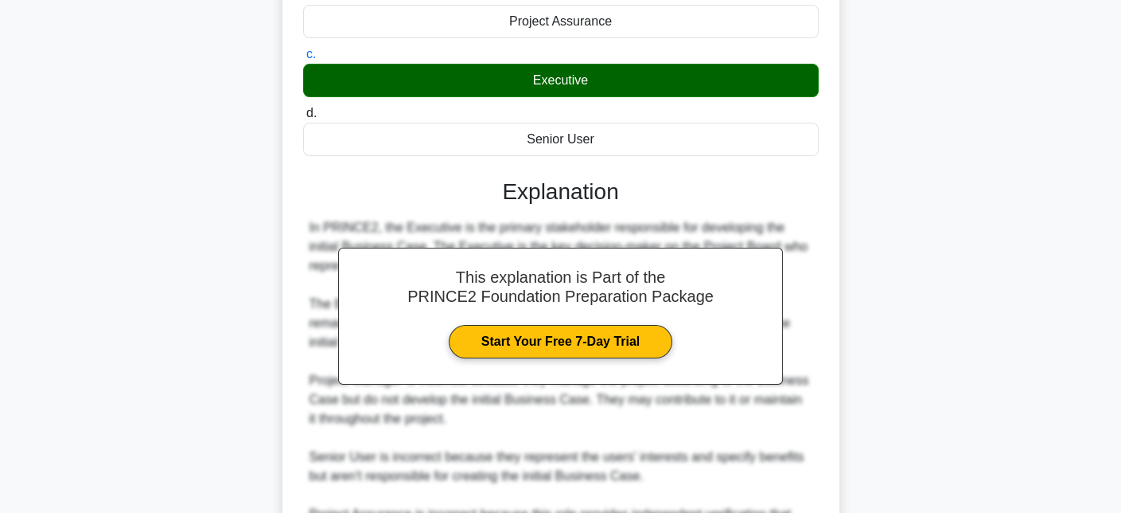
scroll to position [409, 0]
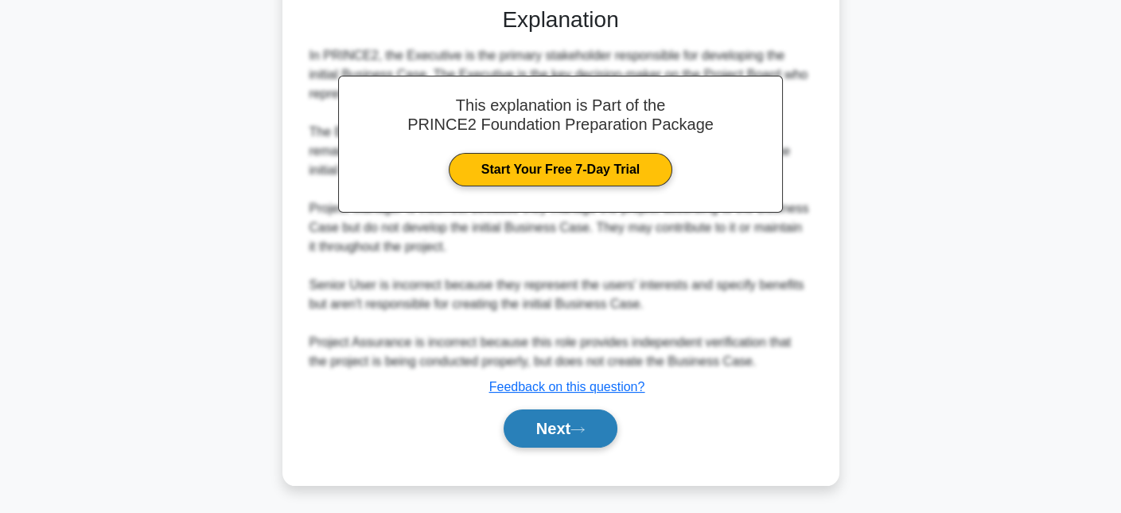
click at [617, 423] on button "Next" at bounding box center [561, 428] width 114 height 38
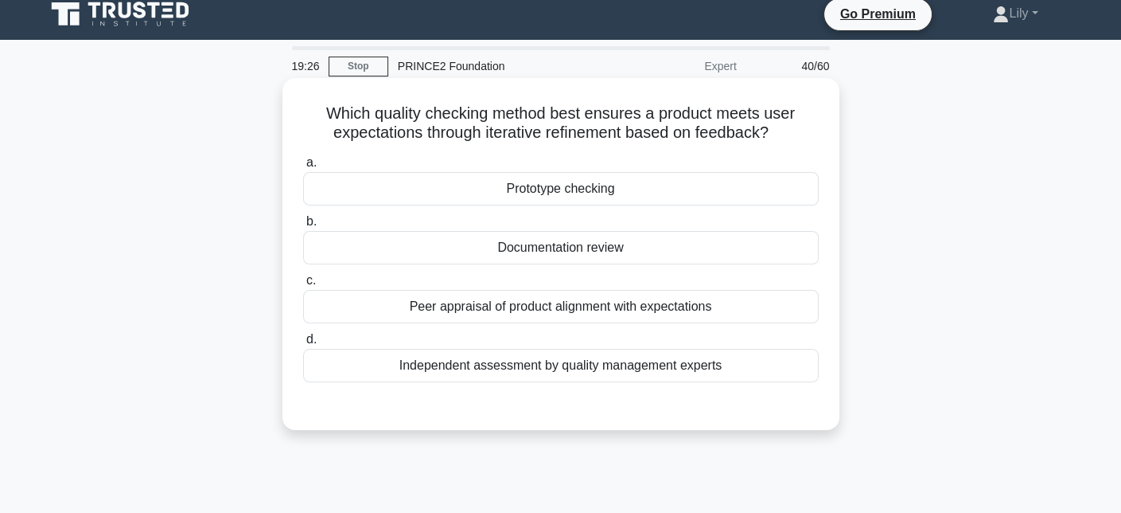
scroll to position [0, 0]
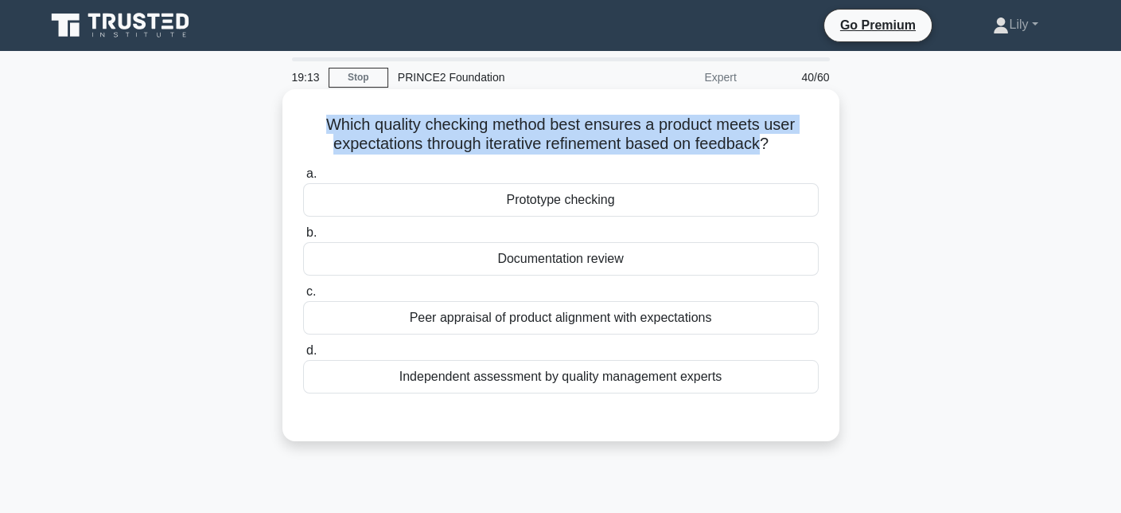
drag, startPoint x: 306, startPoint y: 122, endPoint x: 762, endPoint y: 136, distance: 455.5
click at [762, 136] on h5 "Which quality checking method best ensures a product meets user expectations th…" at bounding box center [561, 135] width 519 height 40
click at [778, 131] on h5 "Which quality checking method best ensures a product meets user expectations th…" at bounding box center [561, 135] width 519 height 40
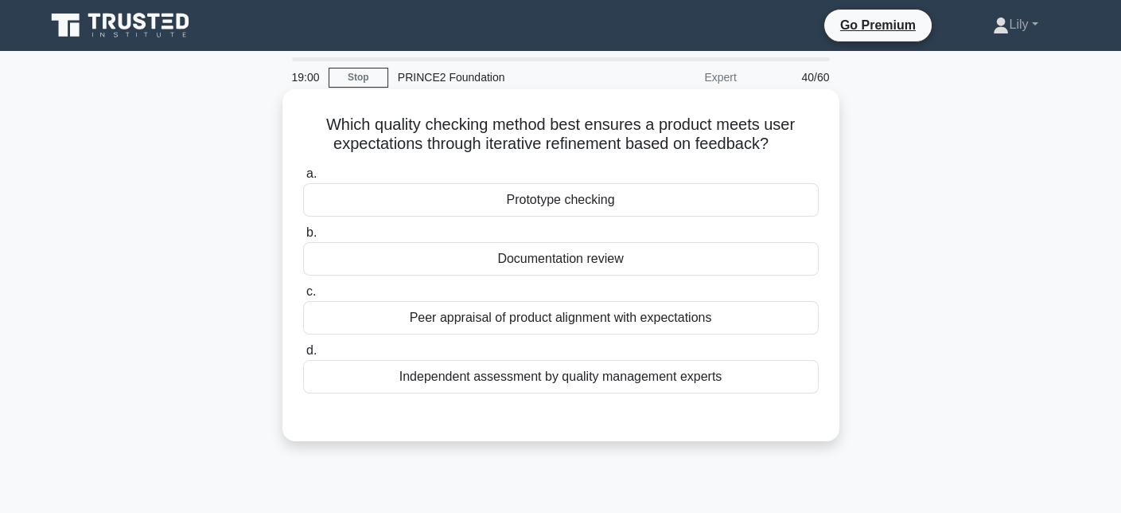
click at [684, 330] on div "Peer appraisal of product alignment with expectations" at bounding box center [561, 317] width 516 height 33
click at [303, 297] on input "c. Peer appraisal of product alignment with expectations" at bounding box center [303, 292] width 0 height 10
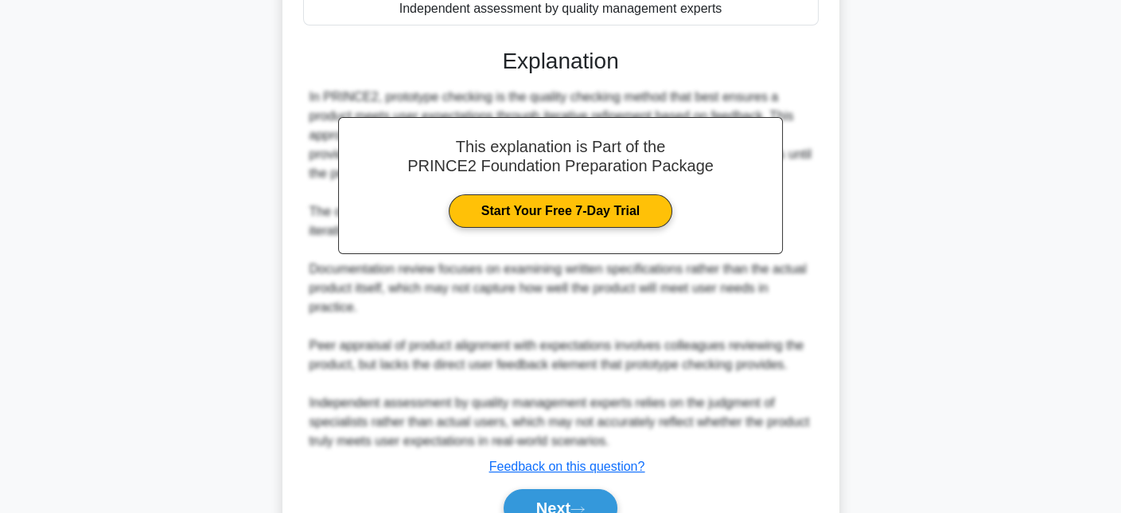
scroll to position [449, 0]
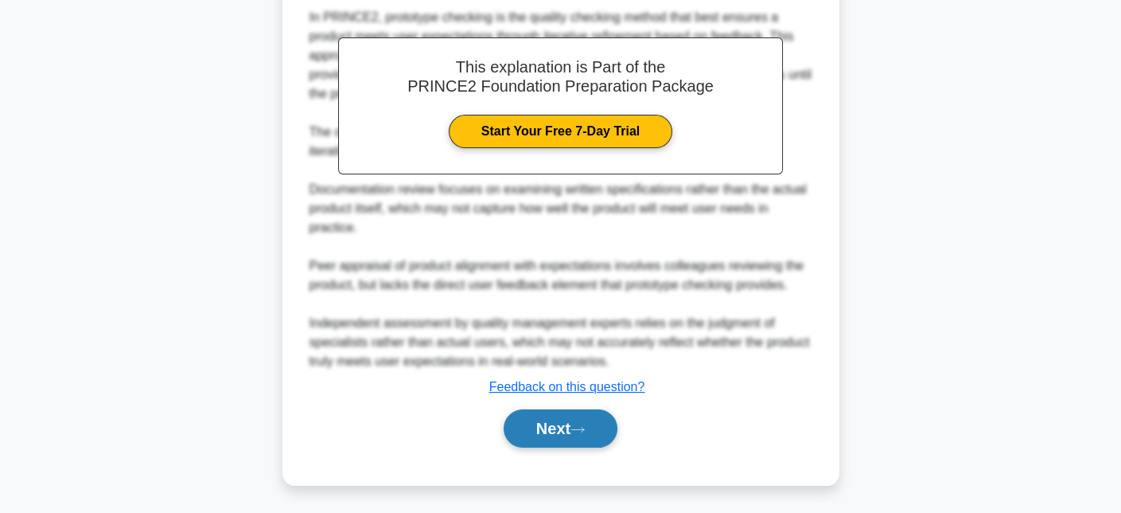
click at [586, 435] on button "Next" at bounding box center [561, 428] width 114 height 38
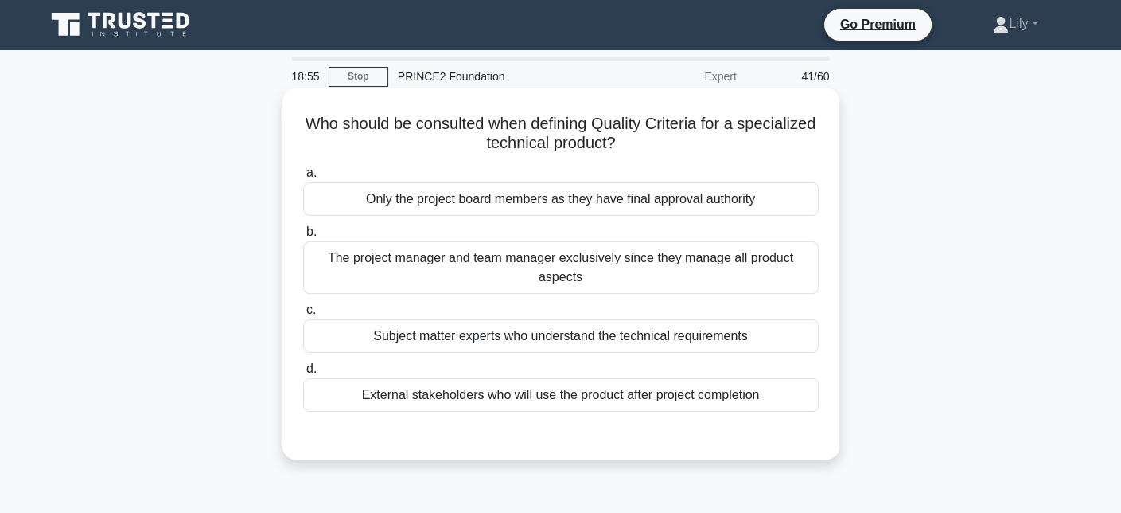
scroll to position [0, 0]
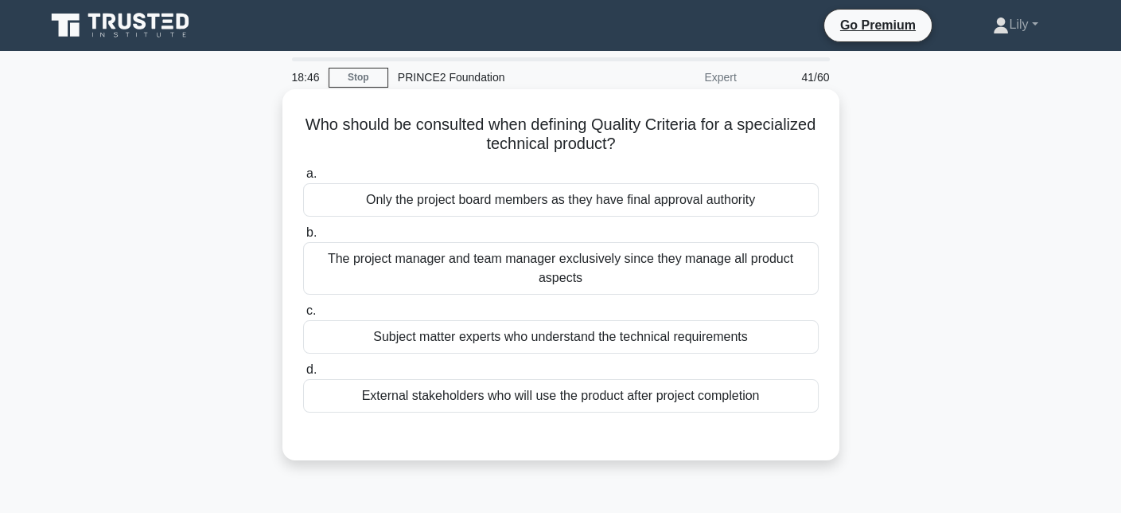
drag, startPoint x: 357, startPoint y: 133, endPoint x: 718, endPoint y: 142, distance: 361.5
click at [718, 142] on h5 "Who should be consulted when defining Quality Criteria for a specialized techni…" at bounding box center [561, 135] width 519 height 40
click at [650, 131] on h5 "Who should be consulted when defining Quality Criteria for a specialized techni…" at bounding box center [561, 135] width 519 height 40
drag, startPoint x: 573, startPoint y: 131, endPoint x: 682, endPoint y: 140, distance: 109.4
click at [682, 140] on h5 "Who should be consulted when defining Quality Criteria for a specialized techni…" at bounding box center [561, 135] width 519 height 40
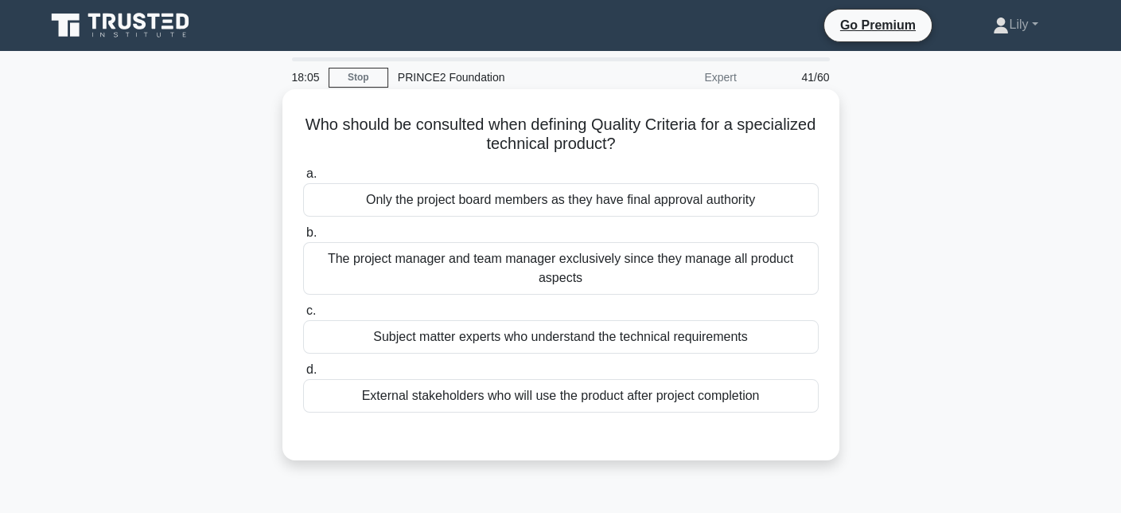
click at [636, 335] on div "Subject matter experts who understand the technical requirements" at bounding box center [561, 336] width 516 height 33
click at [303, 316] on input "c. Subject matter experts who understand the technical requirements" at bounding box center [303, 311] width 0 height 10
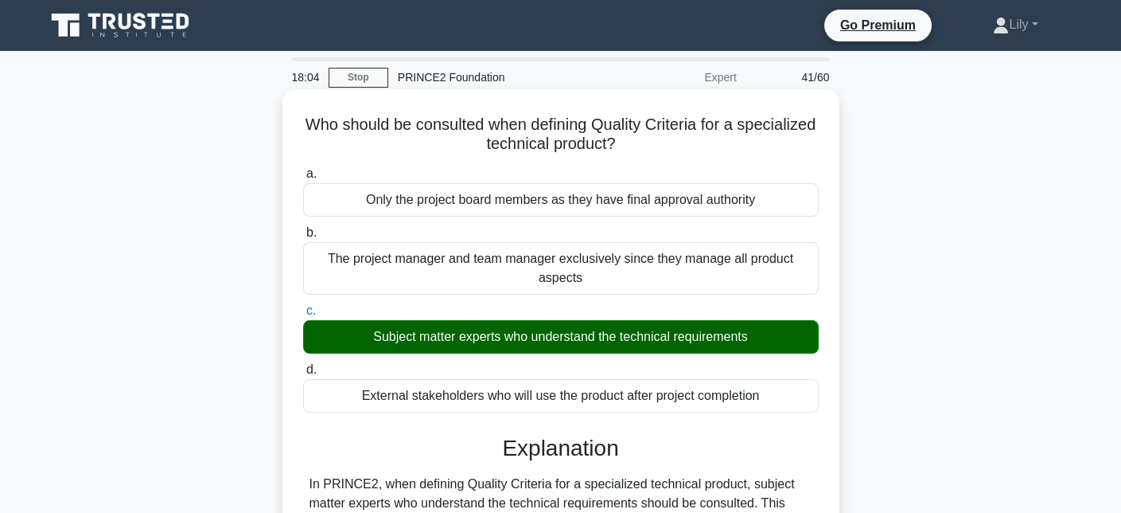
scroll to position [429, 0]
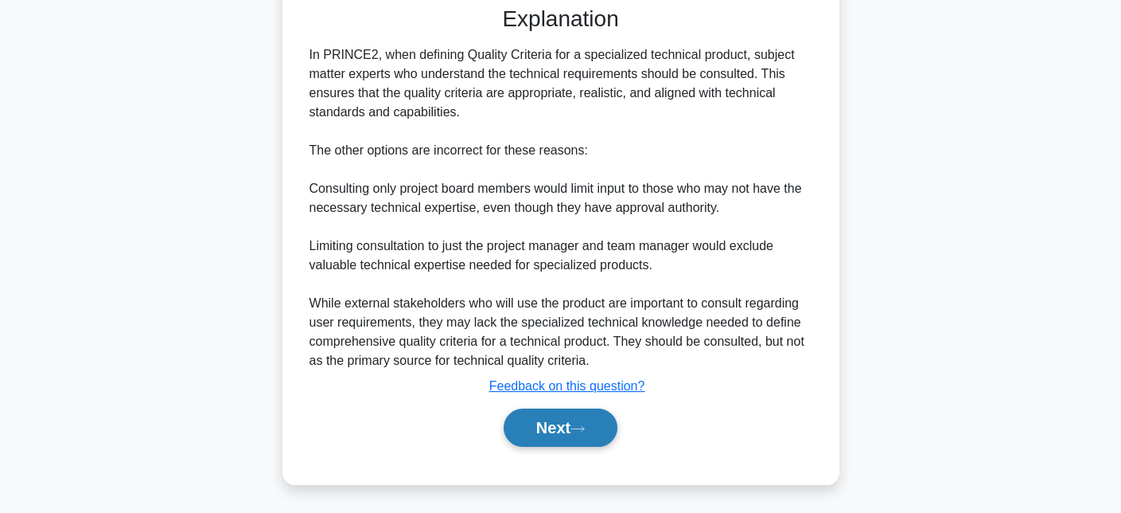
click at [566, 427] on button "Next" at bounding box center [561, 427] width 114 height 38
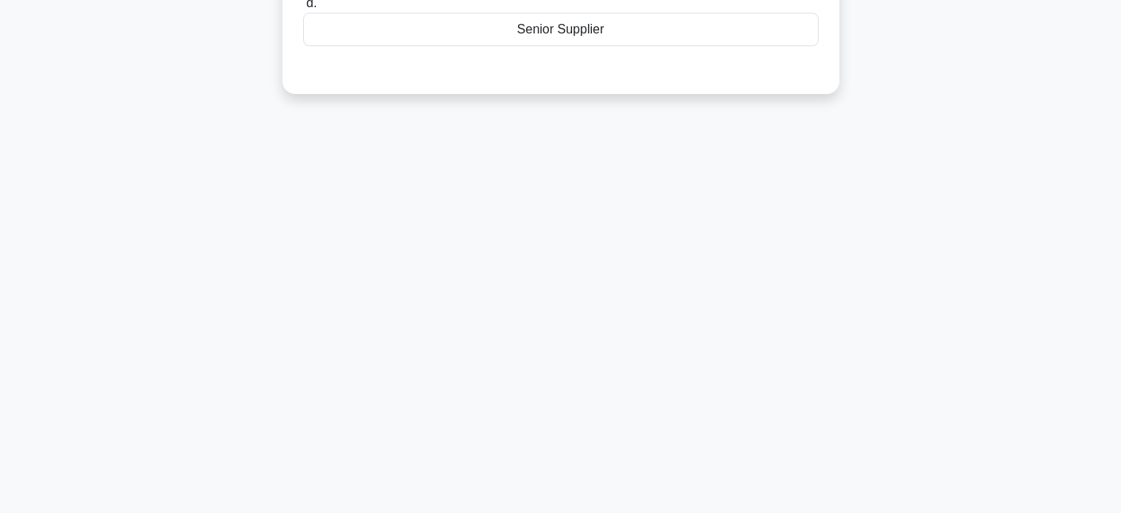
scroll to position [0, 0]
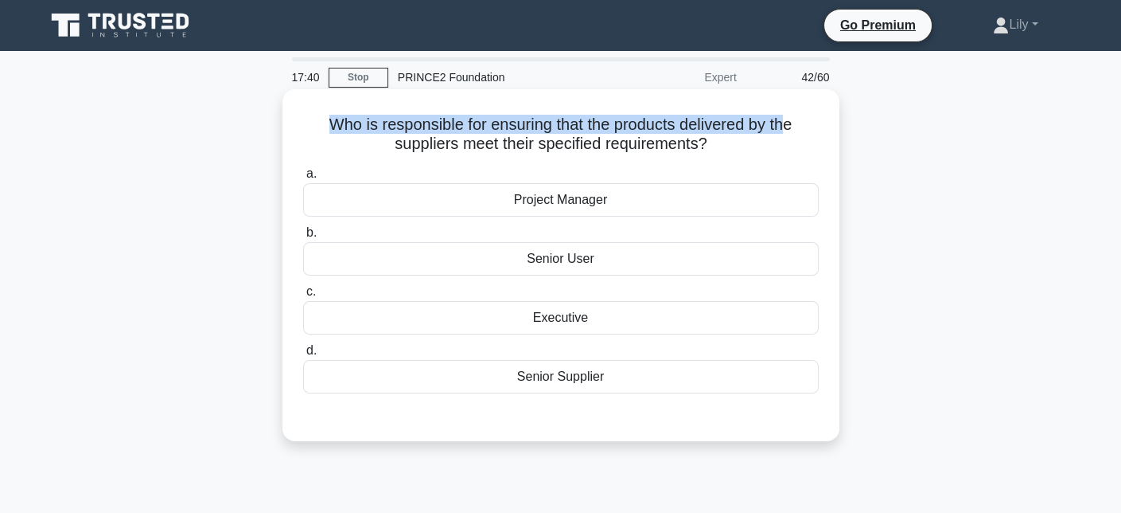
drag, startPoint x: 325, startPoint y: 131, endPoint x: 790, endPoint y: 119, distance: 465.7
click at [790, 119] on h5 "Who is responsible for ensuring that the products delivered by the suppliers me…" at bounding box center [561, 135] width 519 height 40
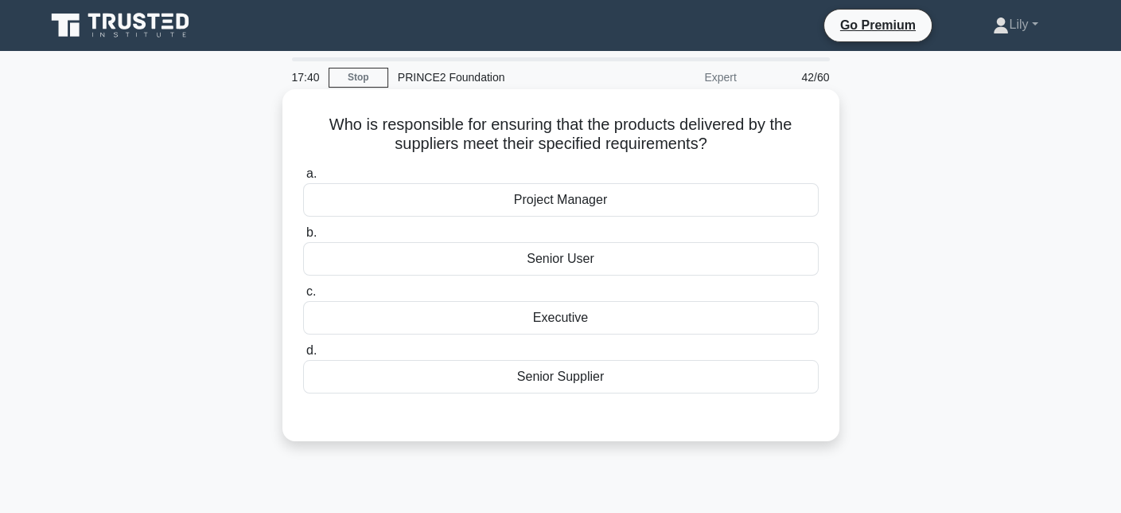
click at [755, 149] on h5 "Who is responsible for ensuring that the products delivered by the suppliers me…" at bounding box center [561, 135] width 519 height 40
click at [682, 211] on div "Project Manager" at bounding box center [561, 199] width 516 height 33
click at [303, 179] on input "a. Project Manager" at bounding box center [303, 174] width 0 height 10
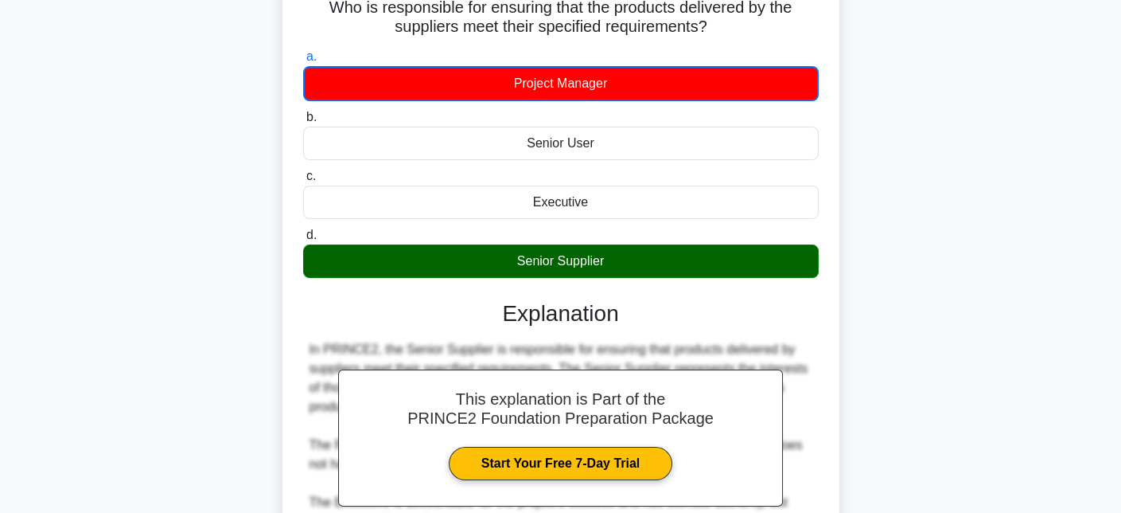
scroll to position [353, 0]
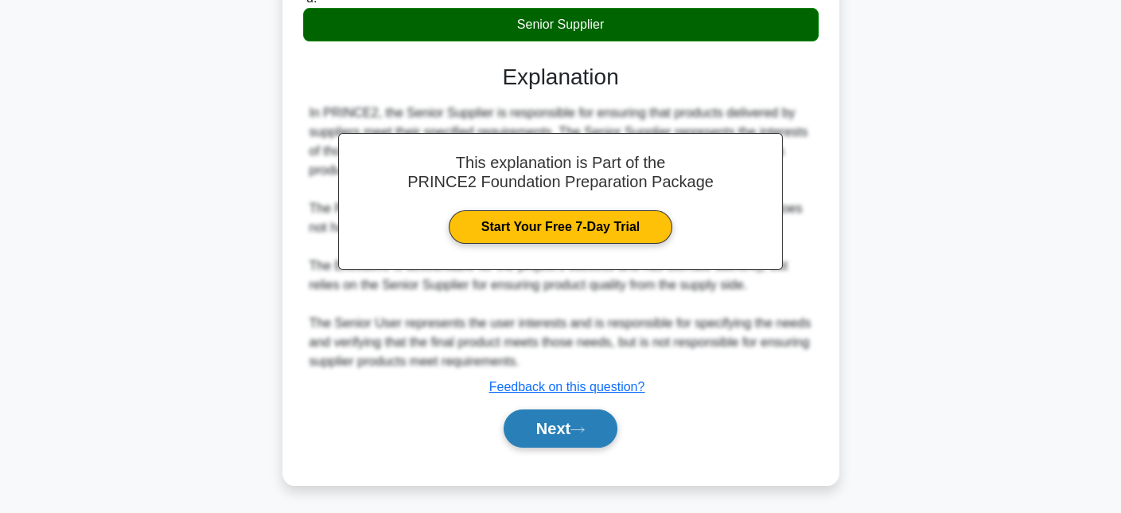
click at [583, 435] on button "Next" at bounding box center [561, 428] width 114 height 38
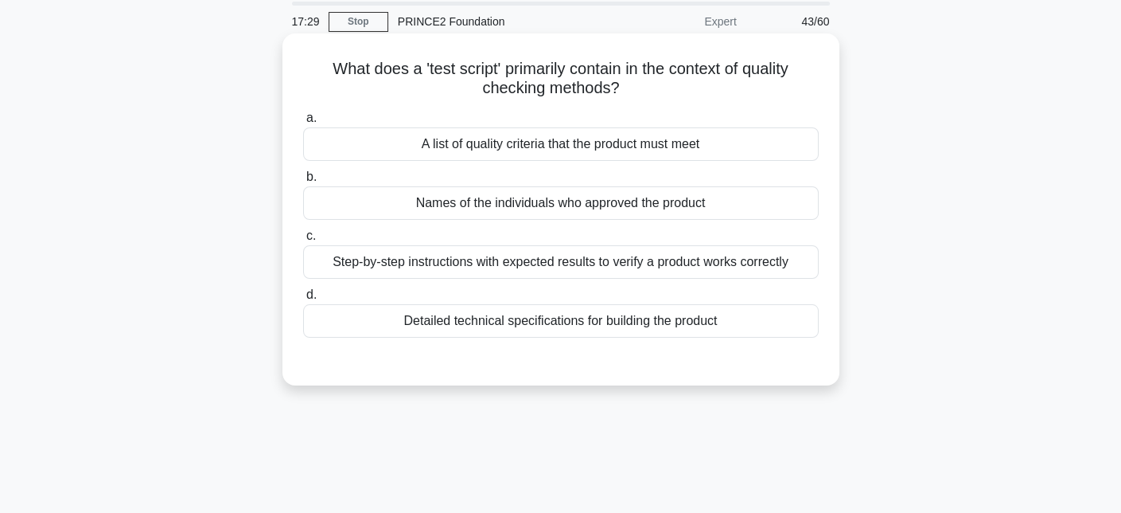
scroll to position [0, 0]
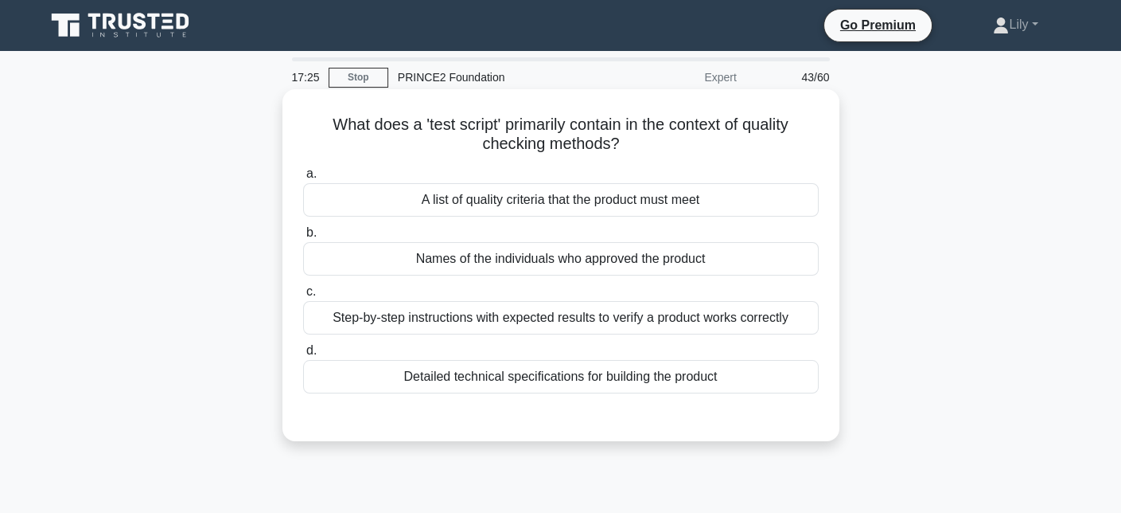
drag, startPoint x: 329, startPoint y: 132, endPoint x: 647, endPoint y: 148, distance: 318.0
click at [647, 148] on h5 "What does a 'test script' primarily contain in the context of quality checking …" at bounding box center [561, 135] width 519 height 40
click at [647, 144] on h5 "What does a 'test script' primarily contain in the context of quality checking …" at bounding box center [561, 135] width 519 height 40
click at [523, 213] on div "A list of quality criteria that the product must meet" at bounding box center [561, 199] width 516 height 33
click at [303, 179] on input "a. A list of quality criteria that the product must meet" at bounding box center [303, 174] width 0 height 10
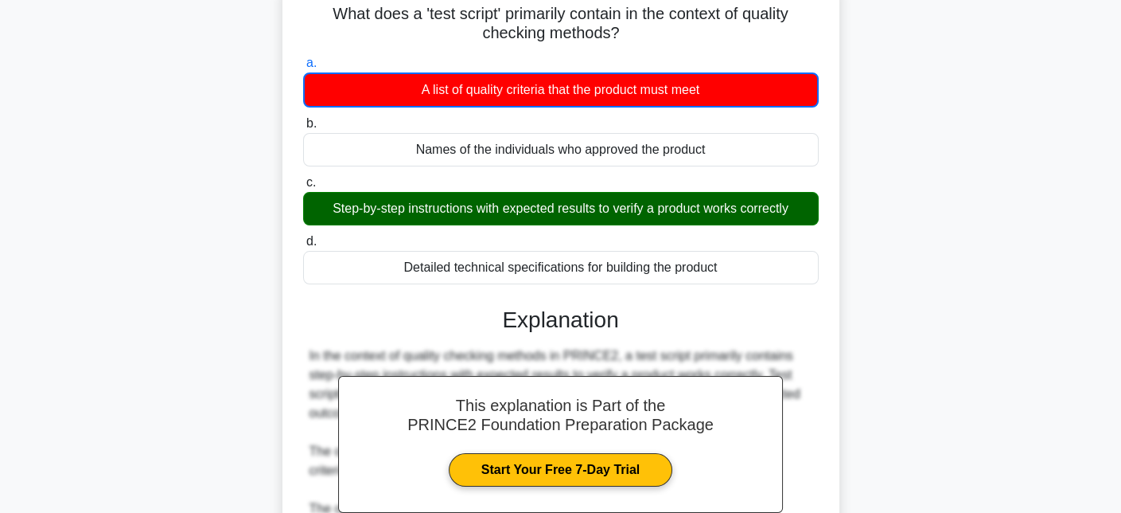
scroll to position [353, 0]
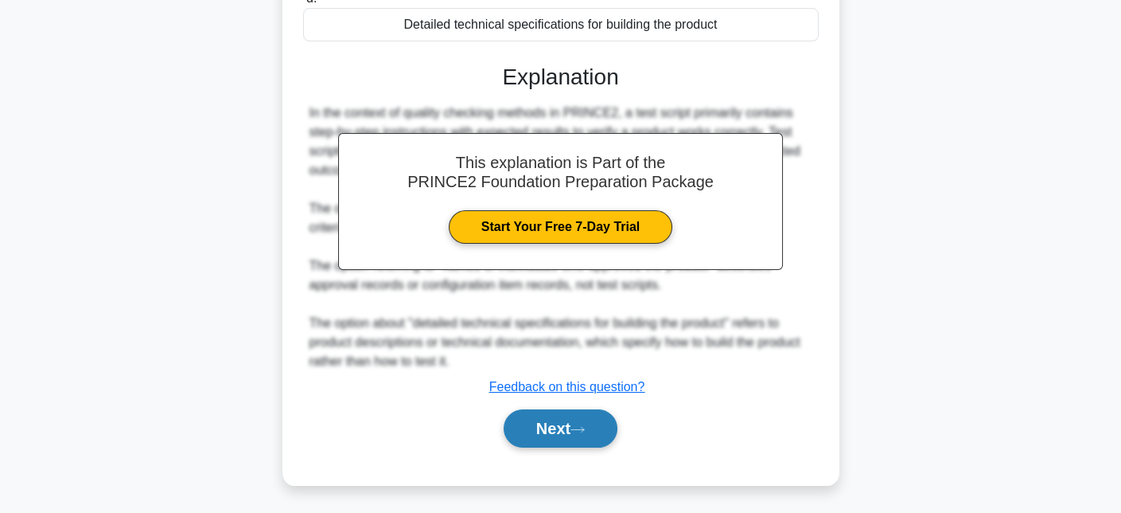
click at [595, 437] on button "Next" at bounding box center [561, 428] width 114 height 38
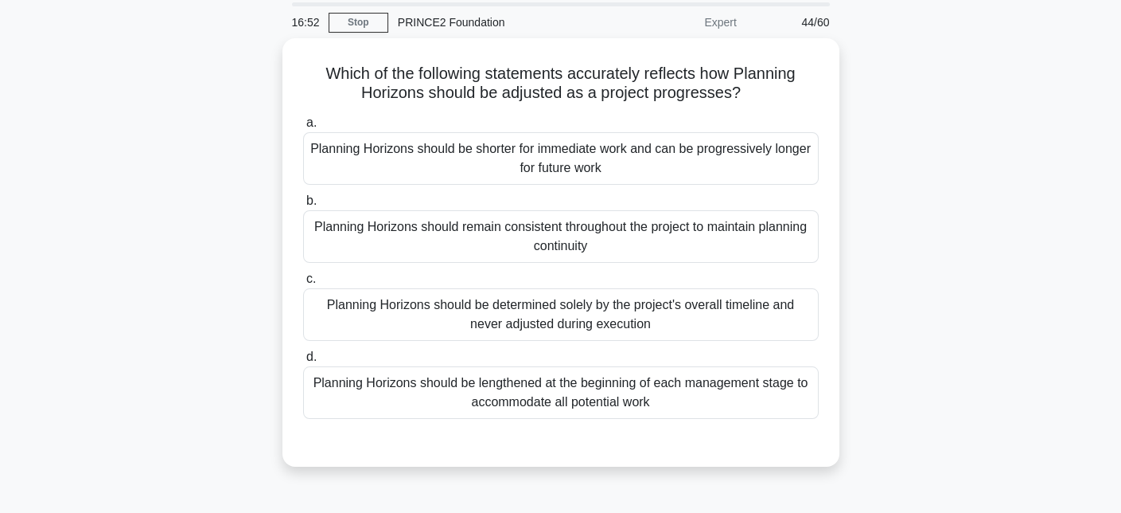
scroll to position [29, 0]
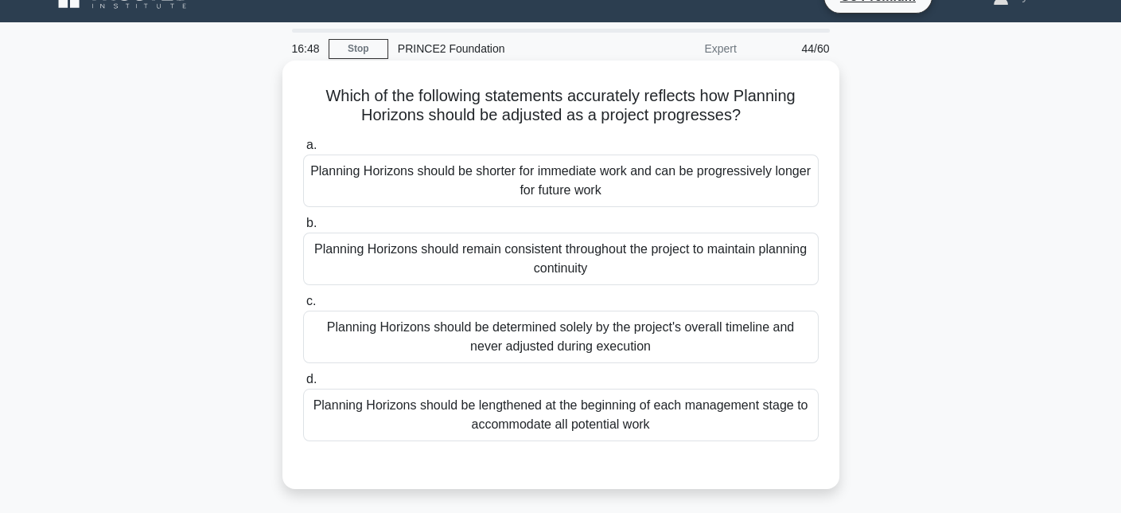
drag, startPoint x: 534, startPoint y: 85, endPoint x: 746, endPoint y: 112, distance: 213.4
click at [746, 112] on h5 "Which of the following statements accurately reflects how Planning Horizons sho…" at bounding box center [561, 106] width 519 height 40
click at [650, 184] on div "Planning Horizons should be shorter for immediate work and can be progressively…" at bounding box center [561, 180] width 516 height 53
click at [303, 150] on input "a. Planning Horizons should be shorter for immediate work and can be progressiv…" at bounding box center [303, 145] width 0 height 10
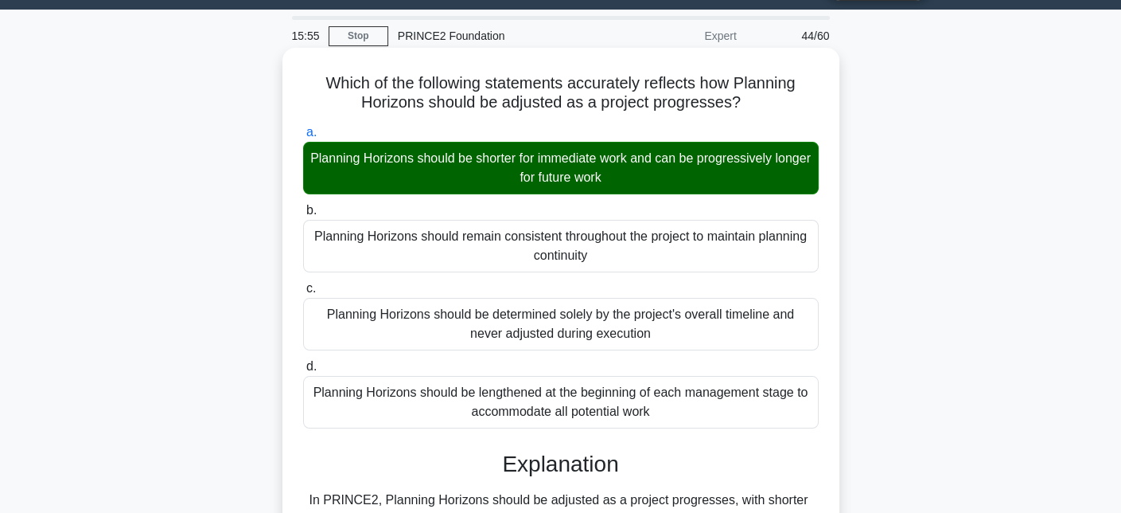
scroll to position [486, 0]
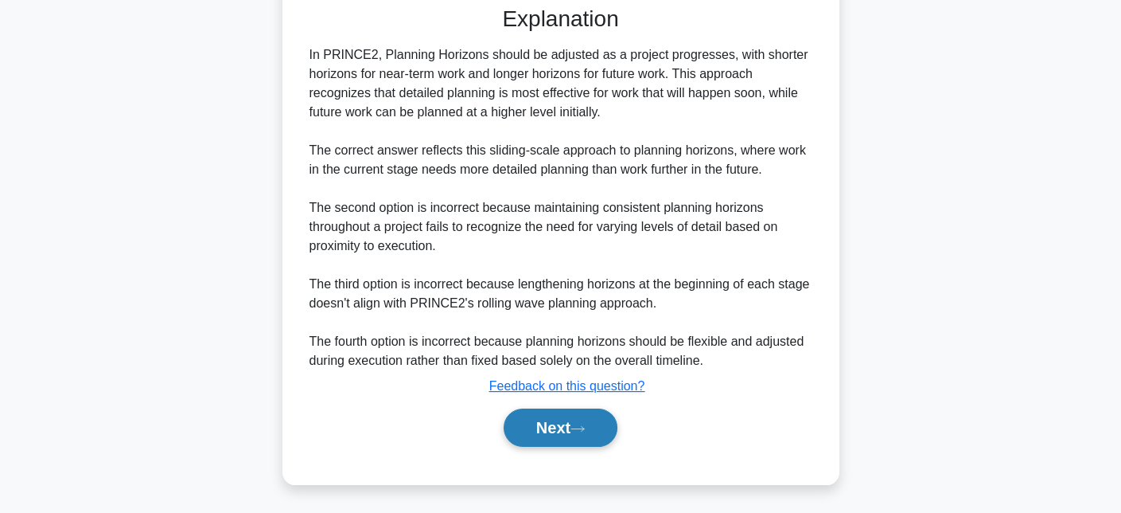
click at [602, 431] on button "Next" at bounding box center [561, 427] width 114 height 38
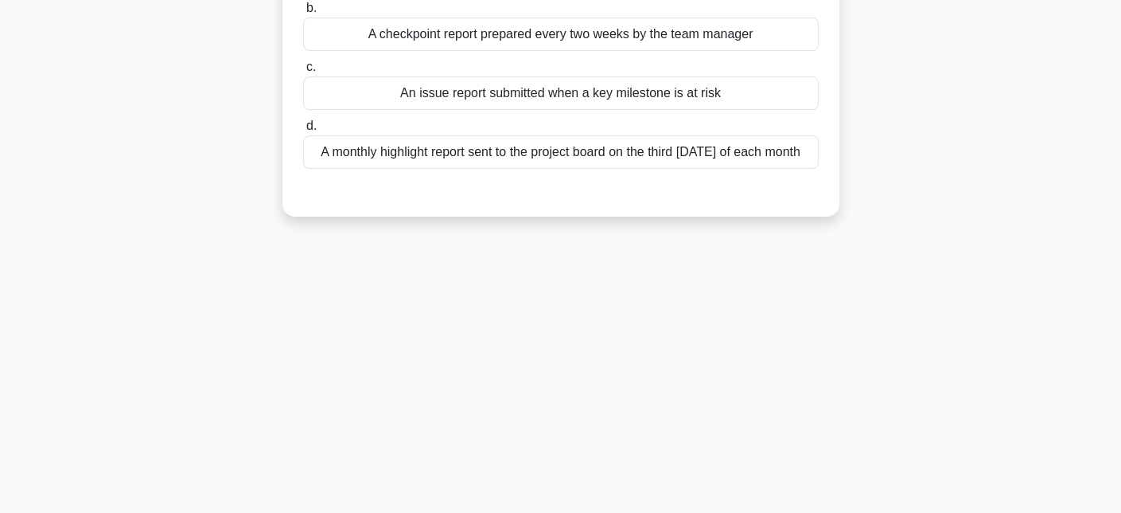
scroll to position [0, 0]
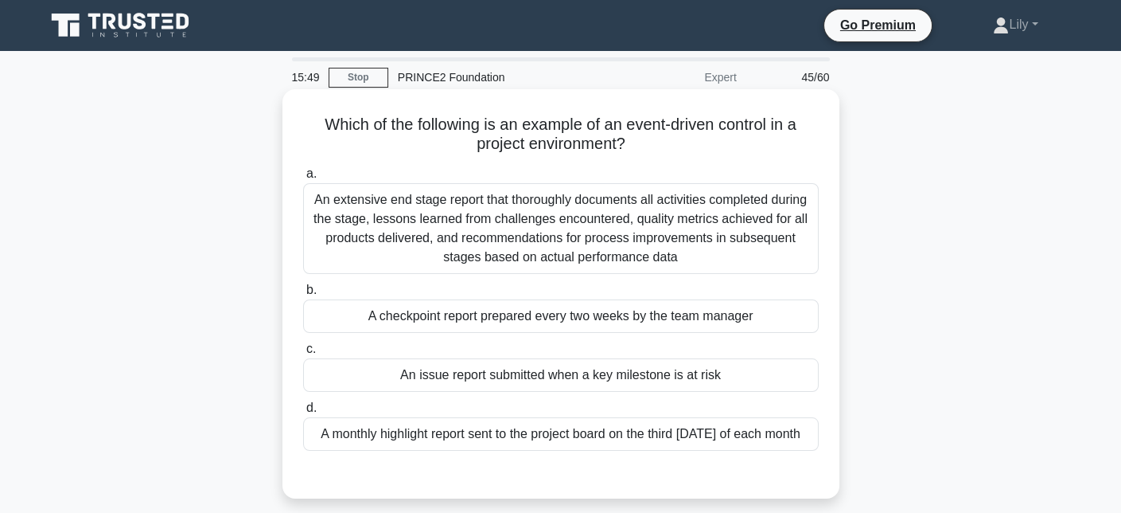
drag, startPoint x: 327, startPoint y: 118, endPoint x: 805, endPoint y: 146, distance: 479.2
click at [805, 146] on h5 "Which of the following is an example of an event-driven control in a project en…" at bounding box center [561, 135] width 519 height 40
click at [595, 134] on h5 "Which of the following is an example of an event-driven control in a project en…" at bounding box center [561, 135] width 519 height 40
click at [760, 372] on div "An issue report submitted when a key milestone is at risk" at bounding box center [561, 374] width 516 height 33
click at [303, 354] on input "c. An issue report submitted when a key milestone is at risk" at bounding box center [303, 349] width 0 height 10
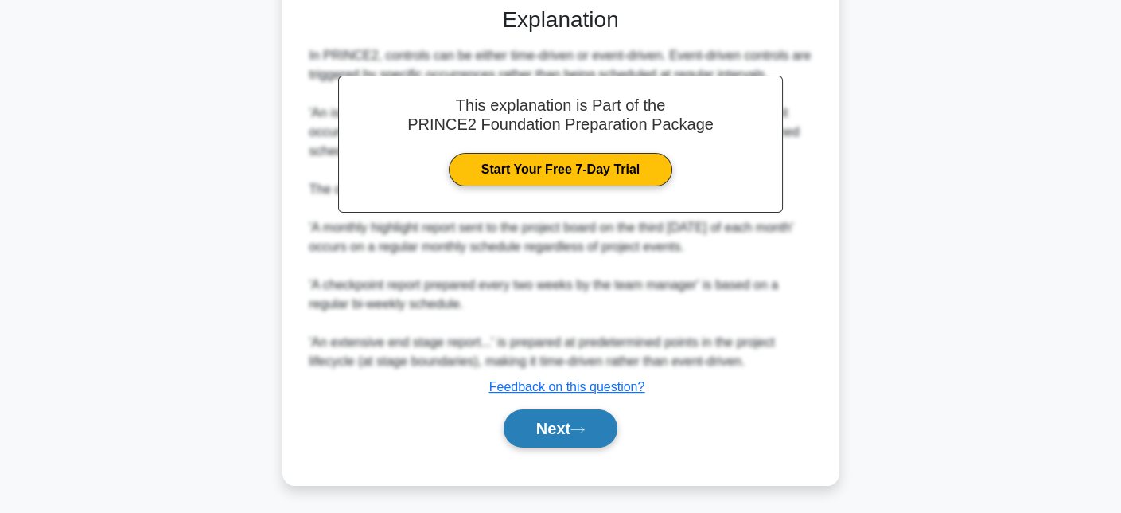
click at [606, 420] on button "Next" at bounding box center [561, 428] width 114 height 38
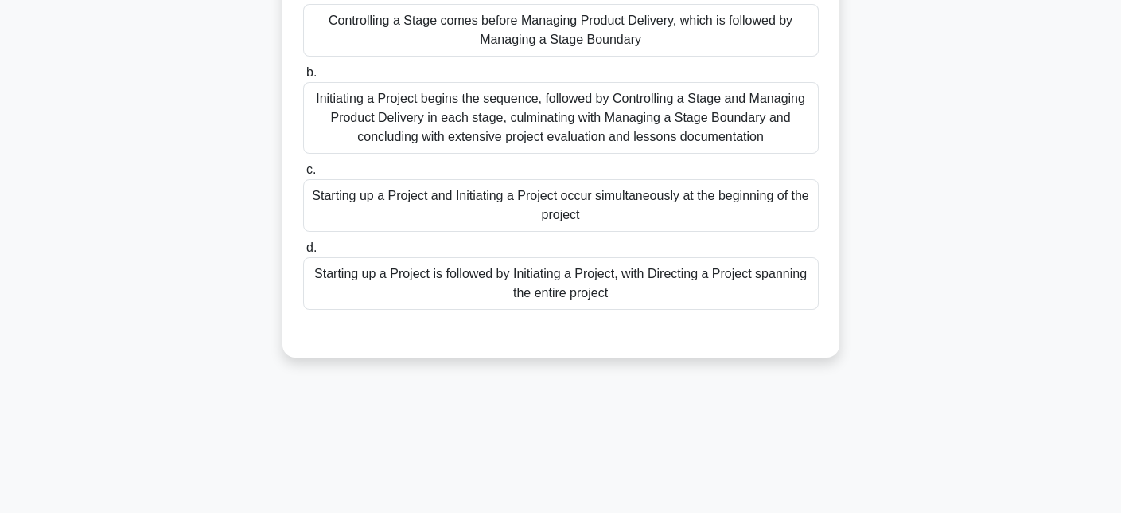
scroll to position [29, 0]
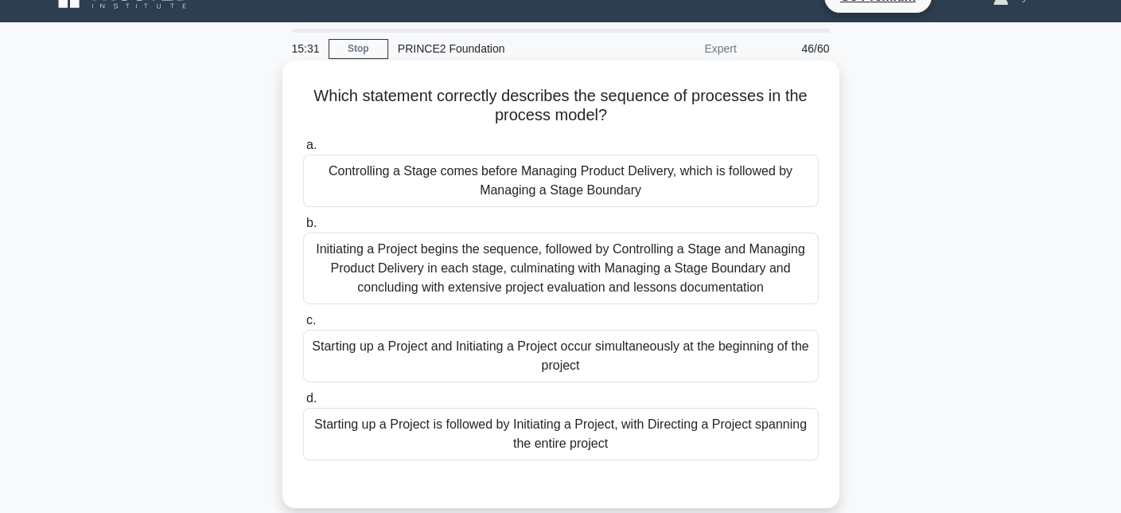
drag, startPoint x: 324, startPoint y: 95, endPoint x: 737, endPoint y: 128, distance: 414.4
click at [737, 128] on div "Which statement correctly describes the sequence of processes in the process mo…" at bounding box center [561, 284] width 544 height 435
click at [623, 105] on h5 "Which statement correctly describes the sequence of processes in the process mo…" at bounding box center [561, 106] width 519 height 40
click at [735, 201] on div "Controlling a Stage comes before Managing Product Delivery, which is followed b…" at bounding box center [561, 180] width 516 height 53
click at [303, 150] on input "a. Controlling a Stage comes before Managing Product Delivery, which is followe…" at bounding box center [303, 145] width 0 height 10
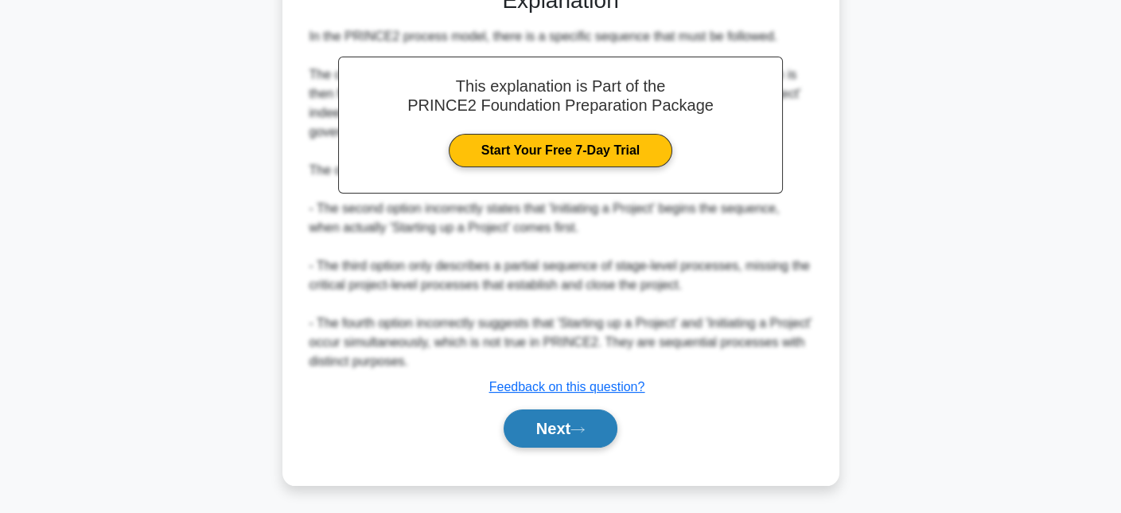
click at [587, 431] on button "Next" at bounding box center [561, 428] width 114 height 38
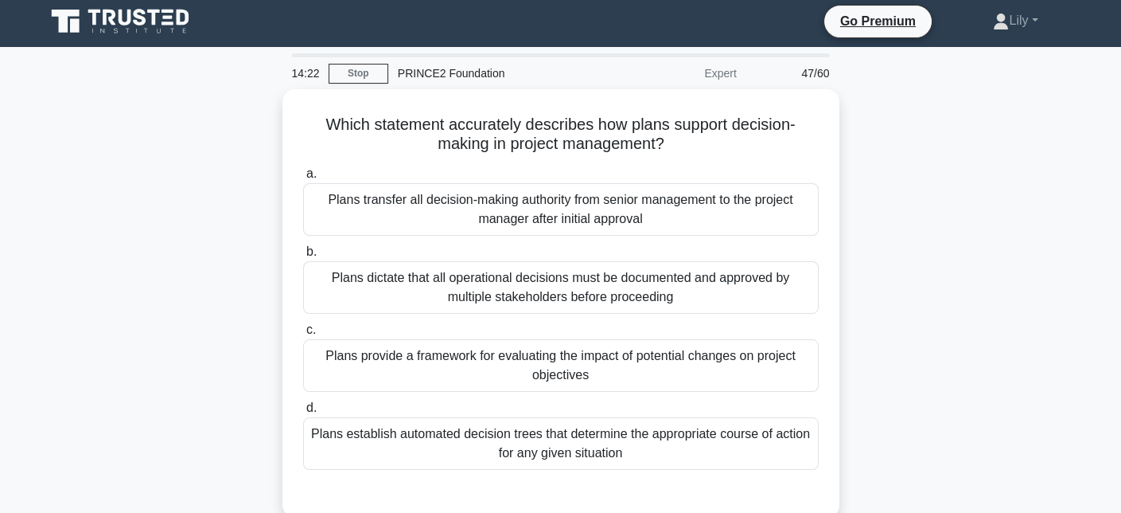
scroll to position [0, 0]
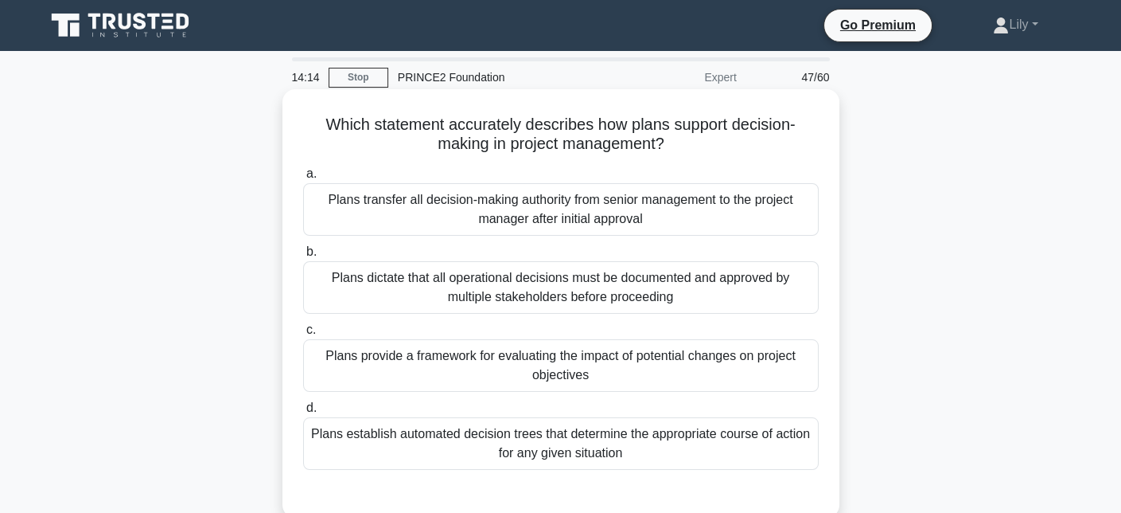
drag, startPoint x: 320, startPoint y: 132, endPoint x: 762, endPoint y: 140, distance: 441.8
click at [762, 140] on h5 "Which statement accurately describes how plans support decision-making in proje…" at bounding box center [561, 135] width 519 height 40
click at [646, 117] on h5 "Which statement accurately describes how plans support decision-making in proje…" at bounding box center [561, 135] width 519 height 40
click at [700, 220] on div "Plans transfer all decision-making authority from senior management to the proj…" at bounding box center [561, 209] width 516 height 53
click at [303, 179] on input "a. Plans transfer all decision-making authority from senior management to the p…" at bounding box center [303, 174] width 0 height 10
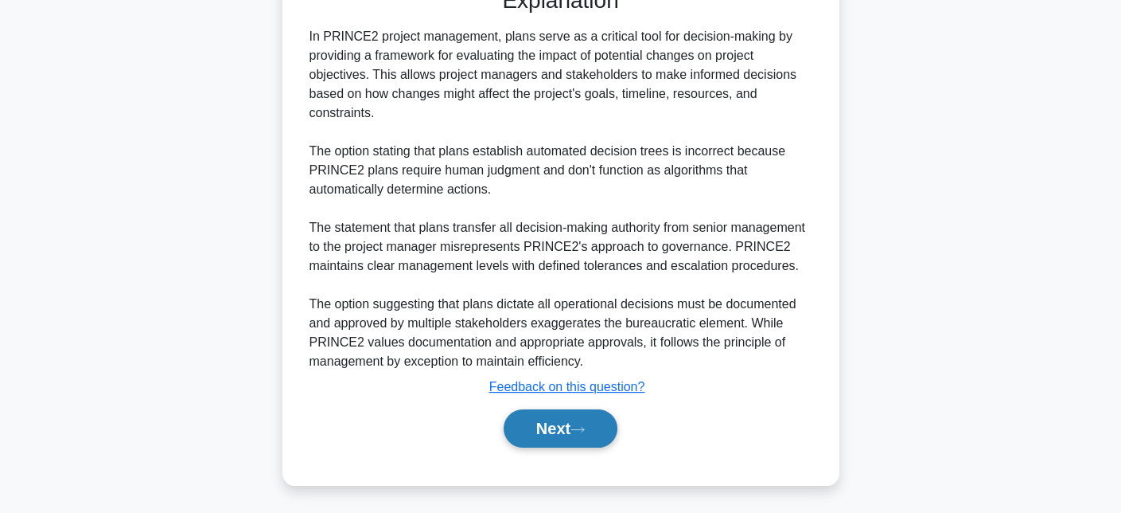
click at [592, 430] on button "Next" at bounding box center [561, 428] width 114 height 38
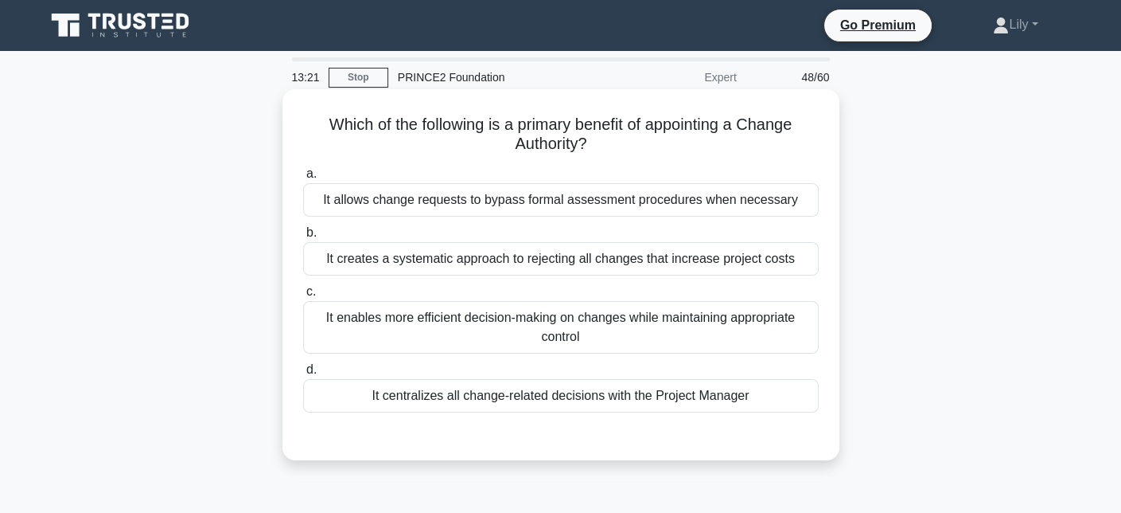
drag, startPoint x: 320, startPoint y: 116, endPoint x: 664, endPoint y: 139, distance: 344.6
click at [664, 139] on h5 "Which of the following is a primary benefit of appointing a Change Authority? .…" at bounding box center [561, 135] width 519 height 40
click at [754, 170] on label "a. It allows change requests to bypass formal assessment procedures when necess…" at bounding box center [561, 190] width 516 height 53
click at [303, 170] on input "a. It allows change requests to bypass formal assessment procedures when necess…" at bounding box center [303, 174] width 0 height 10
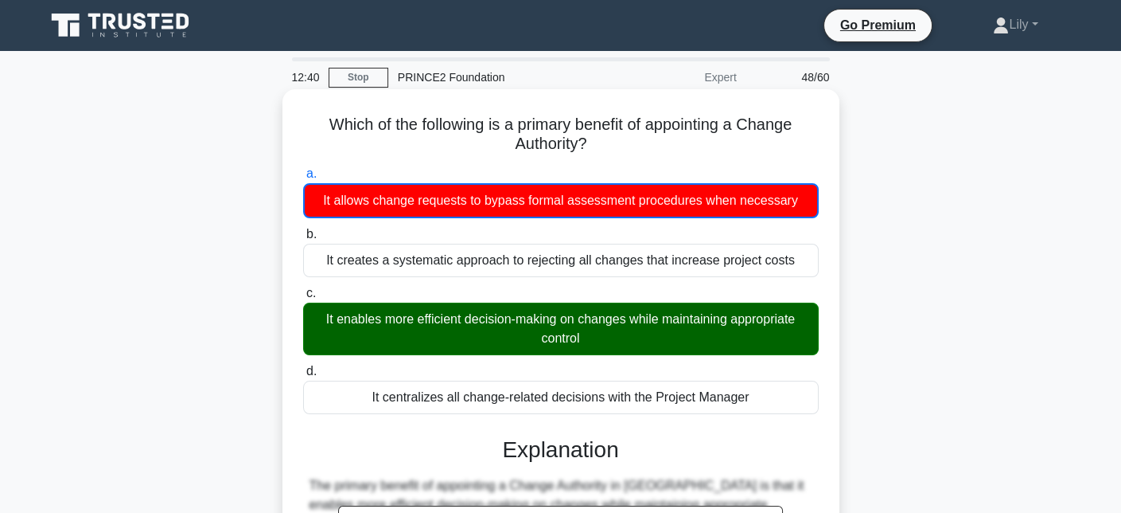
drag, startPoint x: 370, startPoint y: 328, endPoint x: 693, endPoint y: 341, distance: 323.4
click at [693, 341] on div "It enables more efficient decision-making on changes while maintaining appropri…" at bounding box center [561, 328] width 516 height 53
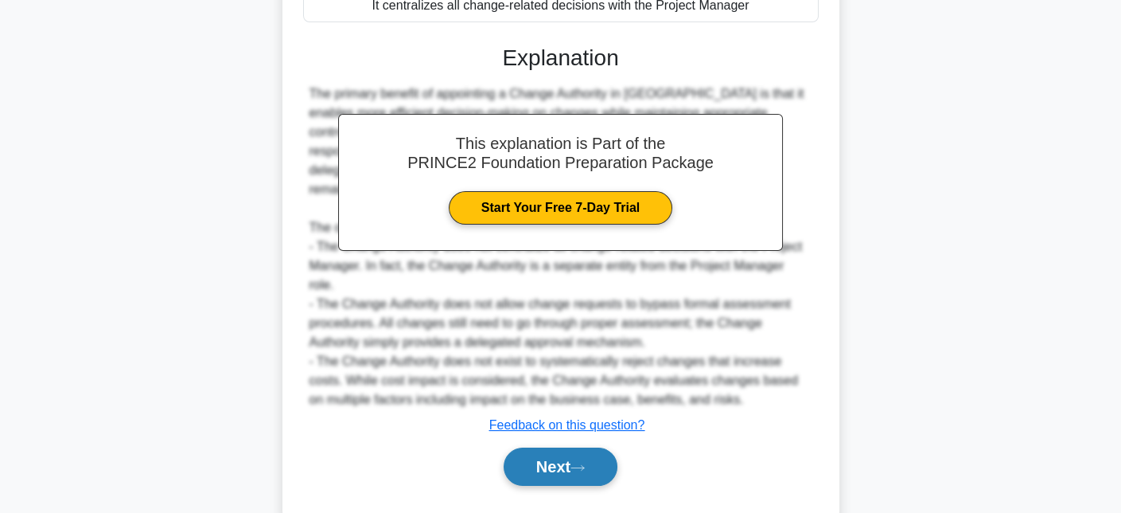
click at [557, 447] on button "Next" at bounding box center [561, 466] width 114 height 38
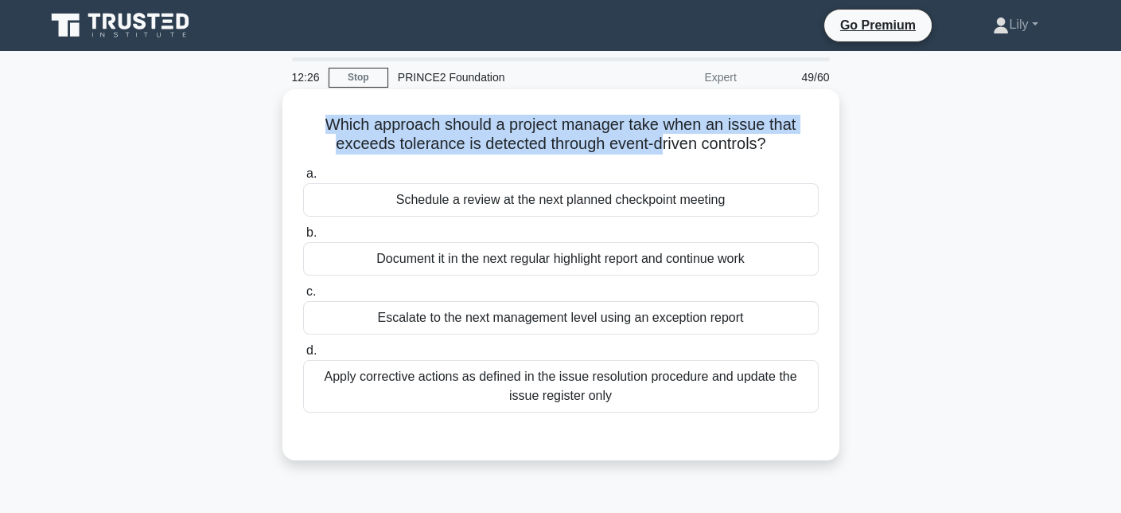
drag, startPoint x: 304, startPoint y: 118, endPoint x: 664, endPoint y: 138, distance: 360.3
click at [664, 138] on h5 "Which approach should a project manager take when an issue that exceeds toleran…" at bounding box center [561, 135] width 519 height 40
click at [707, 124] on h5 "Which approach should a project manager take when an issue that exceeds toleran…" at bounding box center [561, 135] width 519 height 40
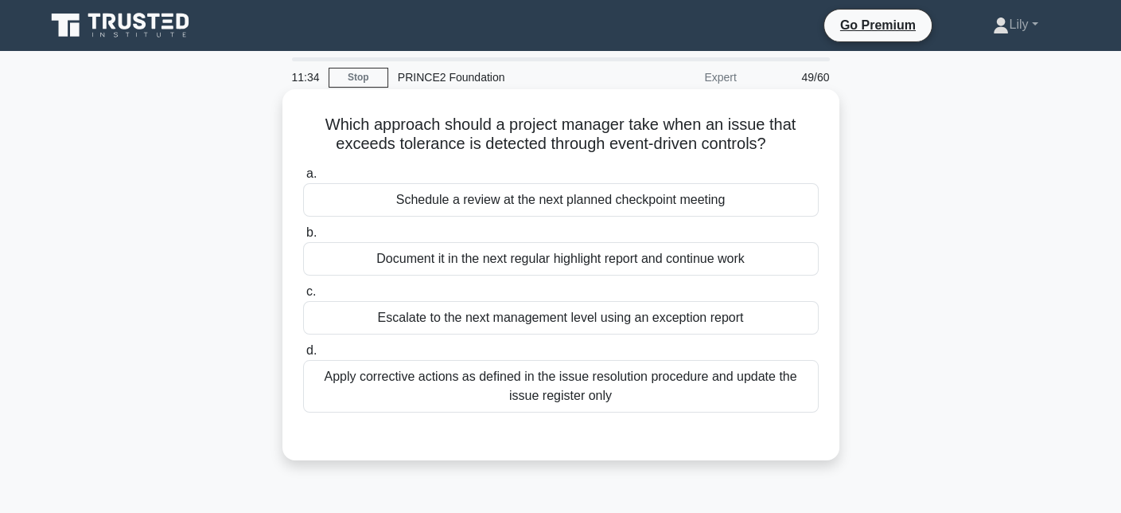
click at [484, 331] on div "Escalate to the next management level using an exception report" at bounding box center [561, 317] width 516 height 33
click at [303, 297] on input "c. Escalate to the next management level using an exception report" at bounding box center [303, 292] width 0 height 10
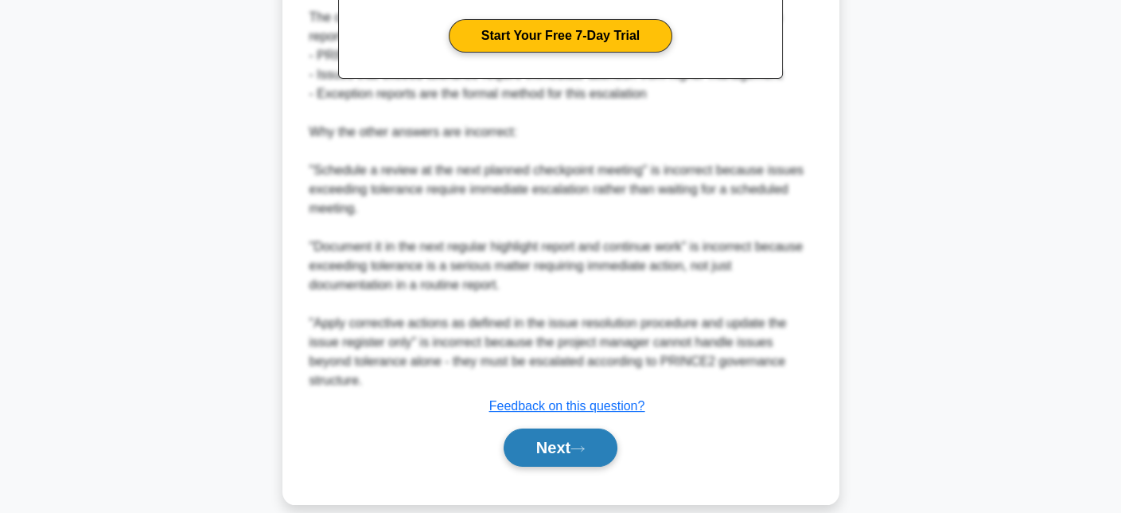
click at [561, 422] on div "Next" at bounding box center [561, 447] width 516 height 51
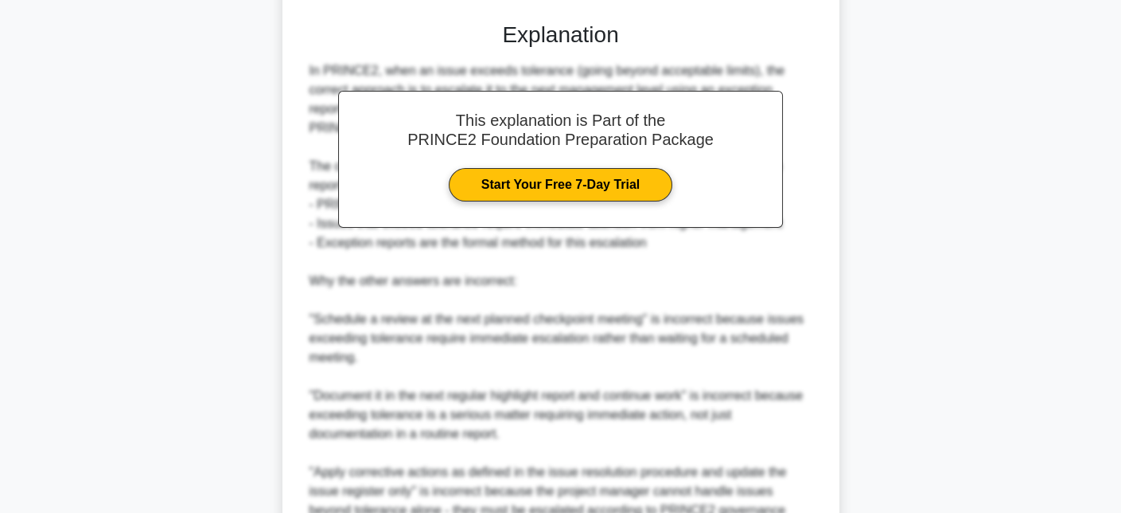
scroll to position [562, 0]
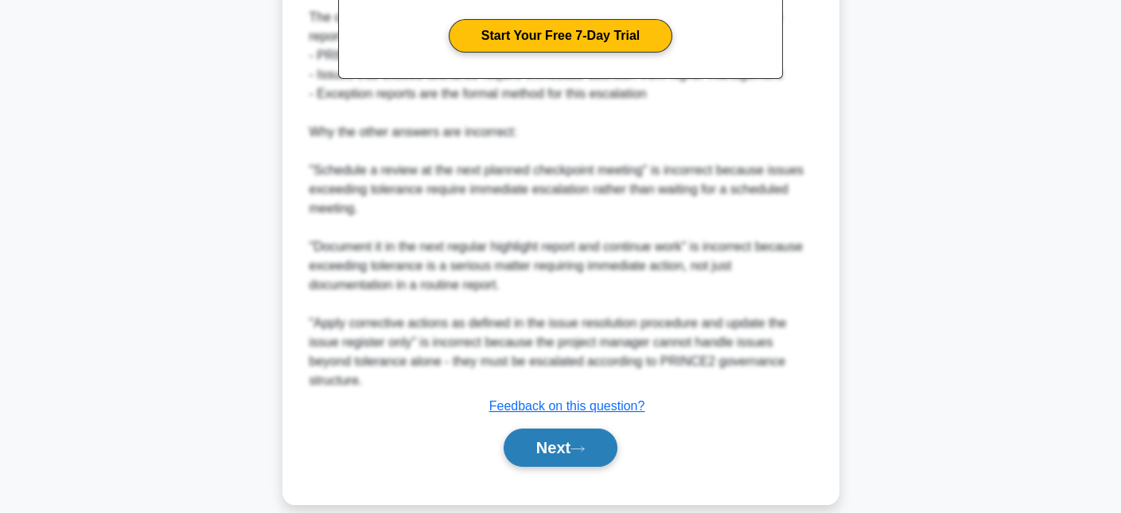
click at [549, 439] on button "Next" at bounding box center [561, 447] width 114 height 38
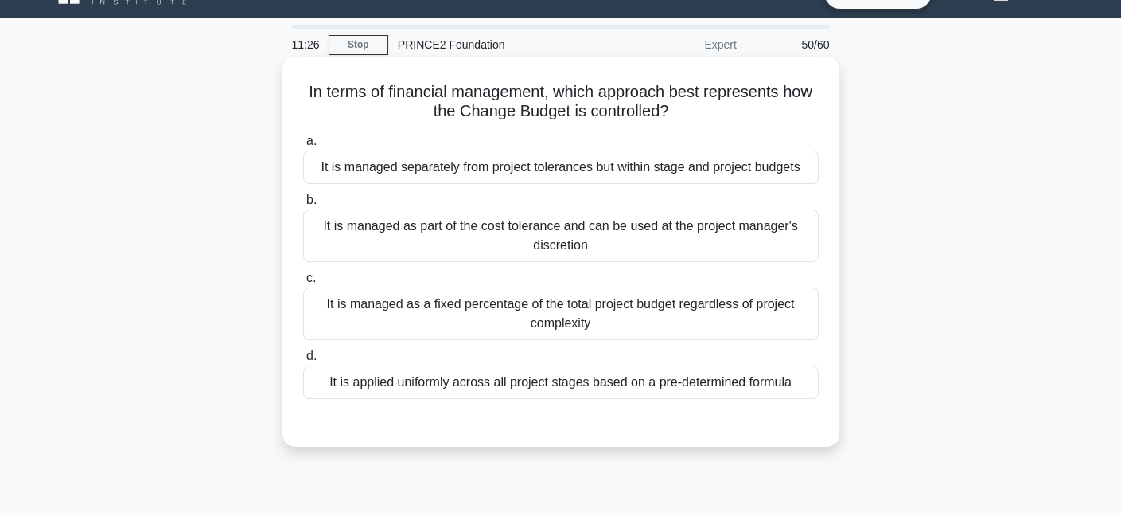
scroll to position [0, 0]
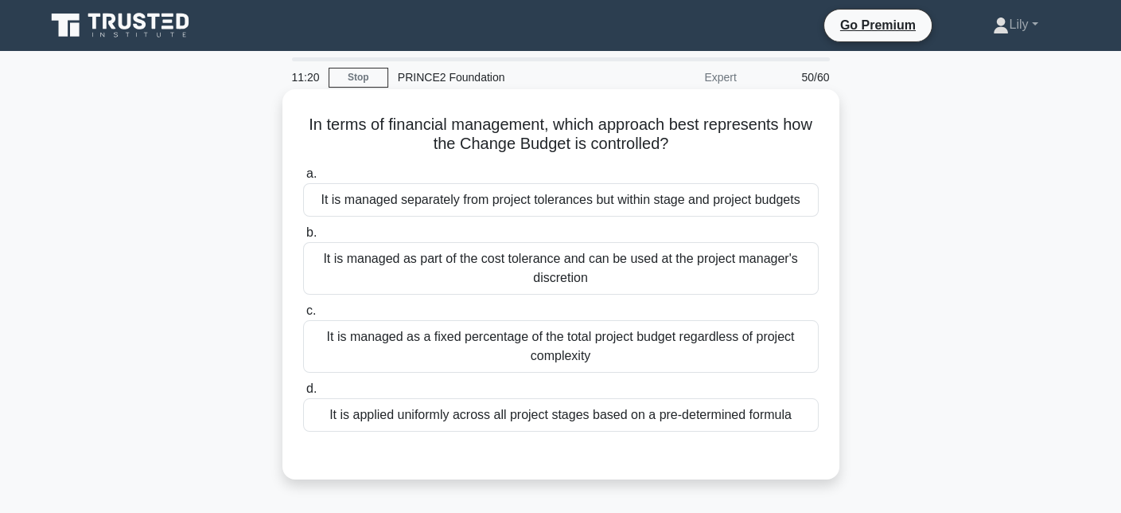
drag, startPoint x: 380, startPoint y: 130, endPoint x: 747, endPoint y: 154, distance: 368.5
click at [747, 154] on h5 "In terms of financial management, which approach best represents how the Change…" at bounding box center [561, 135] width 519 height 40
click at [573, 207] on div "It is managed separately from project tolerances but within stage and project b…" at bounding box center [561, 199] width 516 height 33
click at [303, 179] on input "a. It is managed separately from project tolerances but within stage and projec…" at bounding box center [303, 174] width 0 height 10
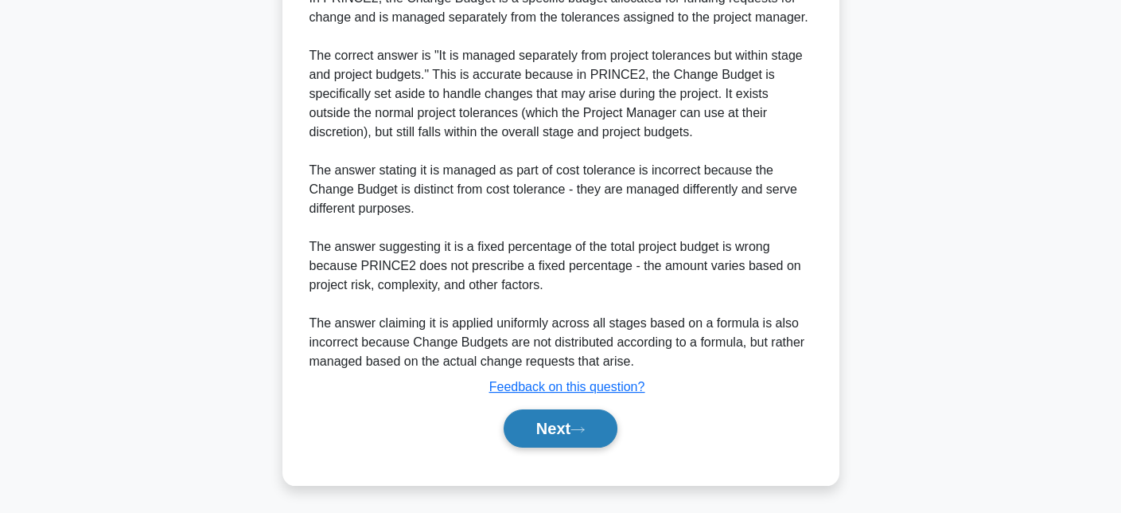
click at [576, 428] on button "Next" at bounding box center [561, 428] width 114 height 38
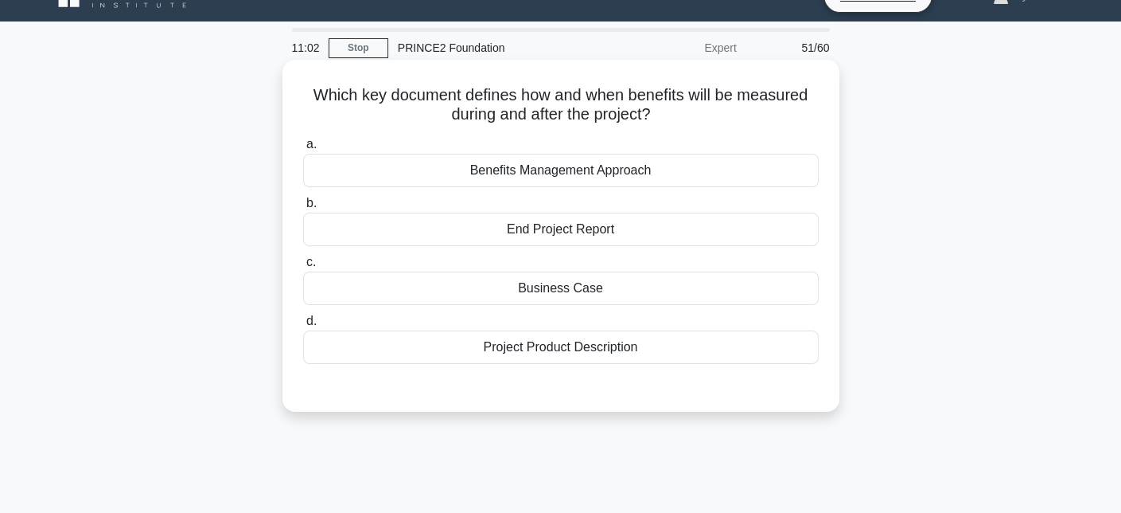
scroll to position [29, 0]
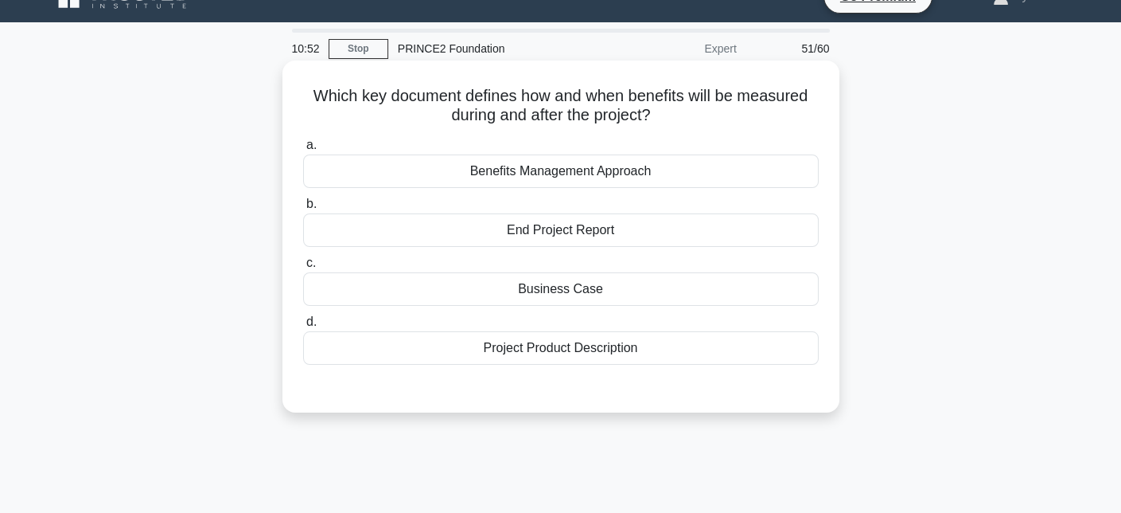
drag, startPoint x: 294, startPoint y: 96, endPoint x: 704, endPoint y: 112, distance: 410.2
click at [704, 112] on div "Which key document defines how and when benefits will be measured during and af…" at bounding box center [561, 236] width 544 height 339
click at [704, 112] on h5 "Which key document defines how and when benefits will be measured during and af…" at bounding box center [561, 106] width 519 height 40
click at [657, 180] on div "Benefits Management Approach" at bounding box center [561, 170] width 516 height 33
click at [303, 150] on input "a. Benefits Management Approach" at bounding box center [303, 145] width 0 height 10
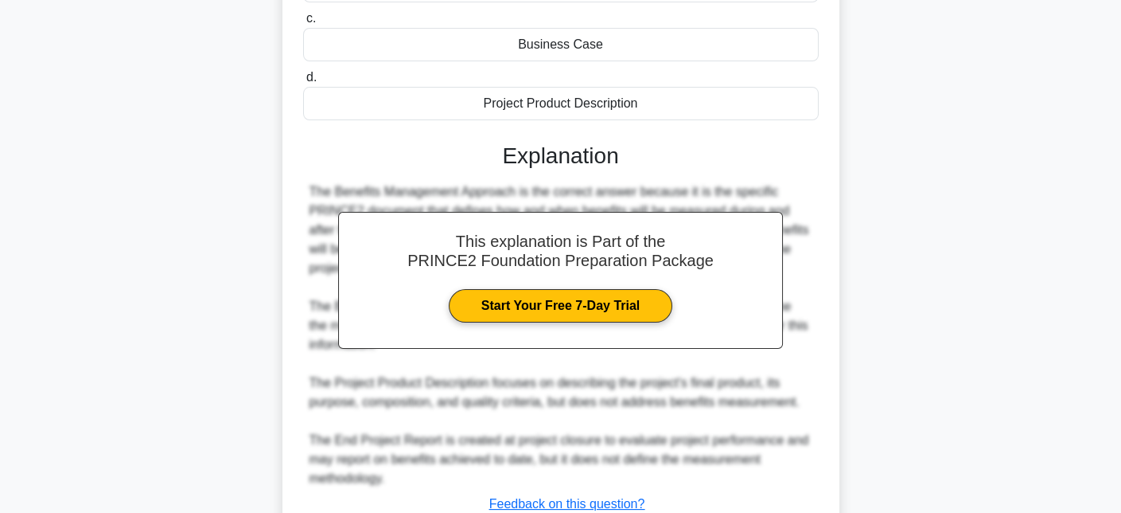
scroll to position [391, 0]
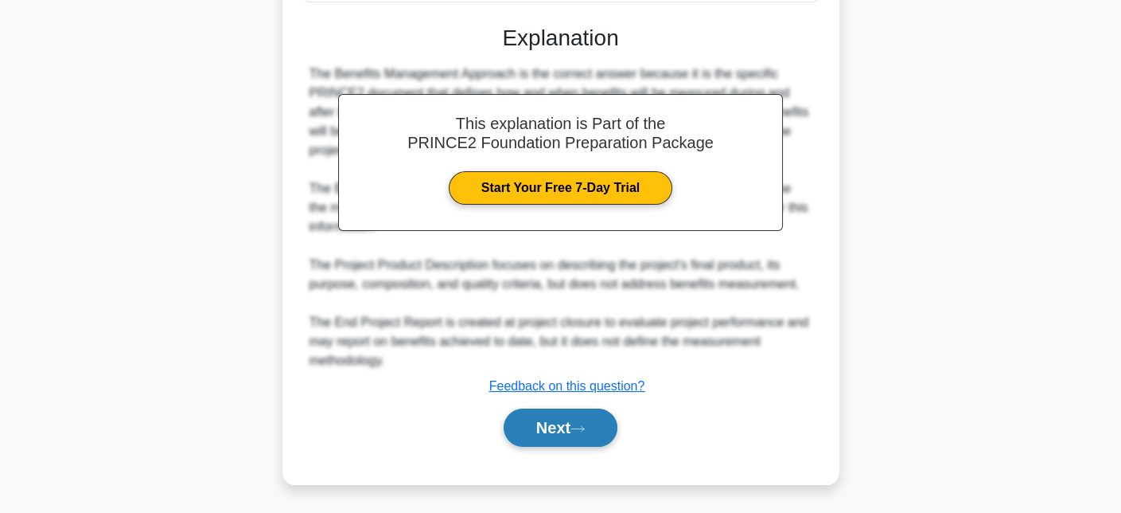
click at [578, 425] on icon at bounding box center [578, 428] width 14 height 9
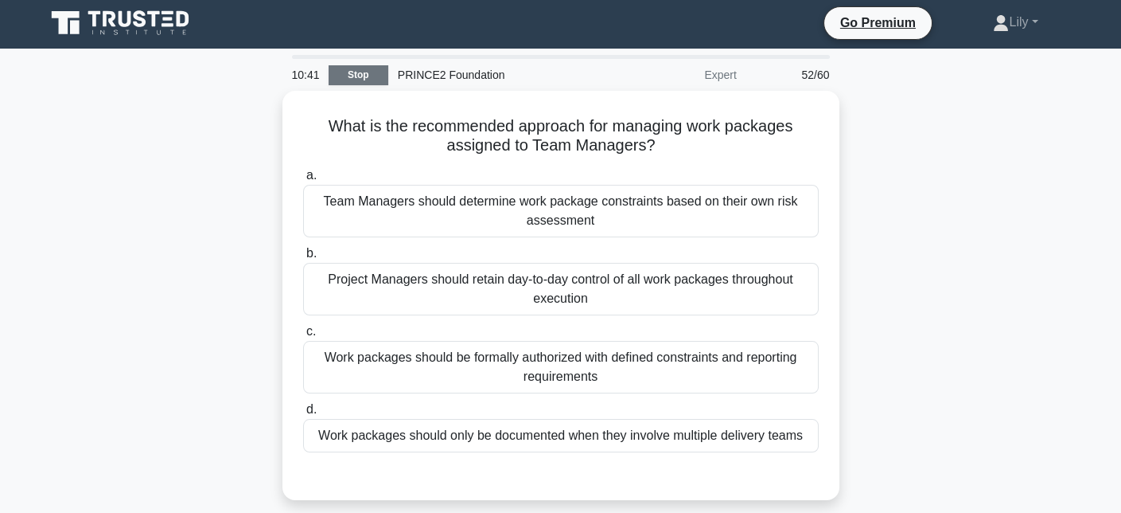
scroll to position [0, 0]
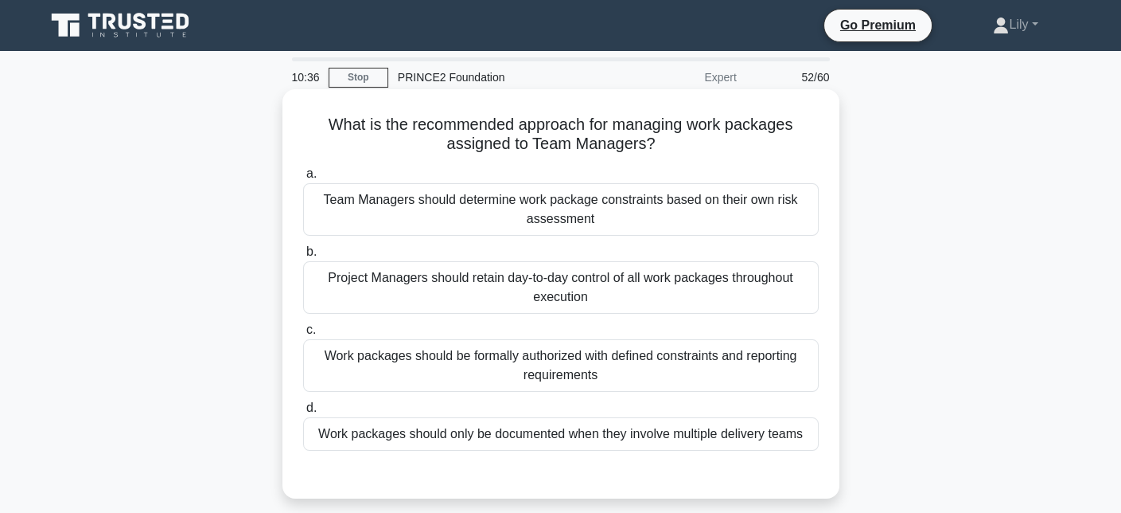
drag, startPoint x: 320, startPoint y: 128, endPoint x: 677, endPoint y: 143, distance: 357.7
click at [677, 143] on h5 "What is the recommended approach for managing work packages assigned to Team Ma…" at bounding box center [561, 135] width 519 height 40
click at [698, 131] on h5 "What is the recommended approach for managing work packages assigned to Team Ma…" at bounding box center [561, 135] width 519 height 40
click at [575, 372] on div "Work packages should be formally authorized with defined constraints and report…" at bounding box center [561, 365] width 516 height 53
click at [303, 335] on input "c. Work packages should be formally authorized with defined constraints and rep…" at bounding box center [303, 330] width 0 height 10
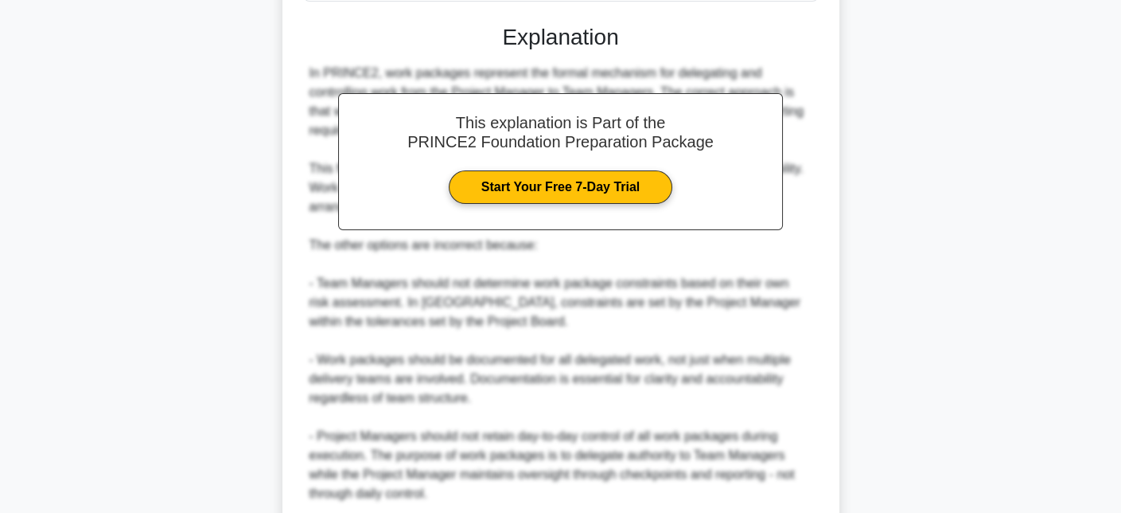
scroll to position [582, 0]
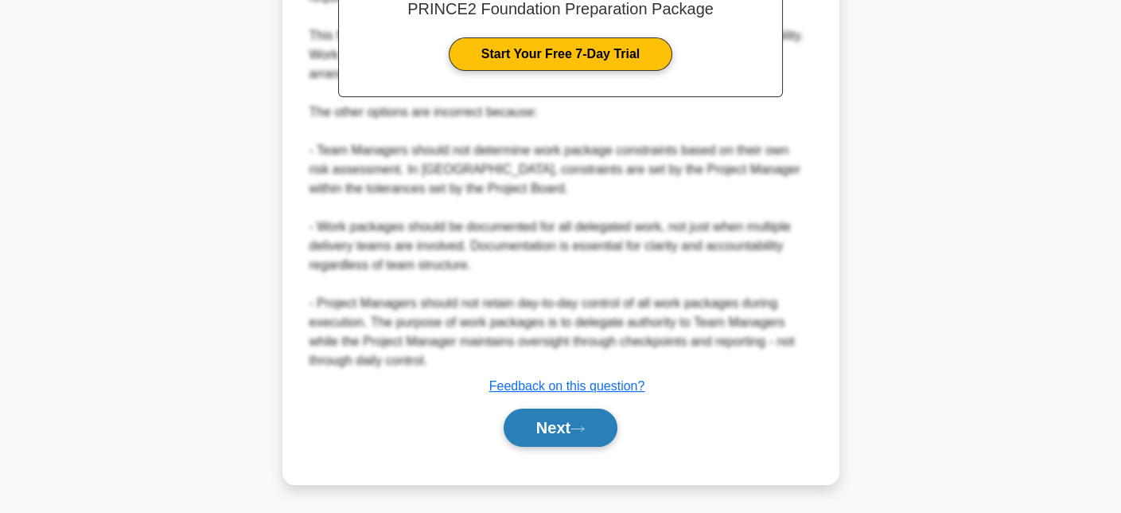
click at [591, 422] on button "Next" at bounding box center [561, 427] width 114 height 38
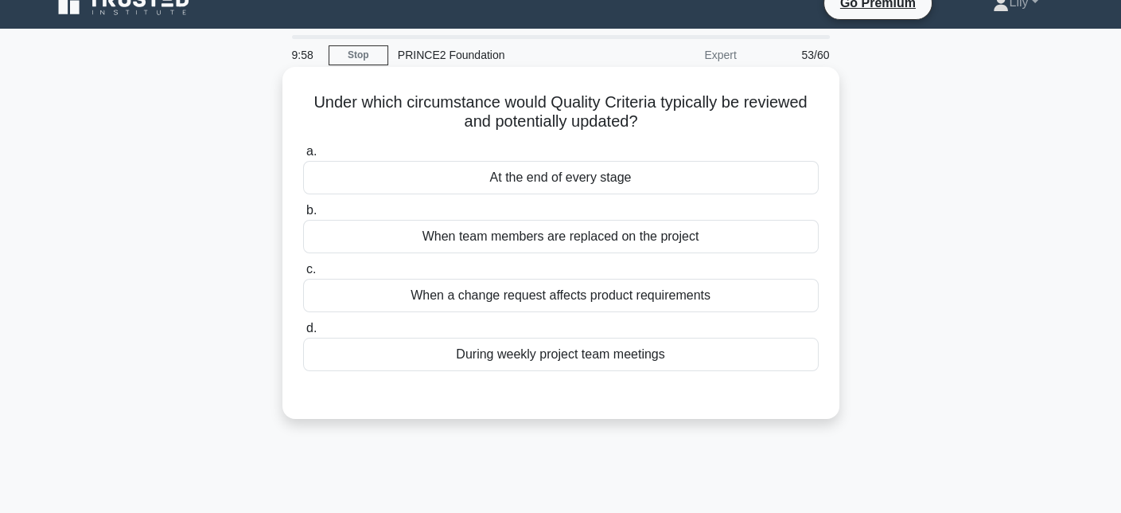
scroll to position [0, 0]
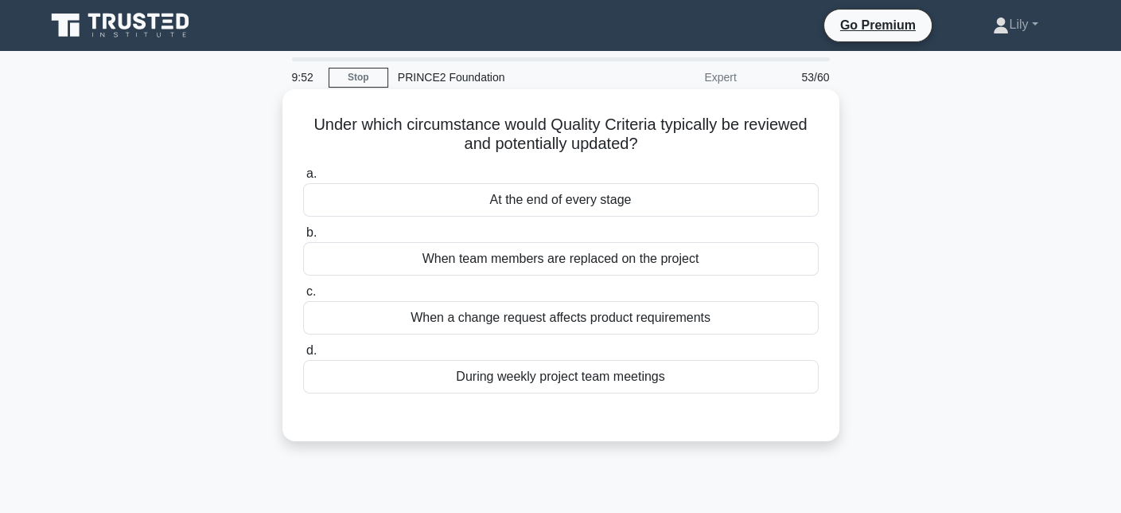
drag, startPoint x: 295, startPoint y: 122, endPoint x: 709, endPoint y: 147, distance: 414.6
click at [709, 147] on div "Under which circumstance would Quality Criteria typically be reviewed and poten…" at bounding box center [561, 265] width 544 height 339
click at [691, 149] on h5 "Under which circumstance would Quality Criteria typically be reviewed and poten…" at bounding box center [561, 135] width 519 height 40
click at [743, 204] on div "At the end of every stage" at bounding box center [561, 199] width 516 height 33
click at [303, 179] on input "a. At the end of every stage" at bounding box center [303, 174] width 0 height 10
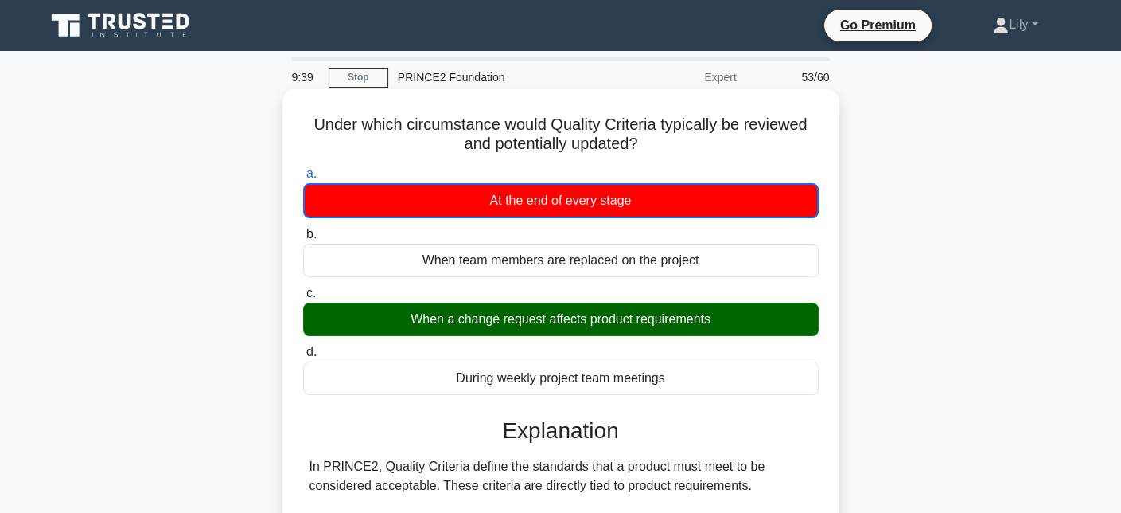
drag, startPoint x: 419, startPoint y: 323, endPoint x: 712, endPoint y: 319, distance: 292.9
click at [712, 319] on div "When a change request affects product requirements" at bounding box center [561, 318] width 516 height 33
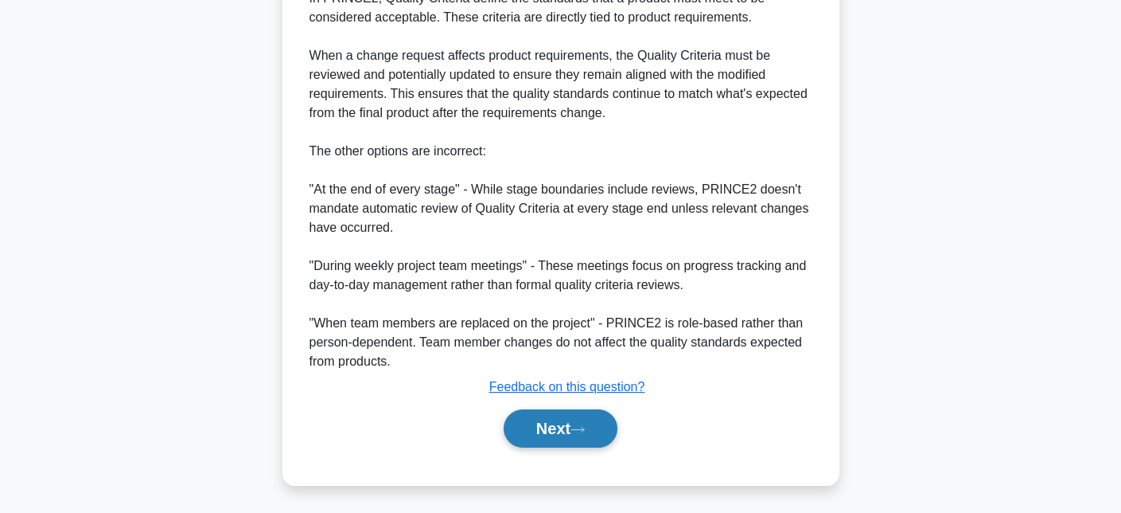
click at [597, 414] on button "Next" at bounding box center [561, 428] width 114 height 38
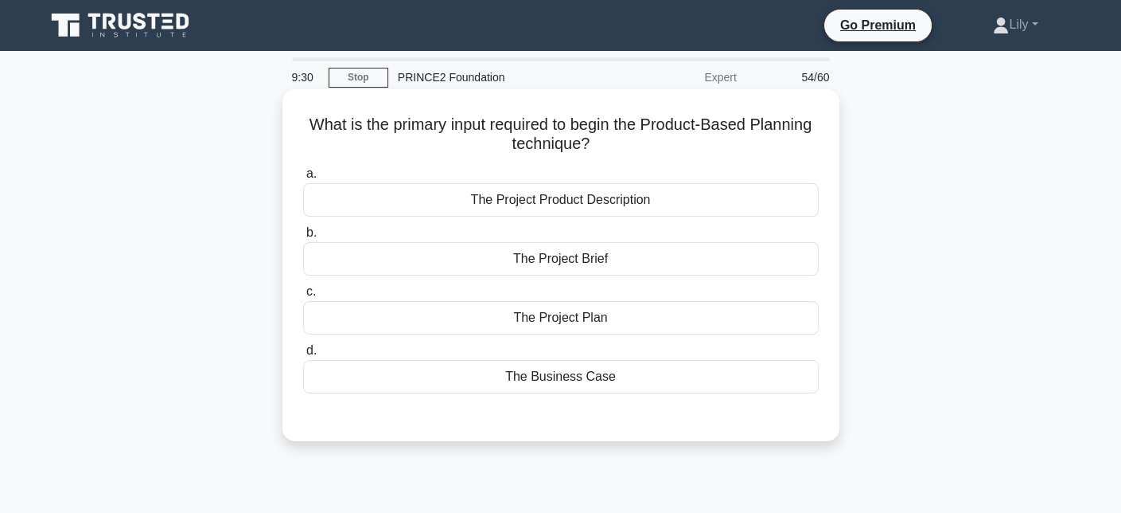
drag, startPoint x: 336, startPoint y: 127, endPoint x: 692, endPoint y: 138, distance: 355.9
click at [692, 138] on h5 "What is the primary input required to begin the Product-Based Planning techniqu…" at bounding box center [561, 135] width 519 height 40
drag, startPoint x: 680, startPoint y: 124, endPoint x: 803, endPoint y: 139, distance: 124.3
click at [803, 139] on h5 "What is the primary input required to begin the Product-Based Planning techniqu…" at bounding box center [561, 135] width 519 height 40
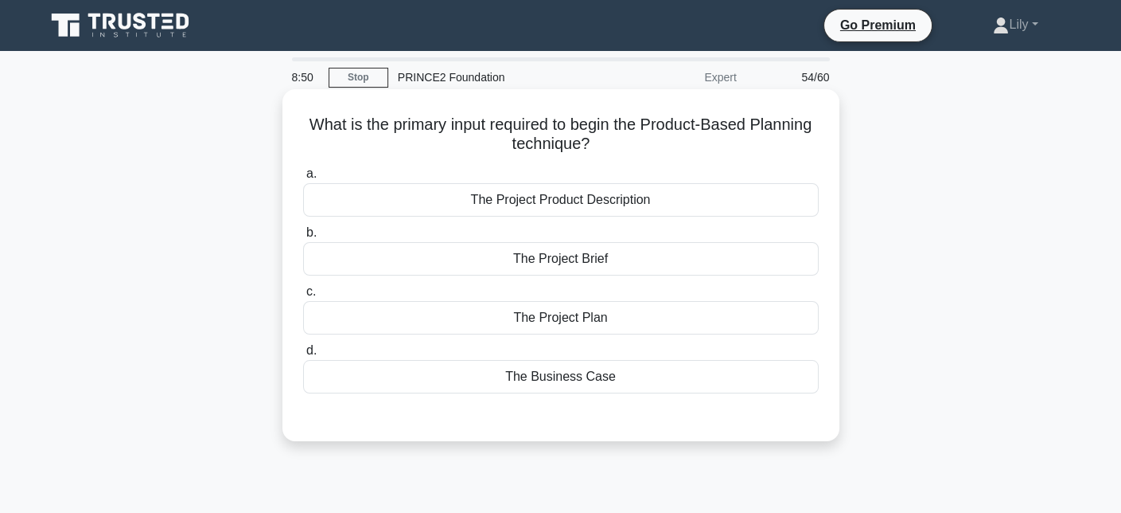
click at [605, 210] on div "The Project Product Description" at bounding box center [561, 199] width 516 height 33
click at [303, 179] on input "a. The Project Product Description" at bounding box center [303, 174] width 0 height 10
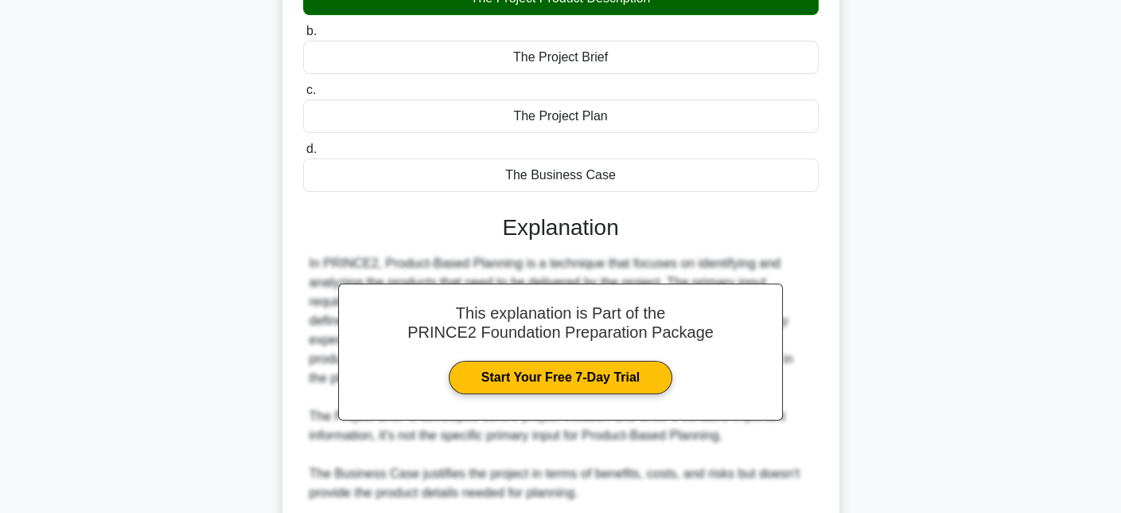
scroll to position [391, 0]
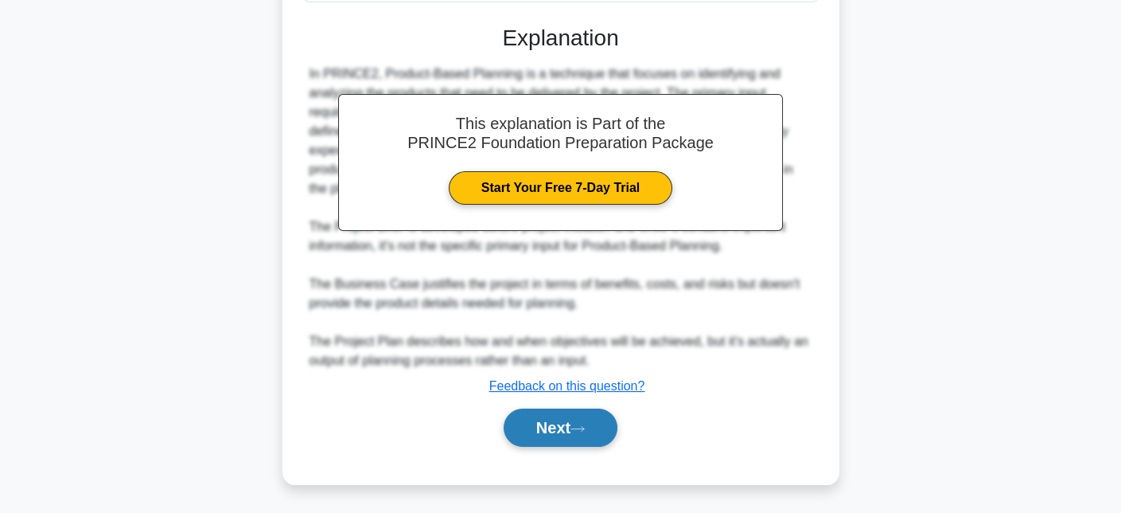
click at [618, 424] on button "Next" at bounding box center [561, 427] width 114 height 38
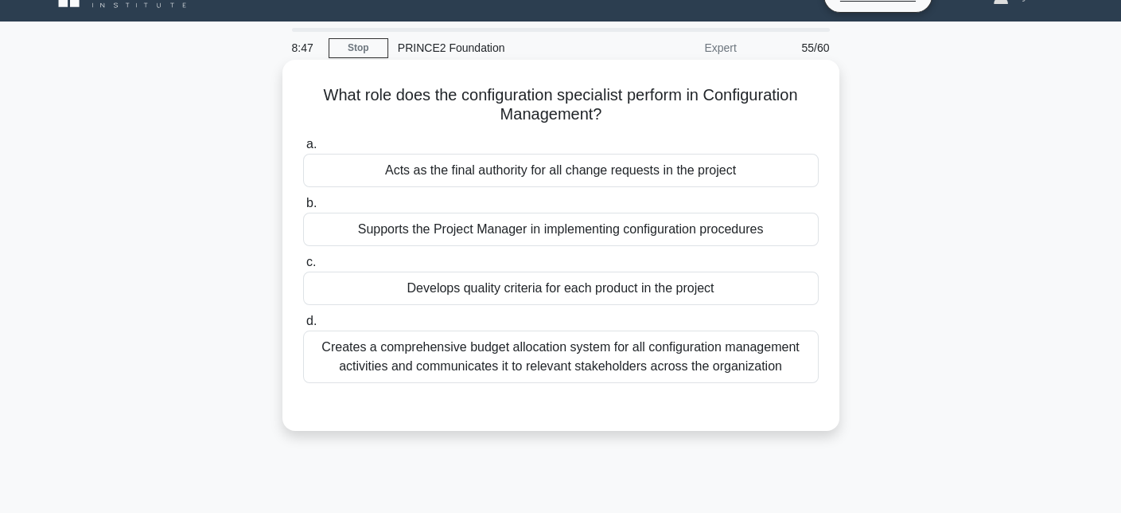
scroll to position [29, 0]
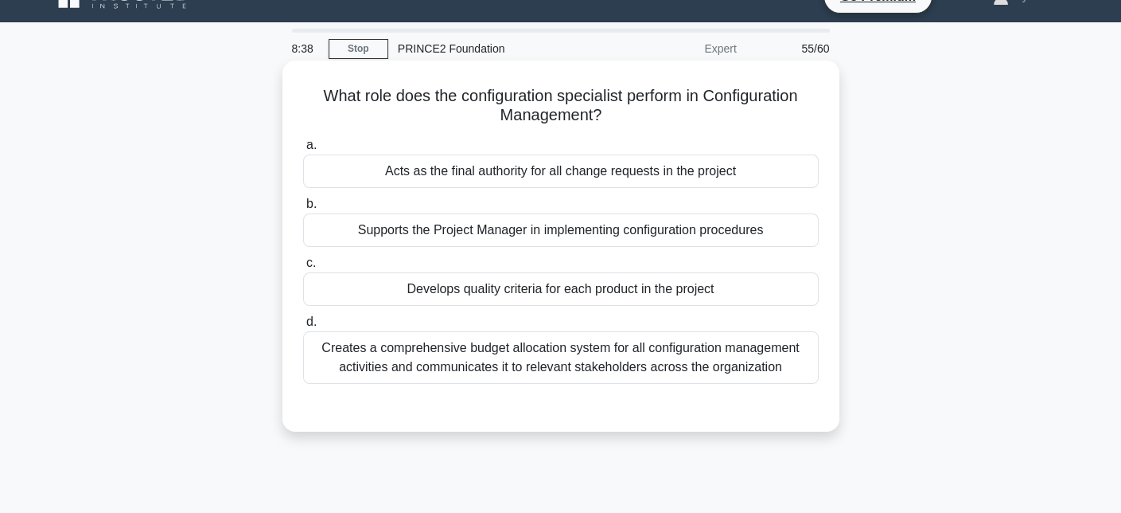
drag, startPoint x: 314, startPoint y: 96, endPoint x: 789, endPoint y: 107, distance: 475.2
click at [789, 107] on h5 "What role does the configuration specialist perform in Configuration Management…" at bounding box center [561, 106] width 519 height 40
click at [704, 110] on h5 "What role does the configuration specialist perform in Configuration Management…" at bounding box center [561, 106] width 519 height 40
click at [561, 240] on div "Supports the Project Manager in implementing configuration procedures" at bounding box center [561, 229] width 516 height 33
click at [303, 209] on input "b. Supports the Project Manager in implementing configuration procedures" at bounding box center [303, 204] width 0 height 10
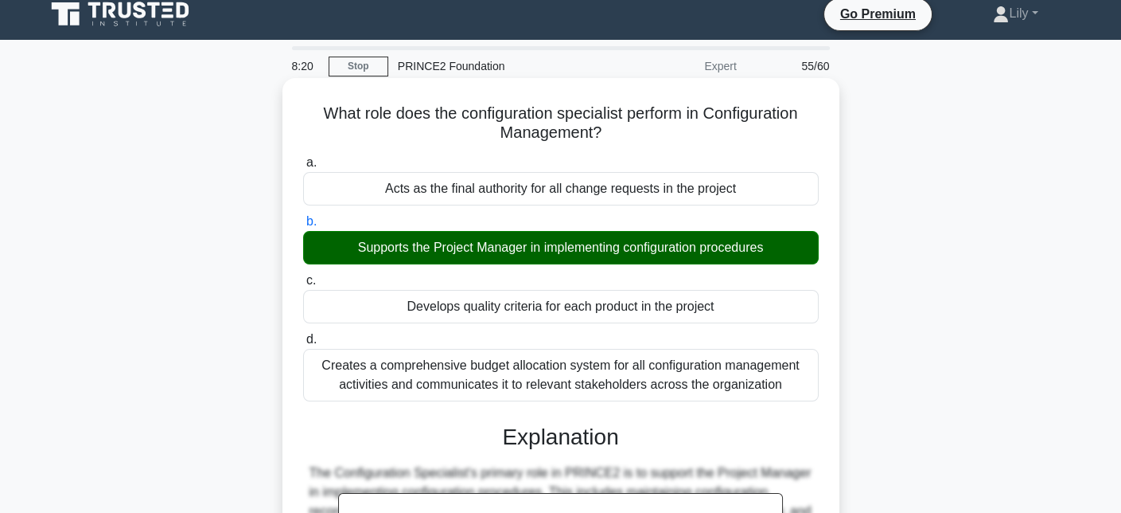
scroll to position [0, 0]
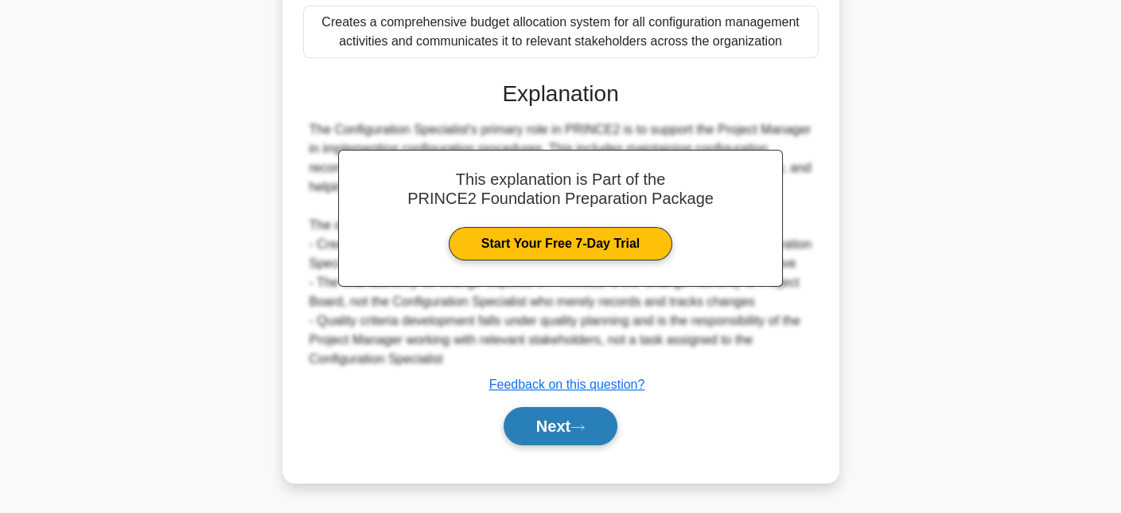
click at [596, 436] on button "Next" at bounding box center [561, 426] width 114 height 38
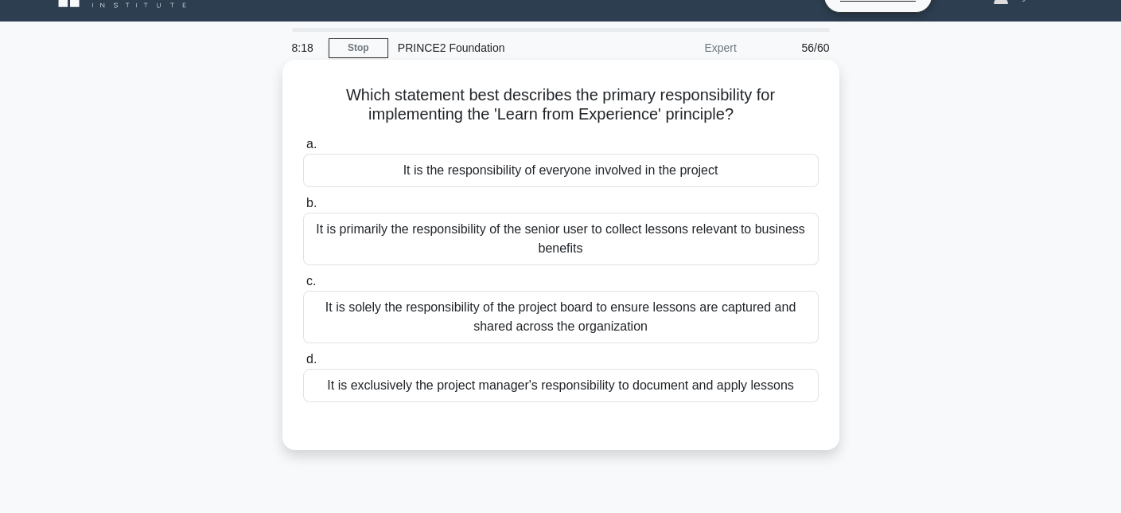
scroll to position [29, 0]
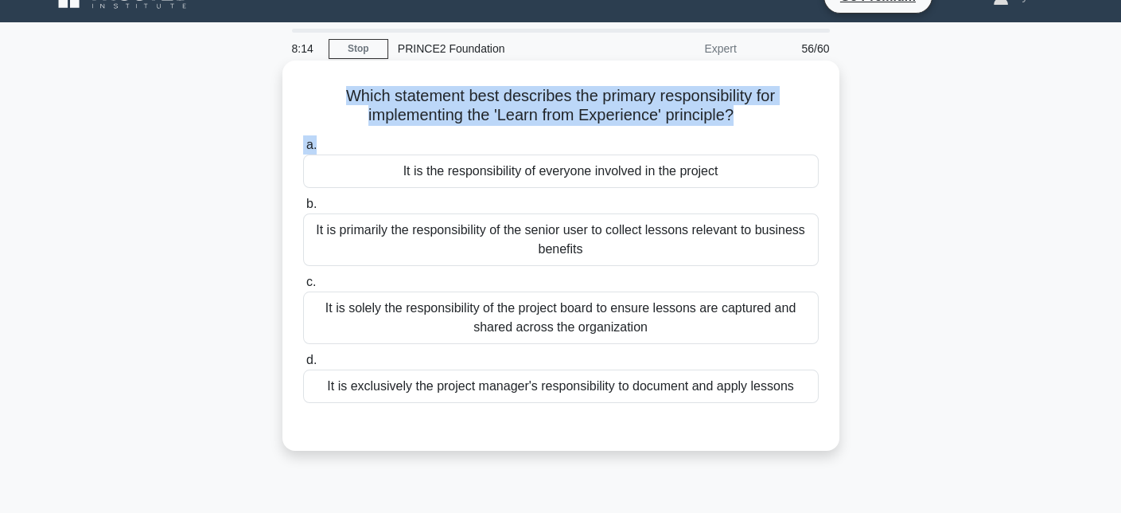
drag, startPoint x: 345, startPoint y: 92, endPoint x: 794, endPoint y: 138, distance: 452.0
click at [794, 138] on div "Which statement best describes the primary responsibility for implementing the …" at bounding box center [561, 255] width 544 height 377
click at [782, 104] on h5 "Which statement best describes the primary responsibility for implementing the …" at bounding box center [561, 106] width 519 height 40
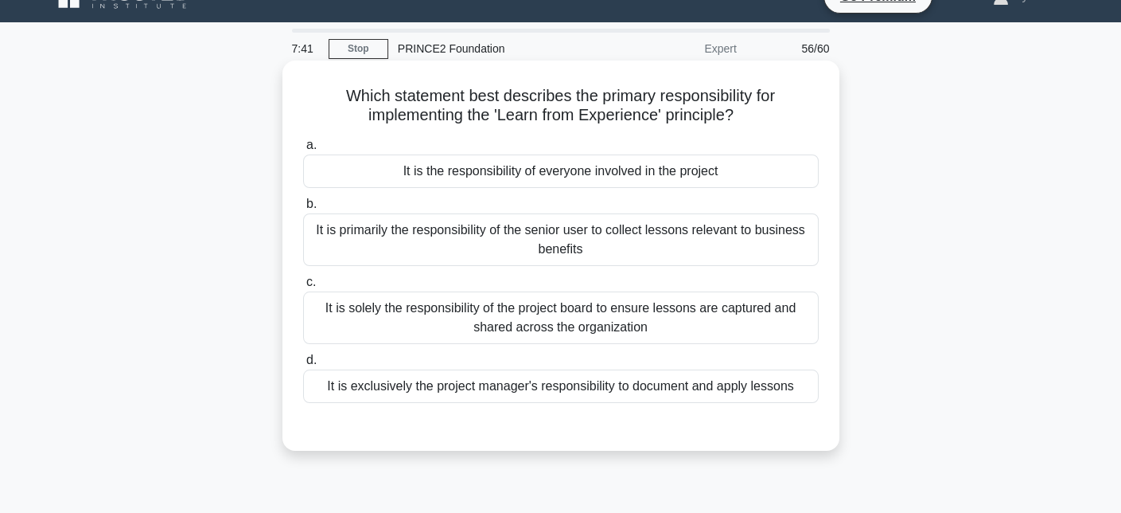
click at [396, 167] on div "It is the responsibility of everyone involved in the project" at bounding box center [561, 170] width 516 height 33
click at [303, 150] on input "a. It is the responsibility of everyone involved in the project" at bounding box center [303, 145] width 0 height 10
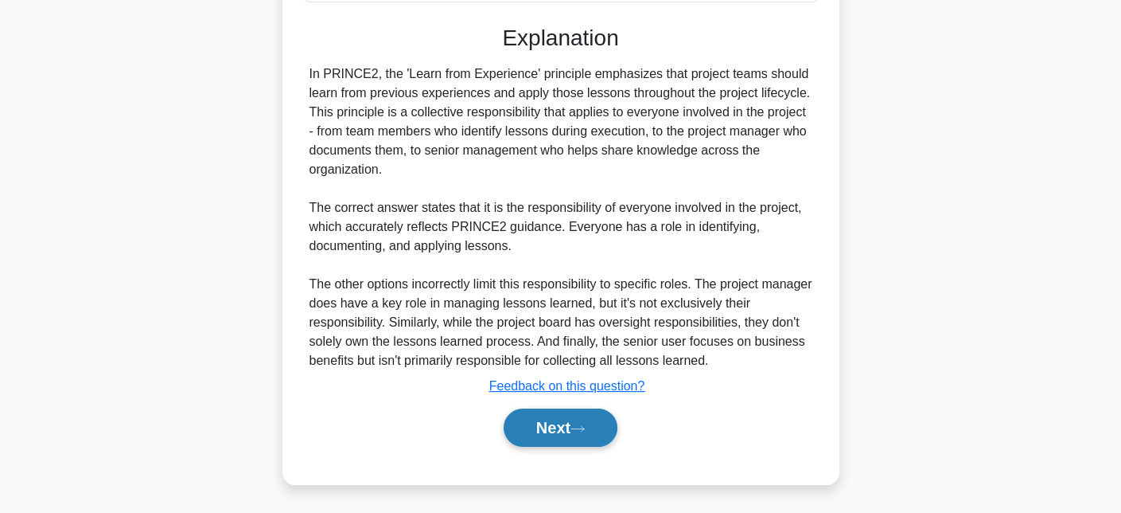
click at [573, 409] on button "Next" at bounding box center [561, 427] width 114 height 38
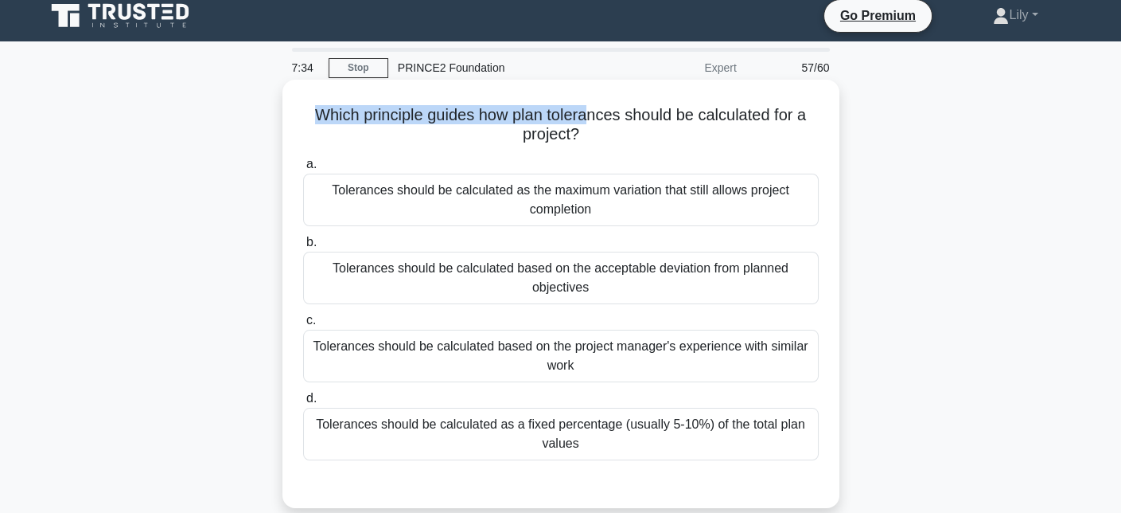
scroll to position [0, 0]
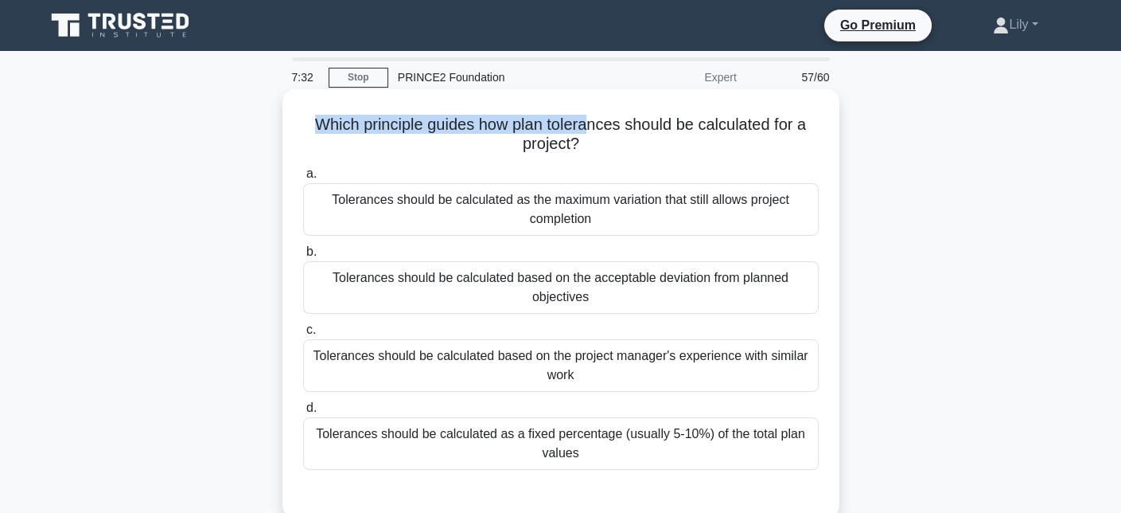
drag, startPoint x: 308, startPoint y: 90, endPoint x: 692, endPoint y: 138, distance: 386.6
click at [692, 138] on h5 "Which principle guides how plan tolerances should be calculated for a project? …" at bounding box center [561, 135] width 519 height 40
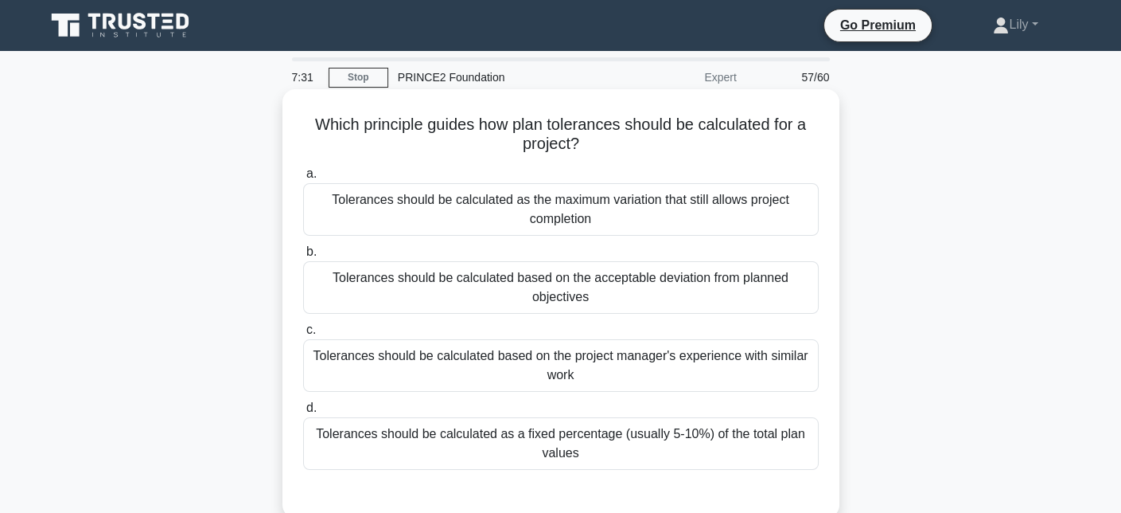
click at [691, 137] on h5 "Which principle guides how plan tolerances should be calculated for a project? …" at bounding box center [561, 135] width 519 height 40
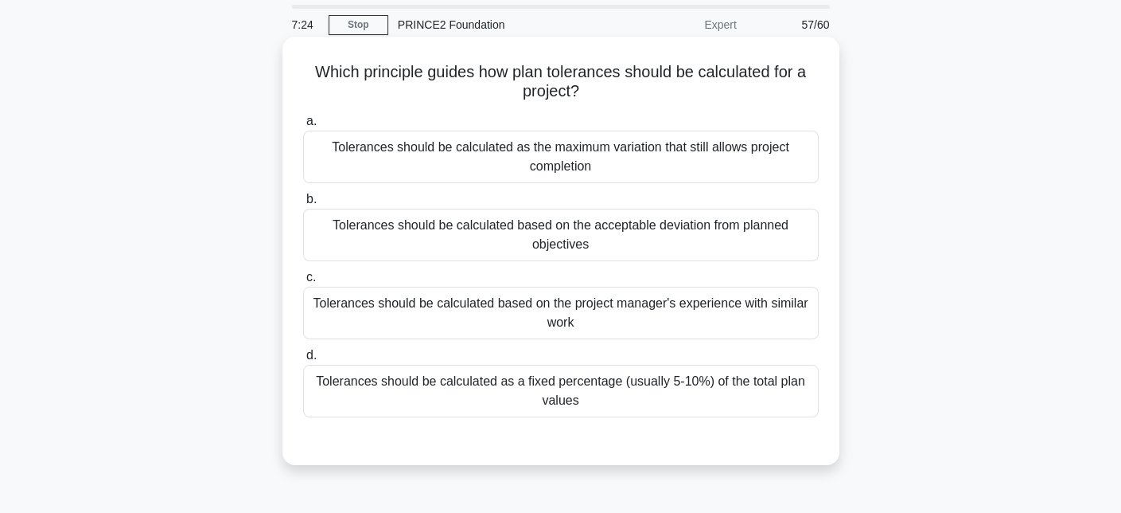
scroll to position [80, 0]
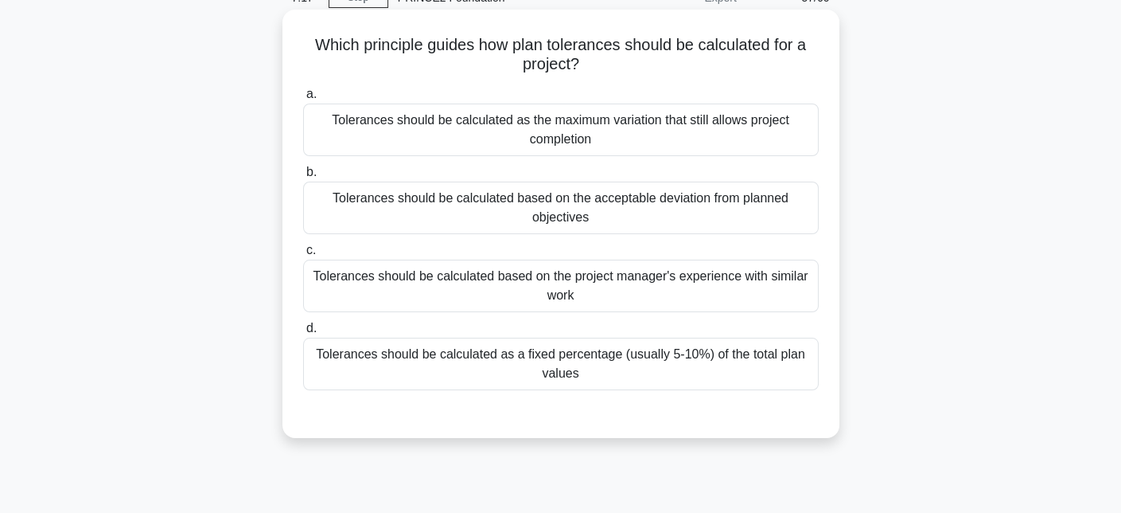
drag, startPoint x: 720, startPoint y: 194, endPoint x: 626, endPoint y: 201, distance: 94.1
click at [626, 201] on div "Tolerances should be calculated based on the acceptable deviation from planned …" at bounding box center [561, 207] width 516 height 53
click at [637, 201] on div "Tolerances should be calculated based on the acceptable deviation from planned …" at bounding box center [561, 207] width 516 height 53
click at [303, 177] on input "b. Tolerances should be calculated based on the acceptable deviation from plann…" at bounding box center [303, 172] width 0 height 10
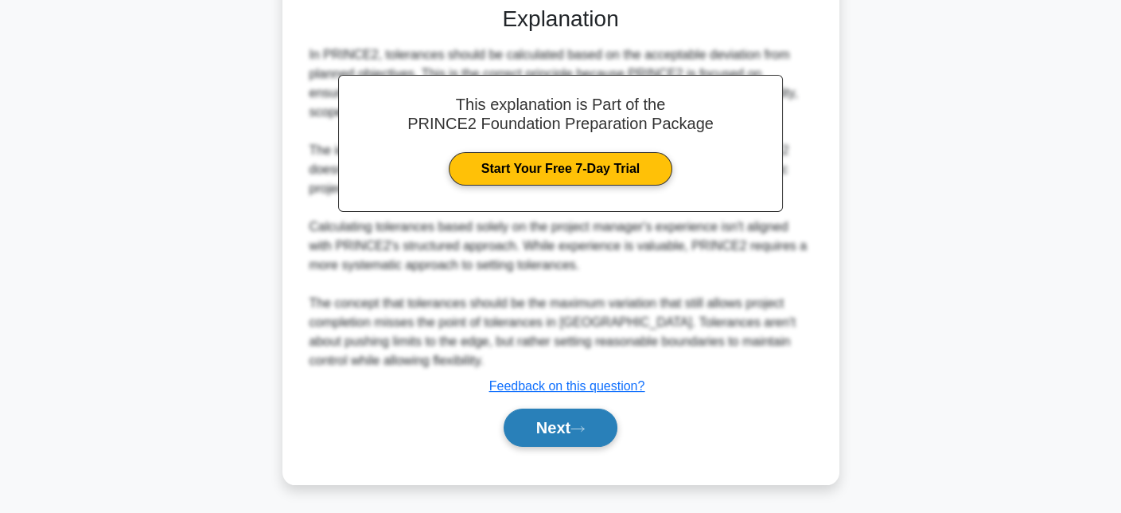
click at [550, 419] on button "Next" at bounding box center [561, 427] width 114 height 38
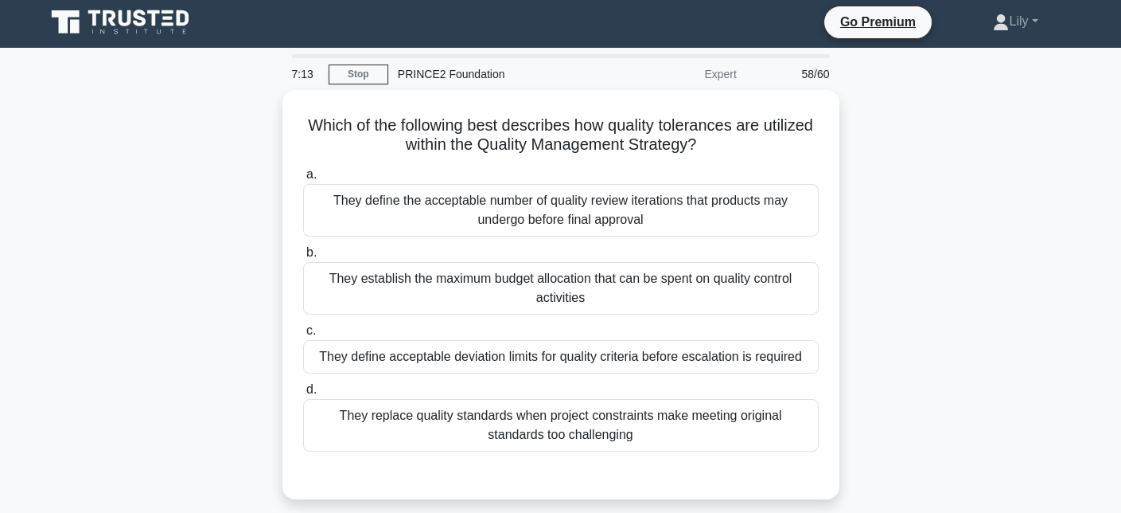
scroll to position [0, 0]
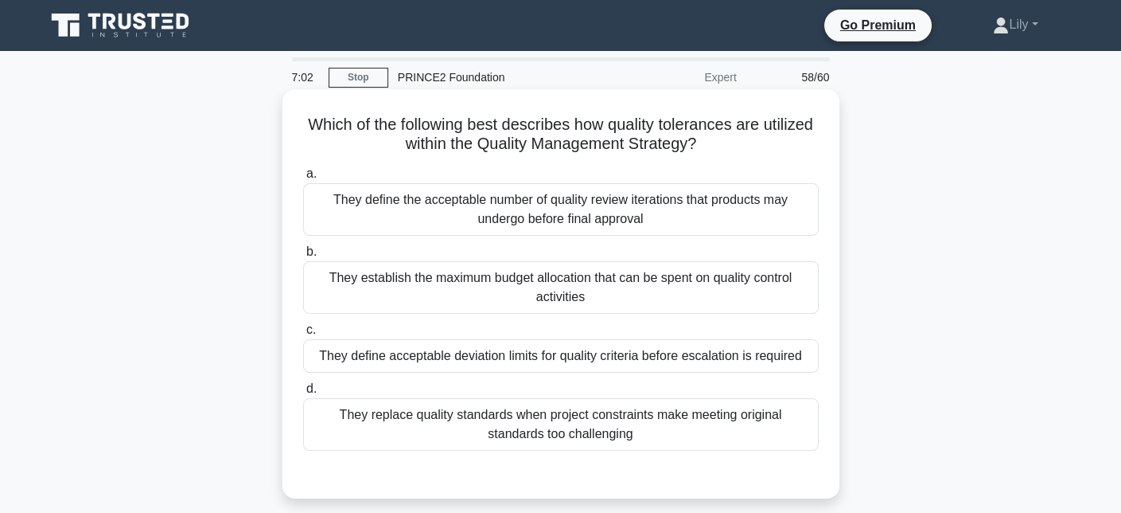
drag, startPoint x: 500, startPoint y: 130, endPoint x: 813, endPoint y: 142, distance: 313.8
click at [813, 142] on h5 "Which of the following best describes how quality tolerances are utilized withi…" at bounding box center [561, 135] width 519 height 40
click at [540, 116] on h5 "Which of the following best describes how quality tolerances are utilized withi…" at bounding box center [561, 135] width 519 height 40
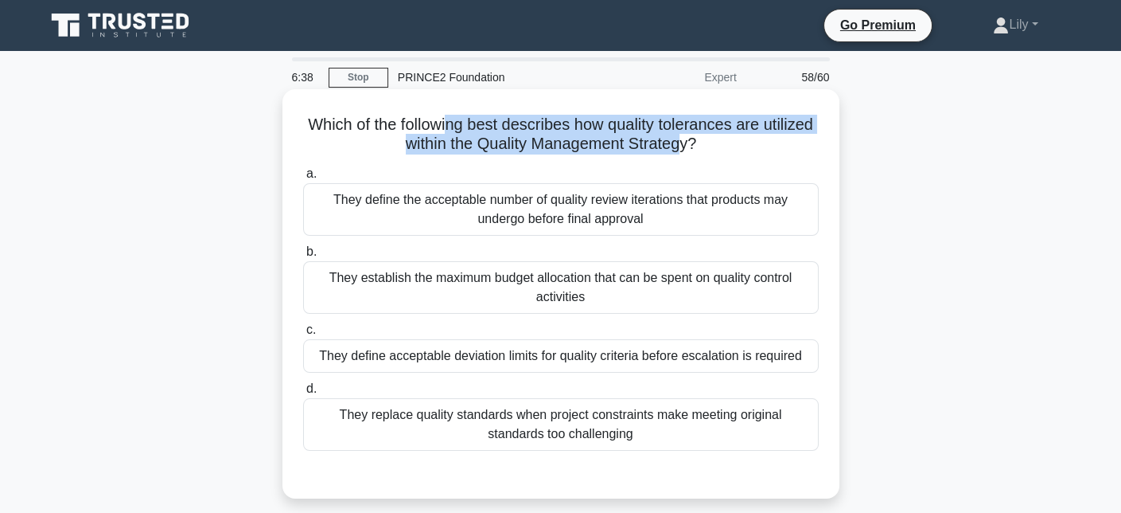
drag, startPoint x: 476, startPoint y: 121, endPoint x: 711, endPoint y: 150, distance: 236.5
click at [711, 150] on h5 "Which of the following best describes how quality tolerances are utilized withi…" at bounding box center [561, 135] width 519 height 40
click at [626, 117] on h5 "Which of the following best describes how quality tolerances are utilized withi…" at bounding box center [561, 135] width 519 height 40
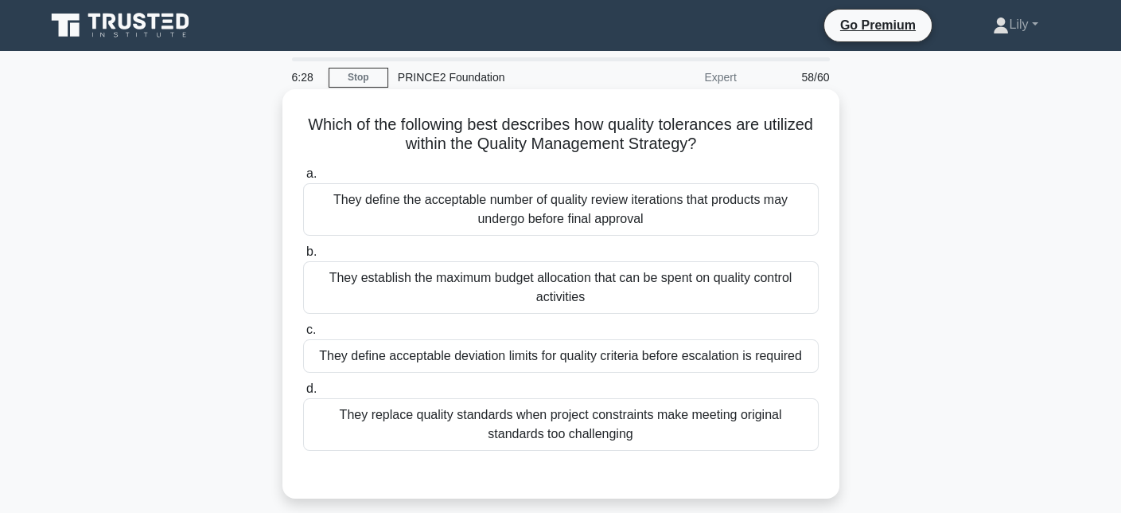
drag, startPoint x: 637, startPoint y: 124, endPoint x: 770, endPoint y: 138, distance: 134.4
click at [770, 138] on h5 "Which of the following best describes how quality tolerances are utilized withi…" at bounding box center [561, 135] width 519 height 40
click at [793, 361] on div "They define acceptable deviation limits for quality criteria before escalation …" at bounding box center [561, 355] width 516 height 33
click at [303, 335] on input "c. They define acceptable deviation limits for quality criteria before escalati…" at bounding box center [303, 330] width 0 height 10
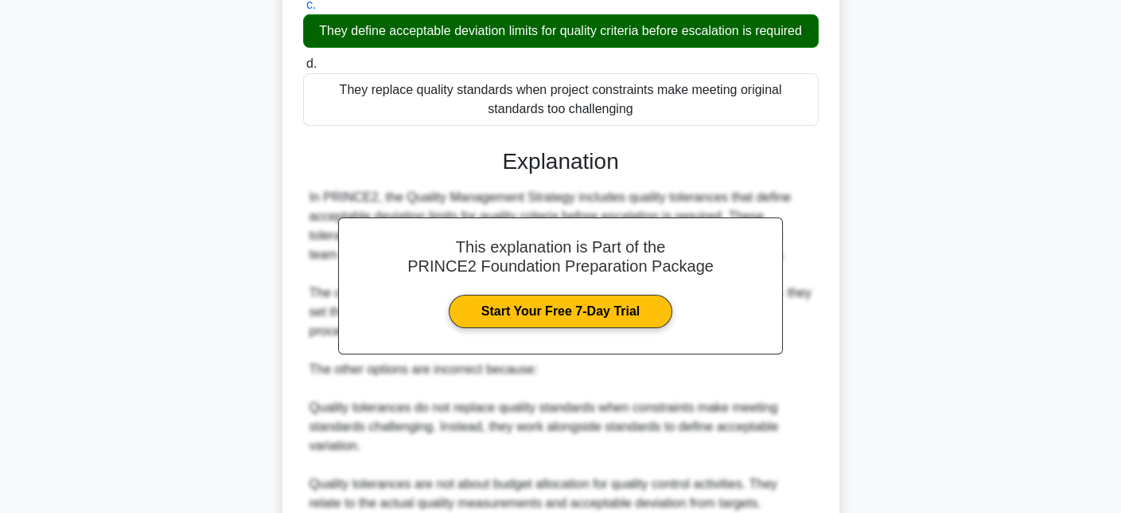
scroll to position [543, 0]
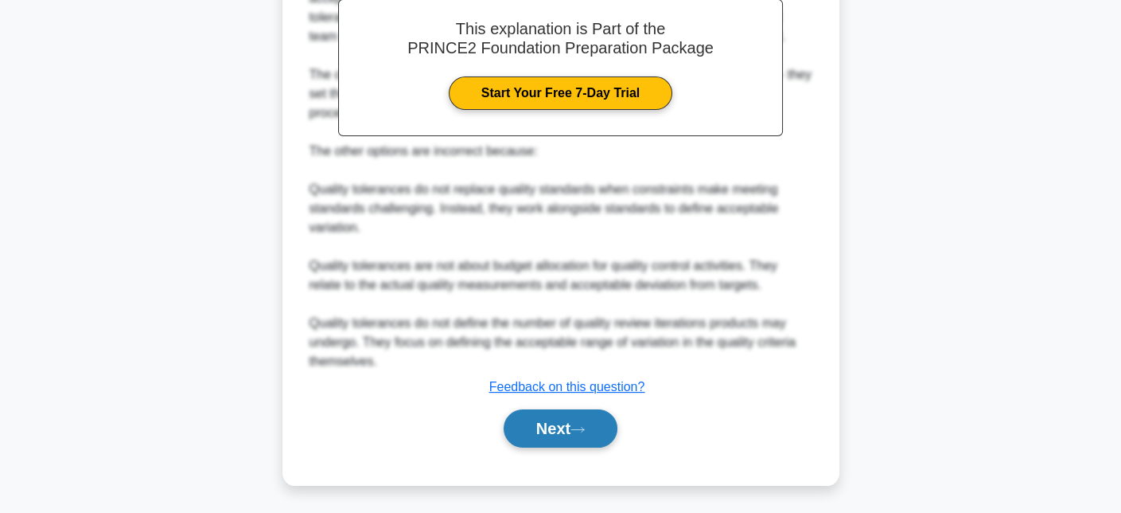
click at [562, 428] on button "Next" at bounding box center [561, 428] width 114 height 38
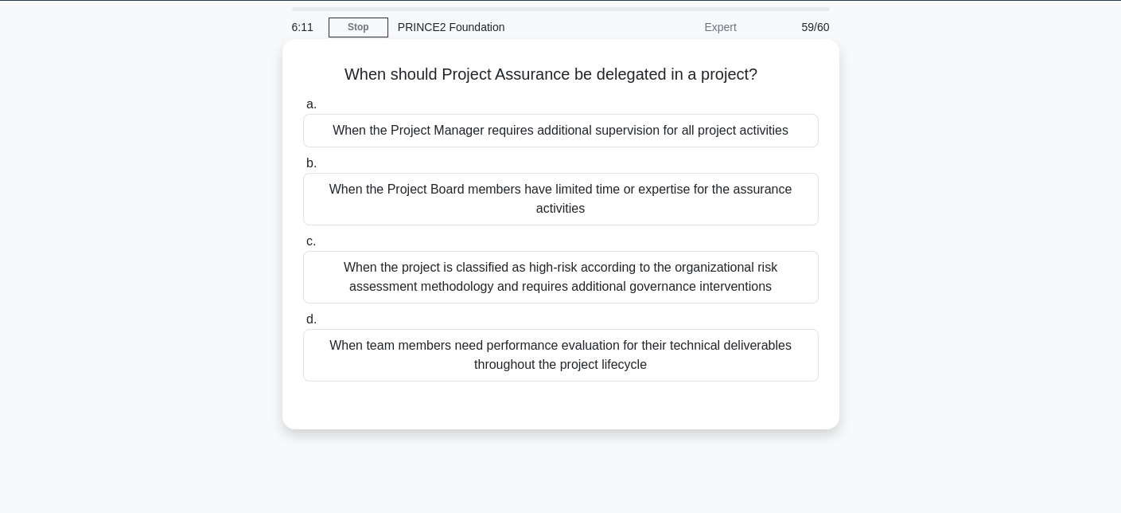
scroll to position [0, 0]
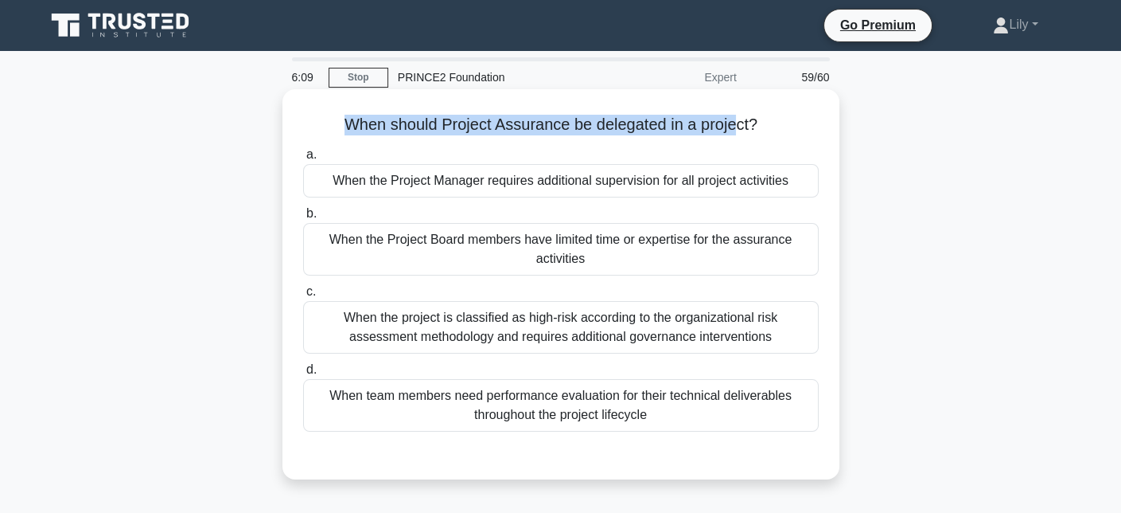
drag, startPoint x: 336, startPoint y: 122, endPoint x: 736, endPoint y: 127, distance: 400.4
click at [736, 127] on h5 "When should Project Assurance be delegated in a project? .spinner_0XTQ{transfor…" at bounding box center [561, 125] width 519 height 21
click at [739, 122] on h5 "When should Project Assurance be delegated in a project? .spinner_0XTQ{transfor…" at bounding box center [561, 125] width 519 height 21
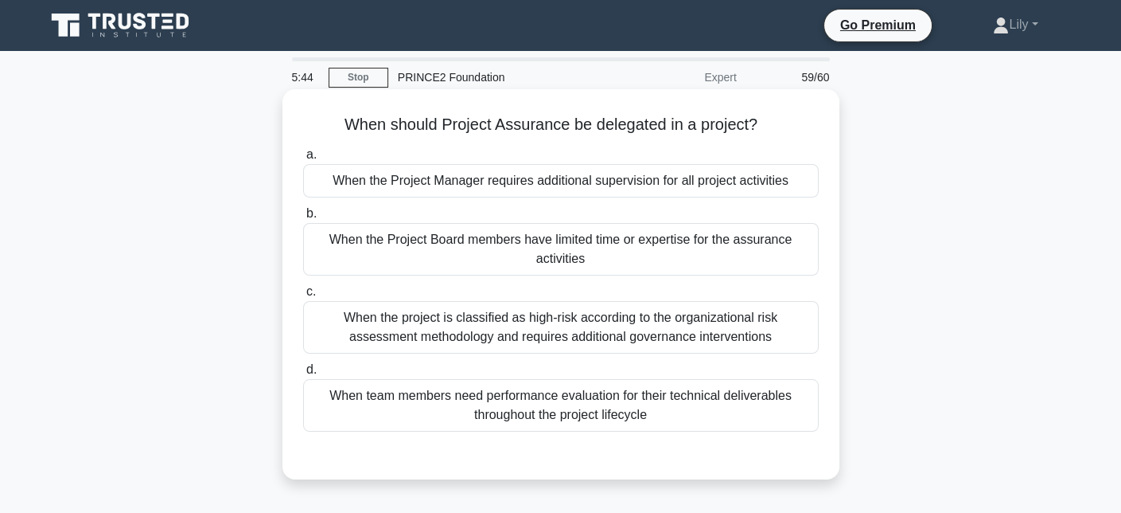
click at [712, 333] on div "When the project is classified as high-risk according to the organizational ris…" at bounding box center [561, 327] width 516 height 53
click at [303, 297] on input "c. When the project is classified as high-risk according to the organizational …" at bounding box center [303, 292] width 0 height 10
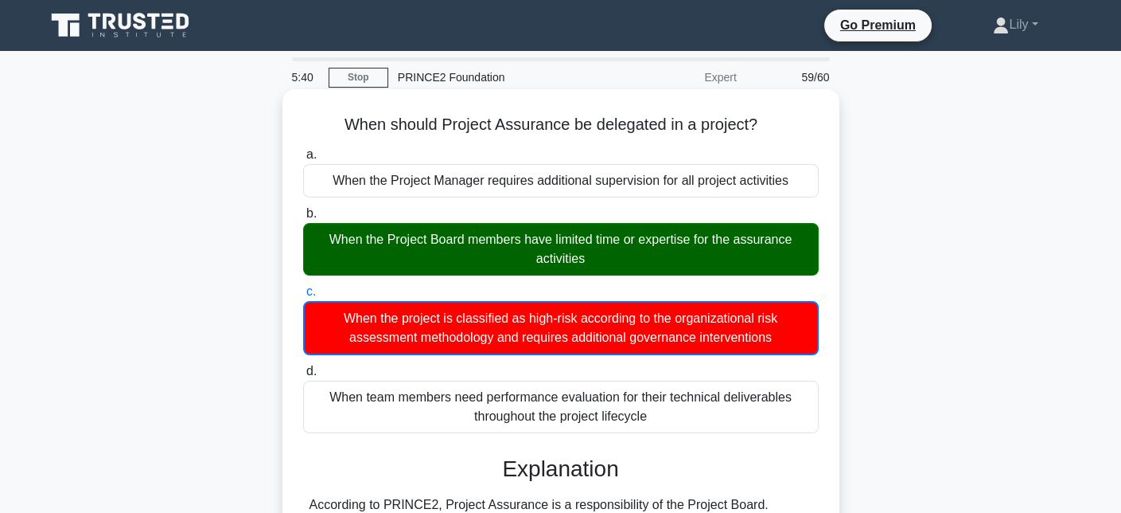
drag, startPoint x: 427, startPoint y: 243, endPoint x: 731, endPoint y: 255, distance: 303.5
click at [731, 255] on div "When the Project Board members have limited time or expertise for the assurance…" at bounding box center [561, 249] width 516 height 53
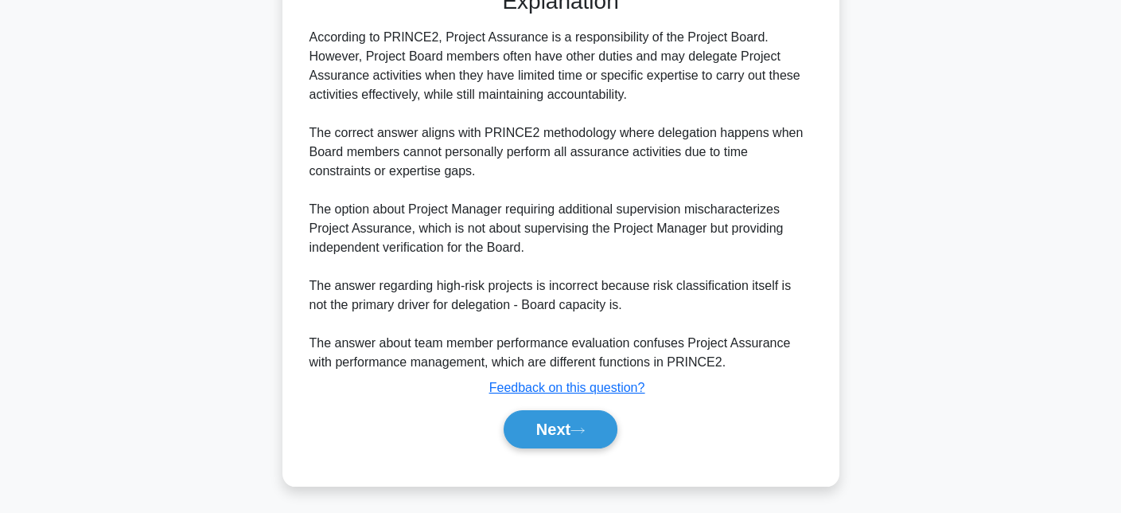
scroll to position [468, 0]
click at [585, 421] on button "Next" at bounding box center [561, 428] width 114 height 38
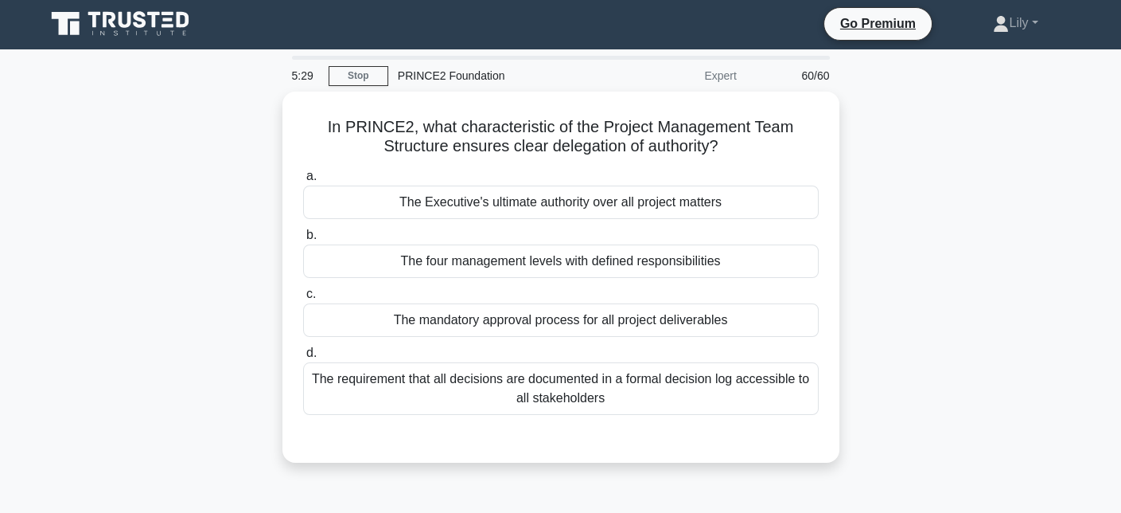
scroll to position [0, 0]
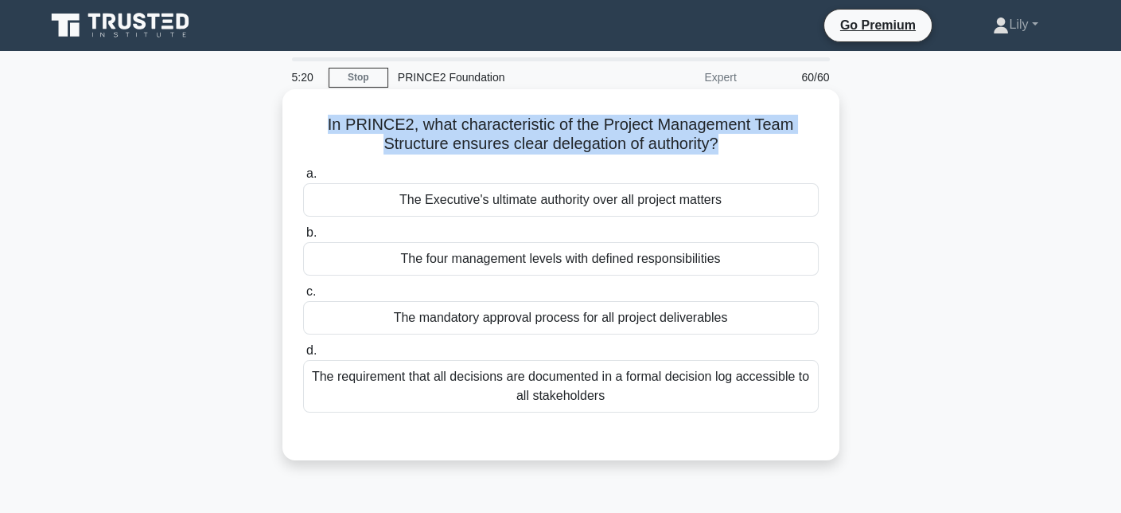
drag, startPoint x: 334, startPoint y: 119, endPoint x: 716, endPoint y: 142, distance: 382.7
click at [716, 142] on h5 "In PRINCE2, what characteristic of the Project Management Team Structure ensure…" at bounding box center [561, 135] width 519 height 40
click at [467, 128] on h5 "In PRINCE2, what characteristic of the Project Management Team Structure ensure…" at bounding box center [561, 135] width 519 height 40
click at [477, 123] on h5 "In PRINCE2, what characteristic of the Project Management Team Structure ensure…" at bounding box center [561, 135] width 519 height 40
drag, startPoint x: 416, startPoint y: 123, endPoint x: 703, endPoint y: 139, distance: 287.0
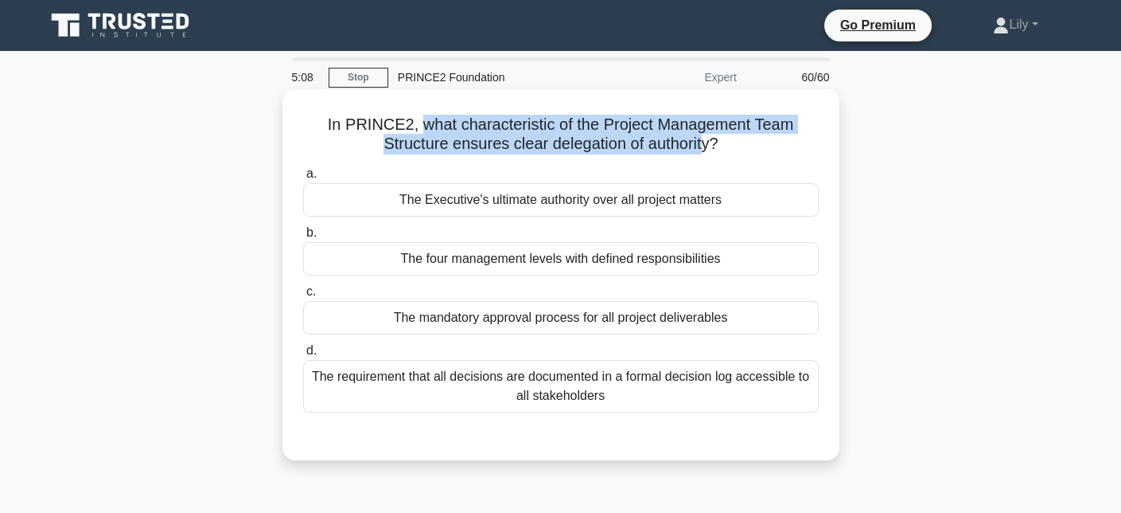
click at [703, 139] on h5 "In PRINCE2, what characteristic of the Project Management Team Structure ensure…" at bounding box center [561, 135] width 519 height 40
click at [644, 124] on h5 "In PRINCE2, what characteristic of the Project Management Team Structure ensure…" at bounding box center [561, 135] width 519 height 40
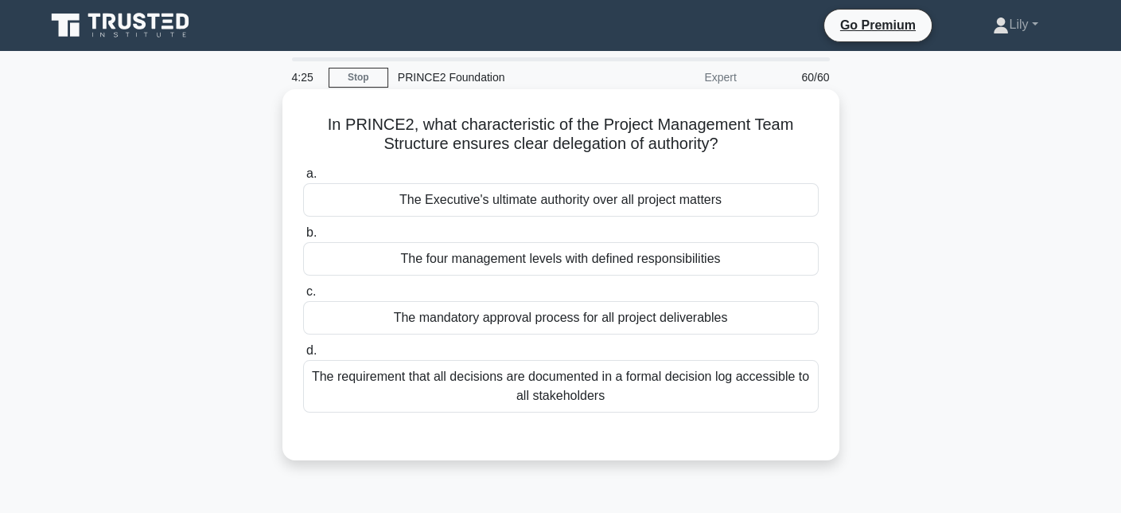
click at [770, 388] on div "The requirement that all decisions are documented in a formal decision log acce…" at bounding box center [561, 386] width 516 height 53
click at [303, 356] on input "d. The requirement that all decisions are documented in a formal decision log a…" at bounding box center [303, 350] width 0 height 10
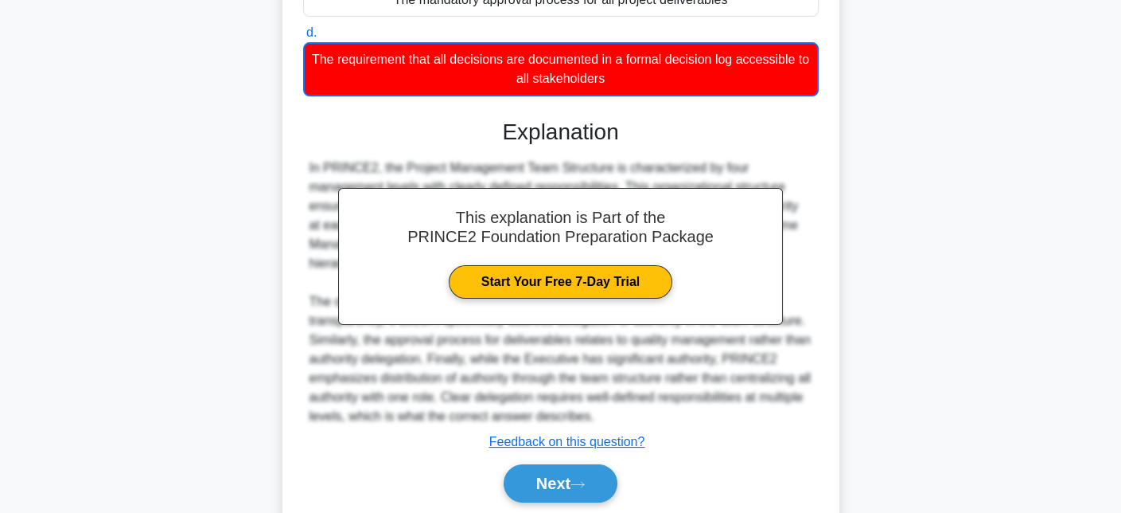
scroll to position [318, 0]
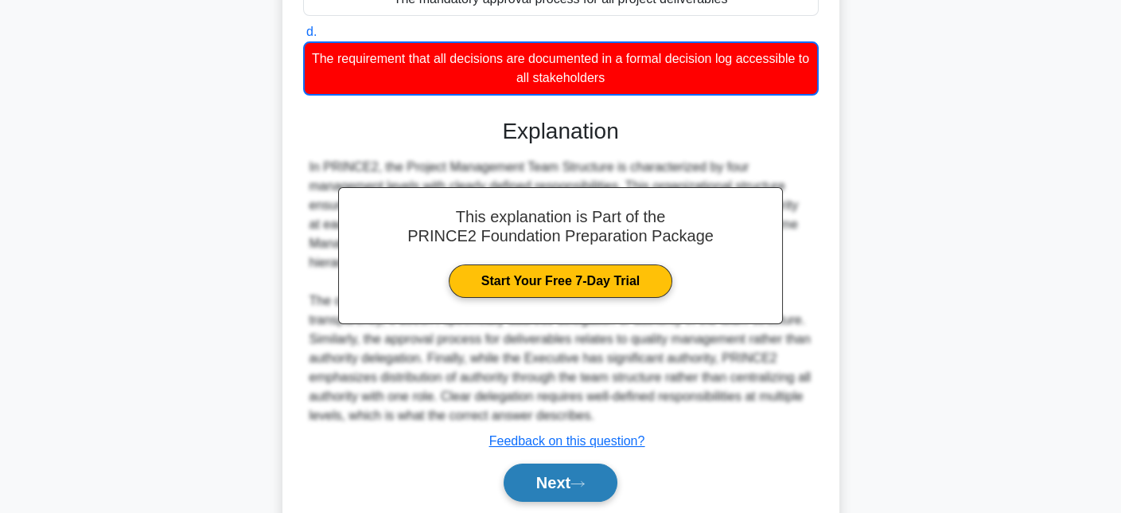
click at [565, 467] on button "Next" at bounding box center [561, 482] width 114 height 38
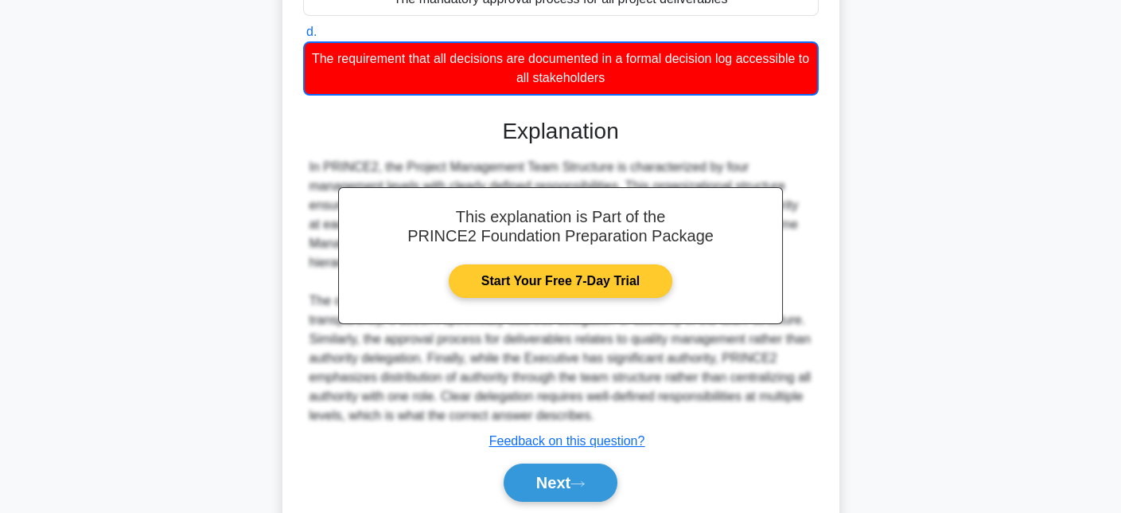
scroll to position [372, 0]
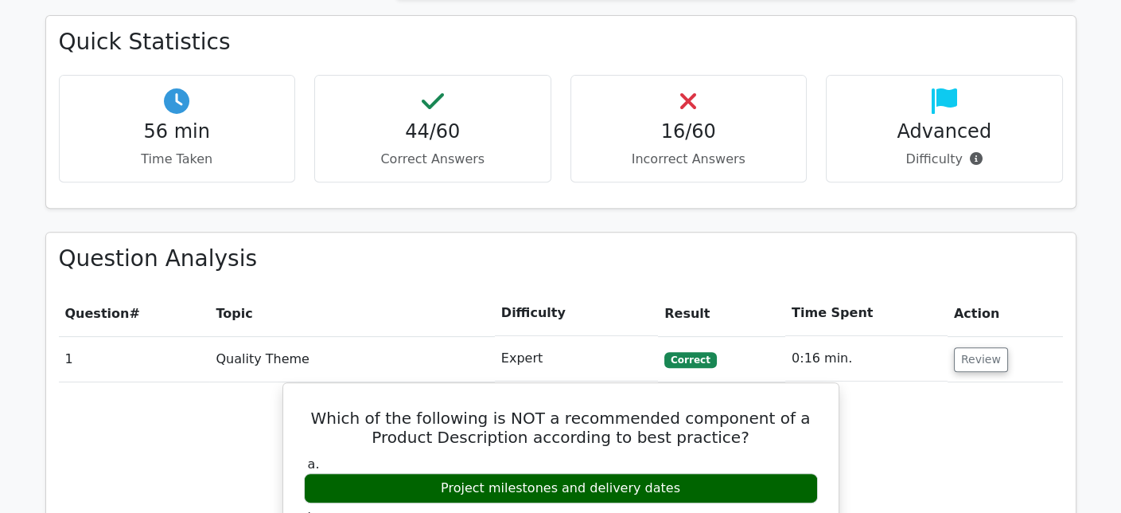
scroll to position [1035, 0]
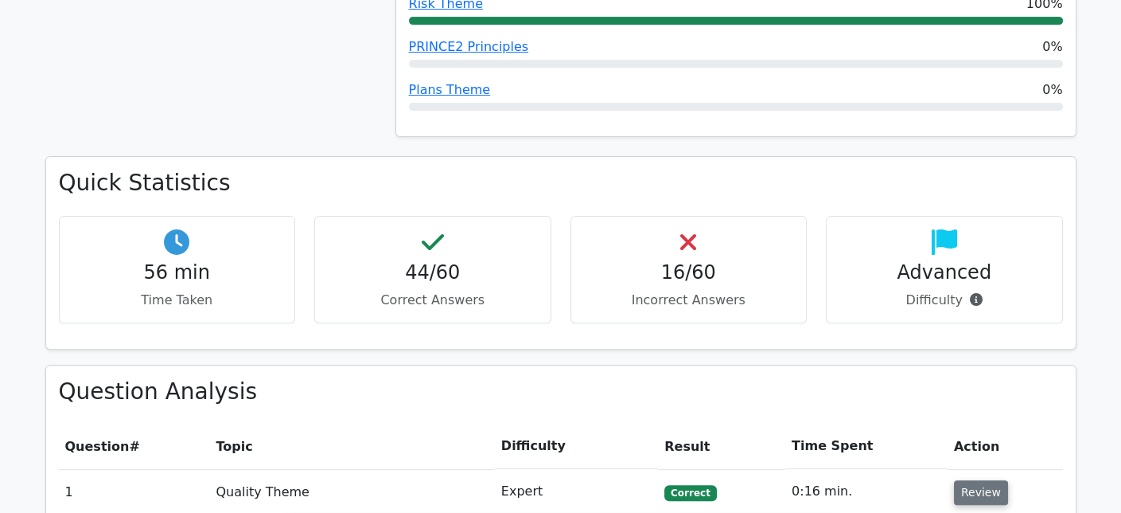
click at [969, 480] on button "Review" at bounding box center [981, 492] width 54 height 25
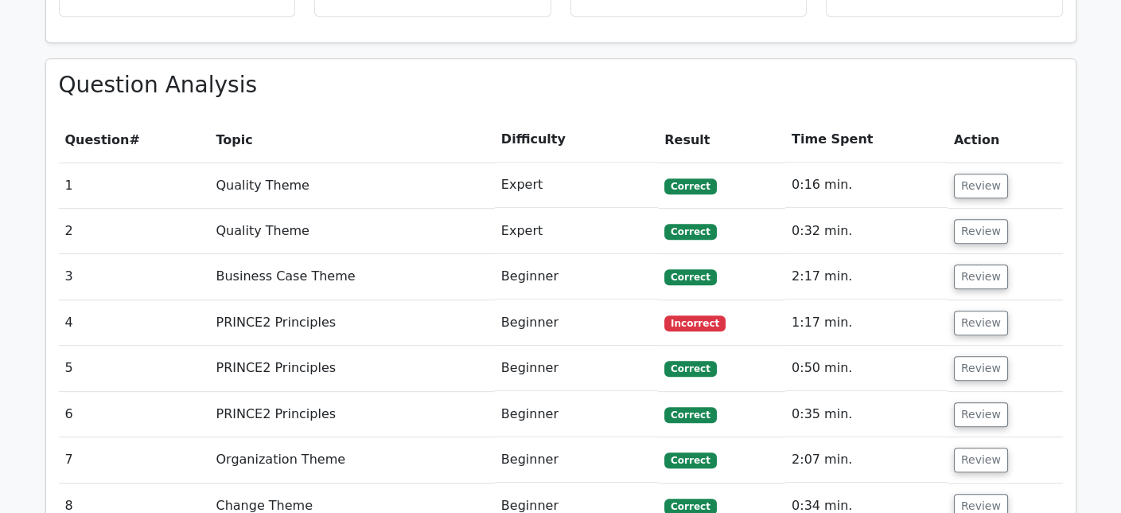
scroll to position [1512, 0]
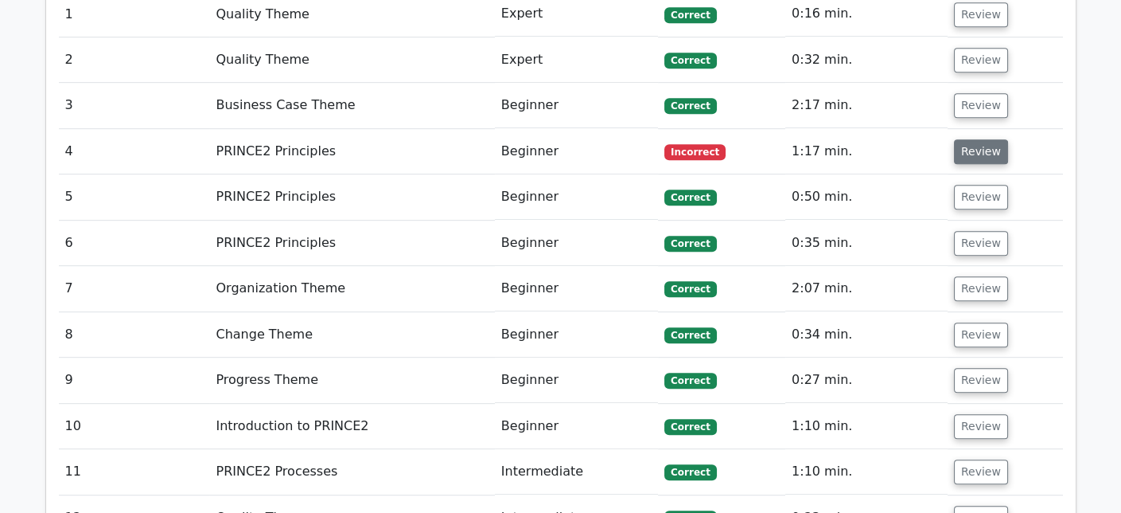
click at [995, 139] on button "Review" at bounding box center [981, 151] width 54 height 25
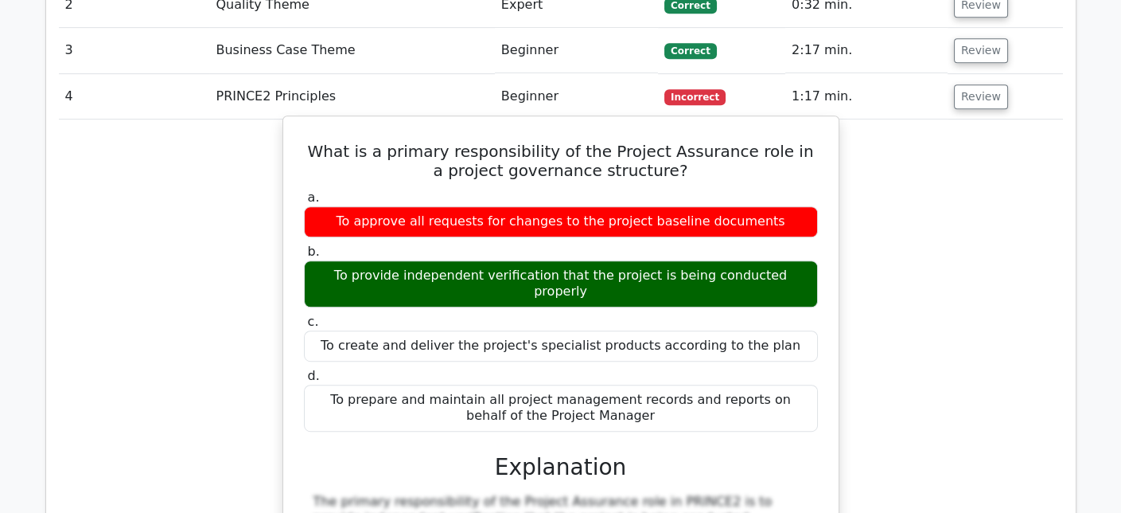
scroll to position [1592, 0]
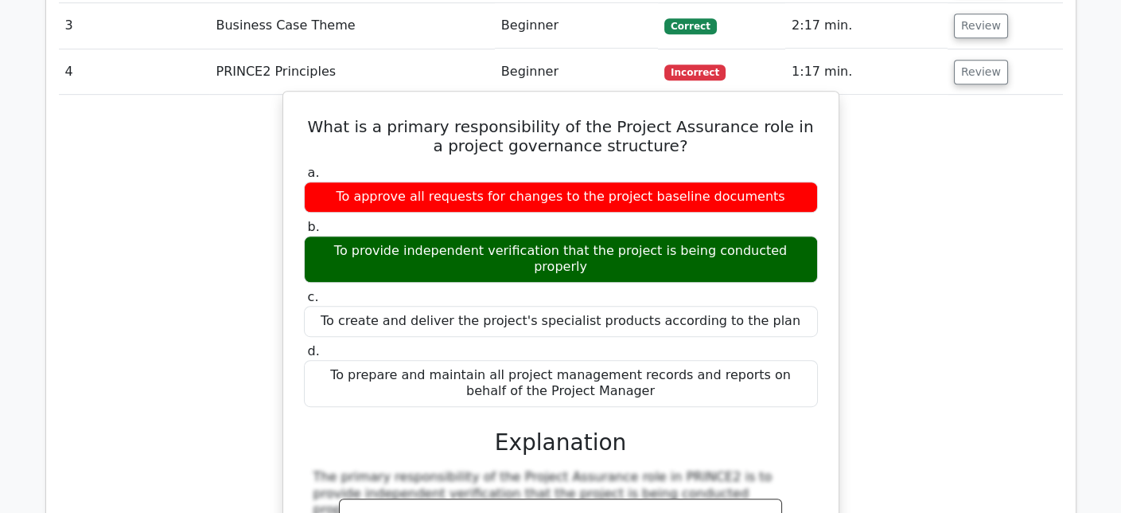
drag, startPoint x: 322, startPoint y: 186, endPoint x: 802, endPoint y: 201, distance: 480.1
click at [802, 236] on div "To provide independent verification that the project is being conducted properly" at bounding box center [561, 260] width 514 height 48
